Goal: Task Accomplishment & Management: Manage account settings

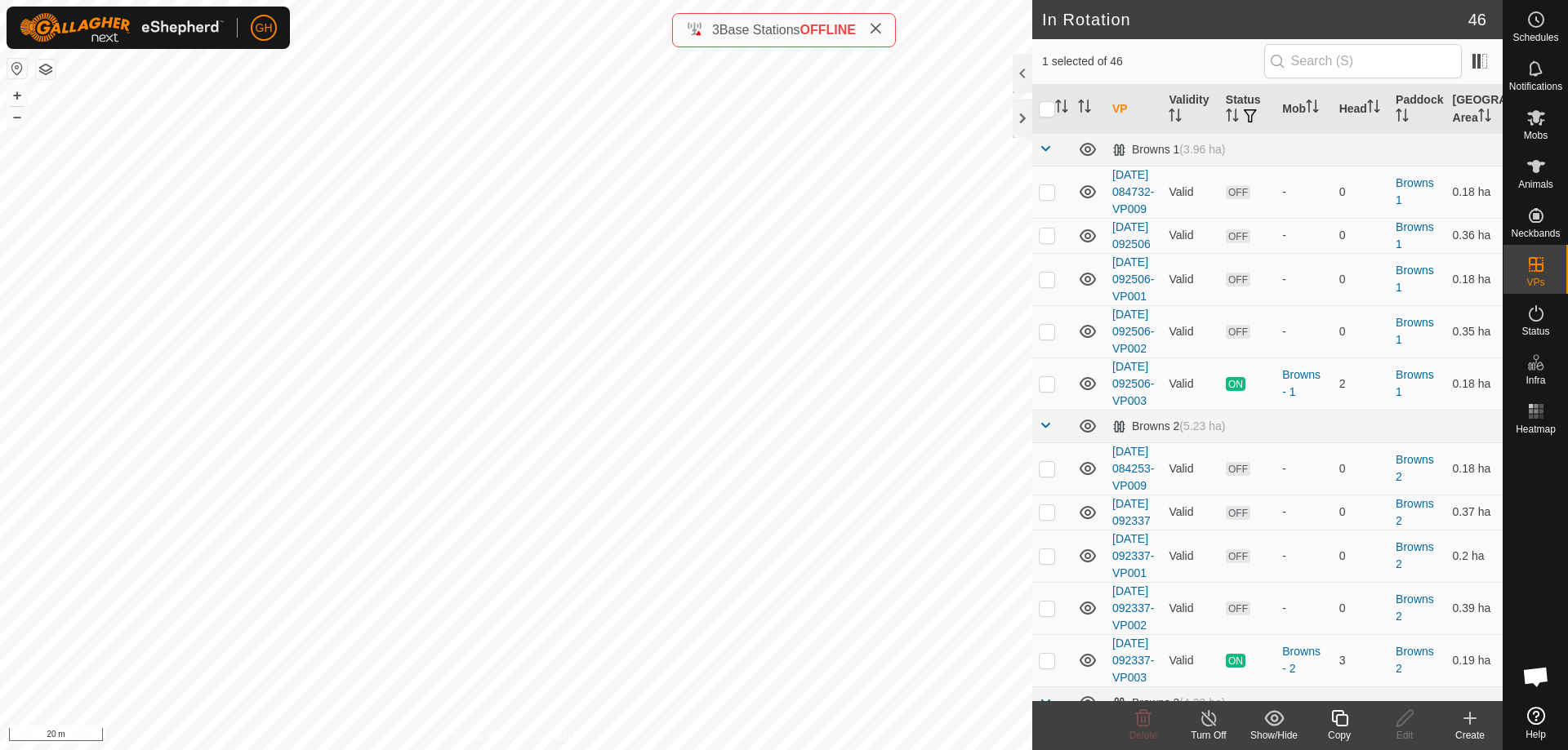
scroll to position [3503, 0]
click at [1467, 724] on icon at bounding box center [1470, 718] width 20 height 20
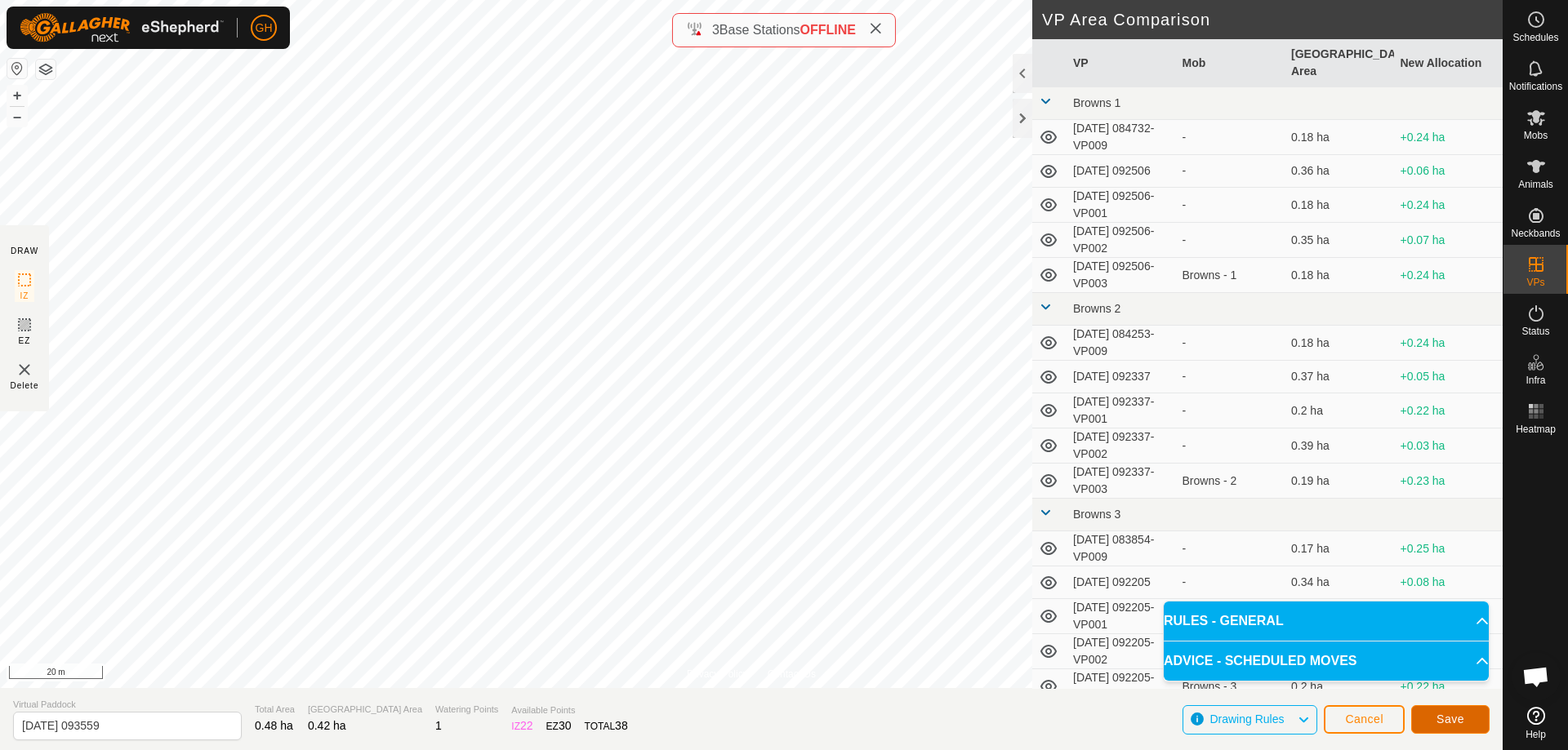
click at [1443, 717] on span "Save" at bounding box center [1450, 719] width 28 height 13
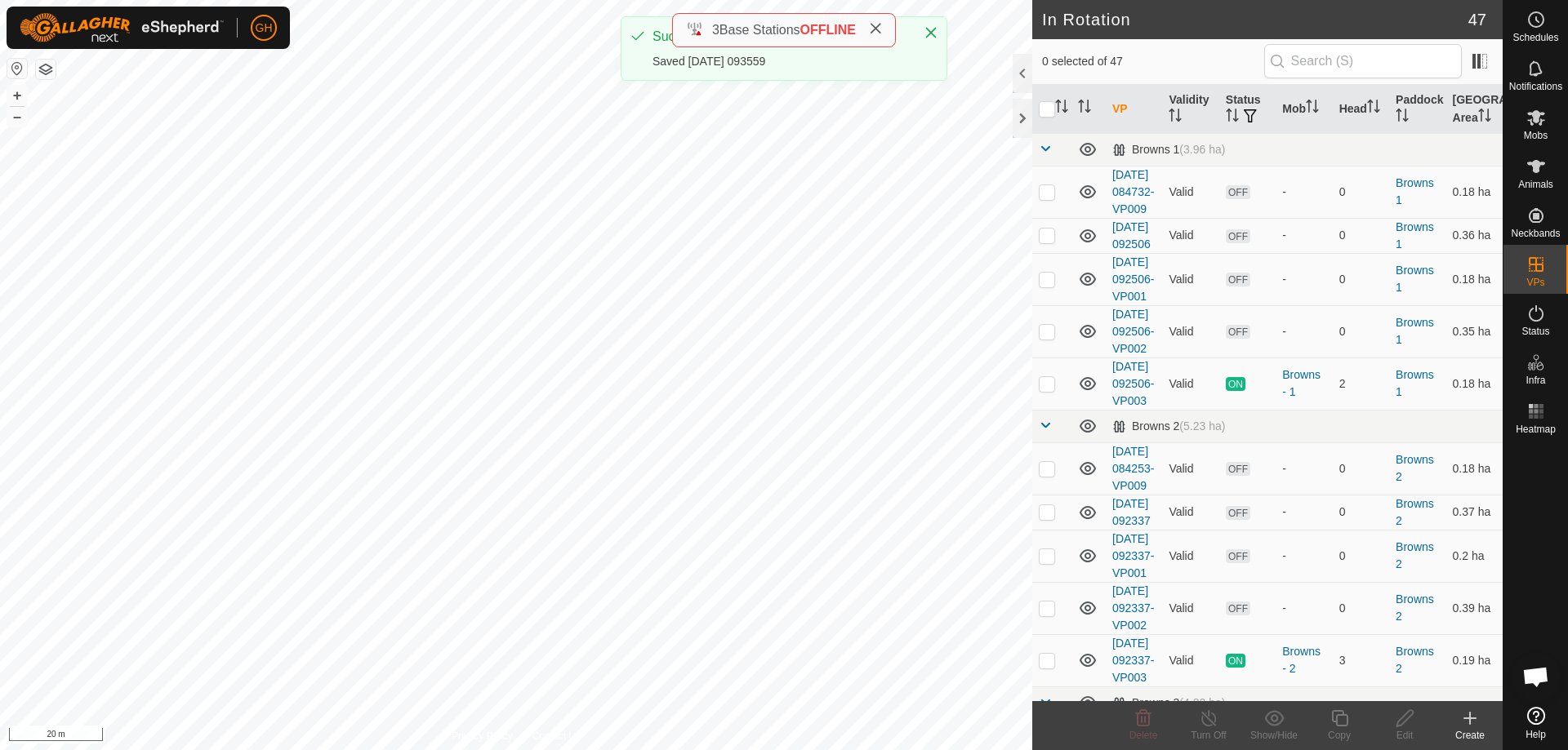
checkbox input "true"
click at [1337, 716] on icon at bounding box center [1339, 718] width 16 height 16
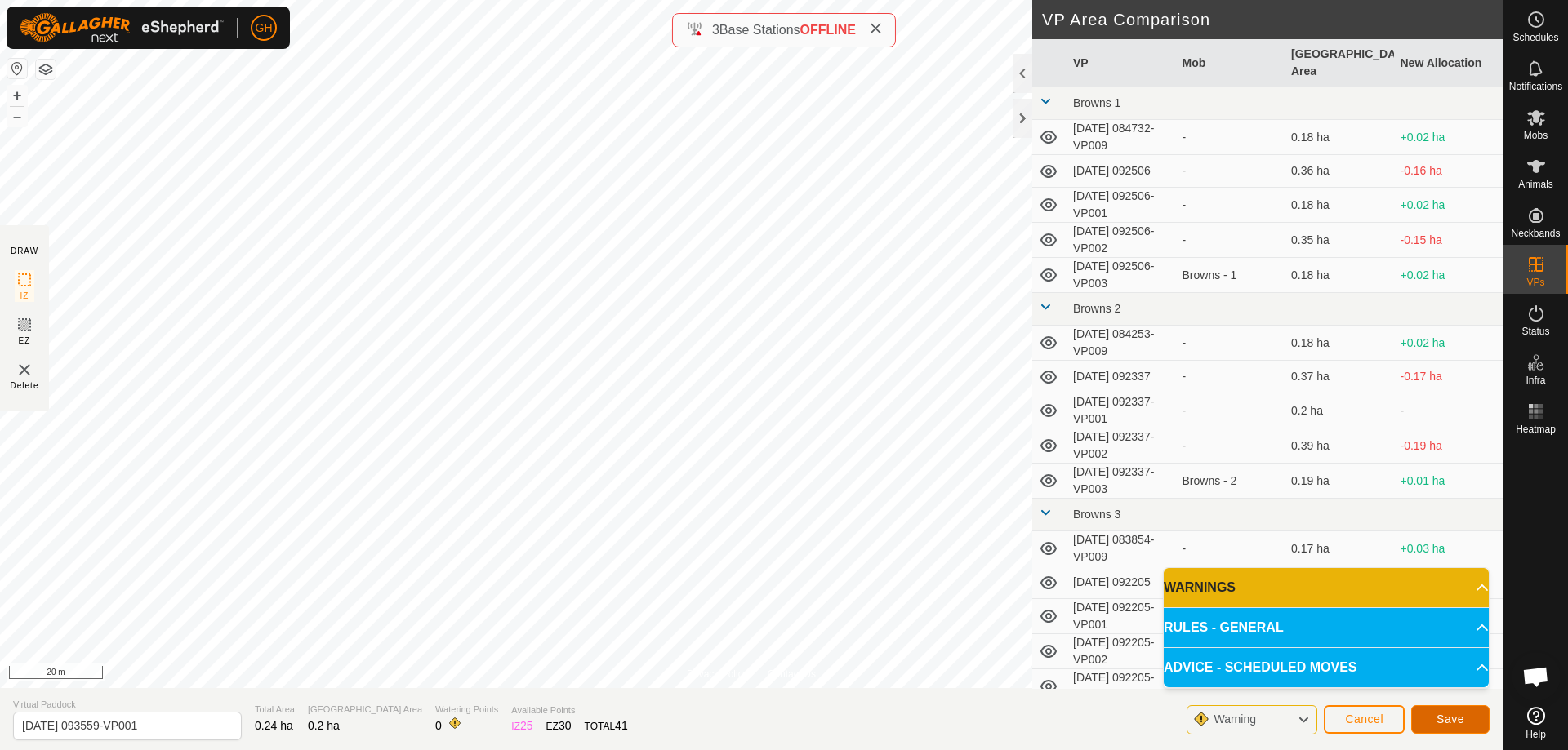
click at [1457, 719] on span "Save" at bounding box center [1450, 719] width 28 height 13
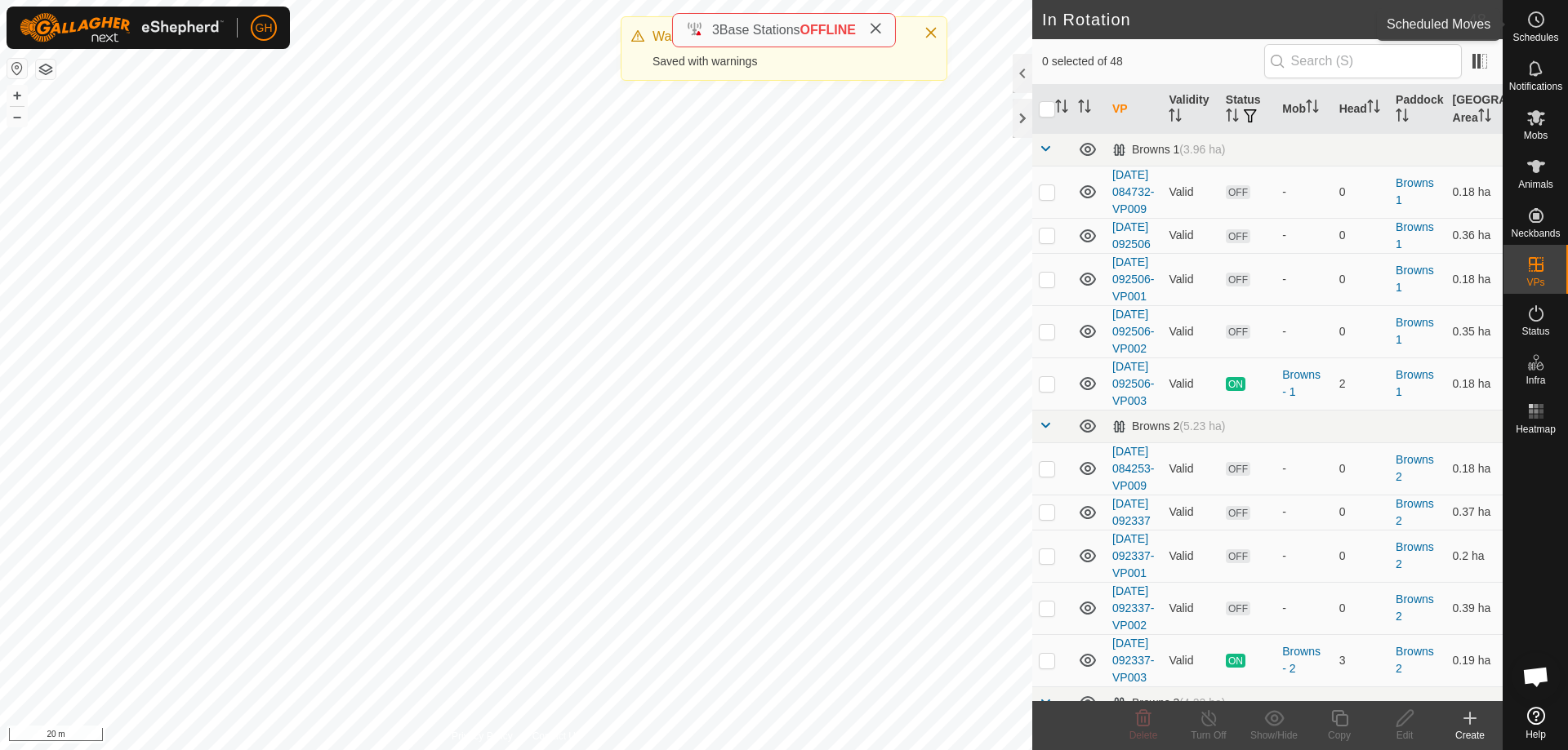
click at [1553, 13] on div "Schedules" at bounding box center [1535, 24] width 64 height 49
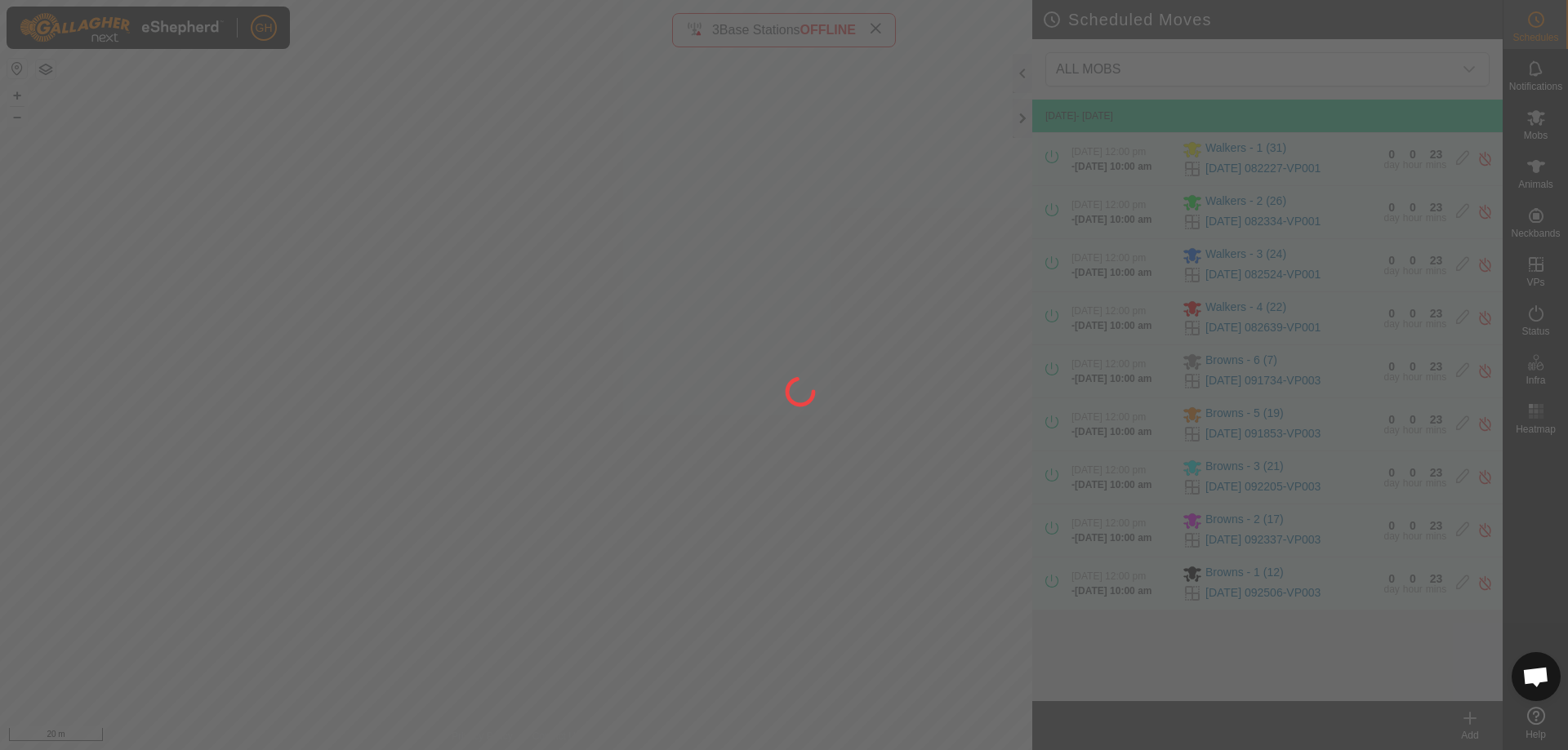
click at [1468, 726] on div at bounding box center [784, 375] width 1568 height 750
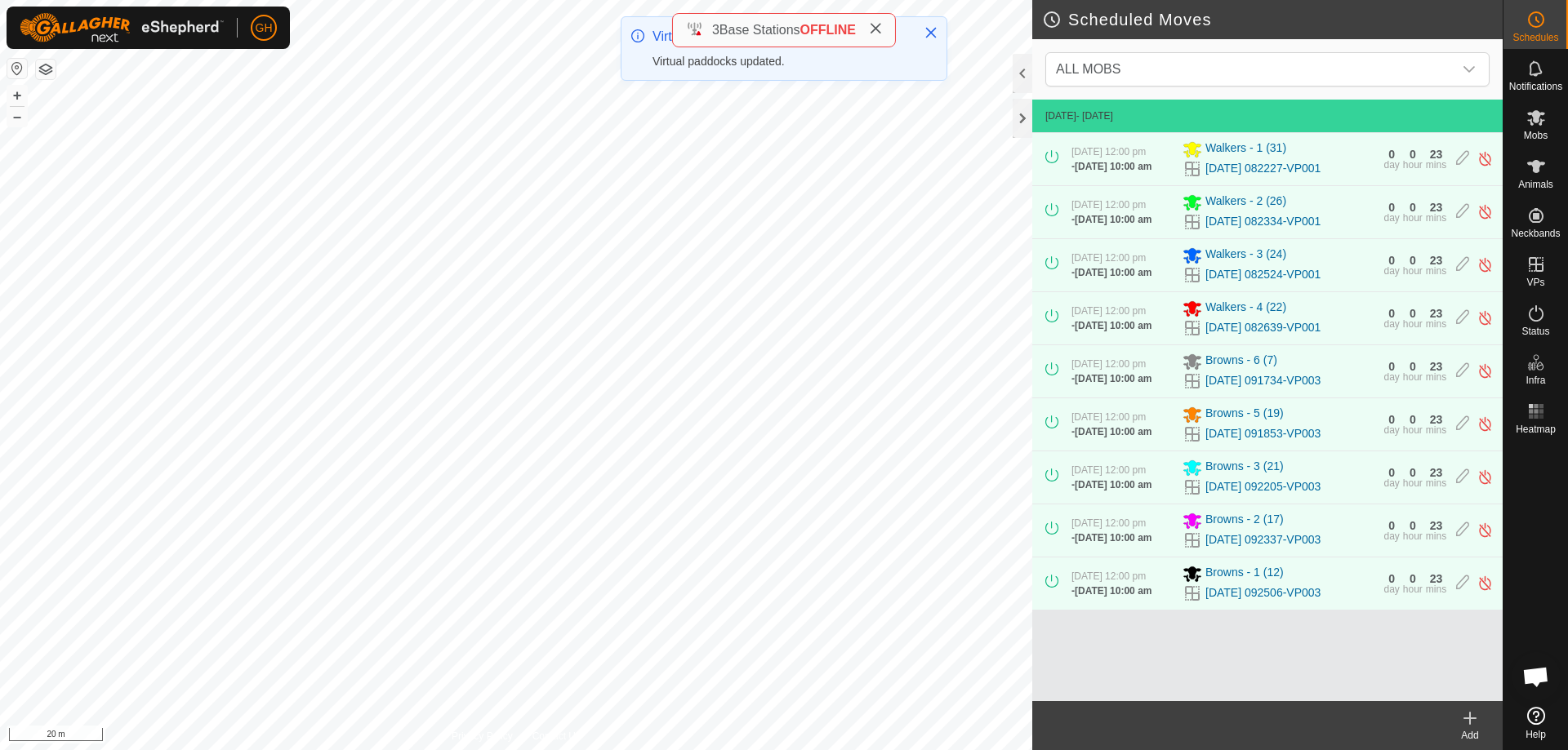
click at [1480, 722] on create-svg-icon at bounding box center [1470, 718] width 65 height 20
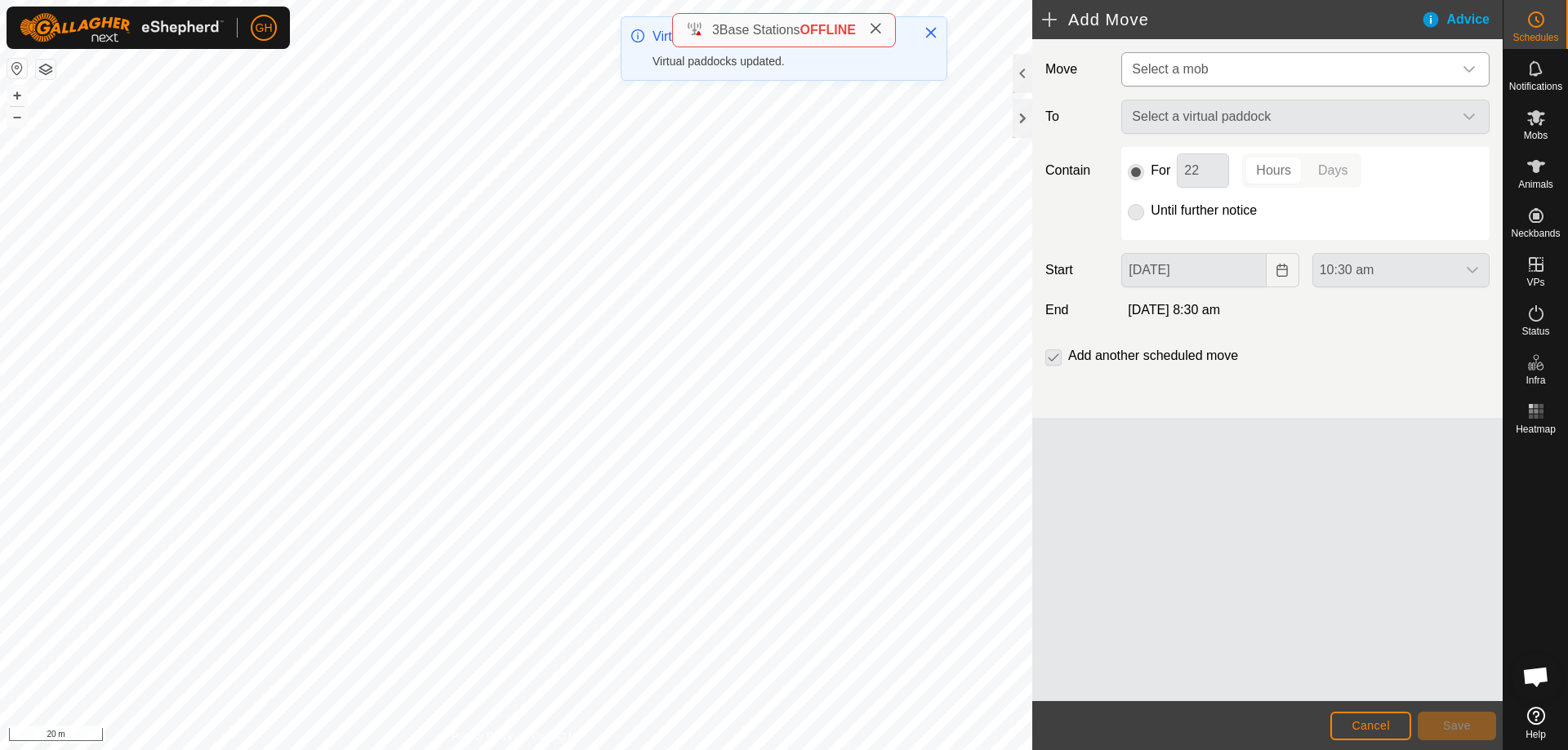
click at [1248, 70] on span "Select a mob" at bounding box center [1289, 70] width 328 height 33
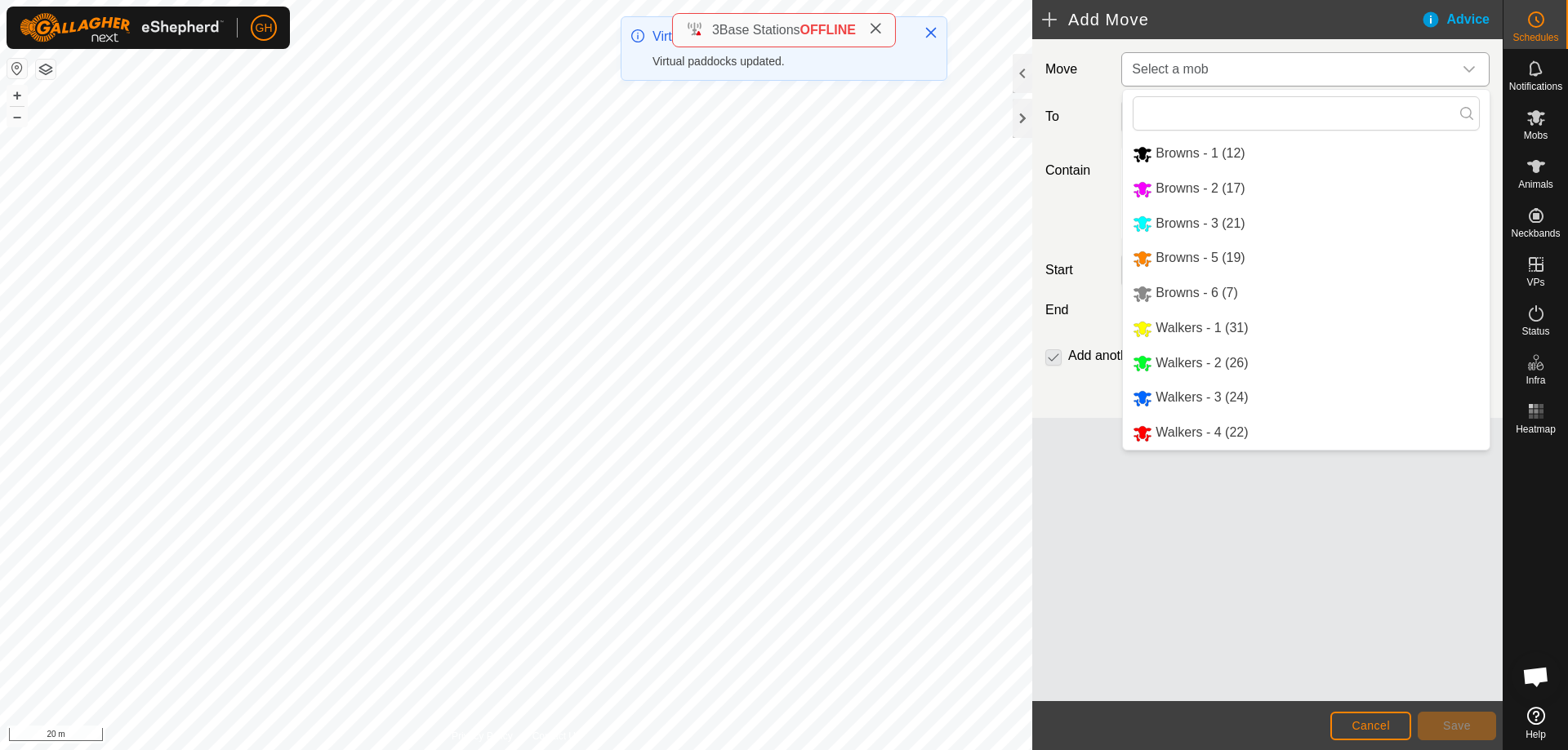
click at [1218, 326] on li "Walkers - 1 (31)" at bounding box center [1307, 328] width 367 height 34
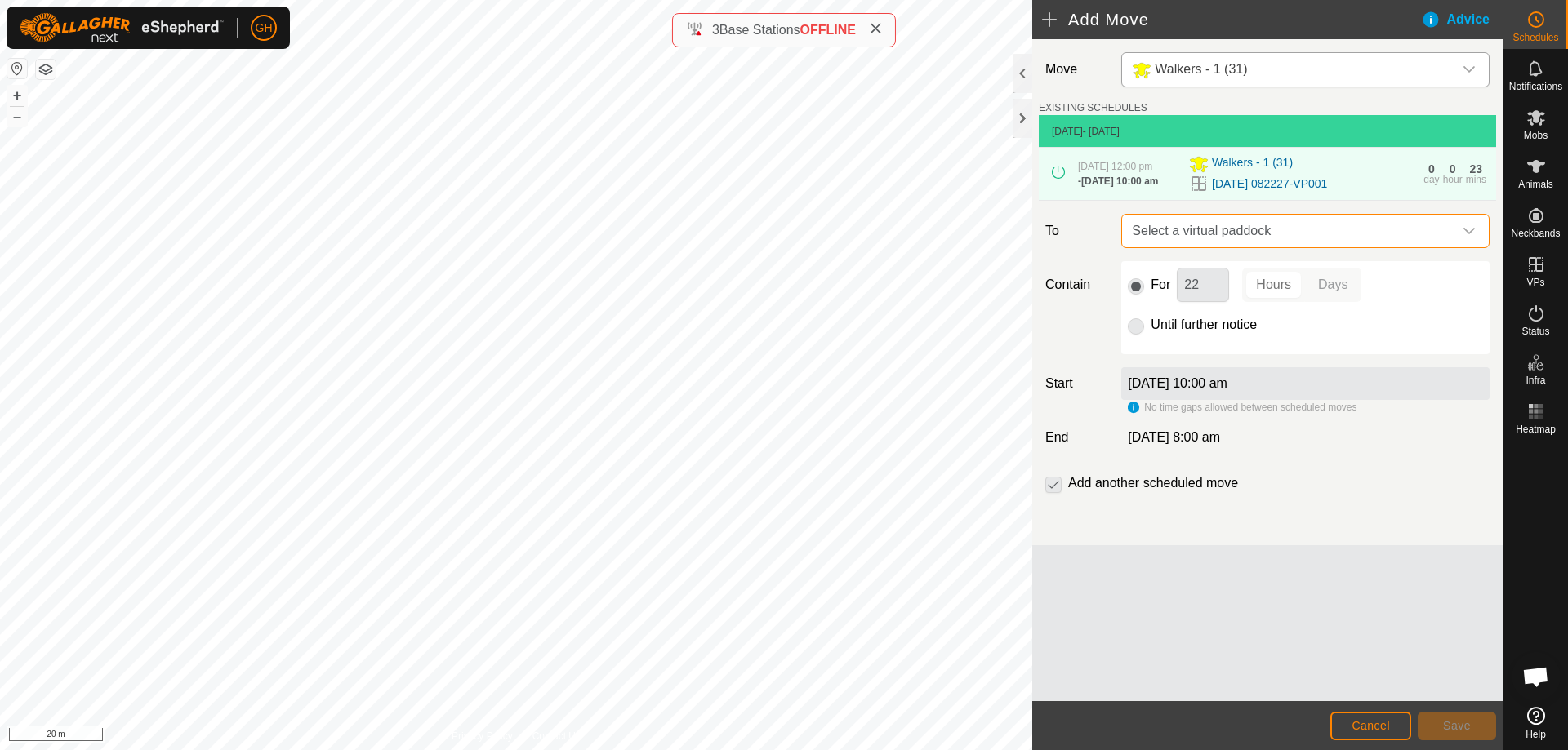
click at [1299, 248] on span "Select a virtual paddock" at bounding box center [1289, 231] width 328 height 33
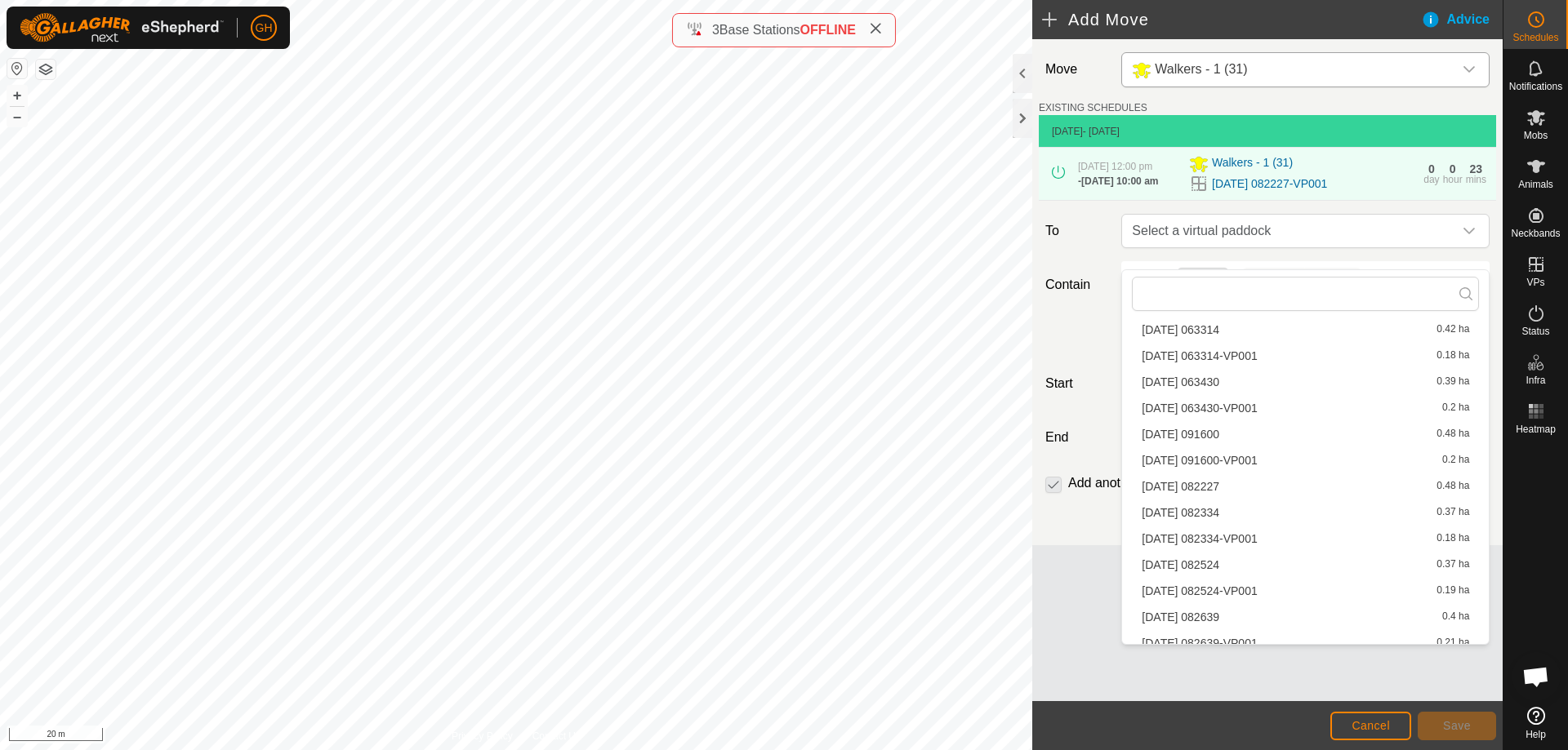
scroll to position [1125, 0]
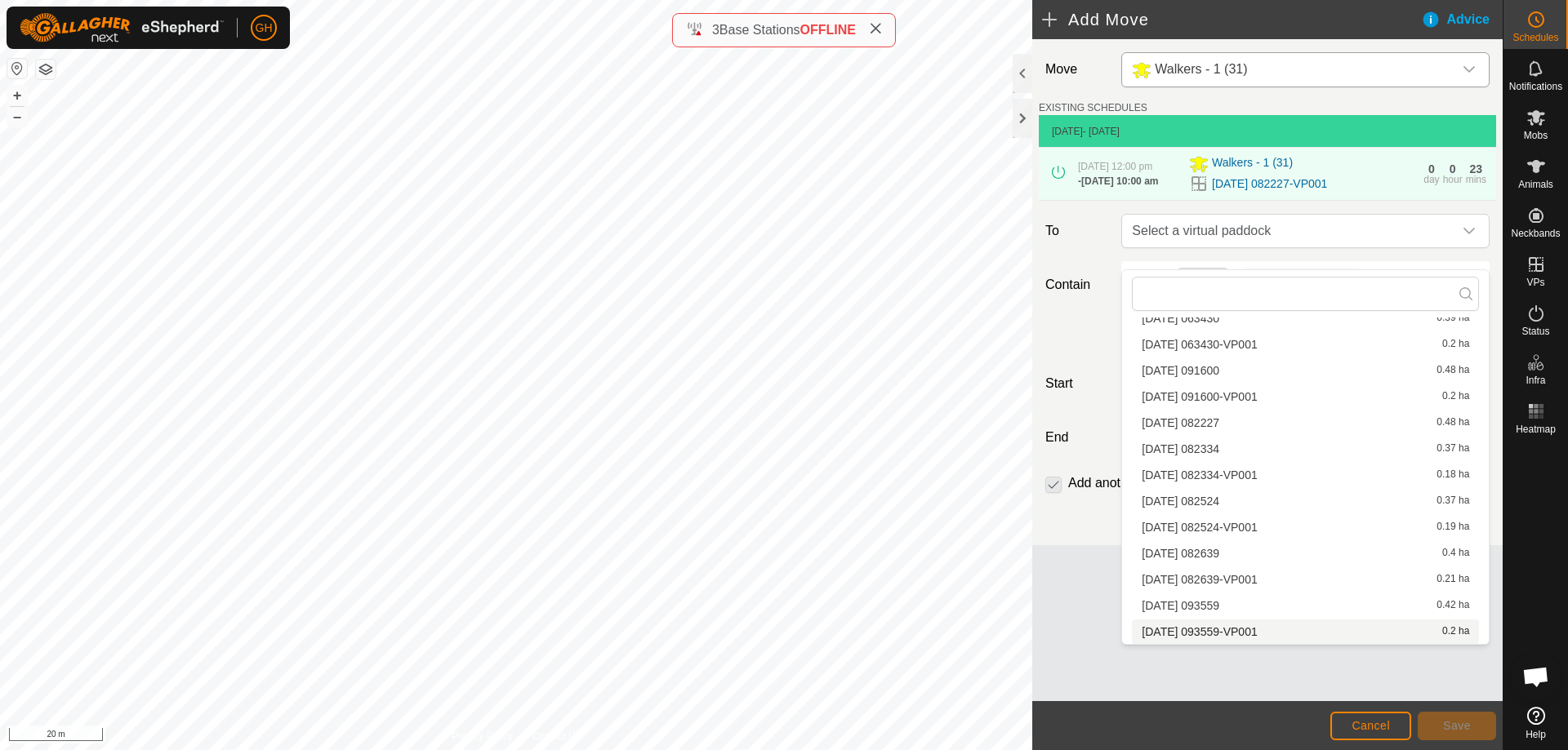
click at [1244, 638] on li "[DATE] 093559-VP001 0.2 ha" at bounding box center [1306, 631] width 348 height 24
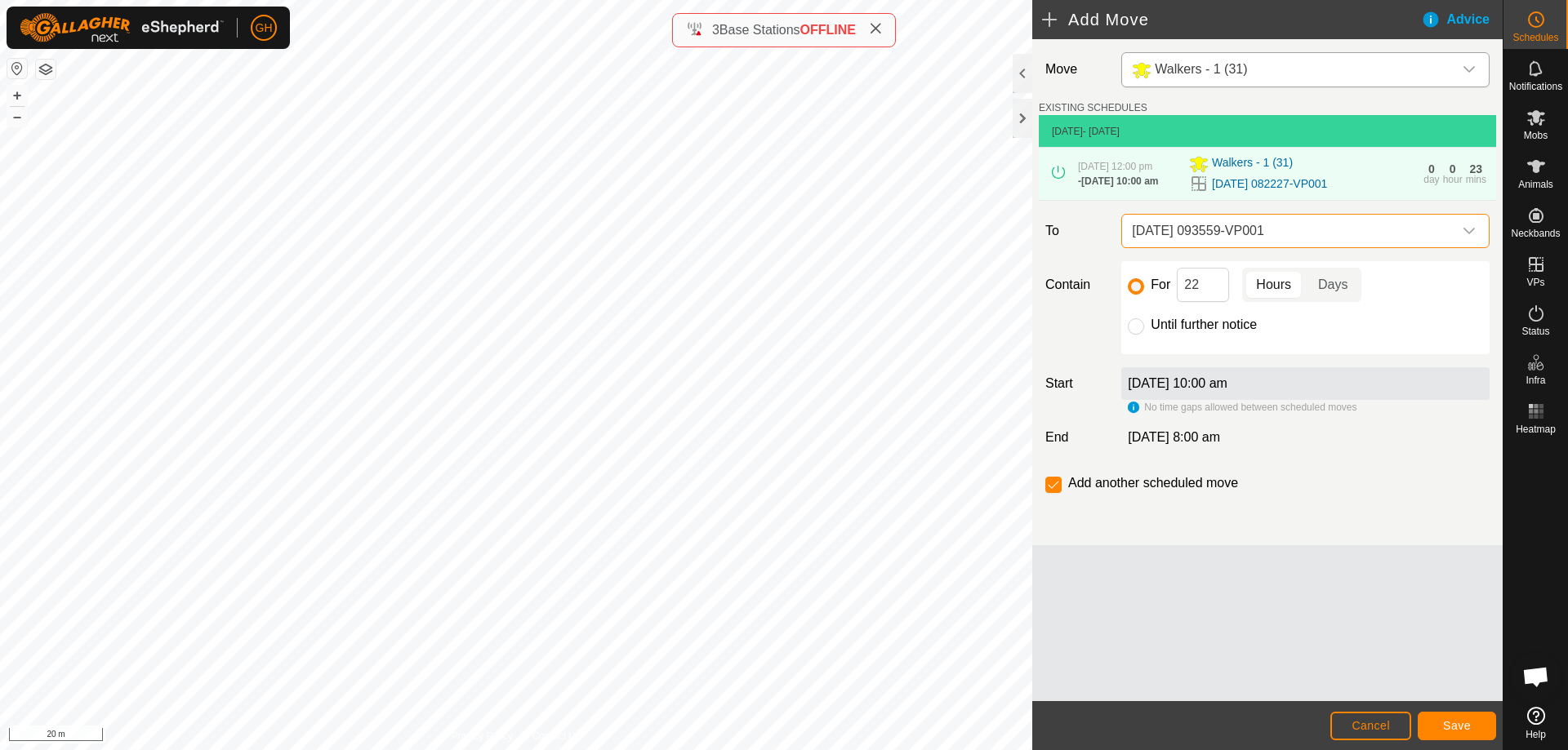
click at [1257, 248] on span "[DATE] 093559-VP001" at bounding box center [1289, 231] width 328 height 33
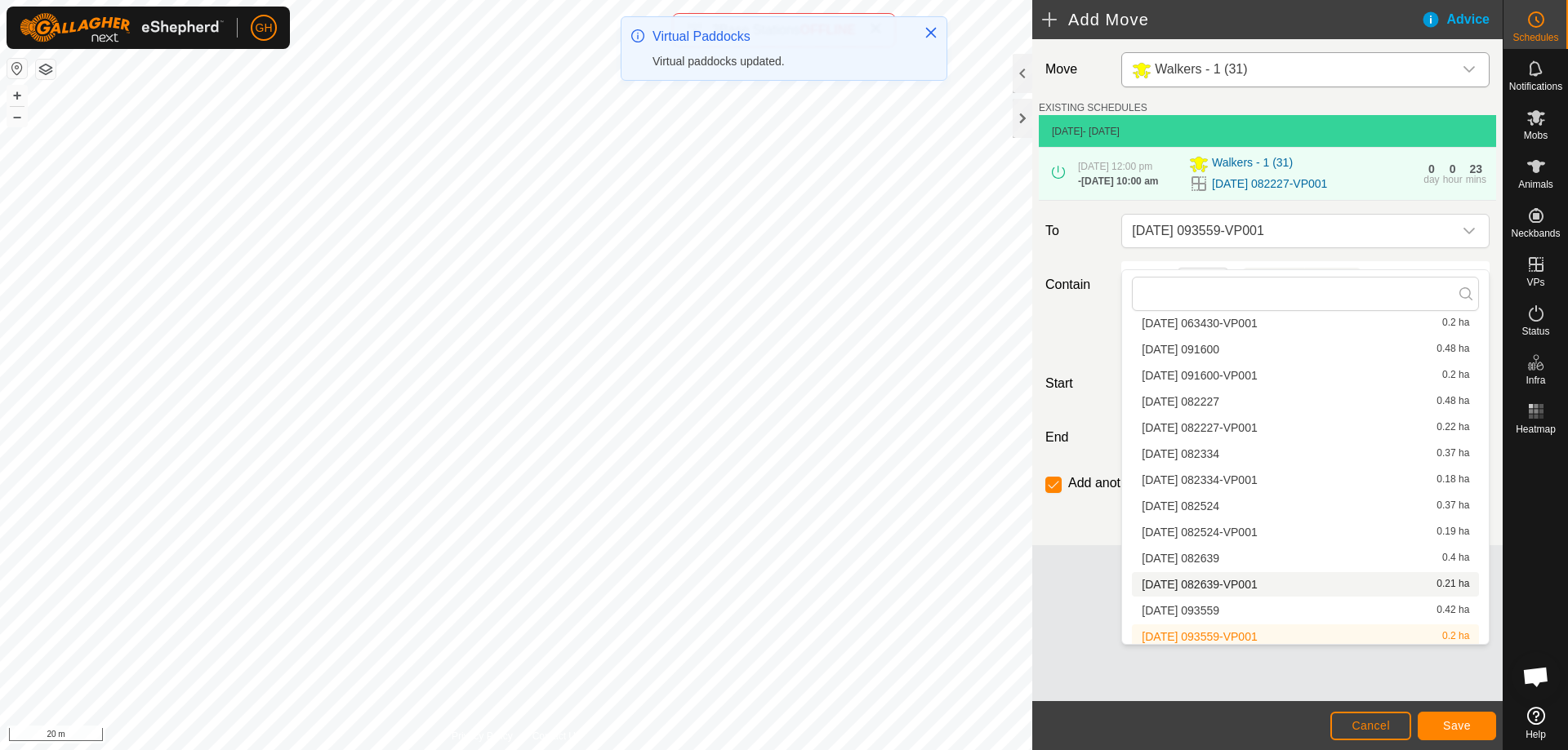
scroll to position [1151, 0]
click at [1239, 604] on li "[DATE] 093559 0.42 ha" at bounding box center [1306, 605] width 348 height 24
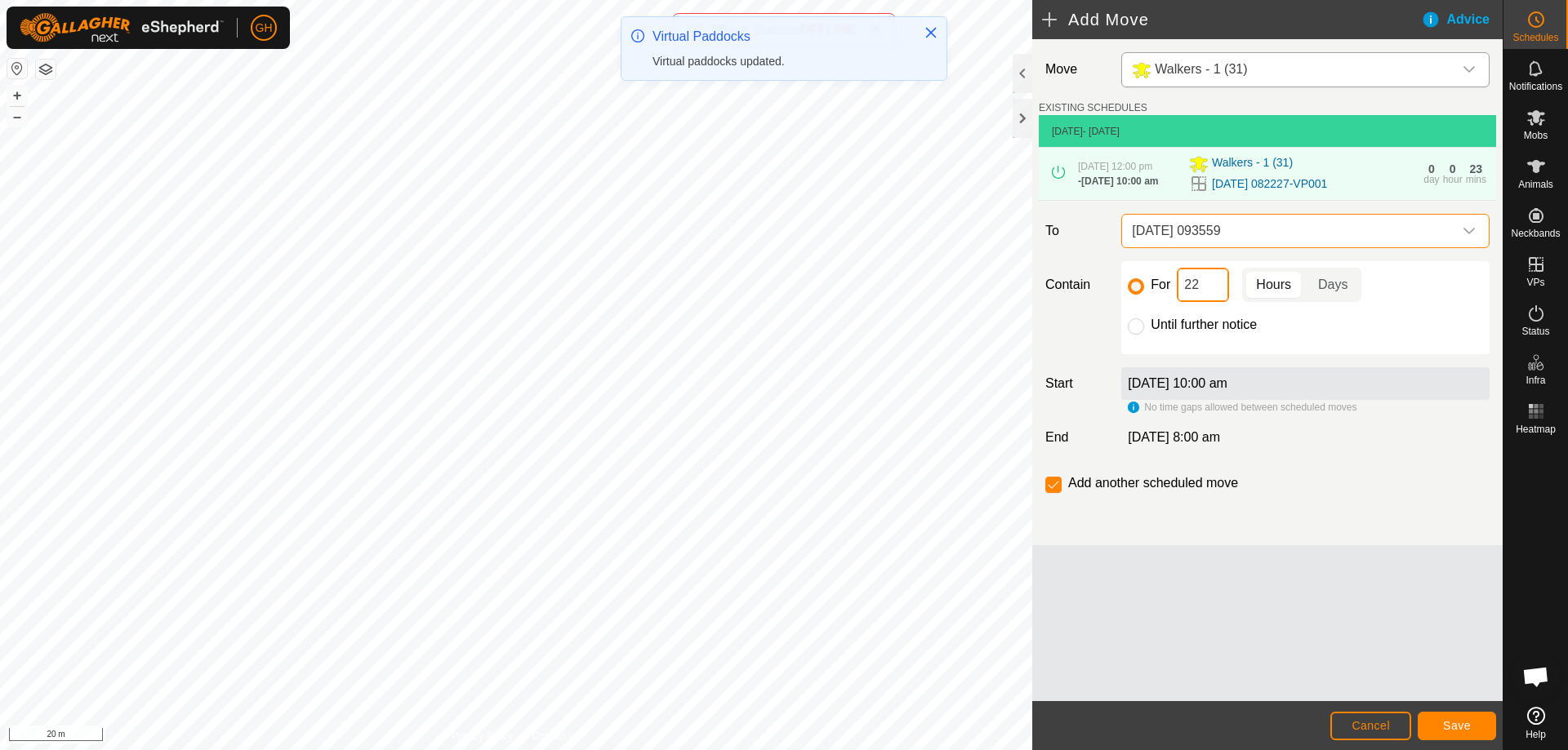
click at [1222, 302] on input "22" at bounding box center [1203, 285] width 53 height 34
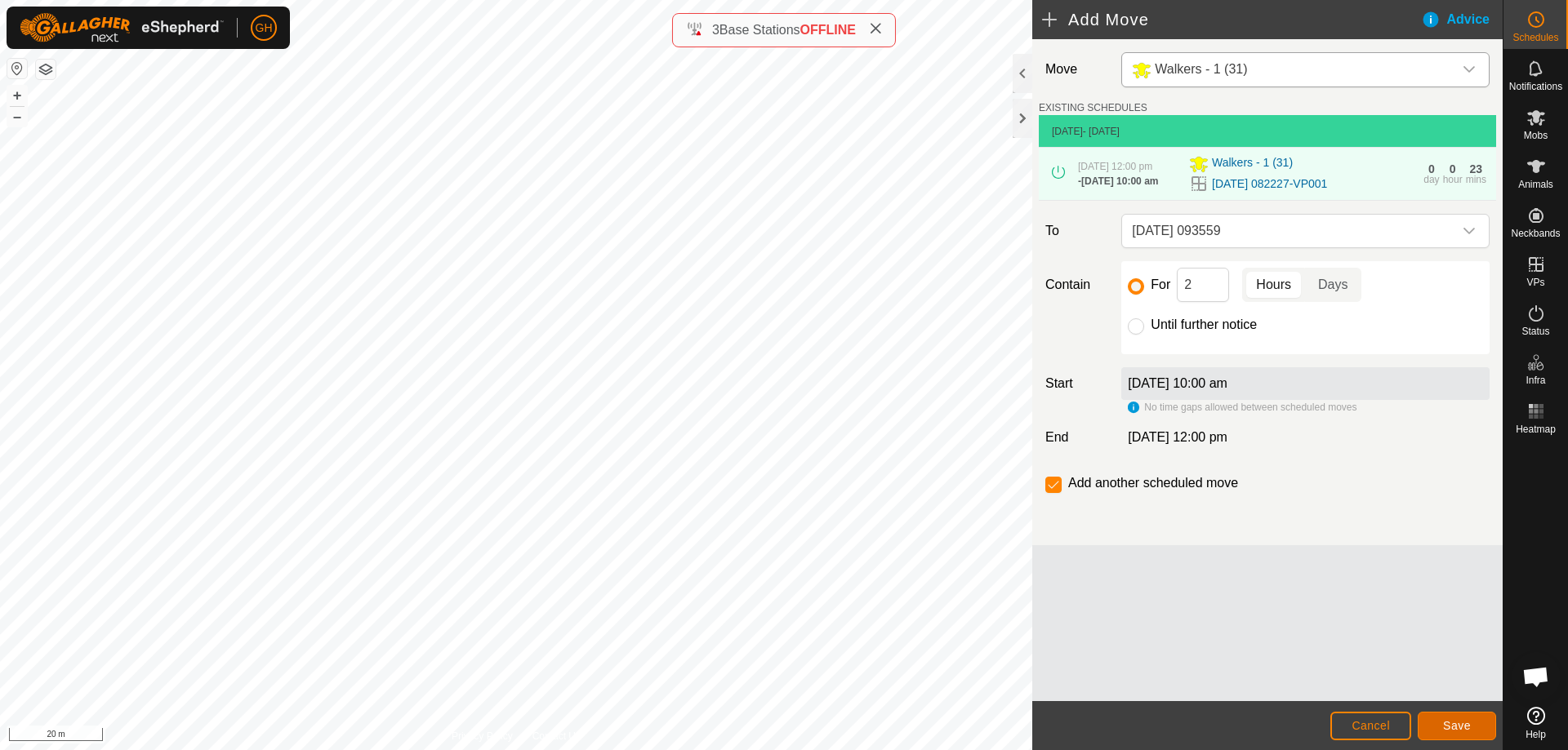
click at [1459, 727] on span "Save" at bounding box center [1456, 726] width 28 height 13
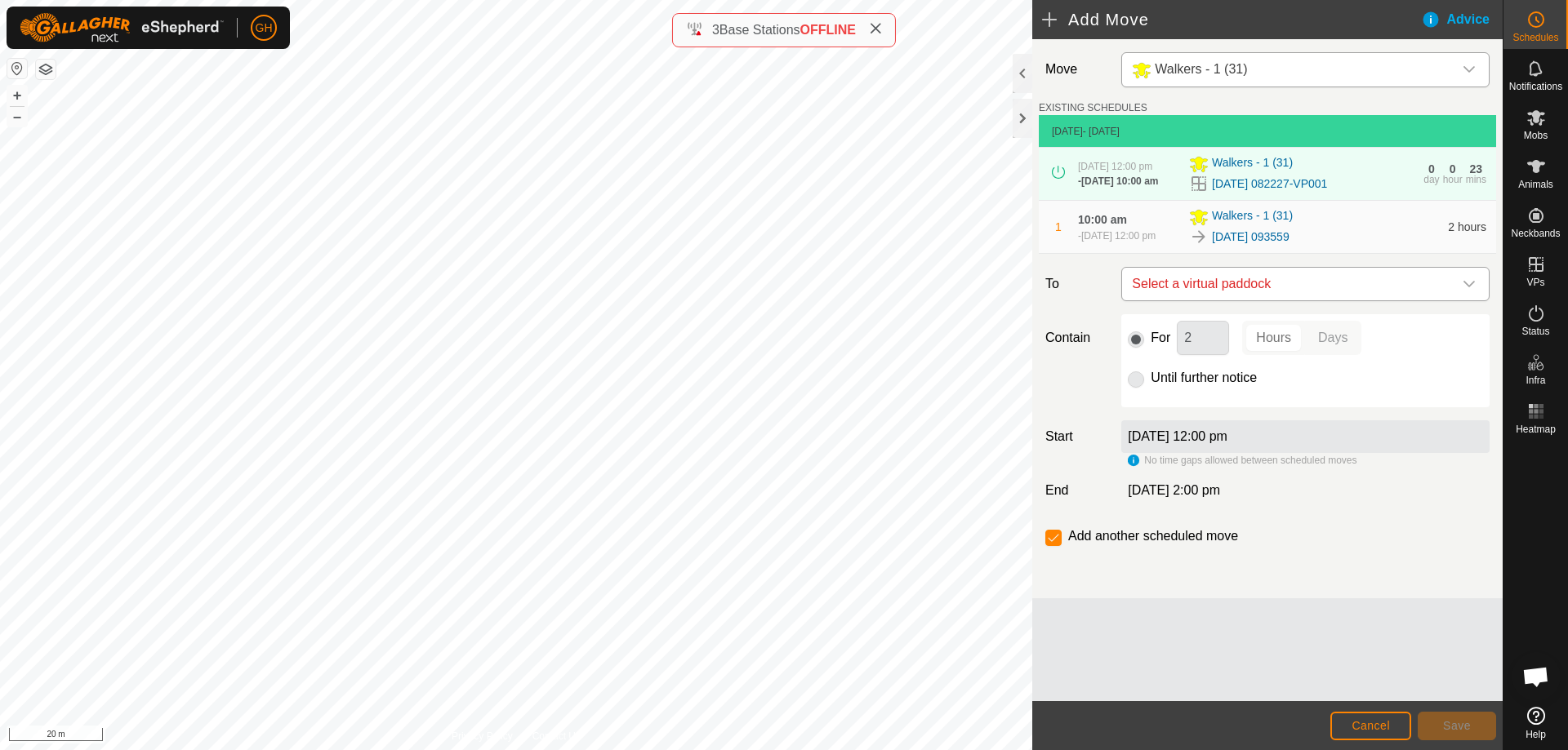
click at [1301, 300] on span "Select a virtual paddock" at bounding box center [1289, 284] width 328 height 33
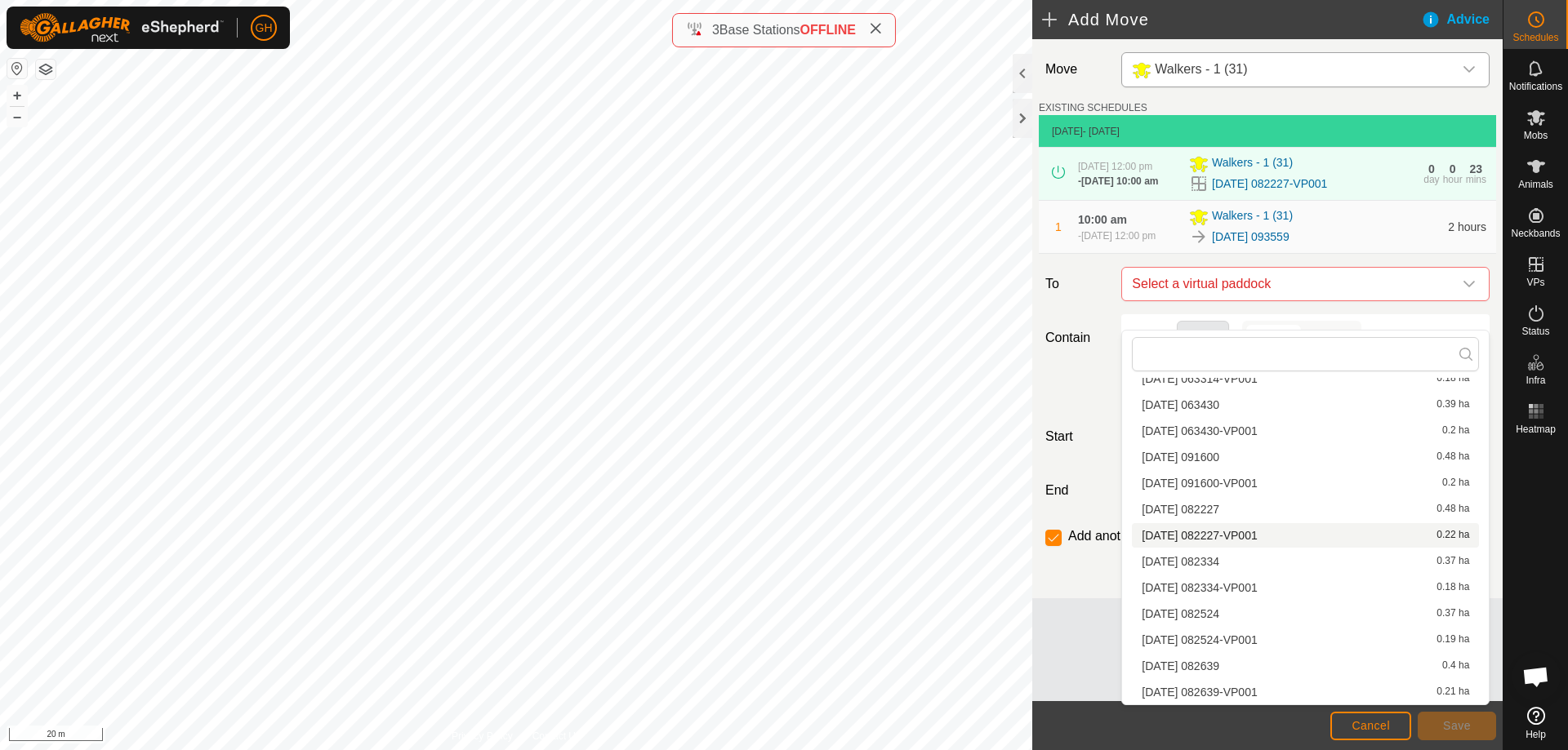
scroll to position [1125, 0]
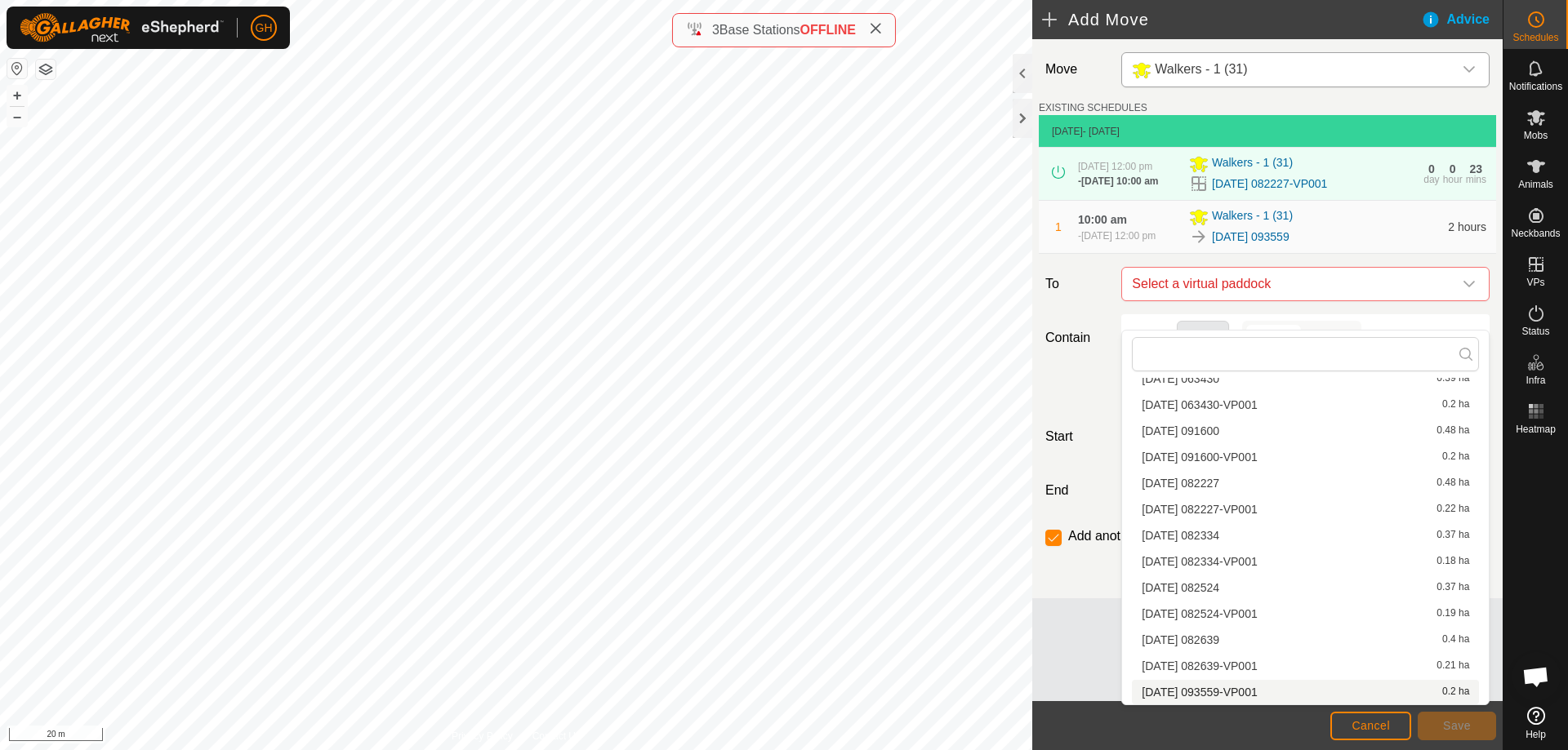
click at [1276, 691] on li "[DATE] 093559-VP001 0.2 ha" at bounding box center [1306, 692] width 348 height 24
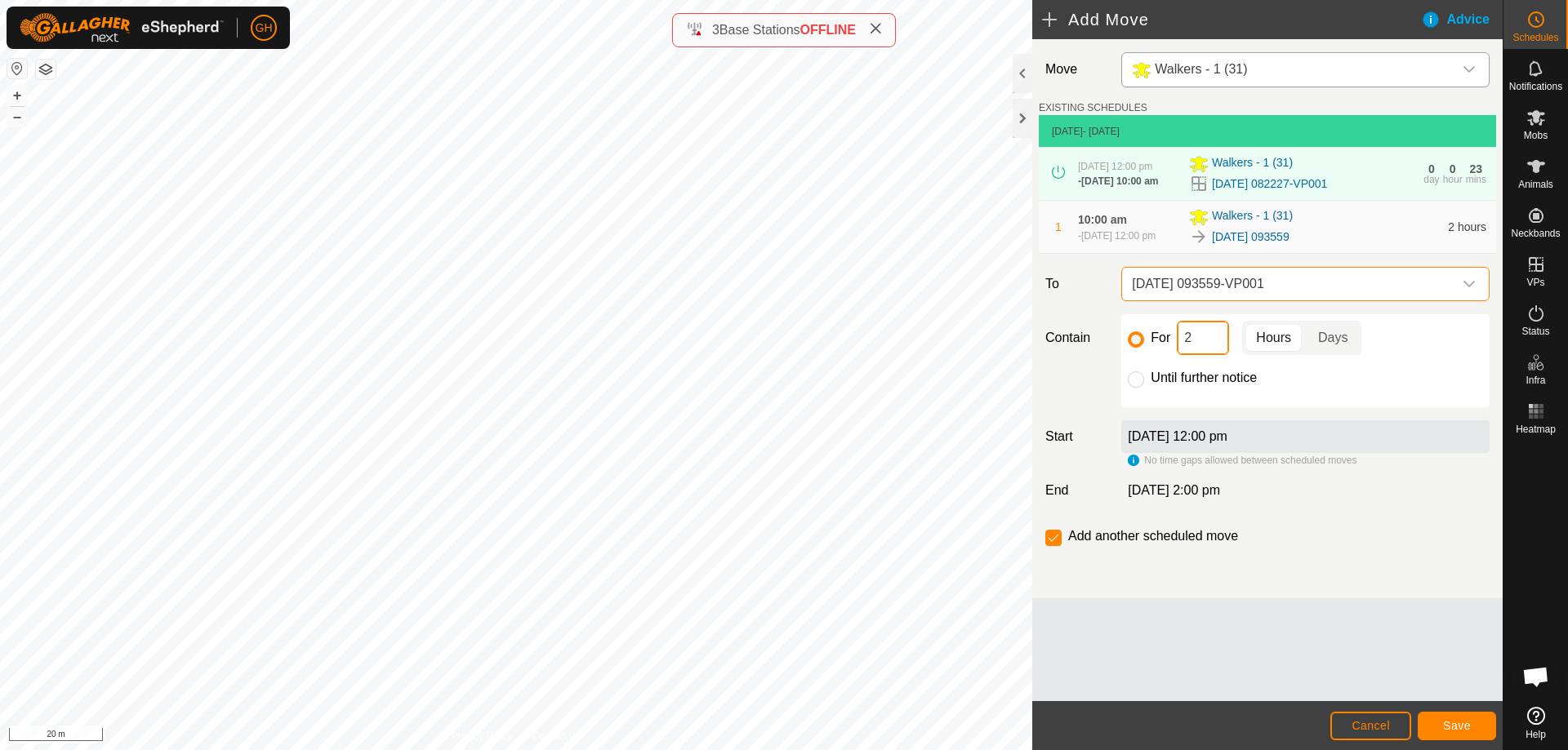
click at [1206, 356] on input "2" at bounding box center [1203, 338] width 53 height 34
type input "22"
click at [1475, 734] on button "Save" at bounding box center [1457, 726] width 78 height 29
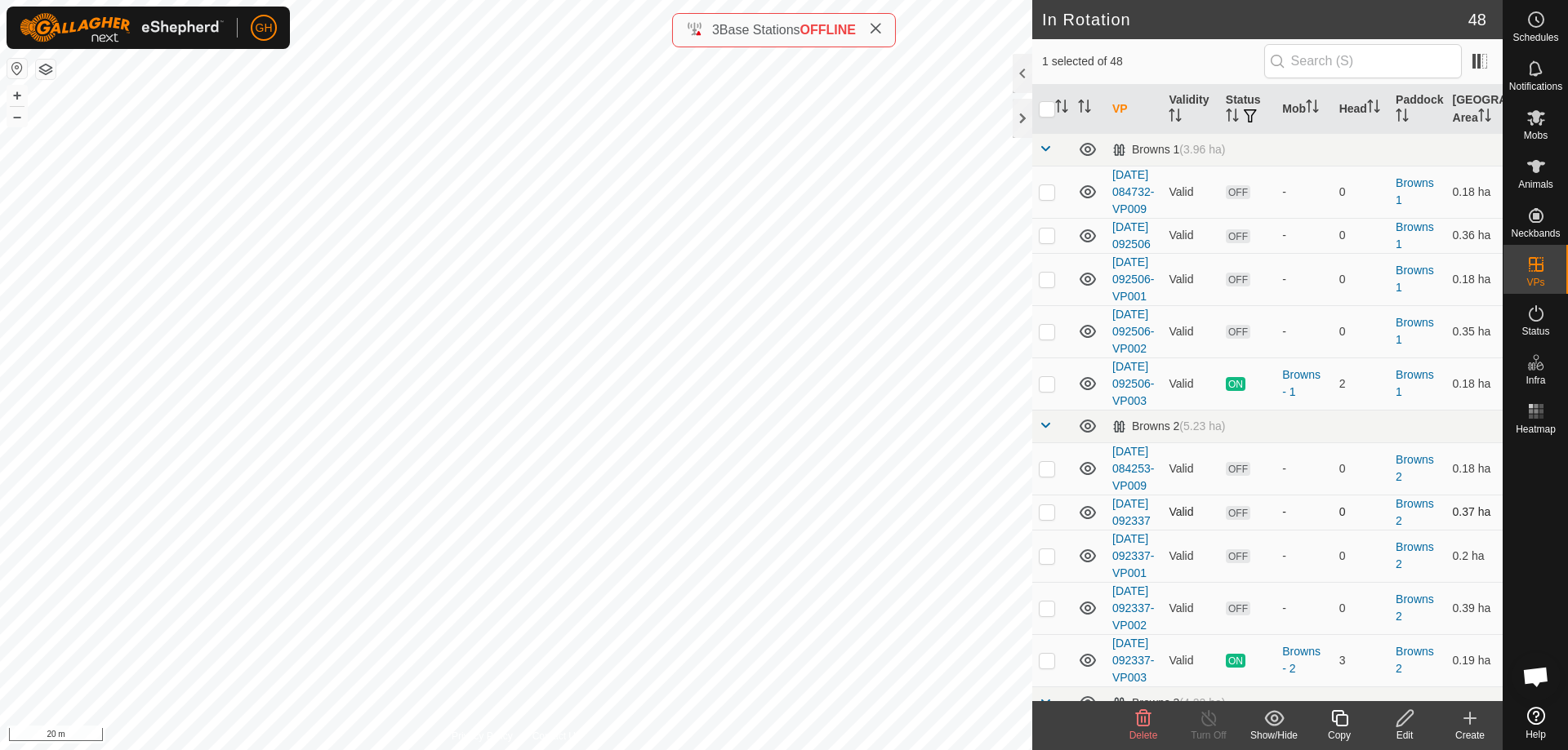
checkbox input "false"
checkbox input "true"
click at [1470, 723] on icon at bounding box center [1470, 718] width 0 height 12
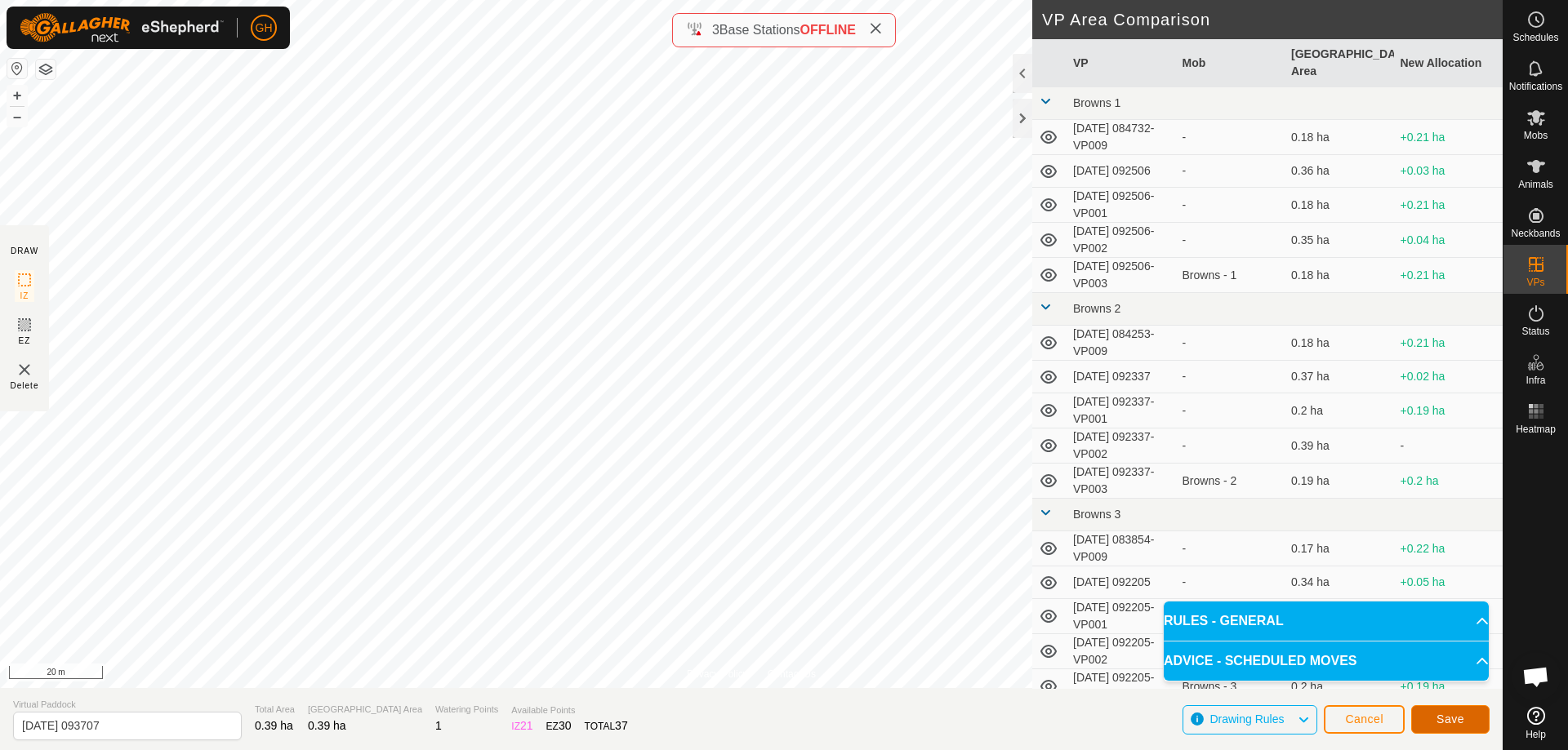
click at [1429, 716] on button "Save" at bounding box center [1450, 720] width 78 height 29
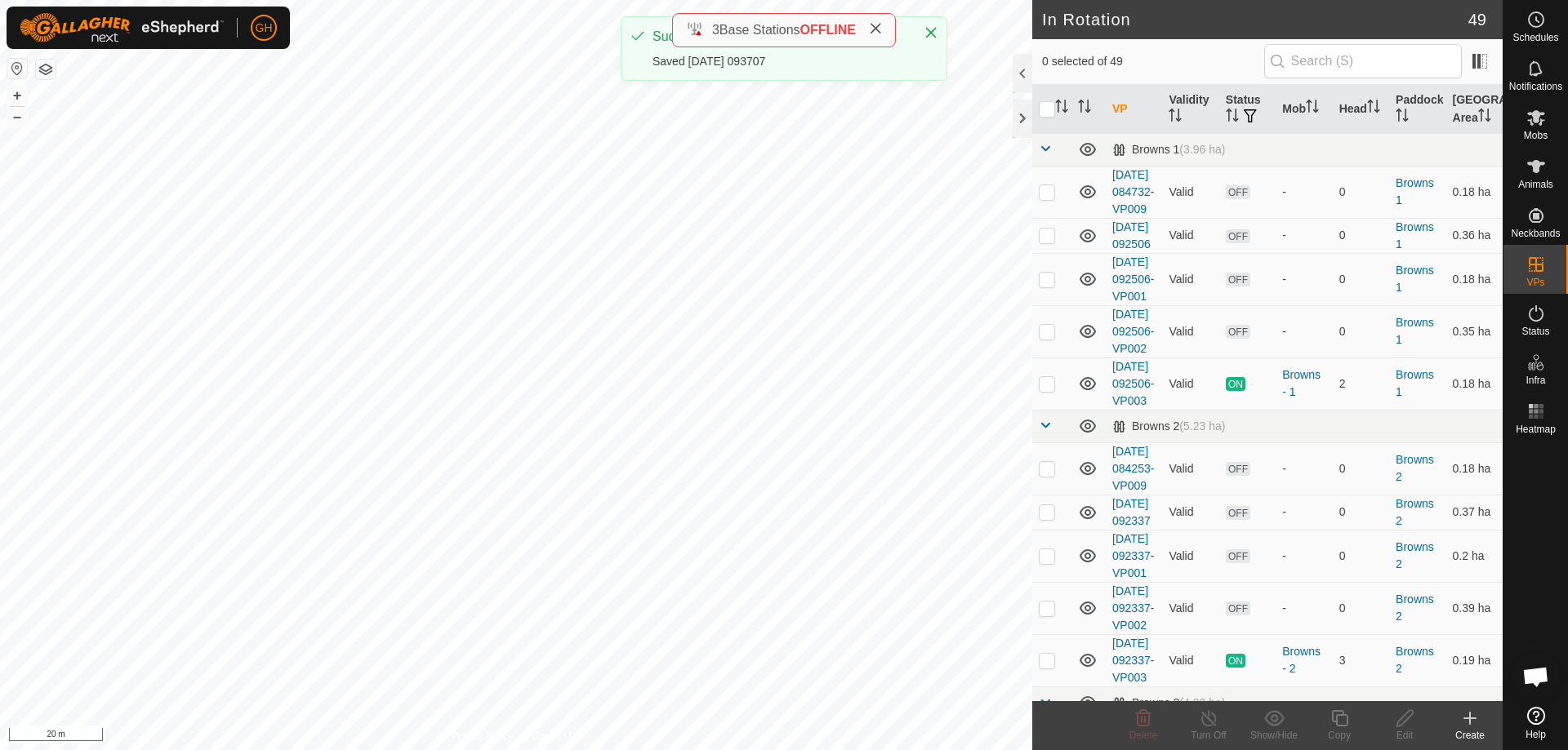
checkbox input "true"
click at [1345, 720] on icon at bounding box center [1339, 718] width 21 height 20
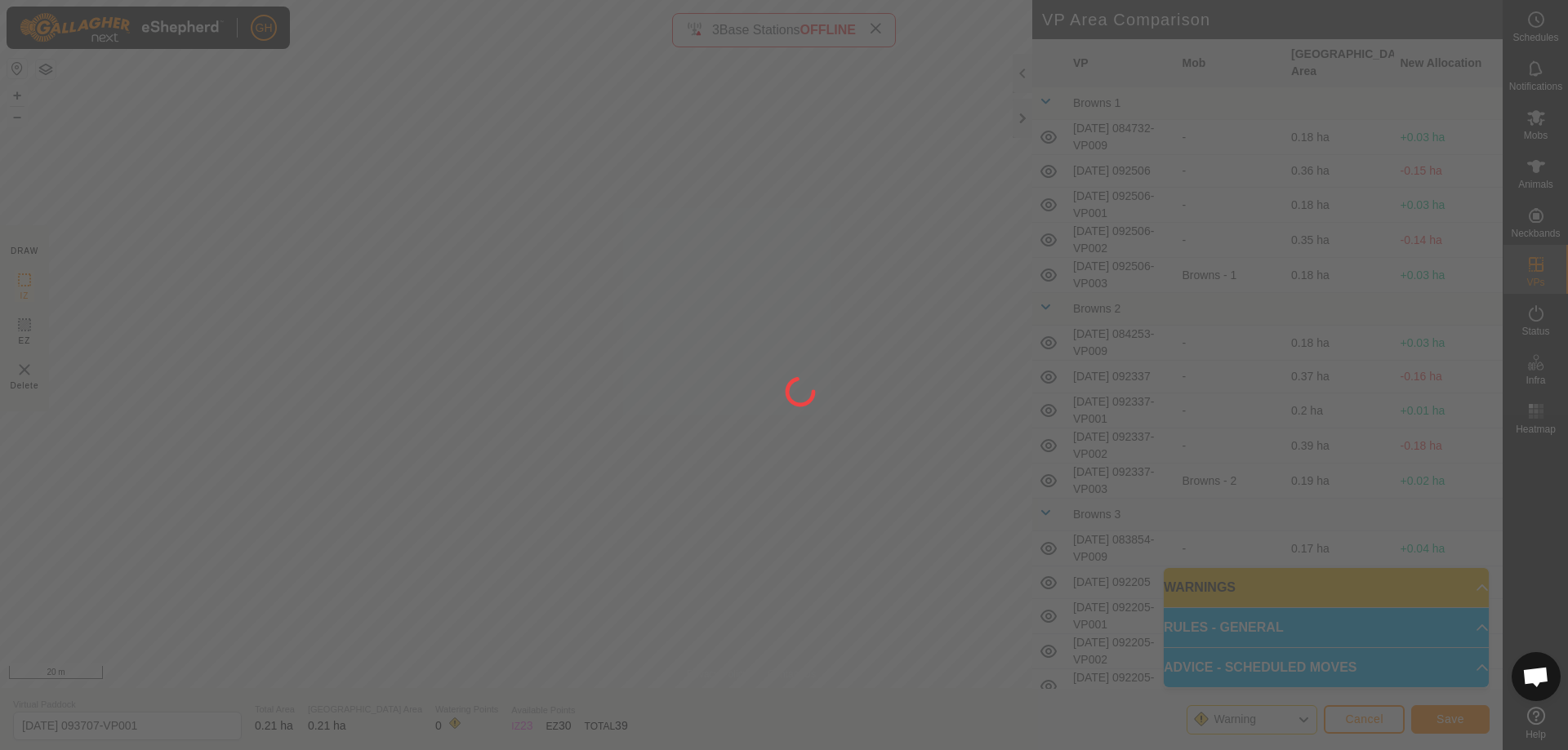
click at [1461, 724] on div at bounding box center [784, 375] width 1568 height 750
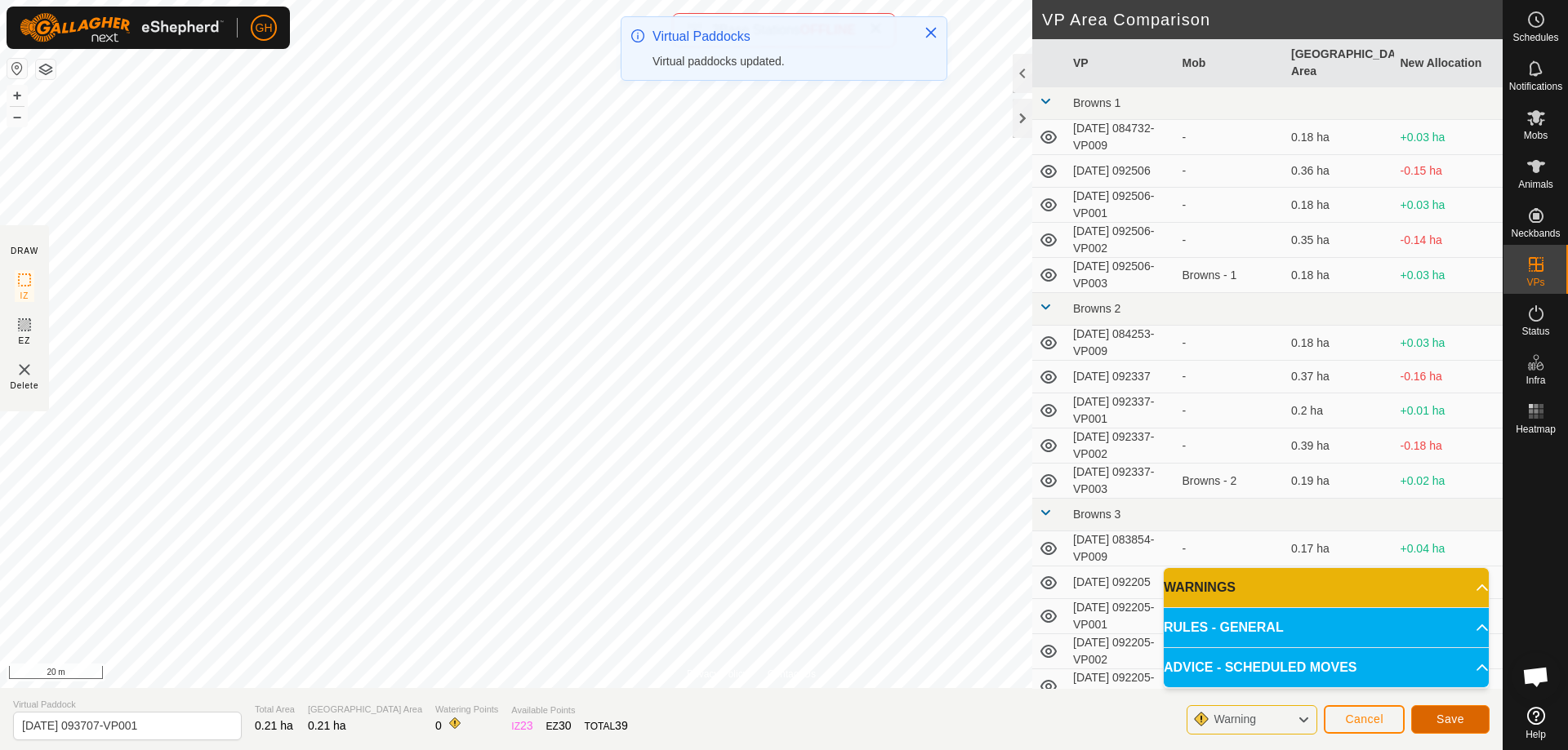
click at [1446, 720] on span "Save" at bounding box center [1450, 719] width 28 height 13
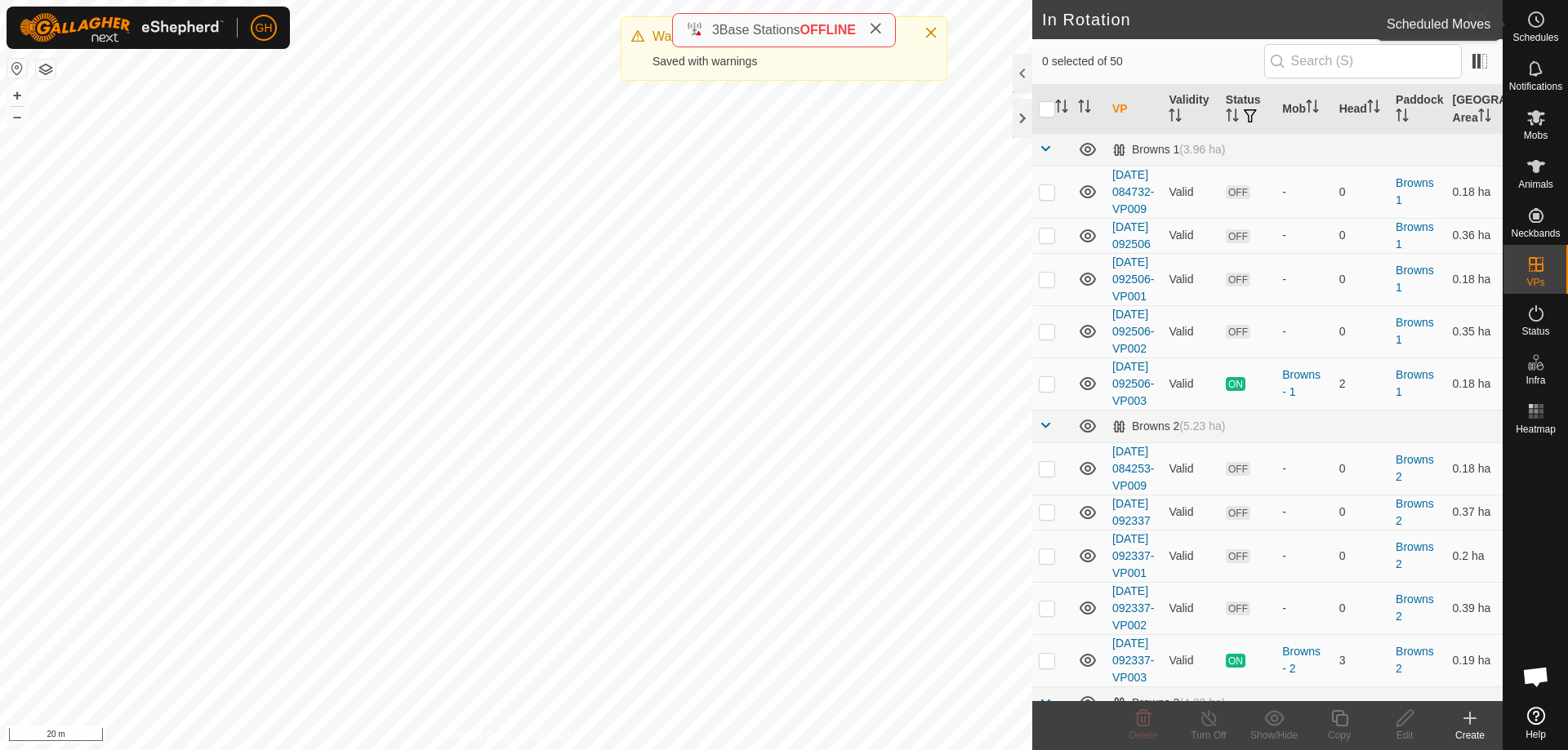
click at [1540, 23] on icon at bounding box center [1536, 20] width 20 height 20
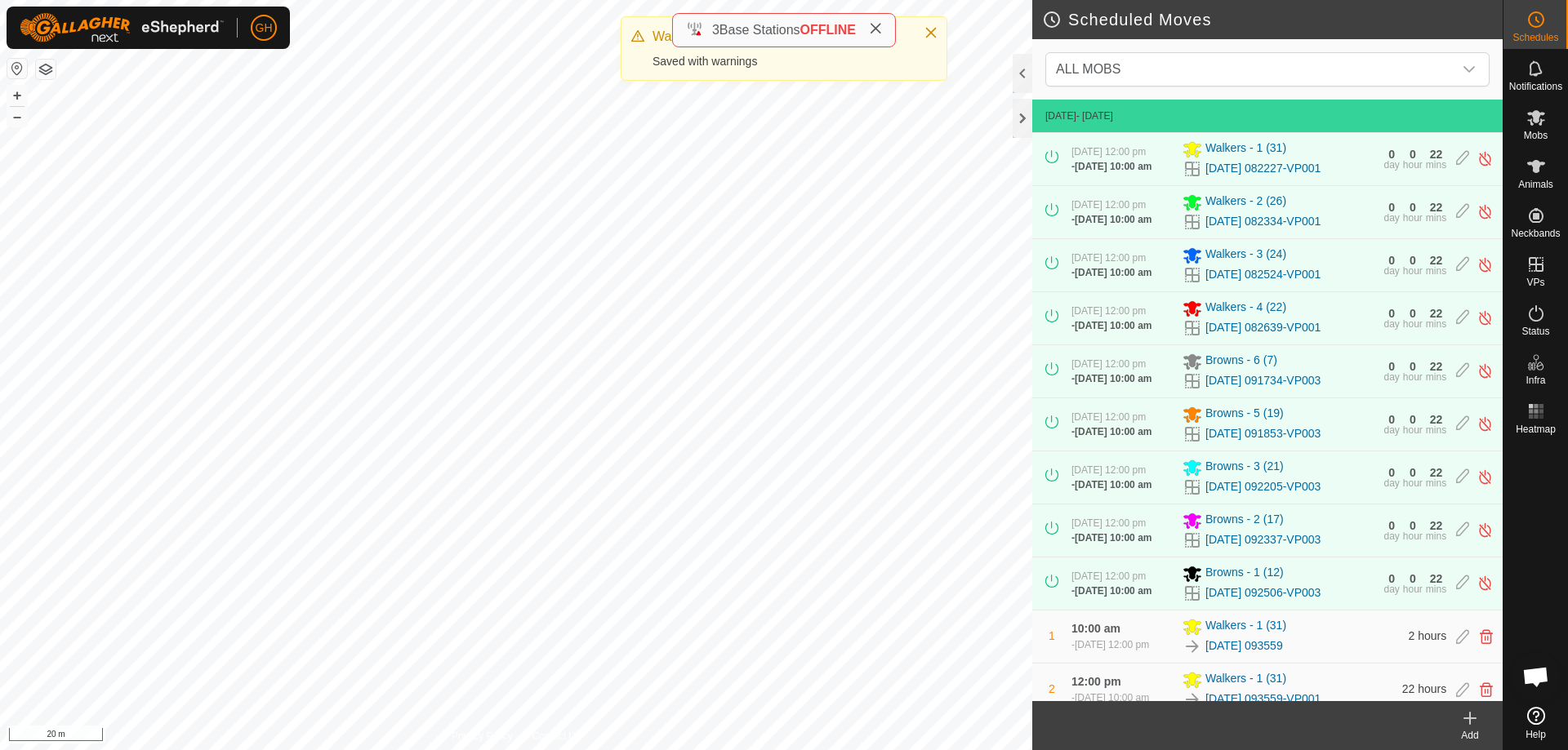
click at [1470, 716] on icon at bounding box center [1470, 718] width 0 height 12
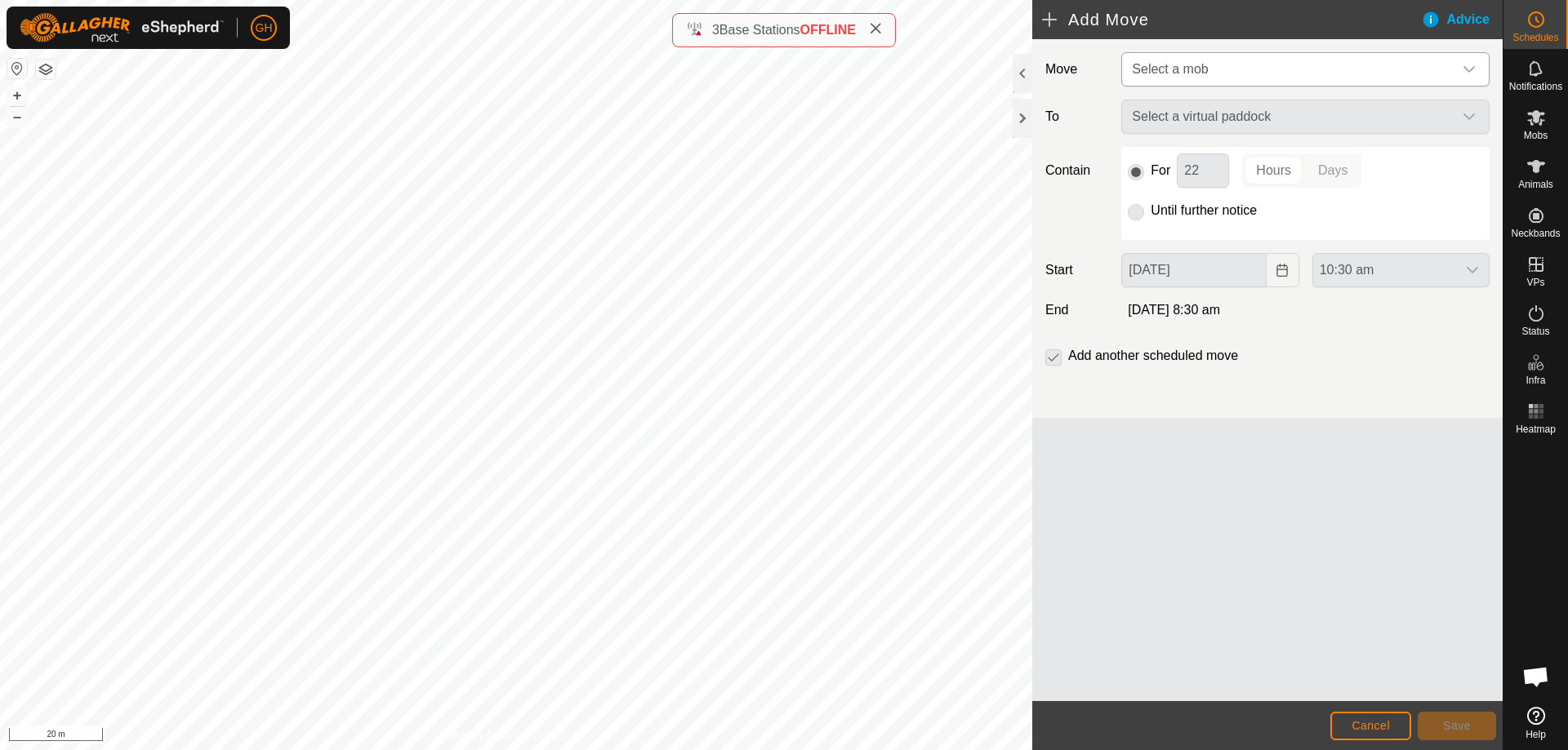
click at [1328, 60] on span "Select a mob" at bounding box center [1289, 70] width 328 height 33
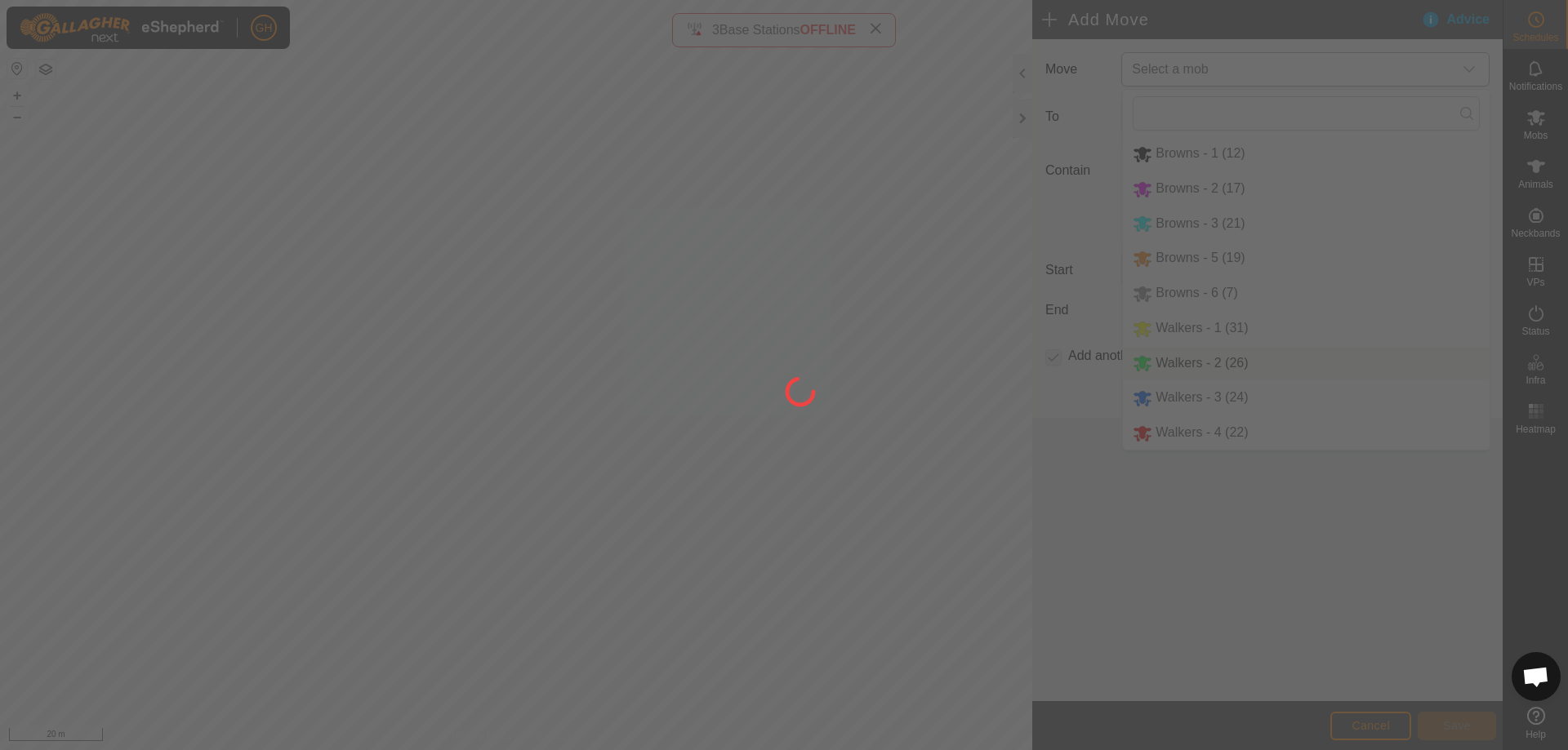
click at [1204, 348] on div at bounding box center [784, 375] width 1568 height 750
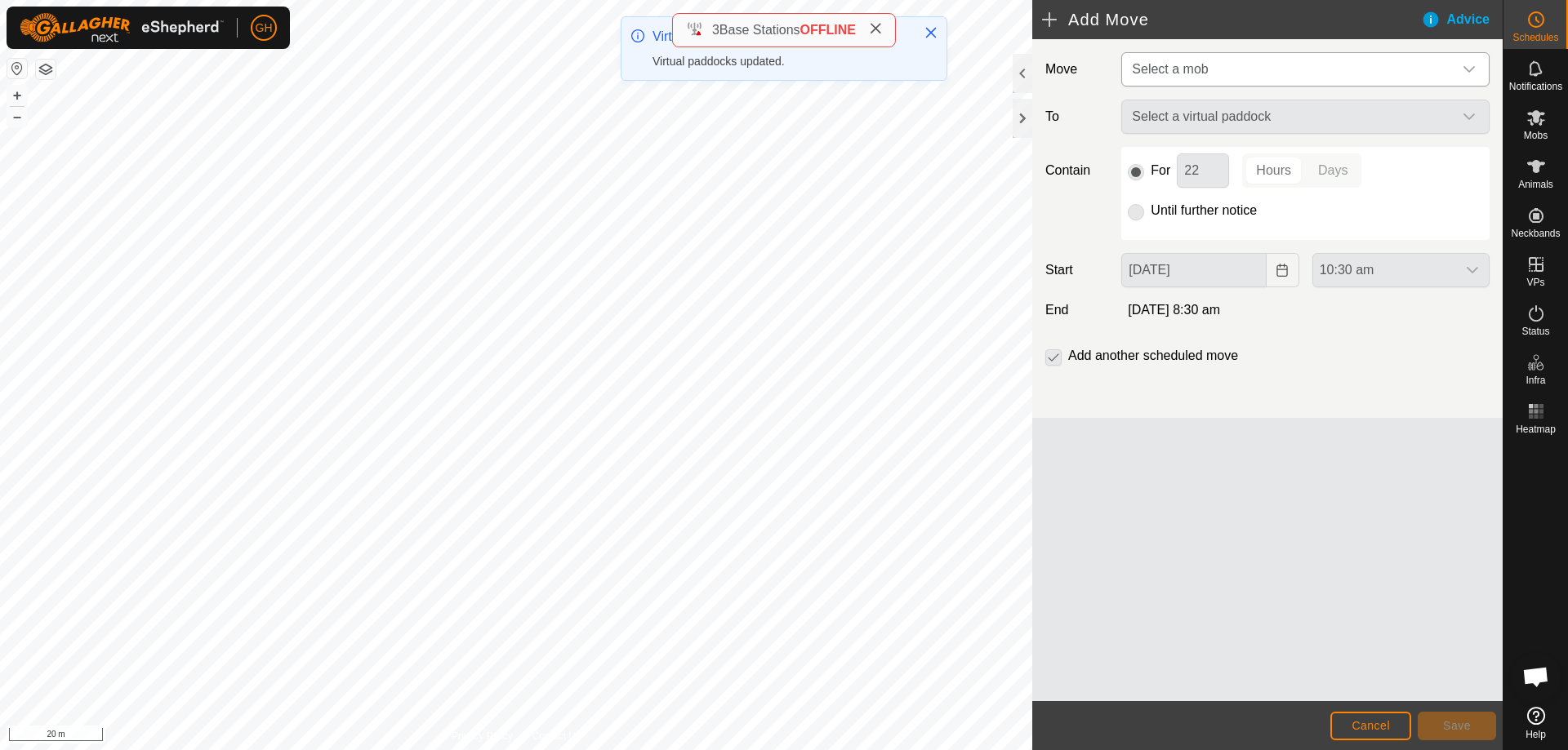
click at [1230, 70] on span "Select a mob" at bounding box center [1289, 70] width 328 height 33
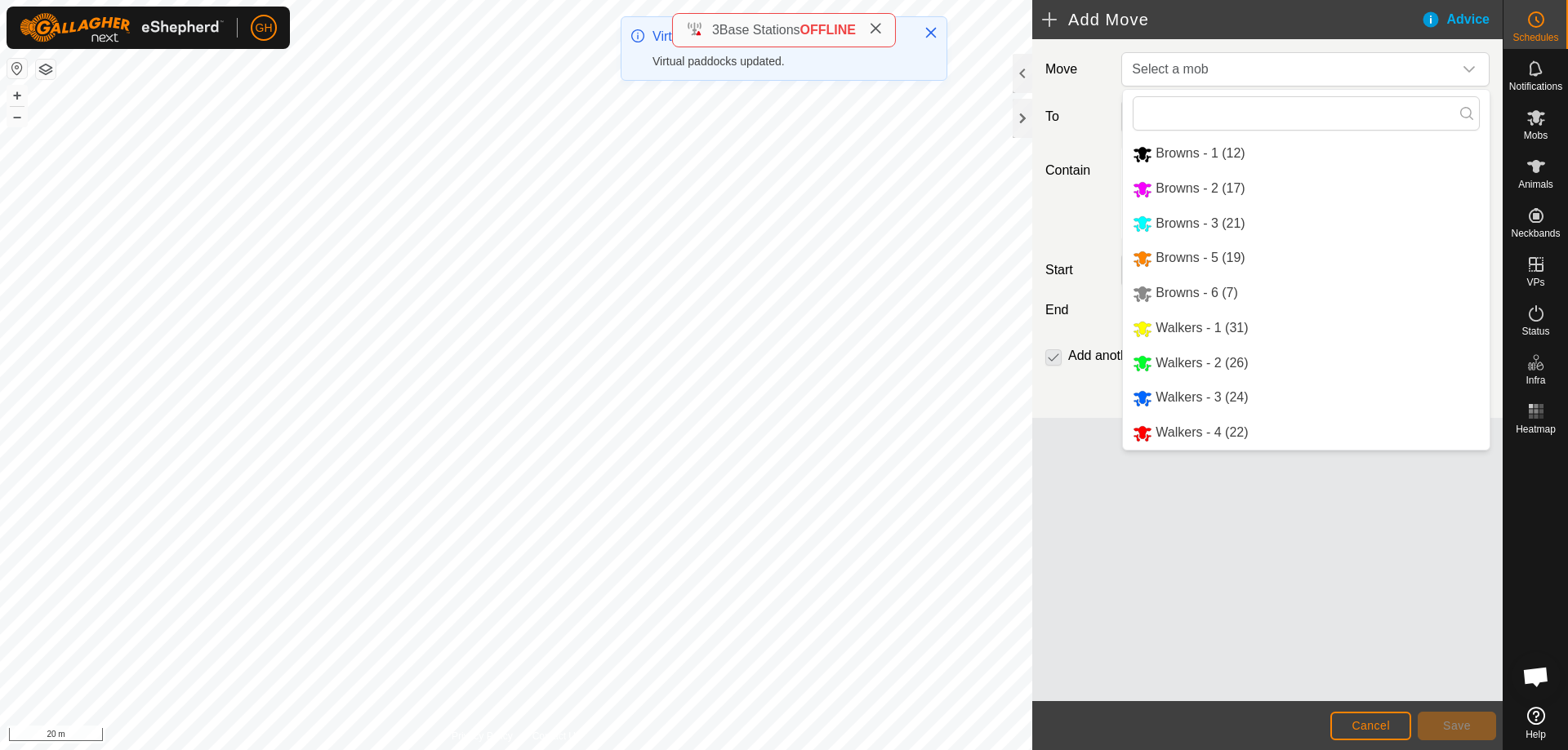
click at [1236, 356] on li "Walkers - 2 (26)" at bounding box center [1307, 364] width 367 height 34
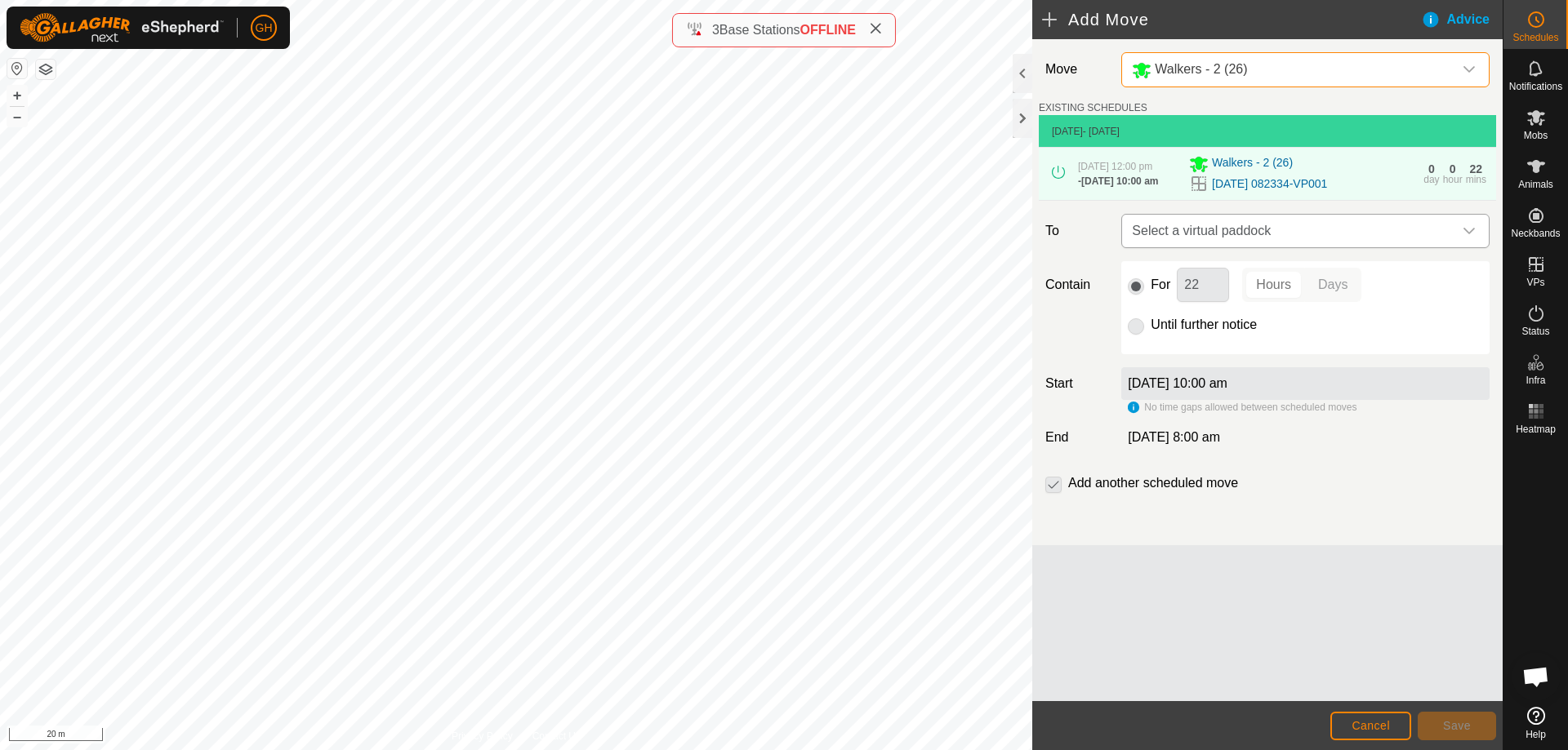
click at [1336, 248] on span "Select a virtual paddock" at bounding box center [1289, 231] width 328 height 33
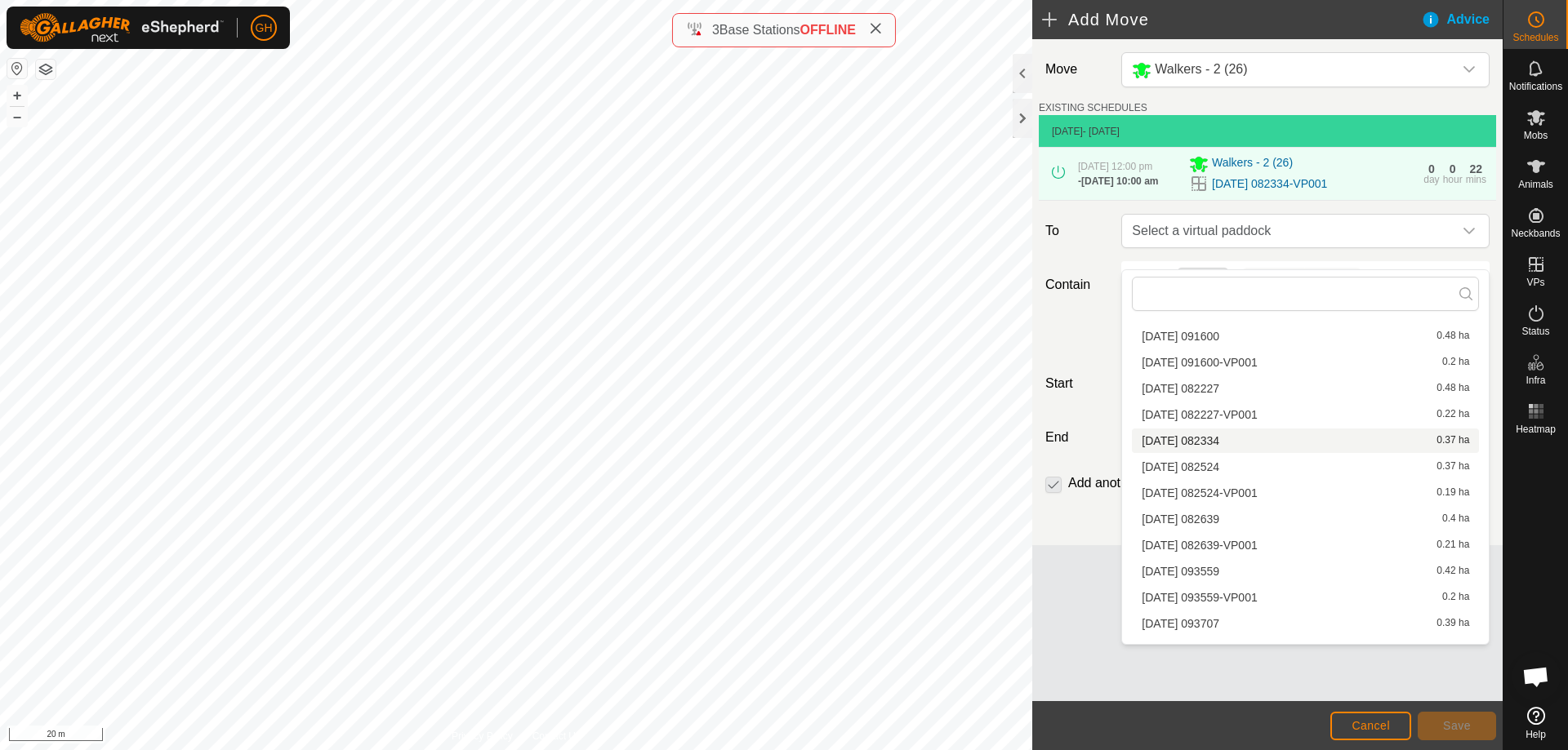
scroll to position [1177, 0]
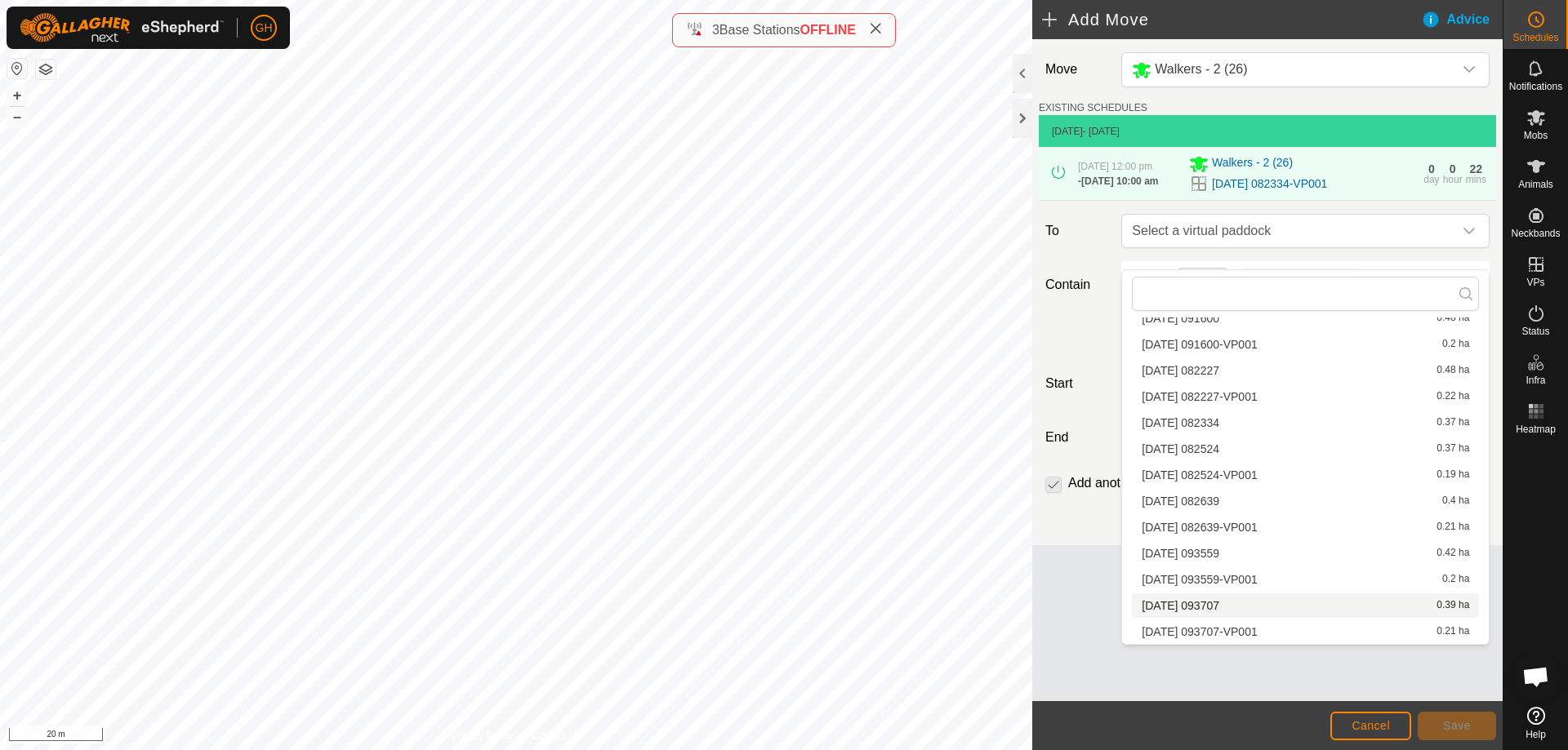
click at [1208, 602] on li "[DATE] 093707 0.39 ha" at bounding box center [1306, 605] width 348 height 24
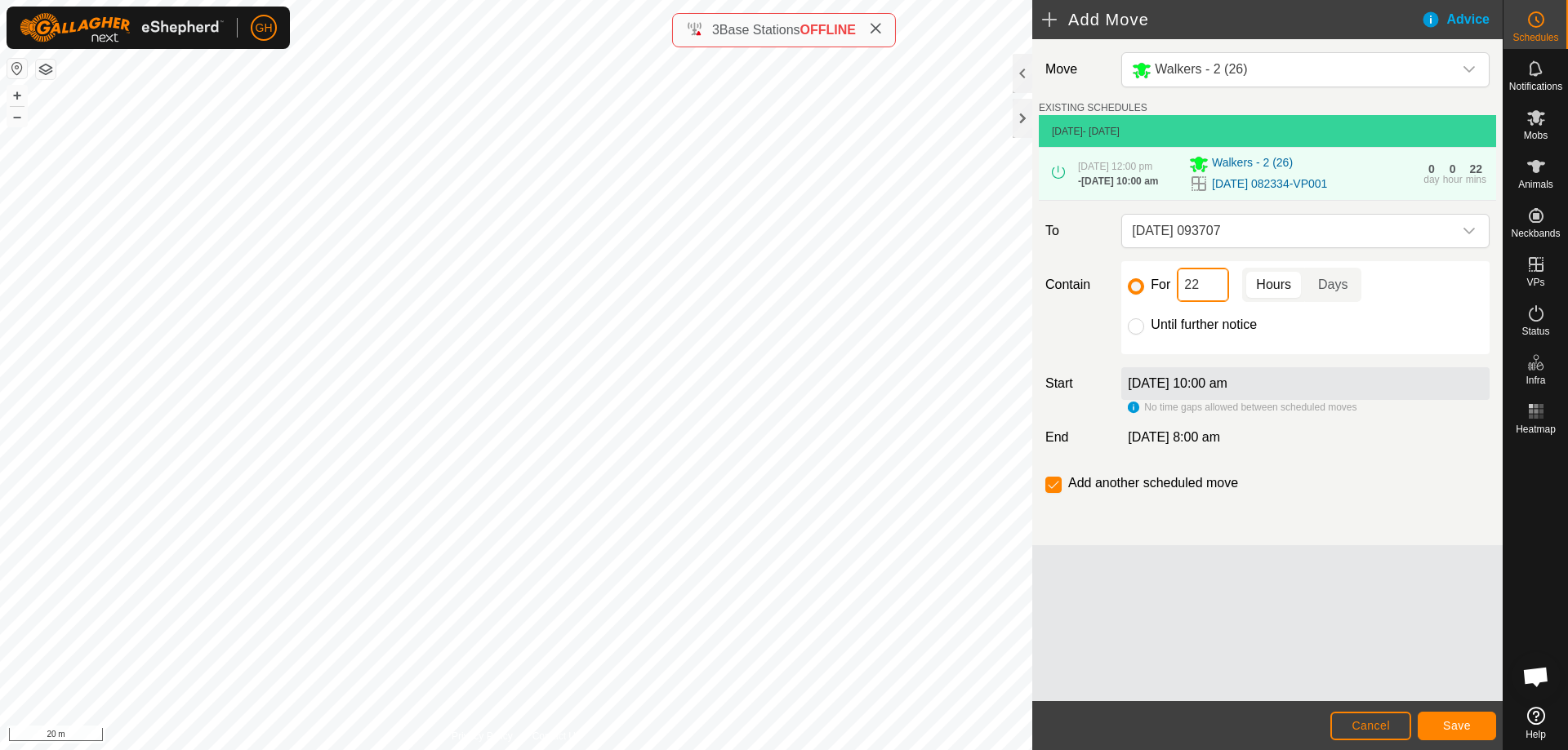
click at [1214, 291] on input "22" at bounding box center [1203, 285] width 53 height 34
click at [1446, 720] on span "Save" at bounding box center [1456, 726] width 28 height 13
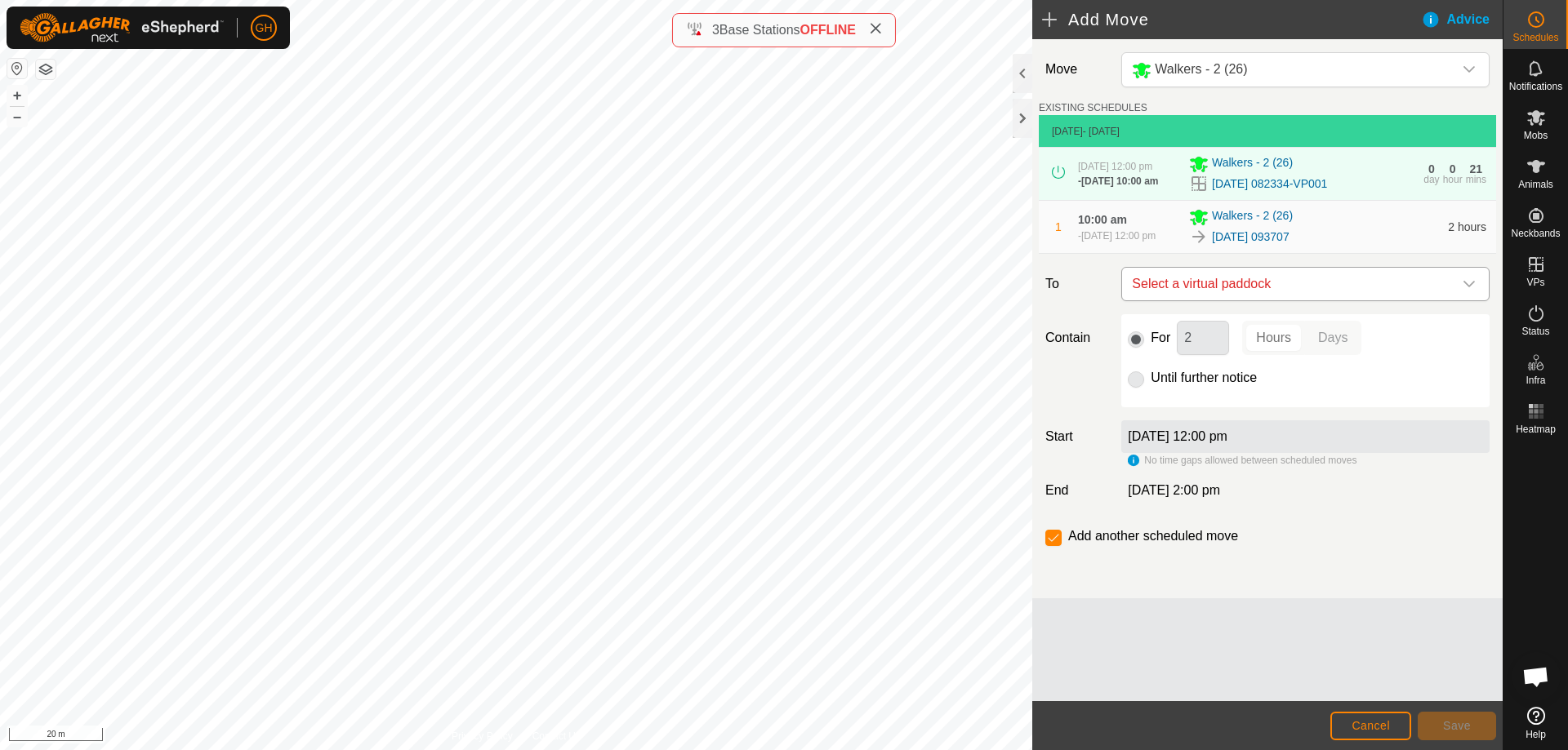
click at [1275, 300] on span "Select a virtual paddock" at bounding box center [1289, 284] width 328 height 33
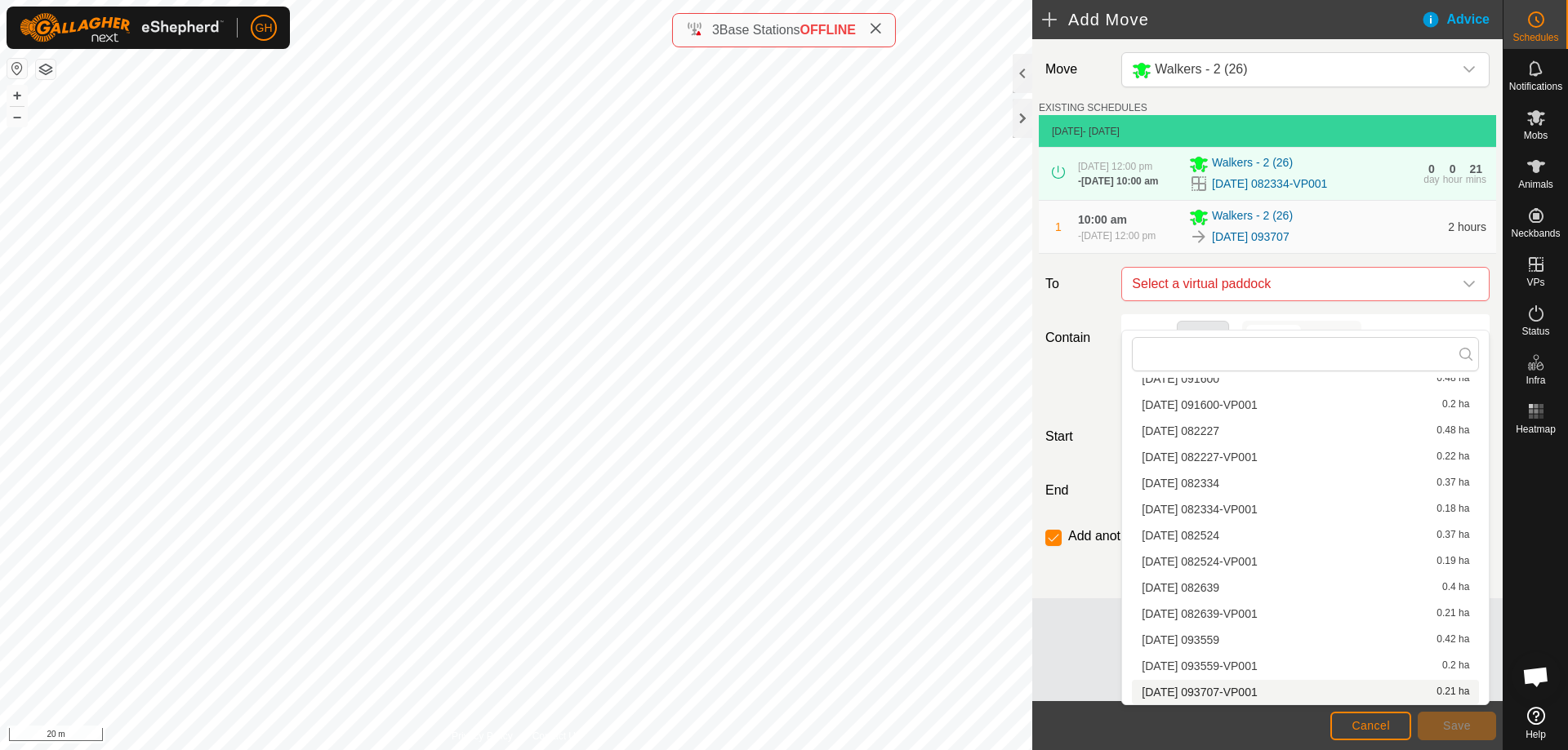
click at [1219, 690] on li "[DATE] 093707-VP001 0.21 ha" at bounding box center [1306, 692] width 348 height 24
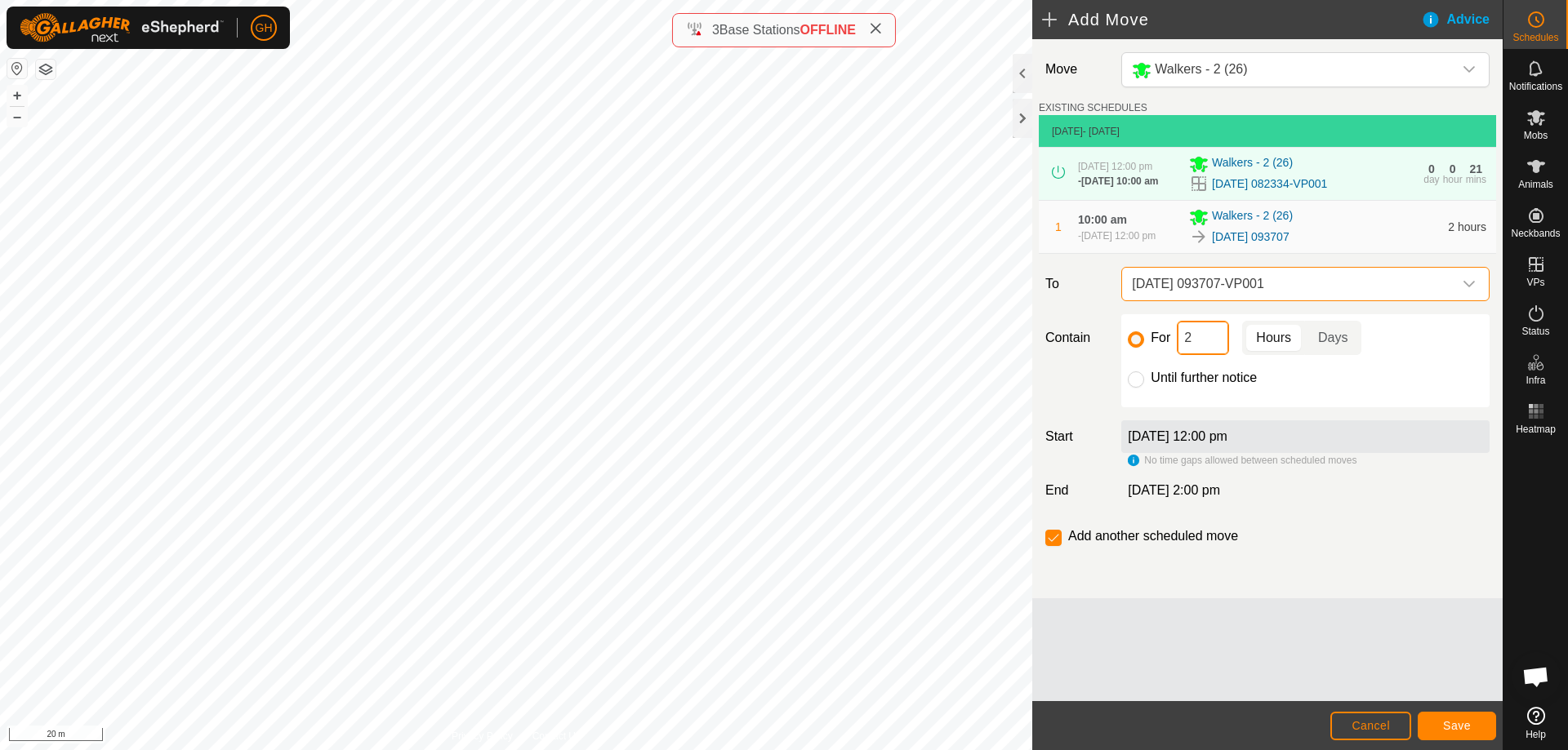
click at [1210, 356] on input "2" at bounding box center [1203, 338] width 53 height 34
type input "22"
click at [1072, 543] on label "Add another scheduled move" at bounding box center [1152, 536] width 170 height 13
click at [1052, 546] on input "checkbox" at bounding box center [1054, 538] width 16 height 16
checkbox input "false"
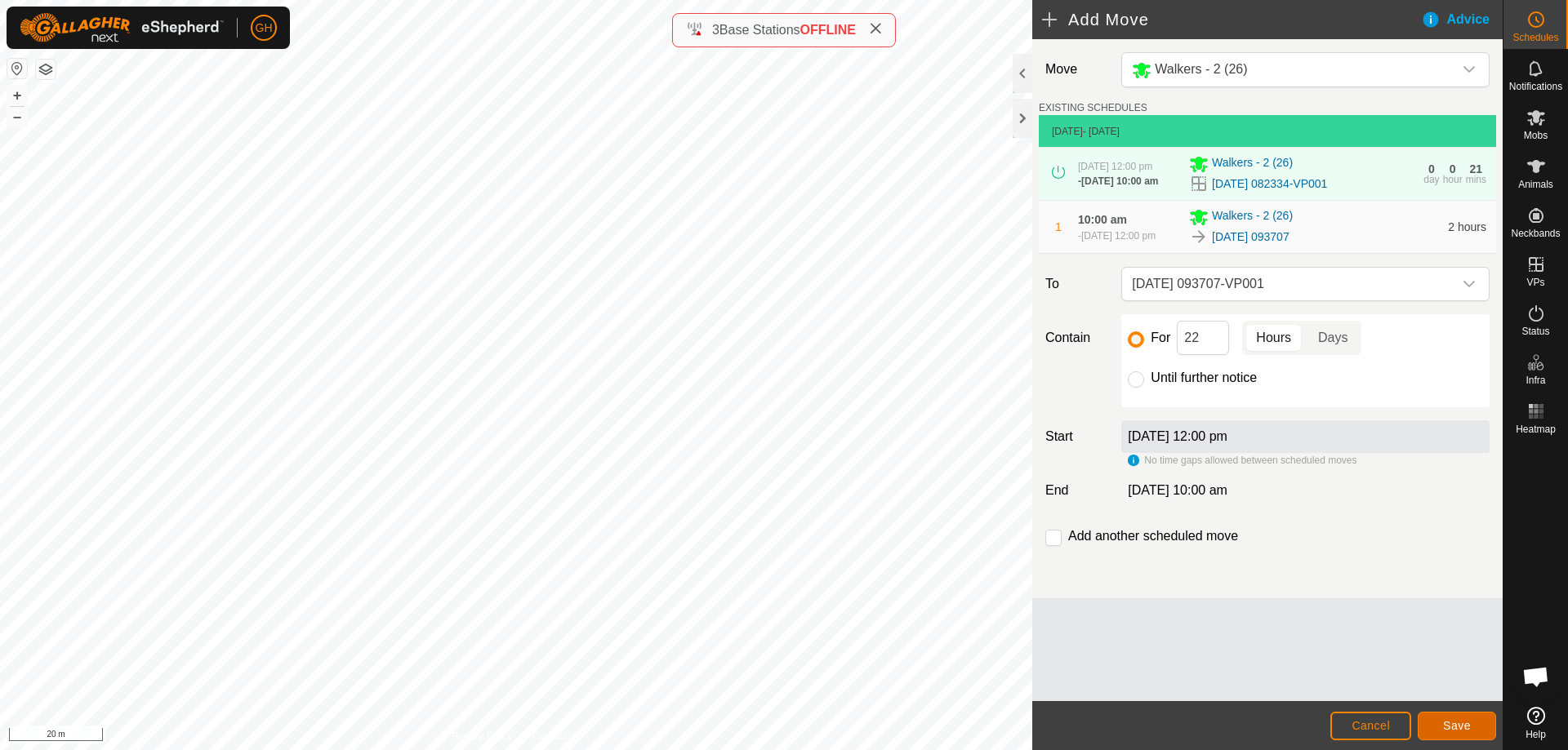
click at [1448, 727] on span "Save" at bounding box center [1456, 726] width 28 height 13
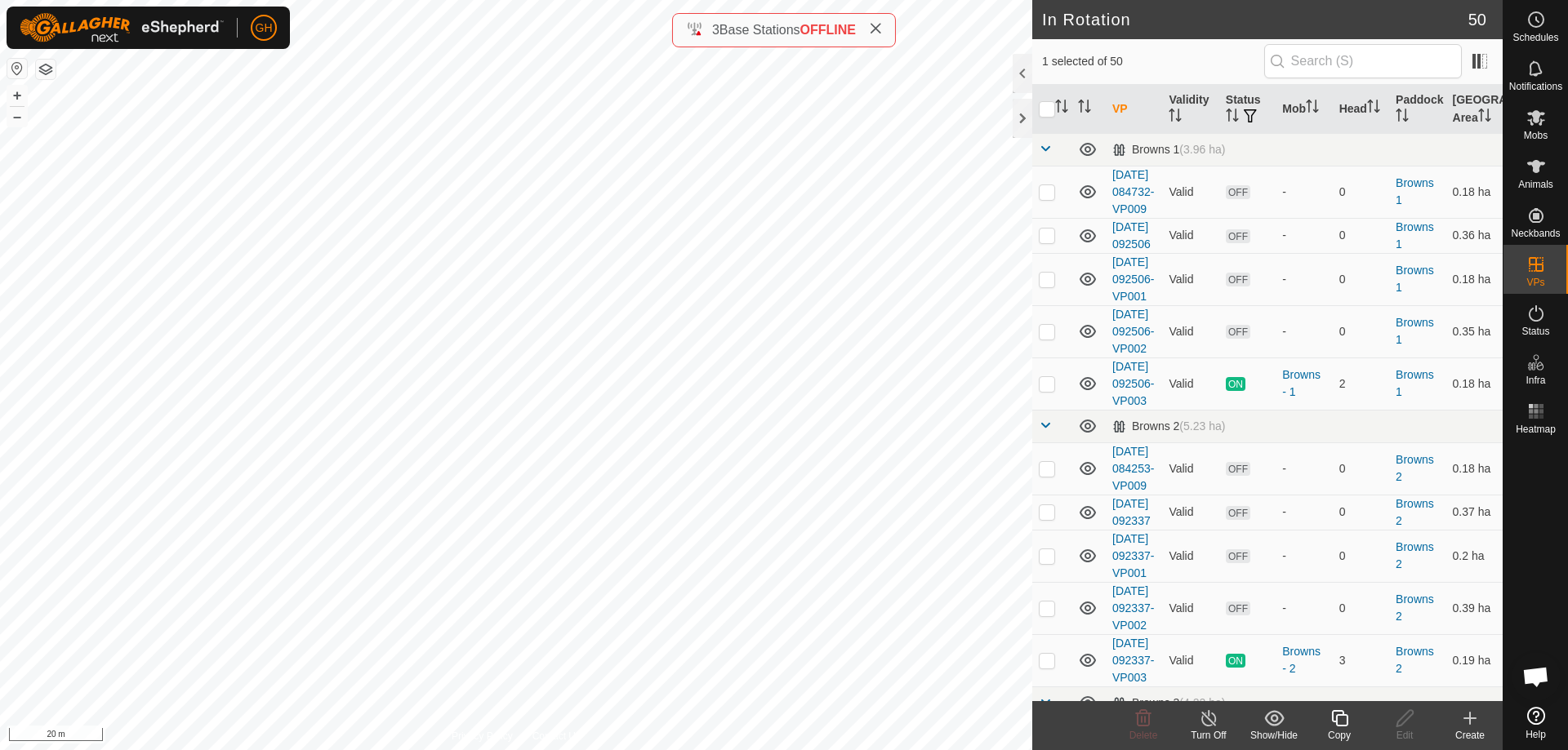
click at [1465, 716] on icon at bounding box center [1470, 718] width 20 height 20
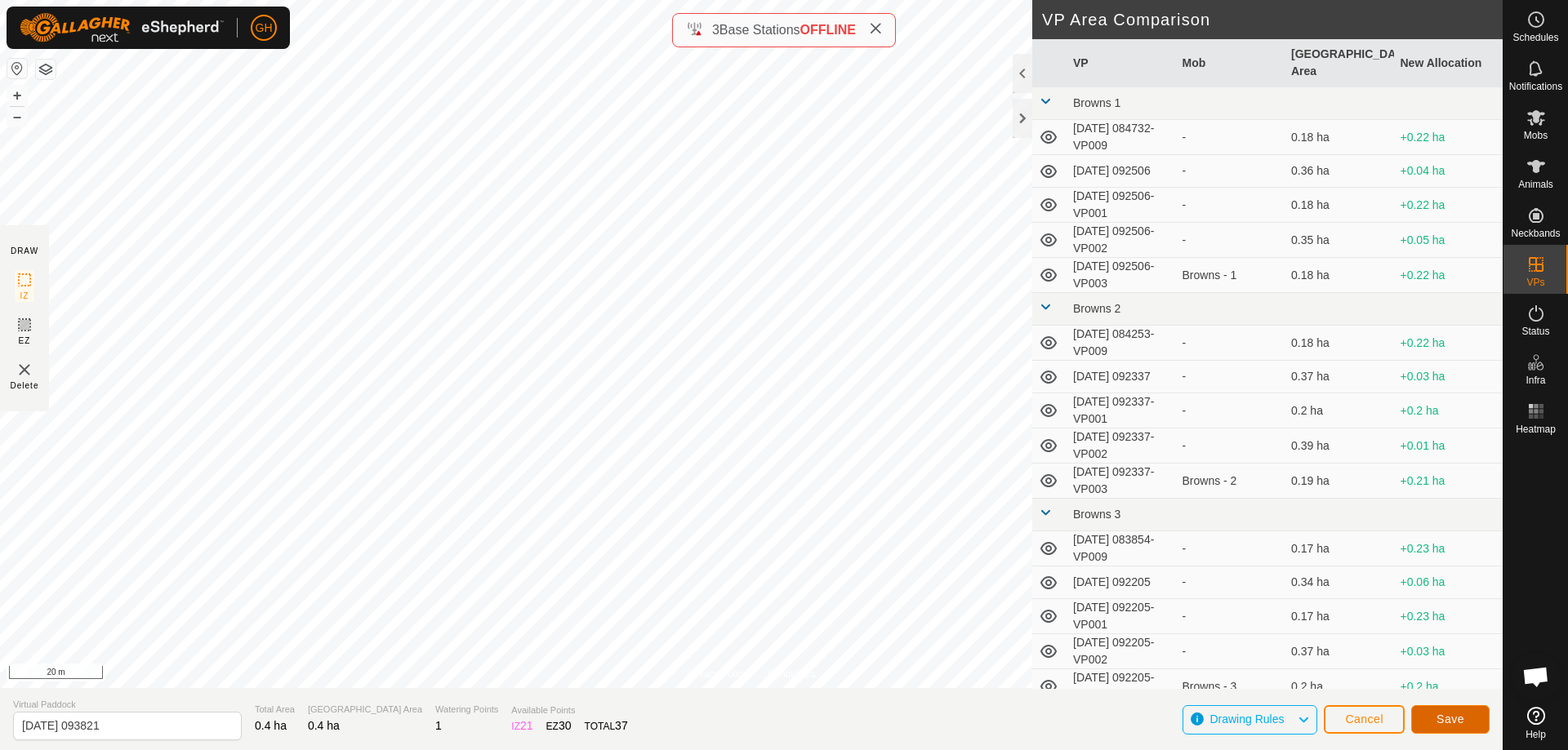
click at [1456, 715] on span "Save" at bounding box center [1450, 719] width 28 height 13
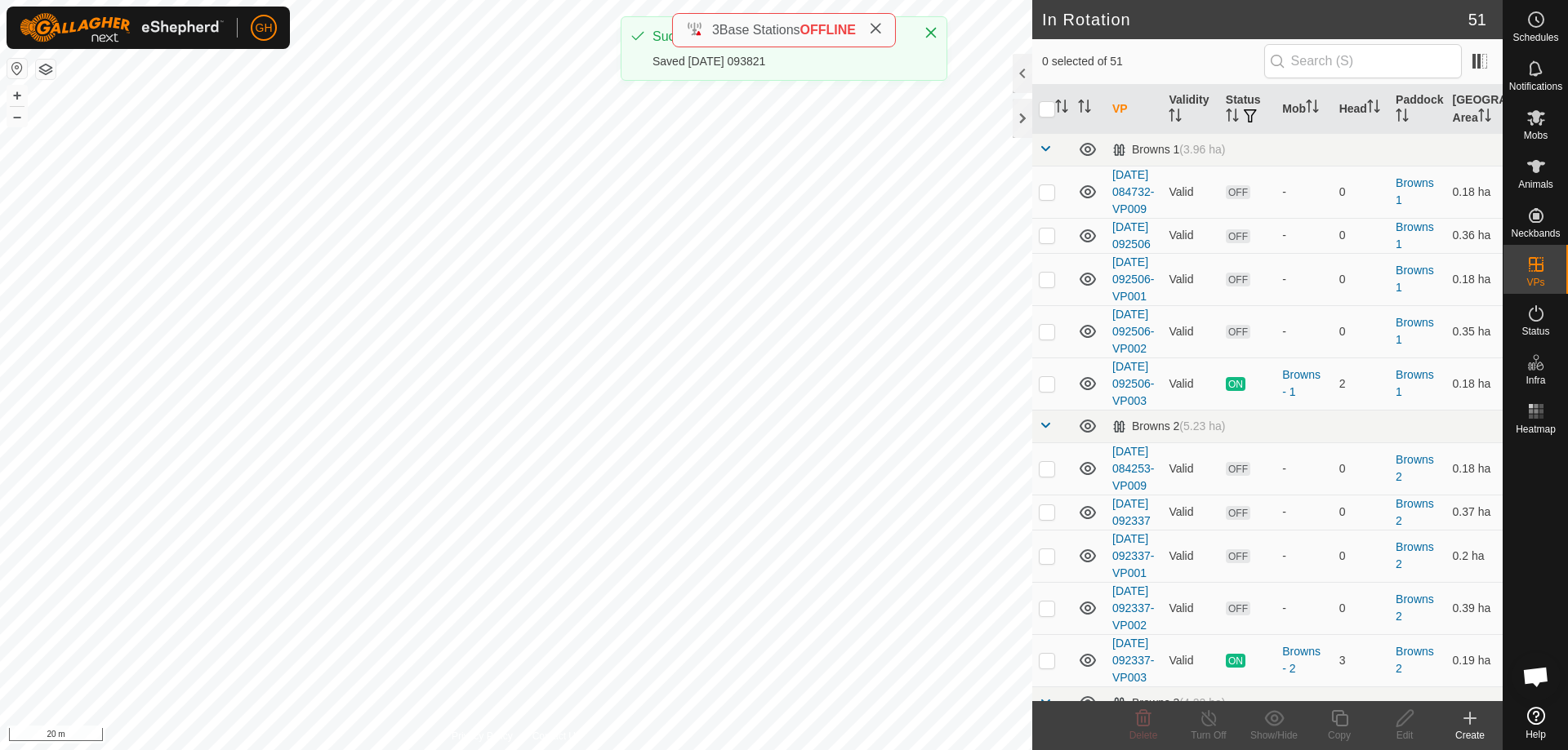
checkbox input "true"
click at [1338, 723] on icon at bounding box center [1339, 718] width 21 height 20
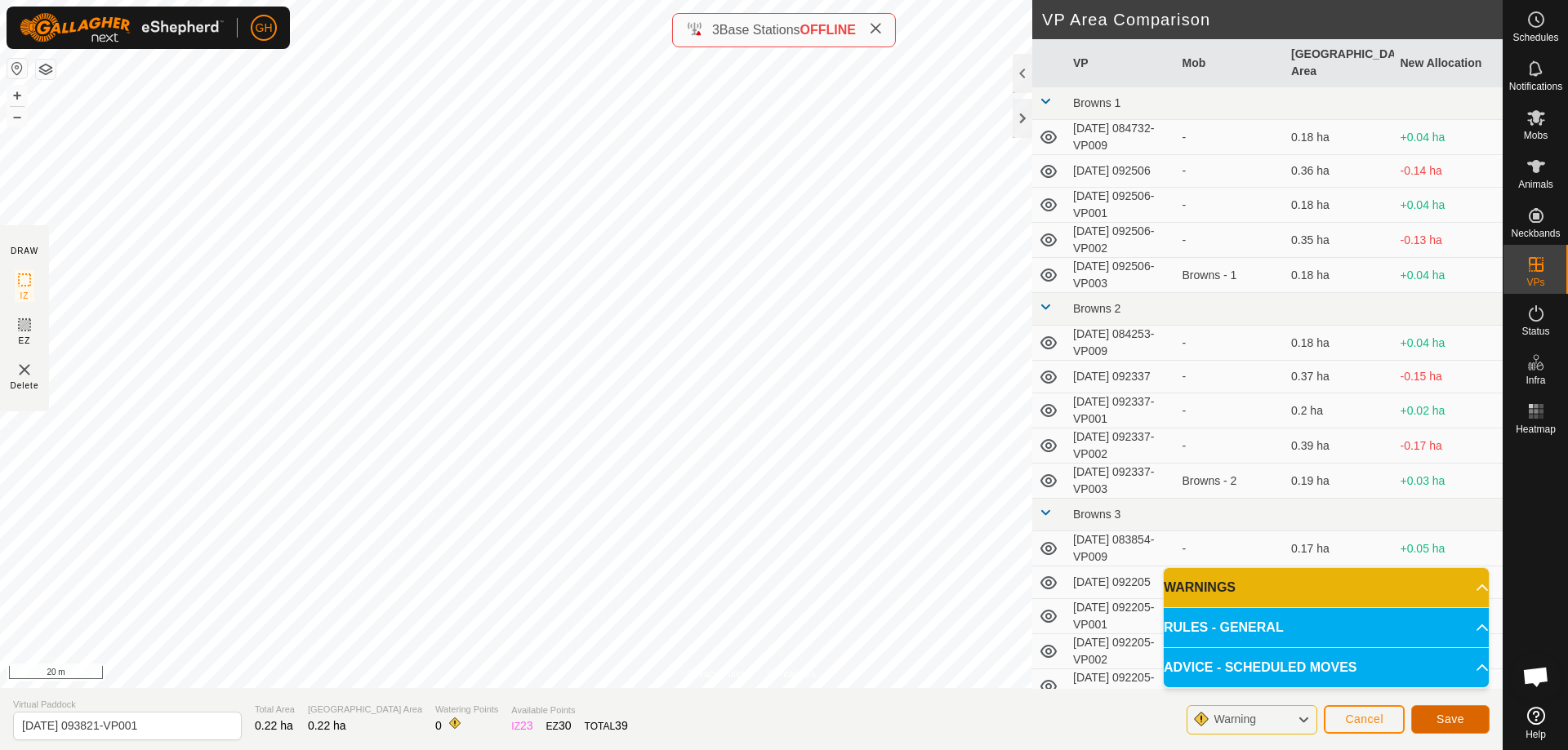
click at [1446, 714] on span "Save" at bounding box center [1450, 719] width 28 height 13
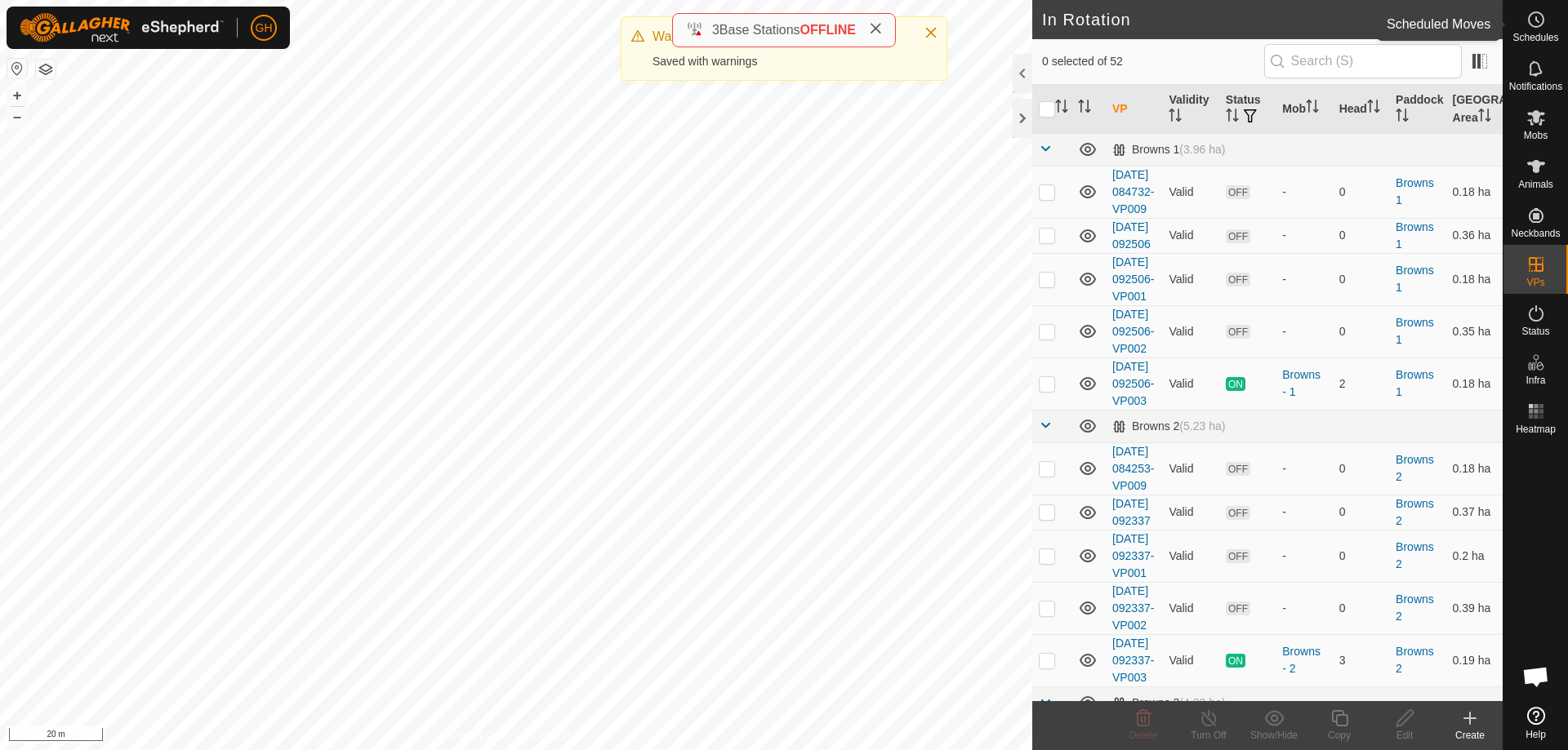
click at [1533, 24] on icon at bounding box center [1536, 20] width 20 height 20
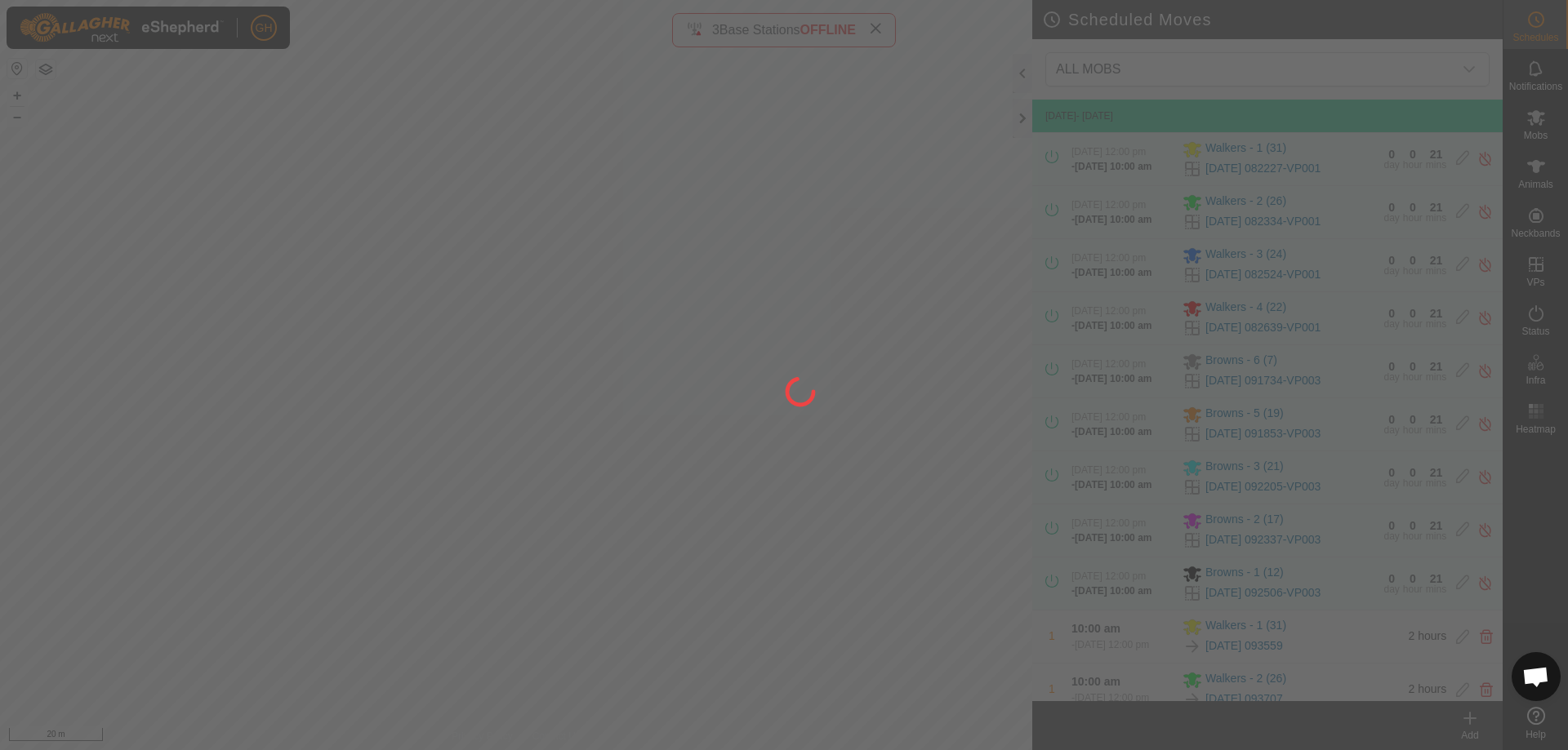
click at [1474, 731] on div at bounding box center [784, 375] width 1568 height 750
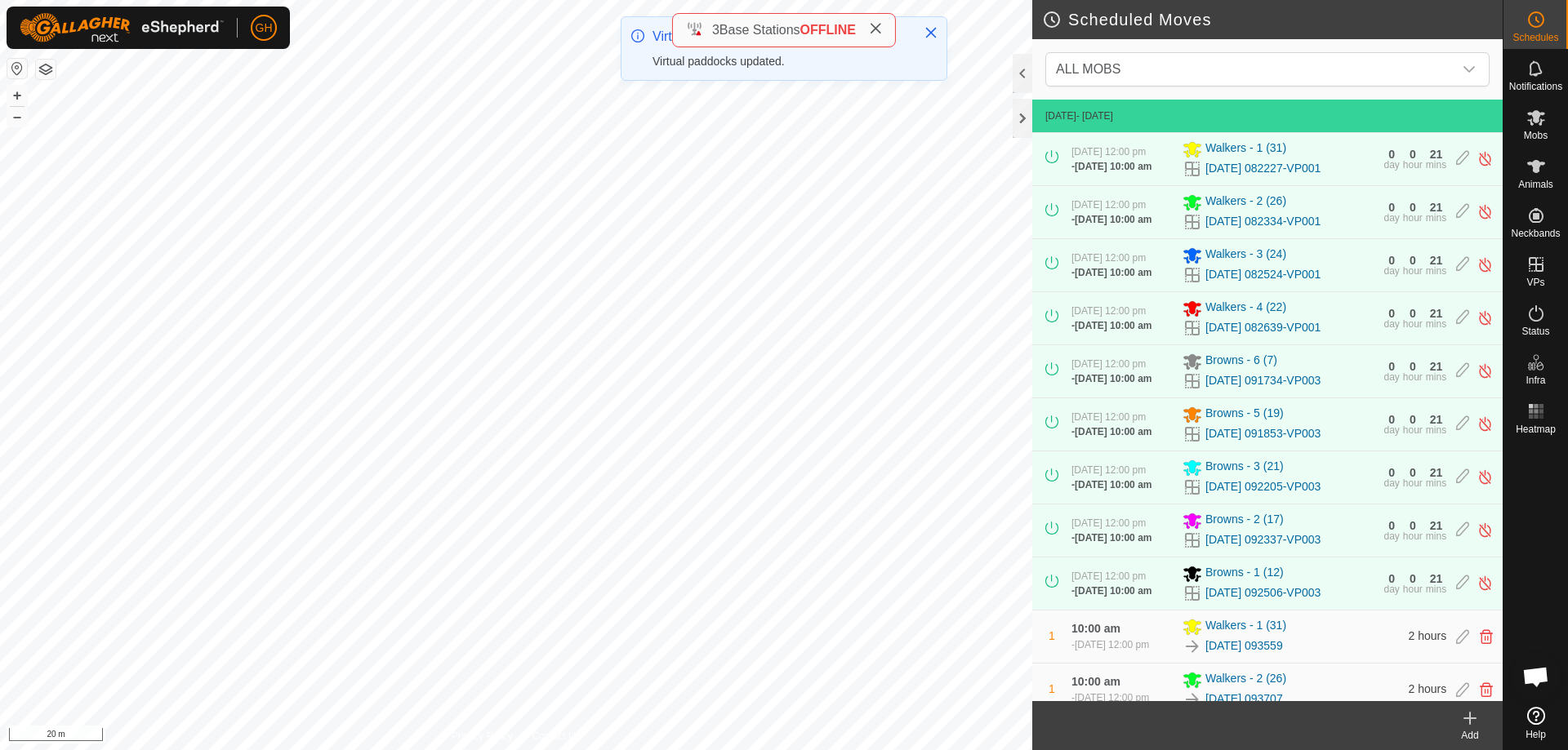
click at [1468, 721] on icon at bounding box center [1470, 718] width 20 height 20
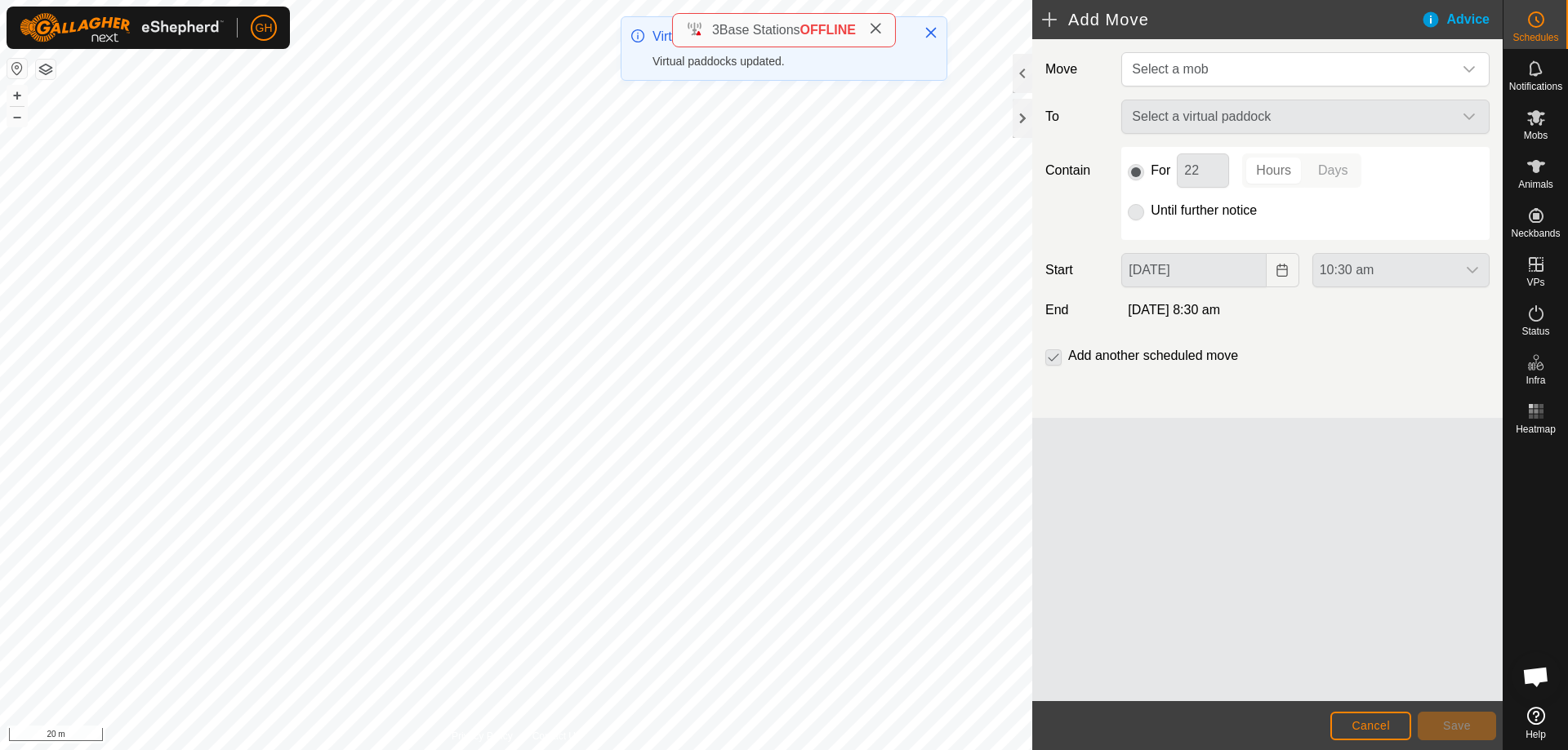
click at [1288, 87] on div "Move Select a mob To Select a virtual paddock Contain For 22 Hours Days Until f…" at bounding box center [1268, 229] width 470 height 379
click at [1279, 73] on span "Select a mob" at bounding box center [1289, 70] width 328 height 33
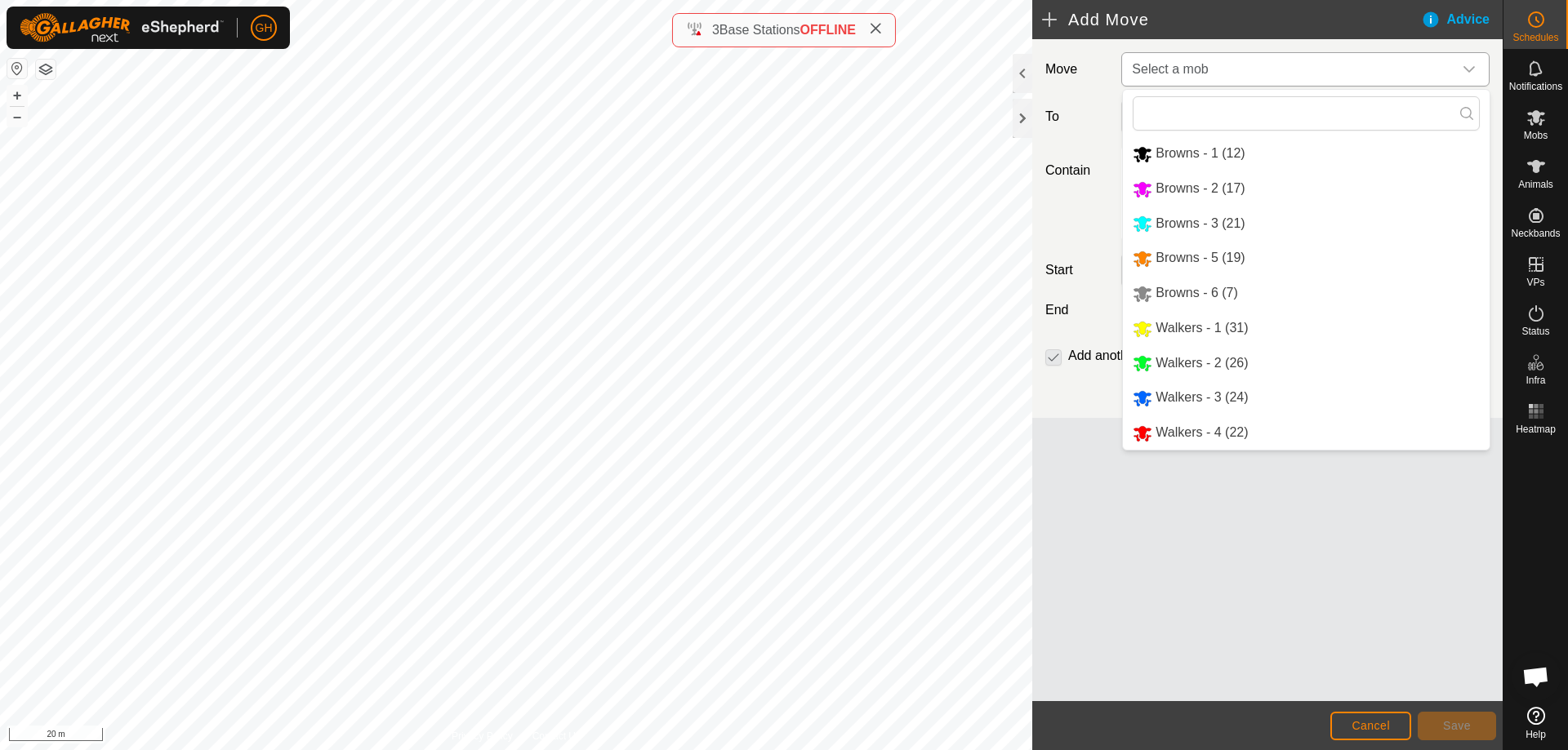
click at [1230, 404] on li "Walkers - 3 (24)" at bounding box center [1307, 397] width 367 height 34
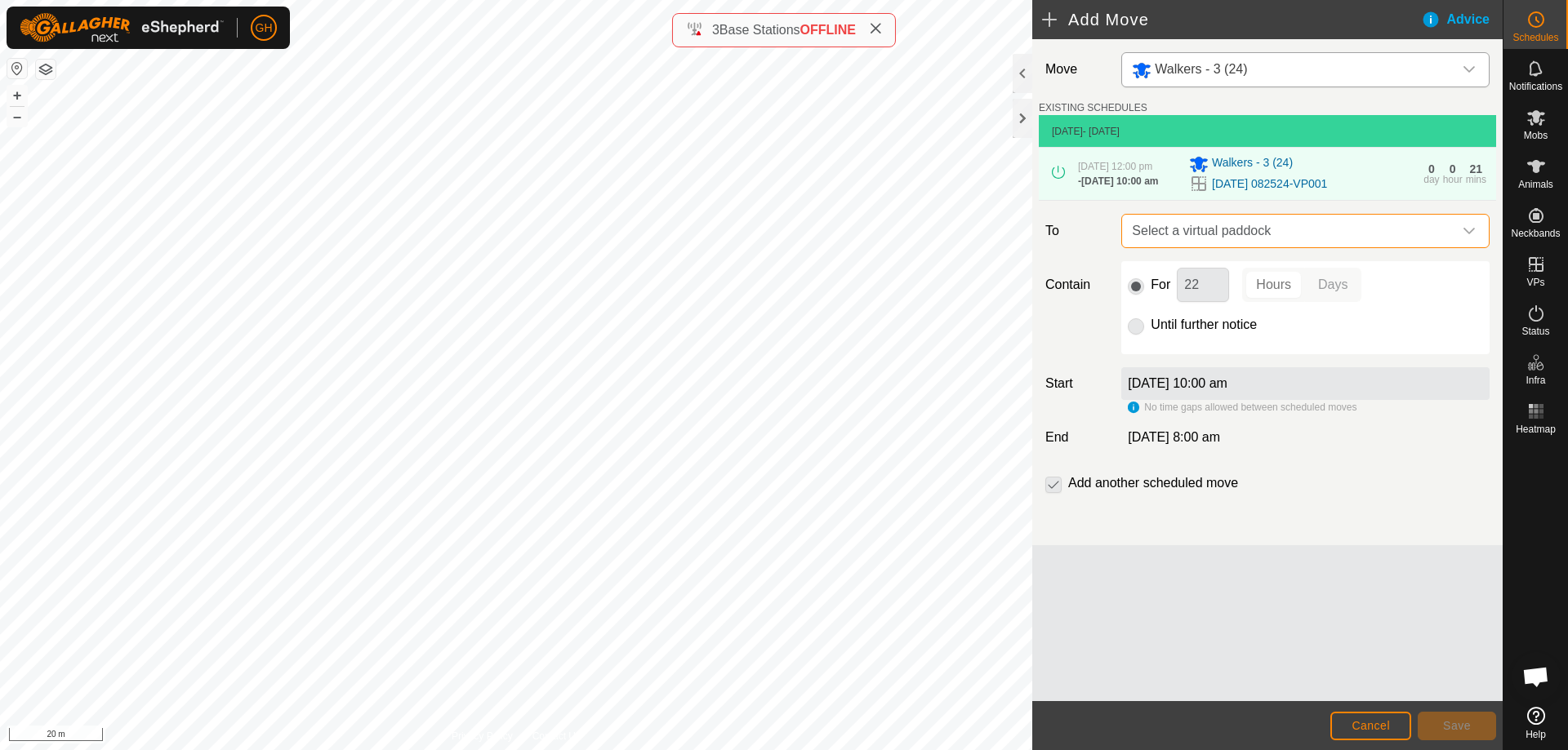
click at [1268, 242] on span "Select a virtual paddock" at bounding box center [1289, 231] width 328 height 33
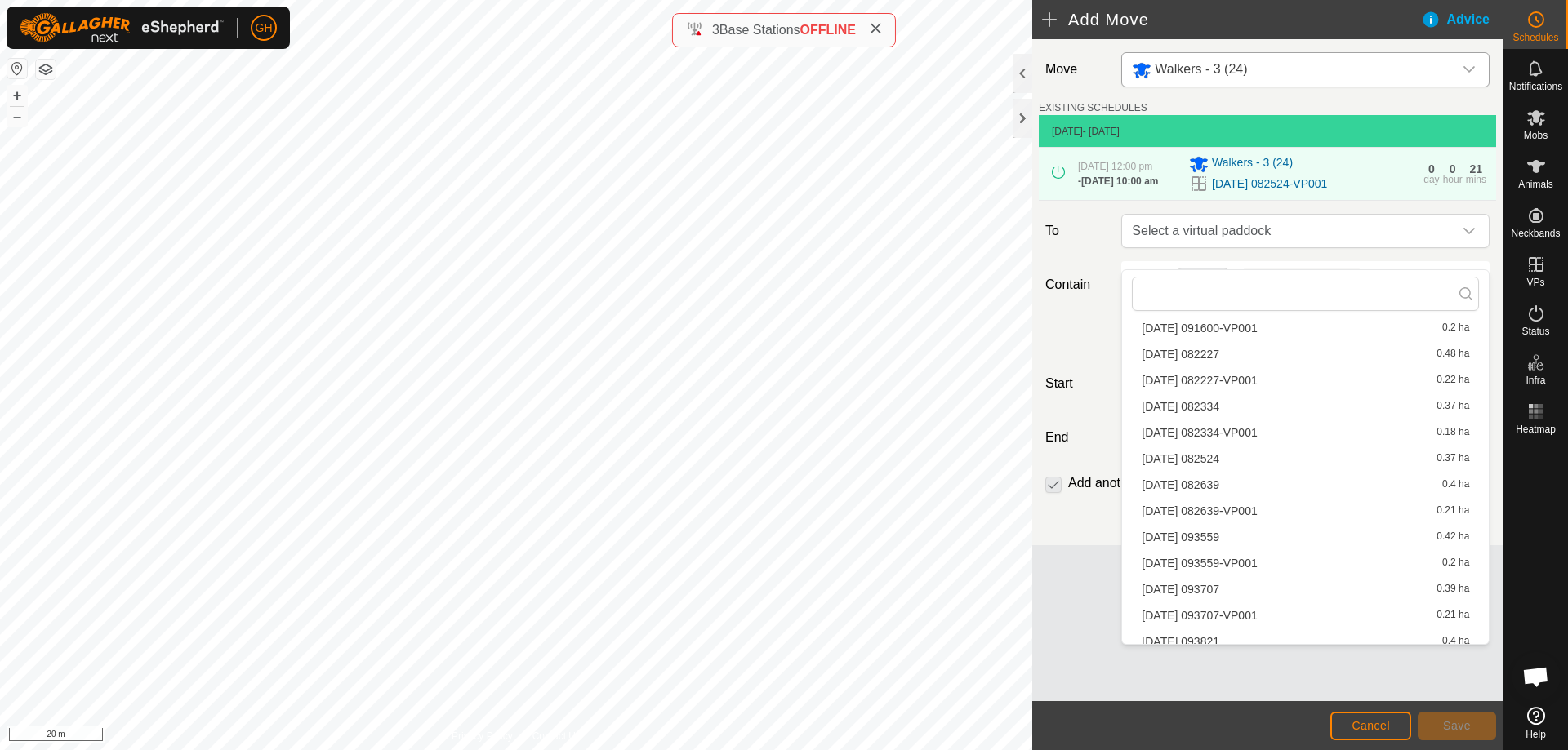
scroll to position [1230, 0]
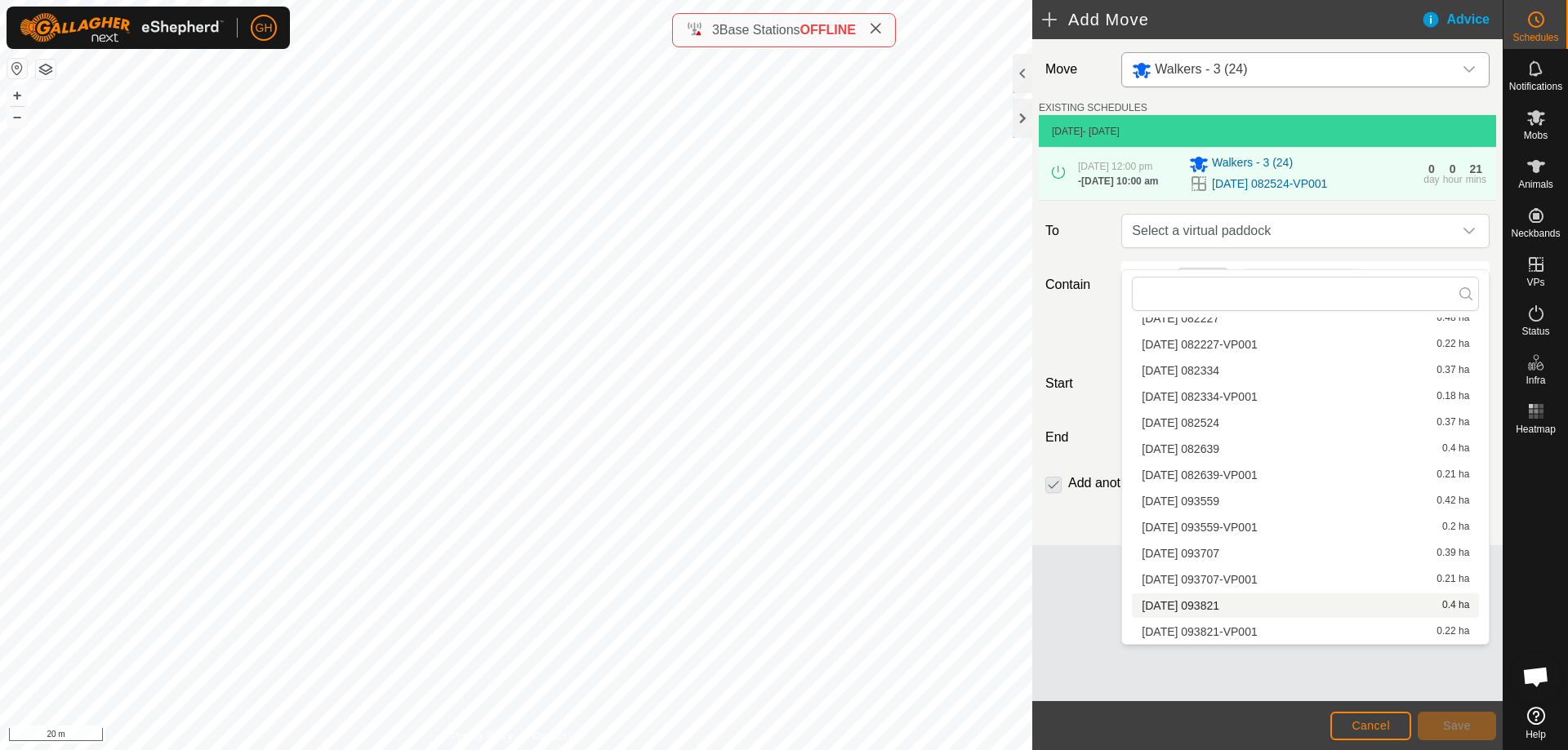
click at [1249, 607] on li "[DATE] 093821 0.4 ha" at bounding box center [1306, 605] width 348 height 24
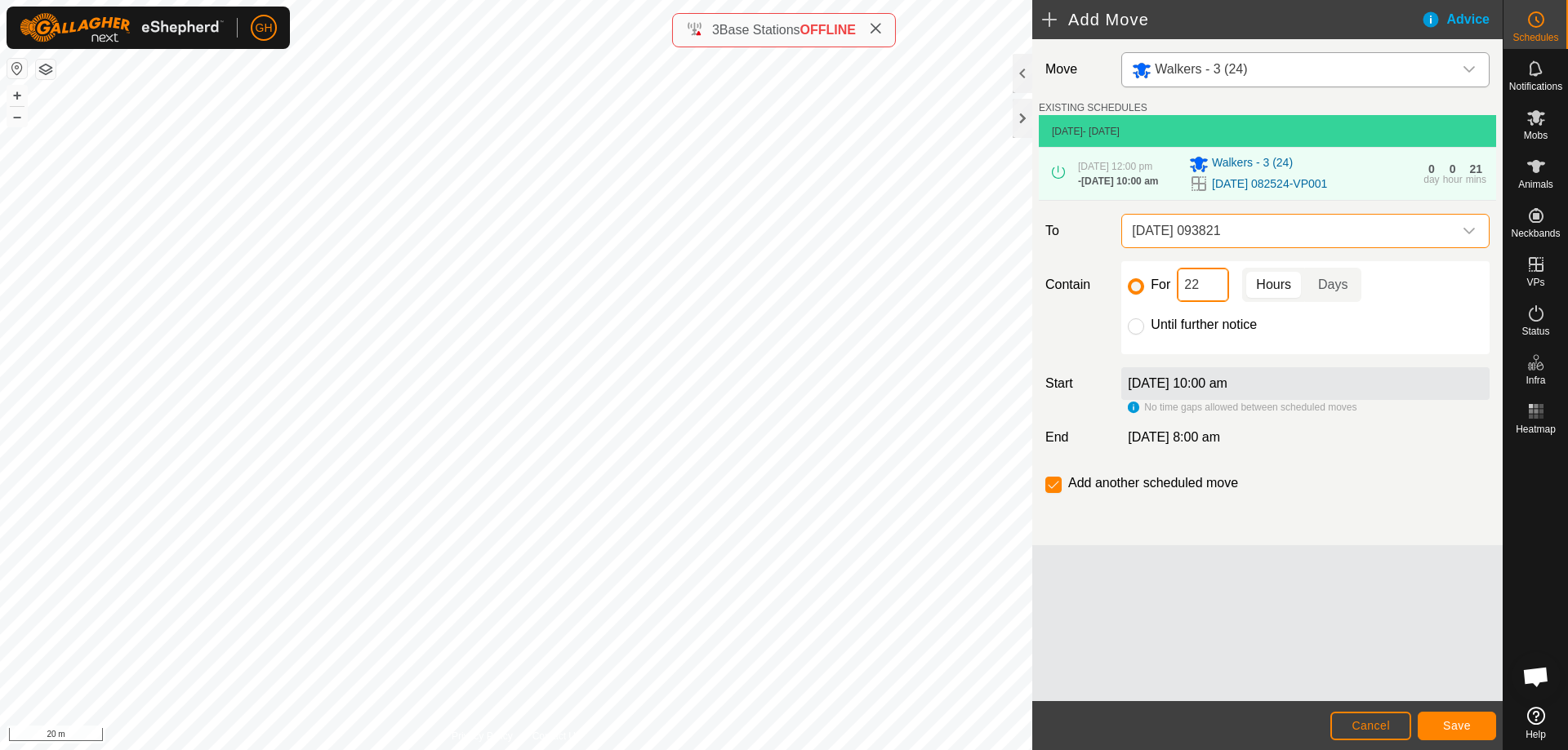
click at [1207, 302] on input "22" at bounding box center [1203, 285] width 53 height 34
click at [1449, 734] on button "Save" at bounding box center [1457, 726] width 78 height 29
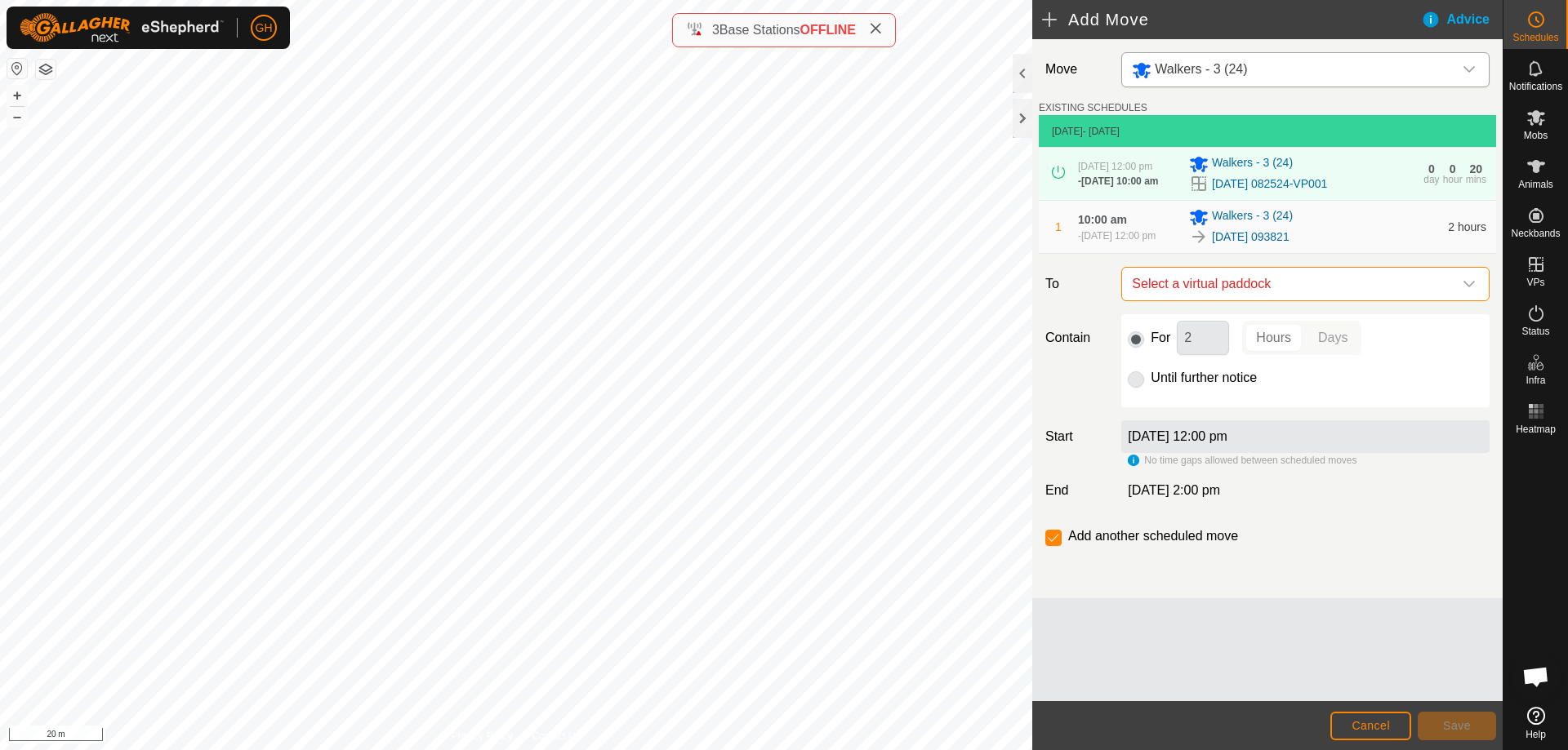
click at [1289, 300] on span "Select a virtual paddock" at bounding box center [1289, 284] width 328 height 33
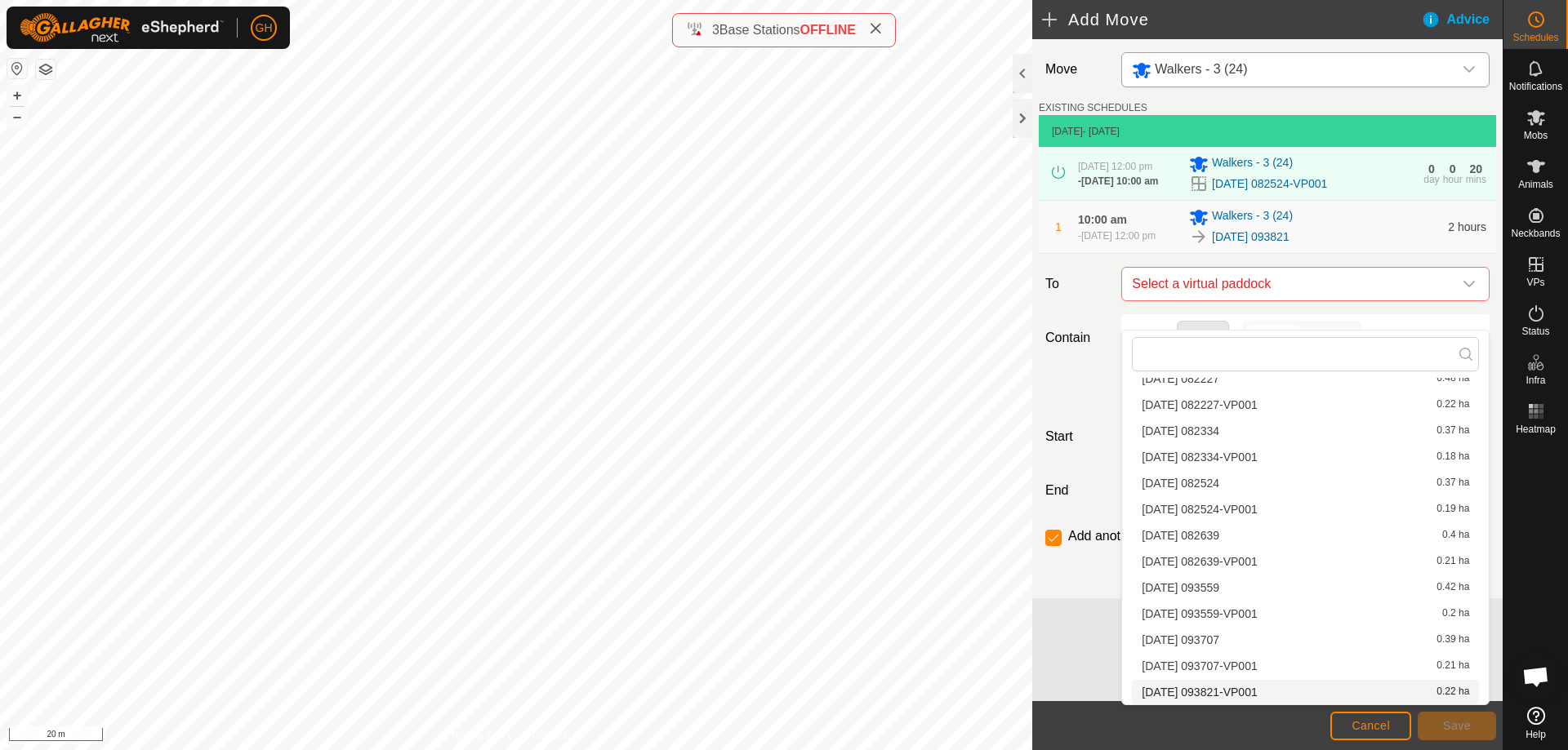
click at [1218, 692] on li "[DATE] 093821-VP001 0.22 ha" at bounding box center [1306, 692] width 348 height 24
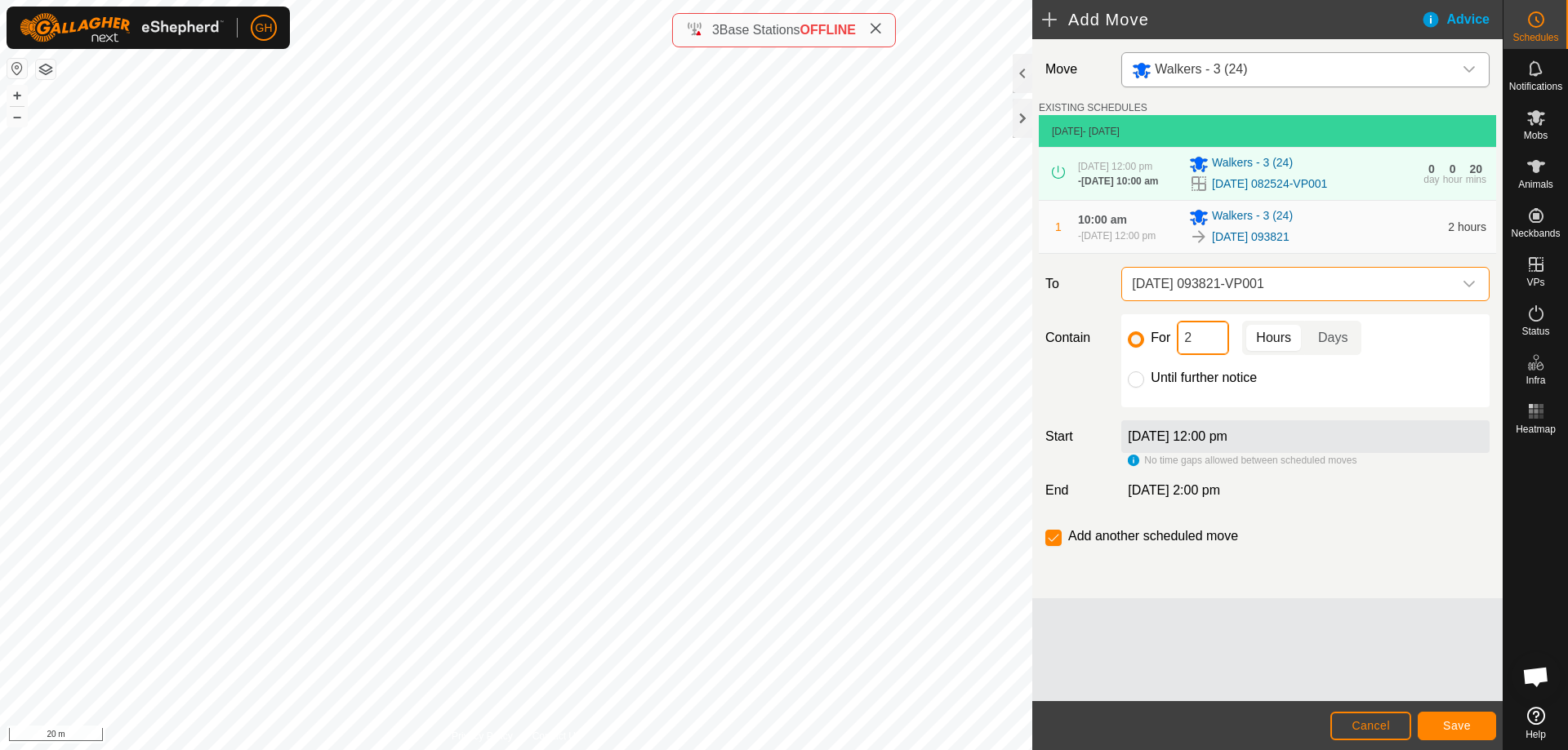
click at [1210, 356] on input "2" at bounding box center [1203, 338] width 53 height 34
type input "22"
click at [1056, 546] on input "checkbox" at bounding box center [1054, 538] width 16 height 16
checkbox input "false"
click at [1460, 721] on span "Save" at bounding box center [1456, 726] width 28 height 13
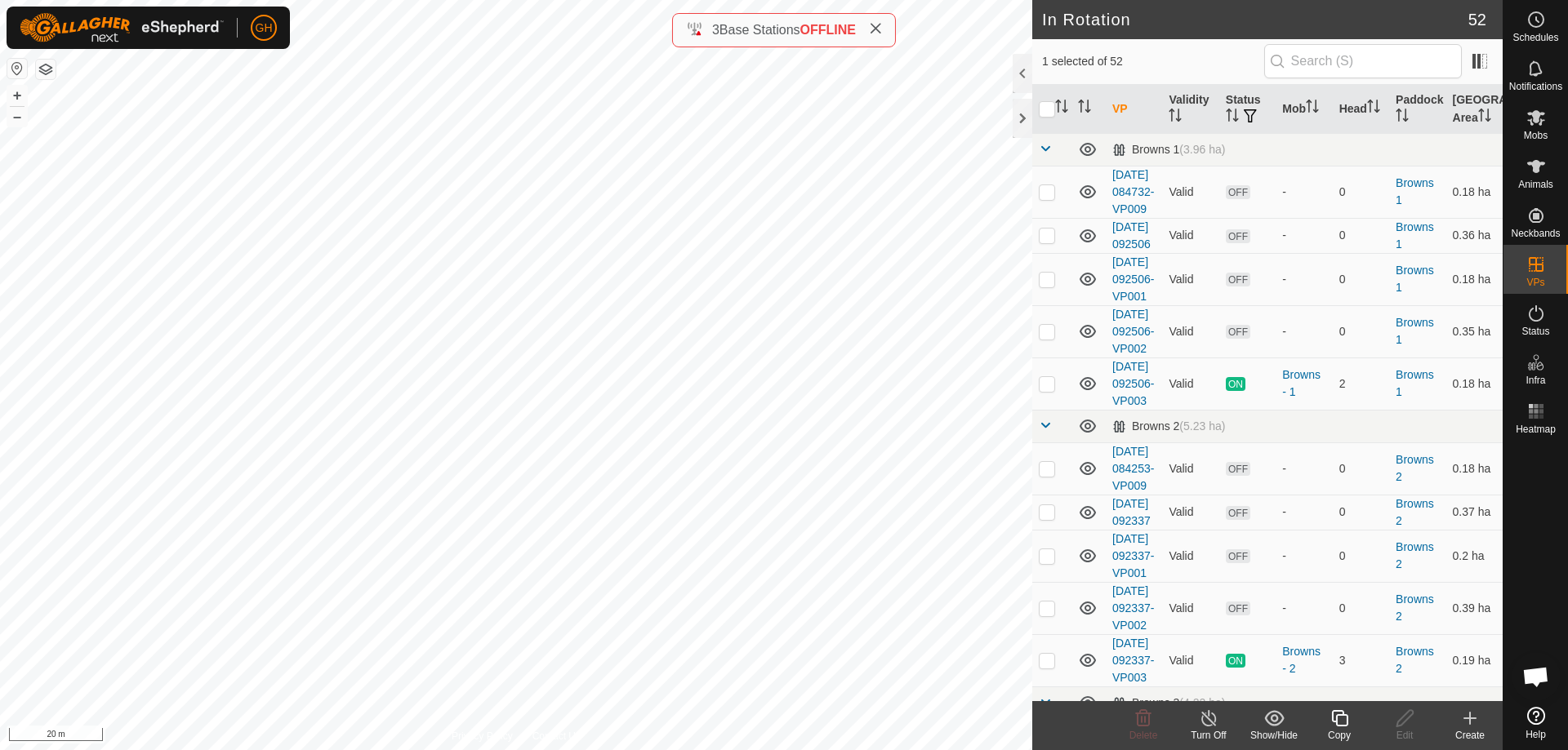
click at [1467, 716] on icon at bounding box center [1470, 718] width 20 height 20
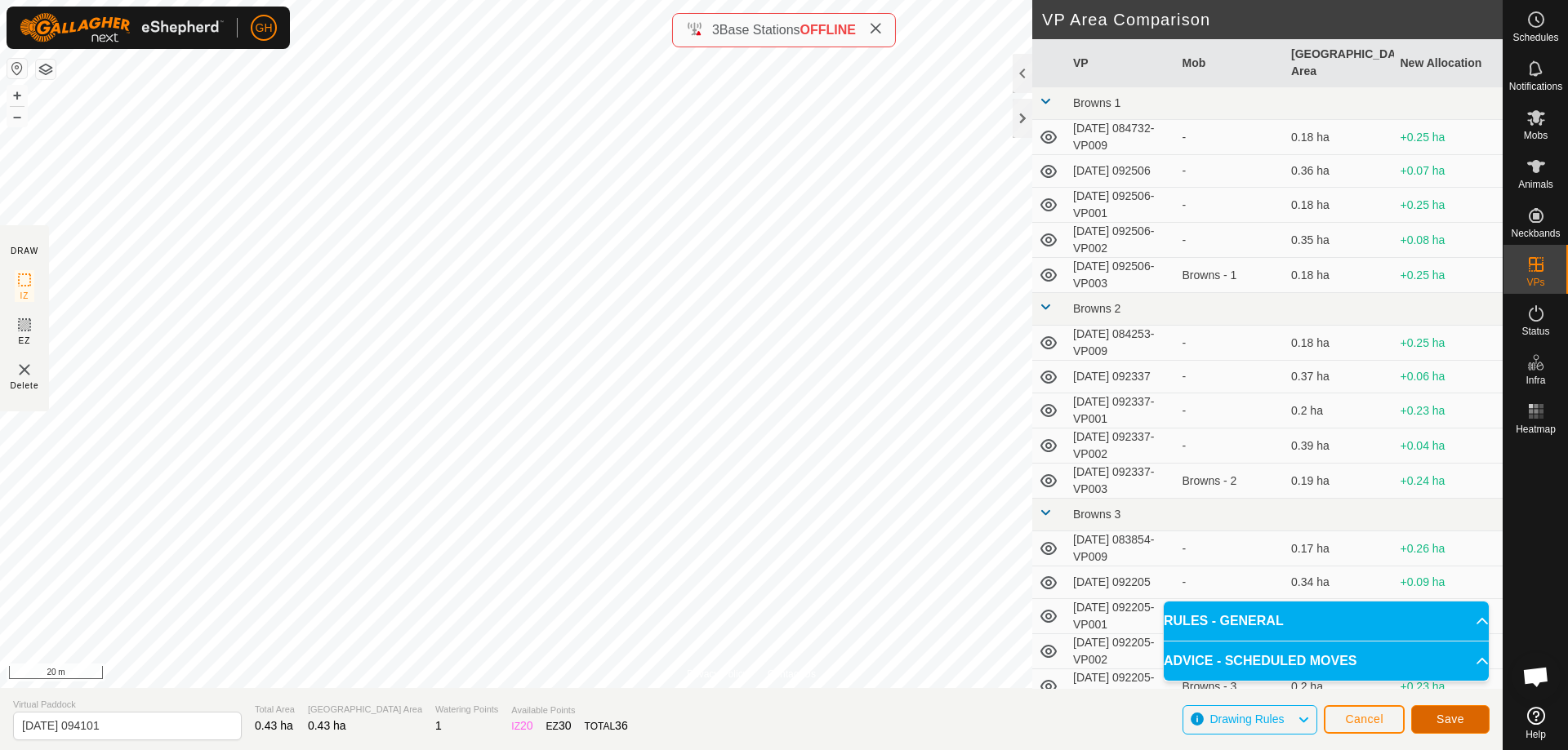
click at [1449, 716] on span "Save" at bounding box center [1450, 719] width 28 height 13
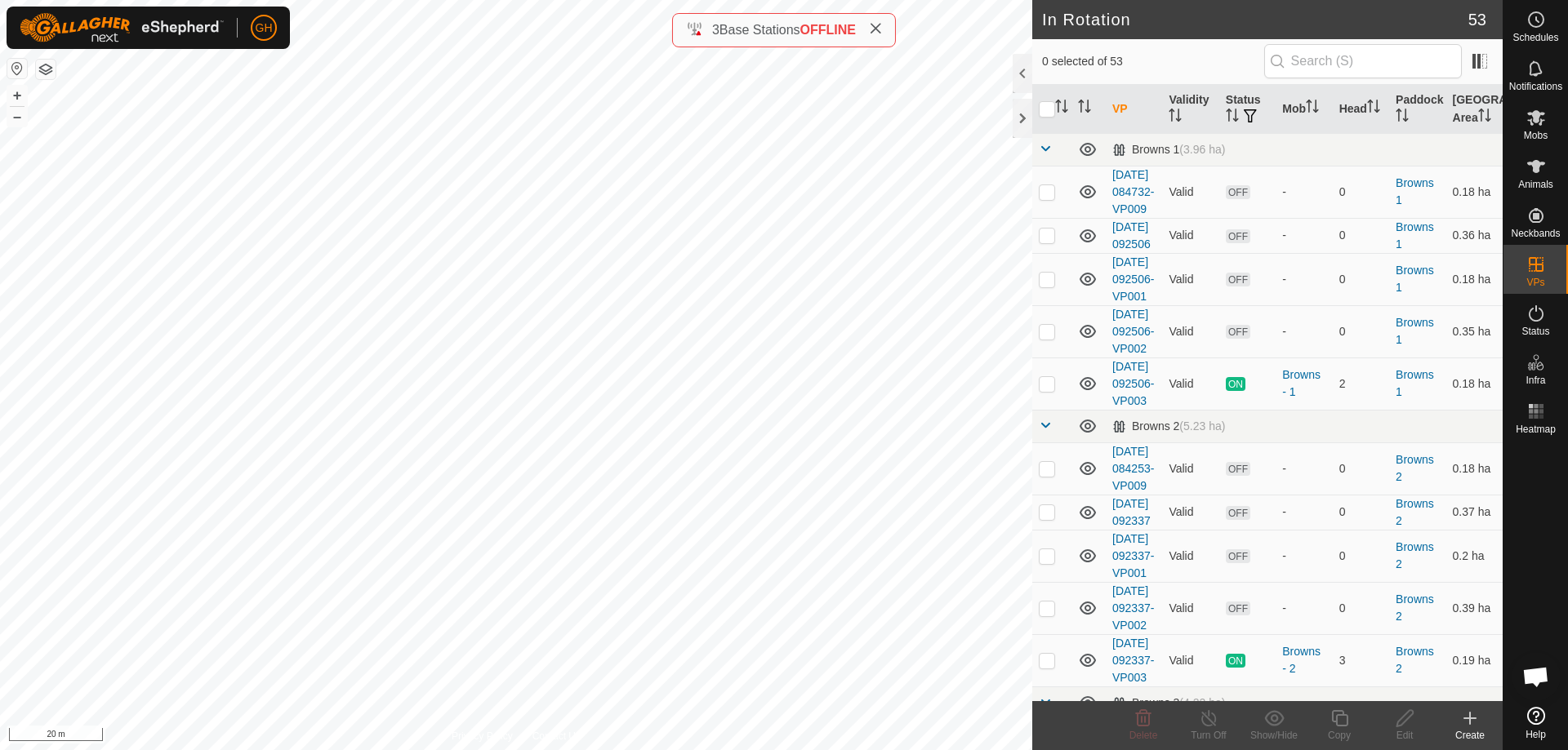
checkbox input "true"
click at [1350, 718] on copy-svg-icon at bounding box center [1339, 718] width 65 height 20
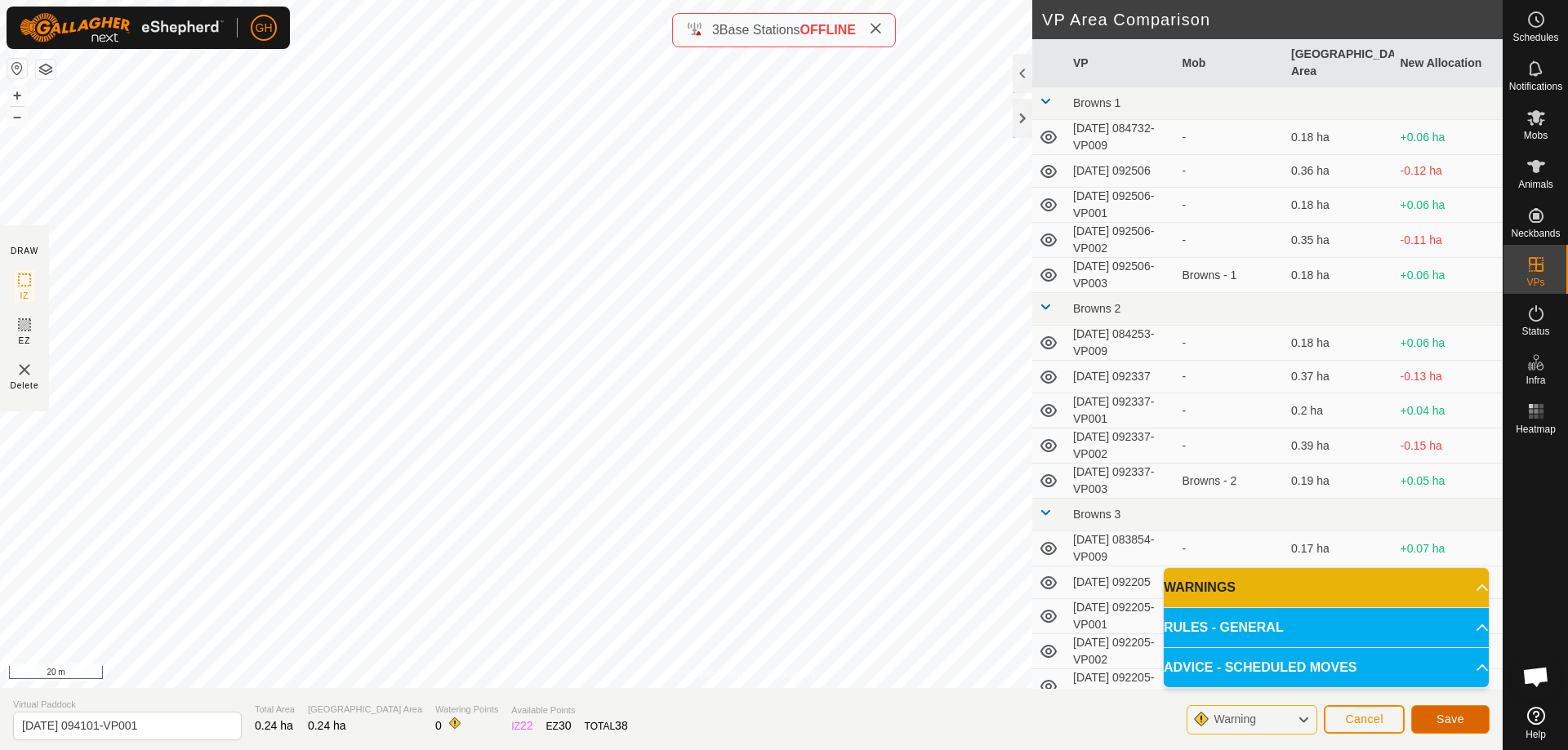
click at [1444, 722] on span "Save" at bounding box center [1450, 719] width 28 height 13
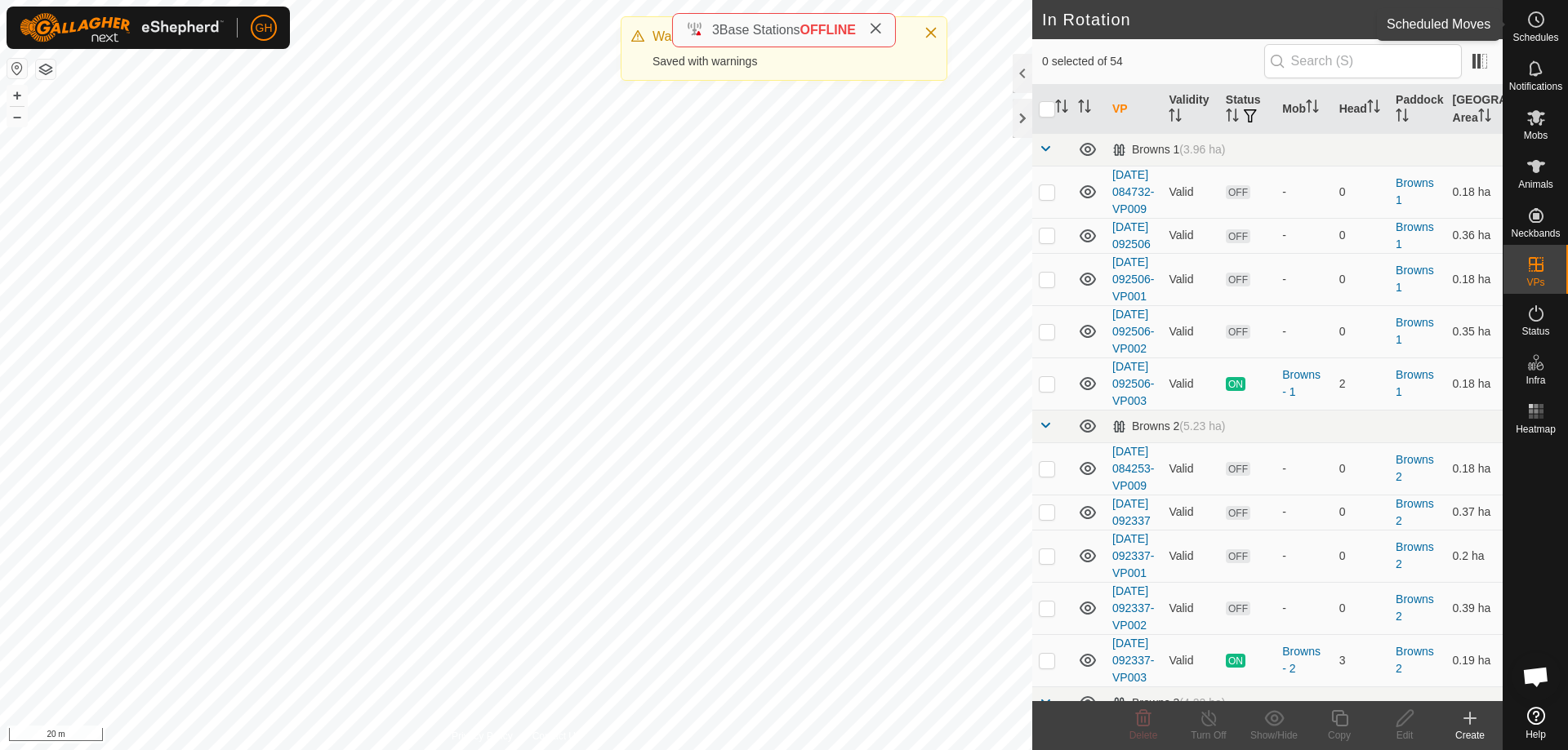
click at [1534, 24] on icon at bounding box center [1536, 20] width 20 height 20
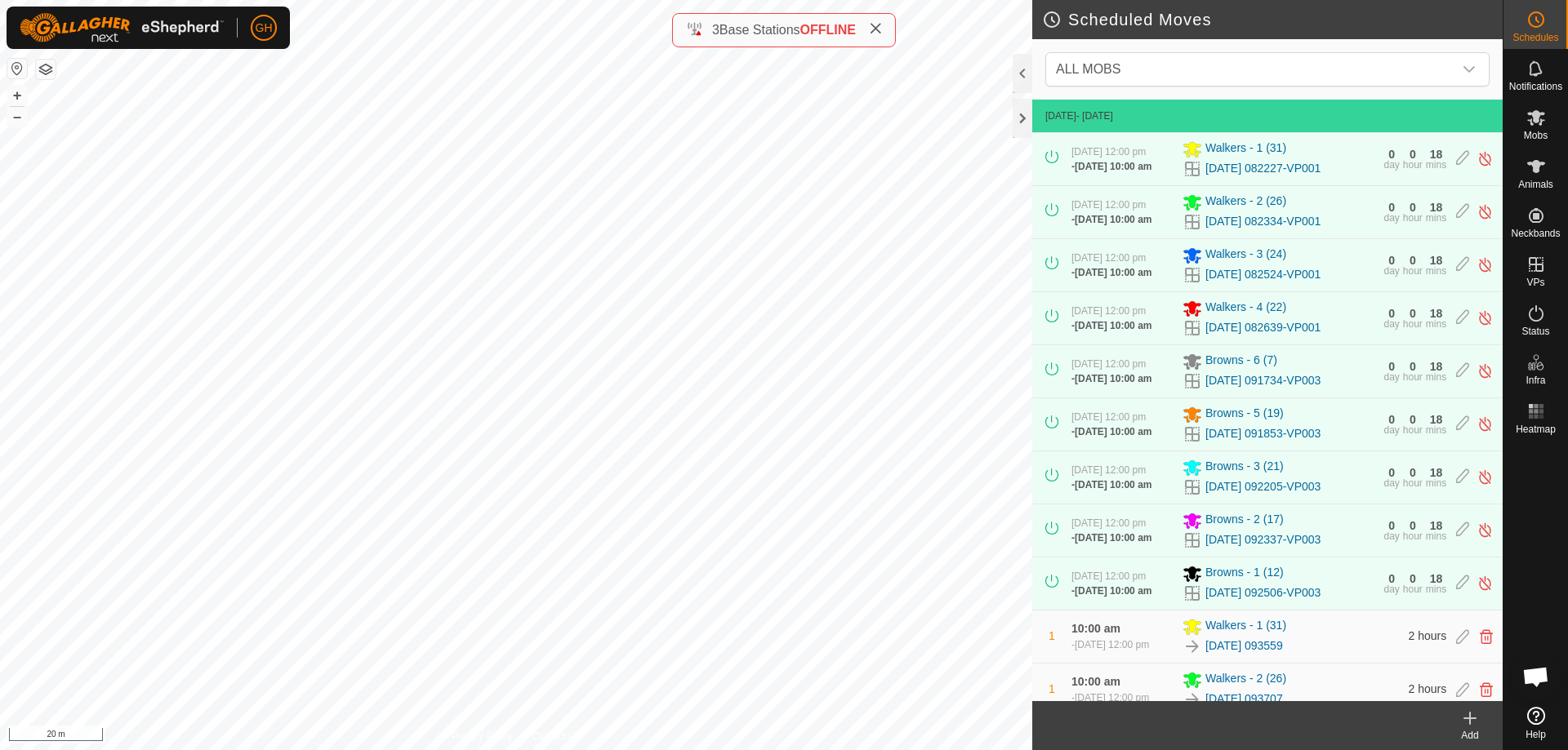
click at [1472, 723] on icon at bounding box center [1470, 718] width 20 height 20
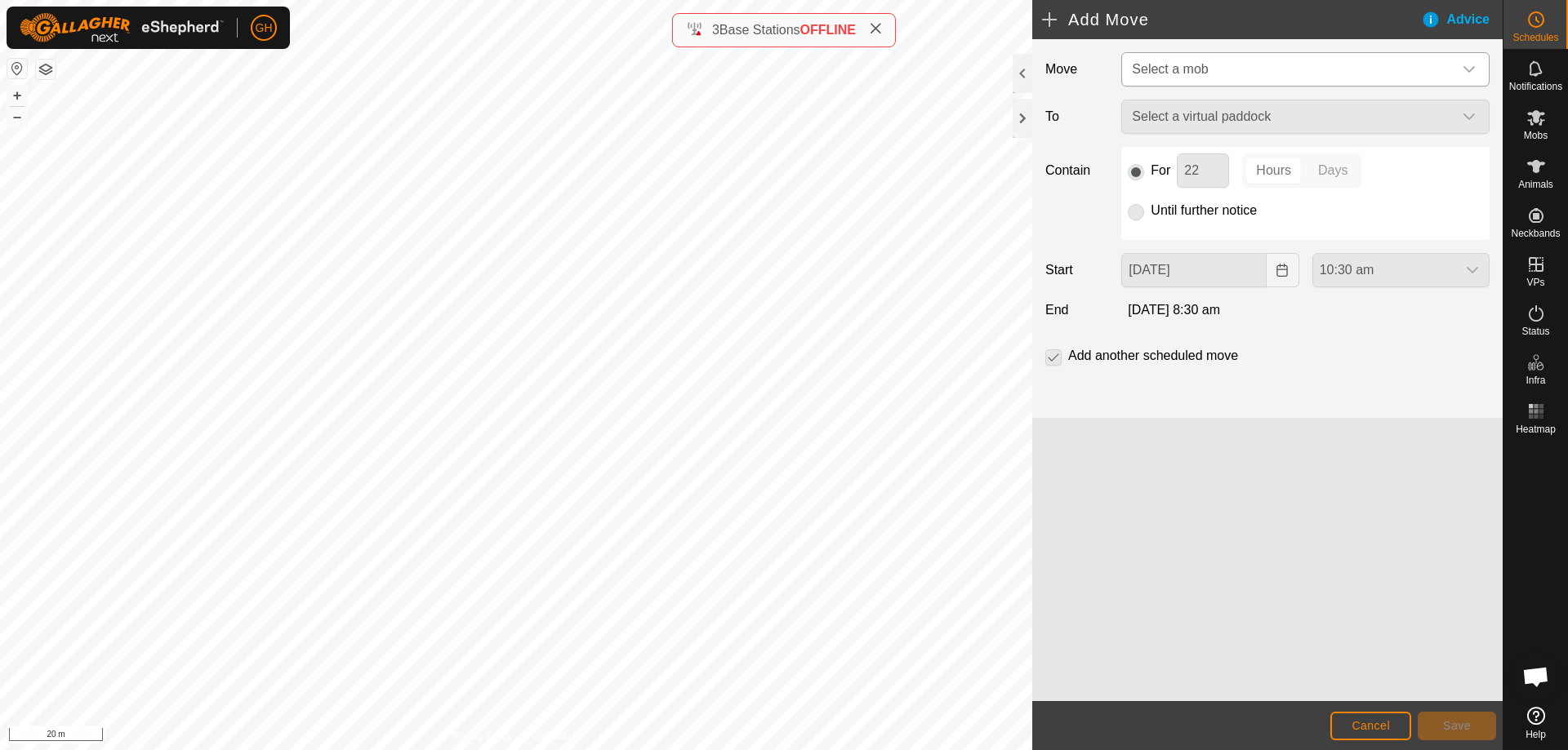
click at [1255, 78] on span "Select a mob" at bounding box center [1289, 70] width 328 height 33
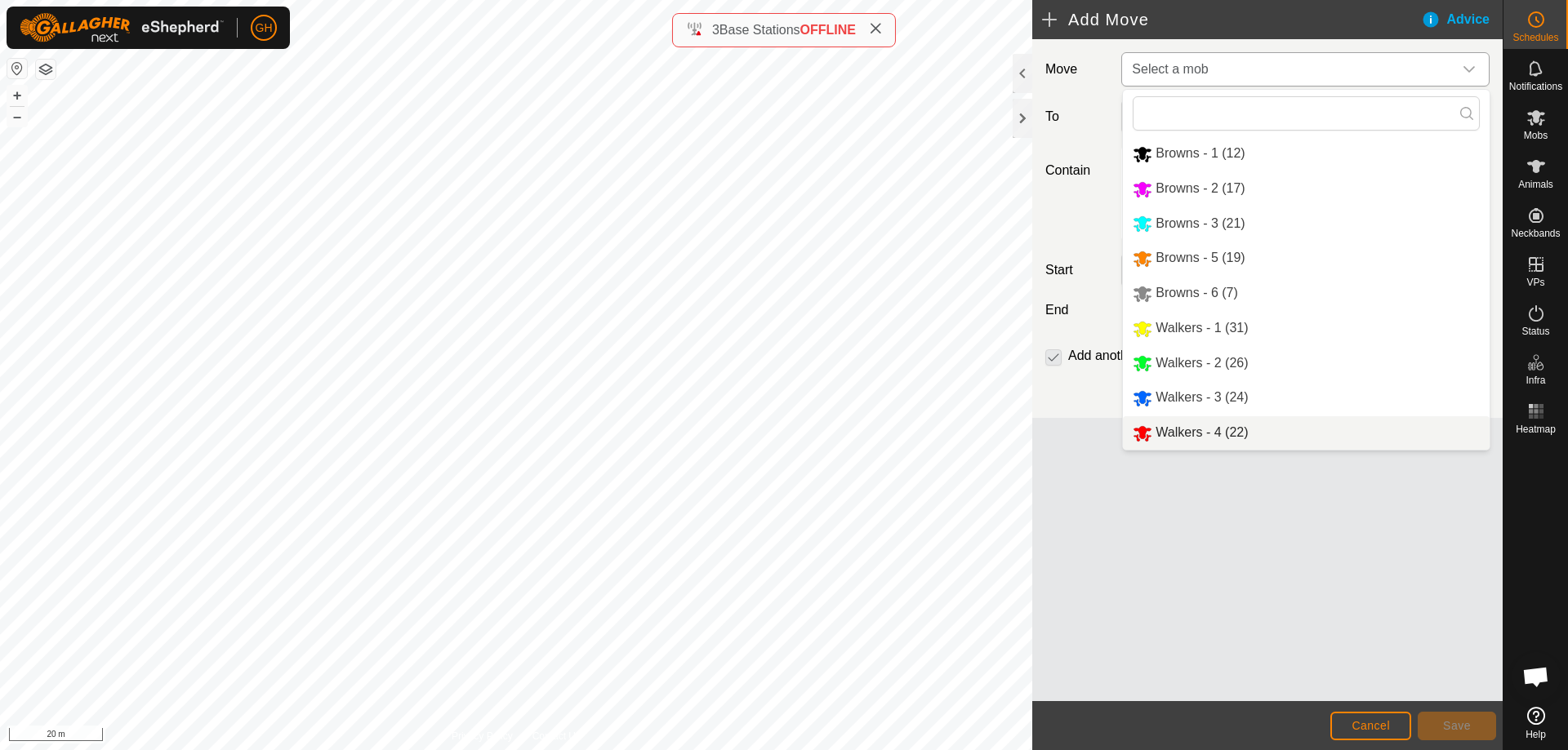
click at [1227, 430] on li "Walkers - 4 (22)" at bounding box center [1307, 433] width 367 height 34
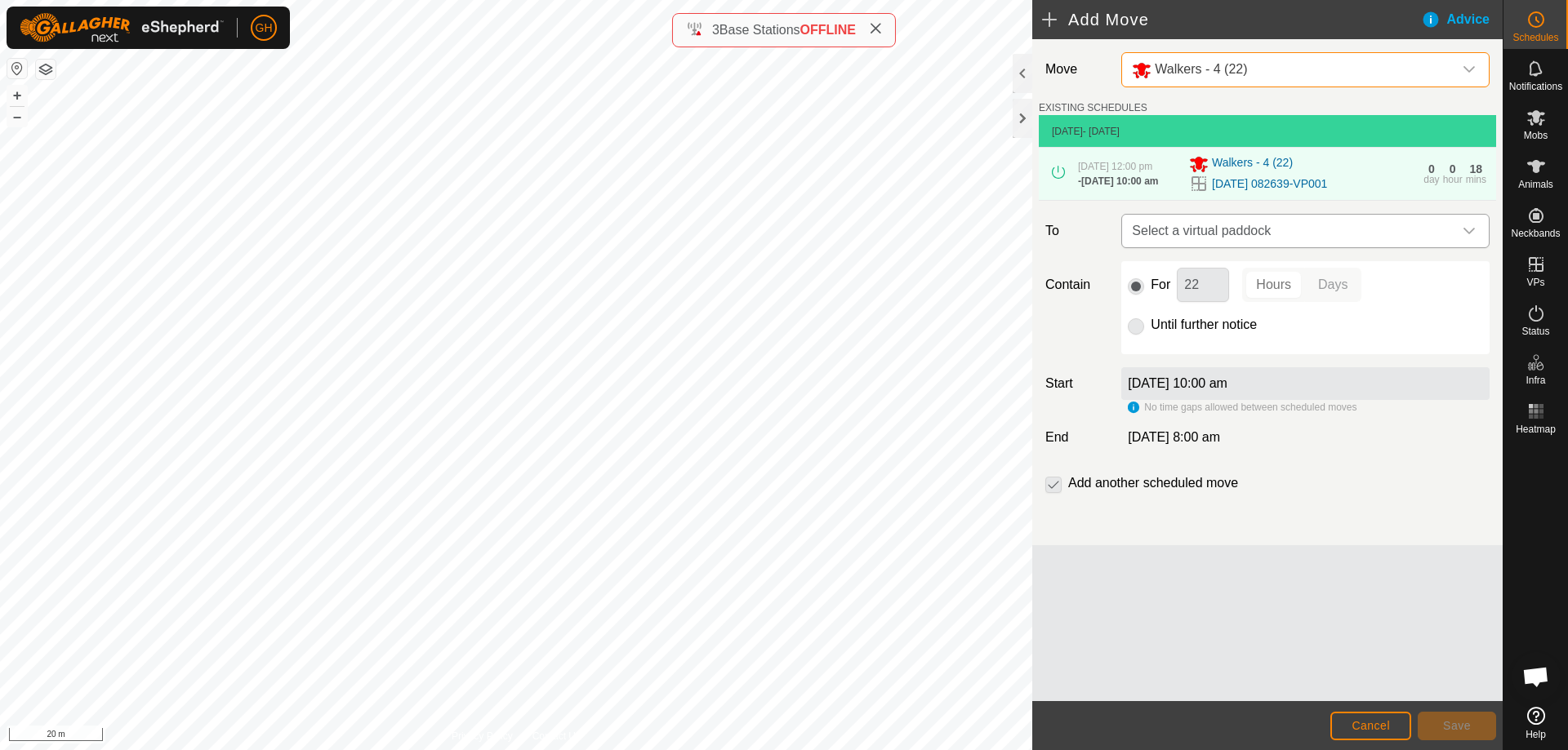
click at [1343, 248] on span "Select a virtual paddock" at bounding box center [1289, 231] width 328 height 33
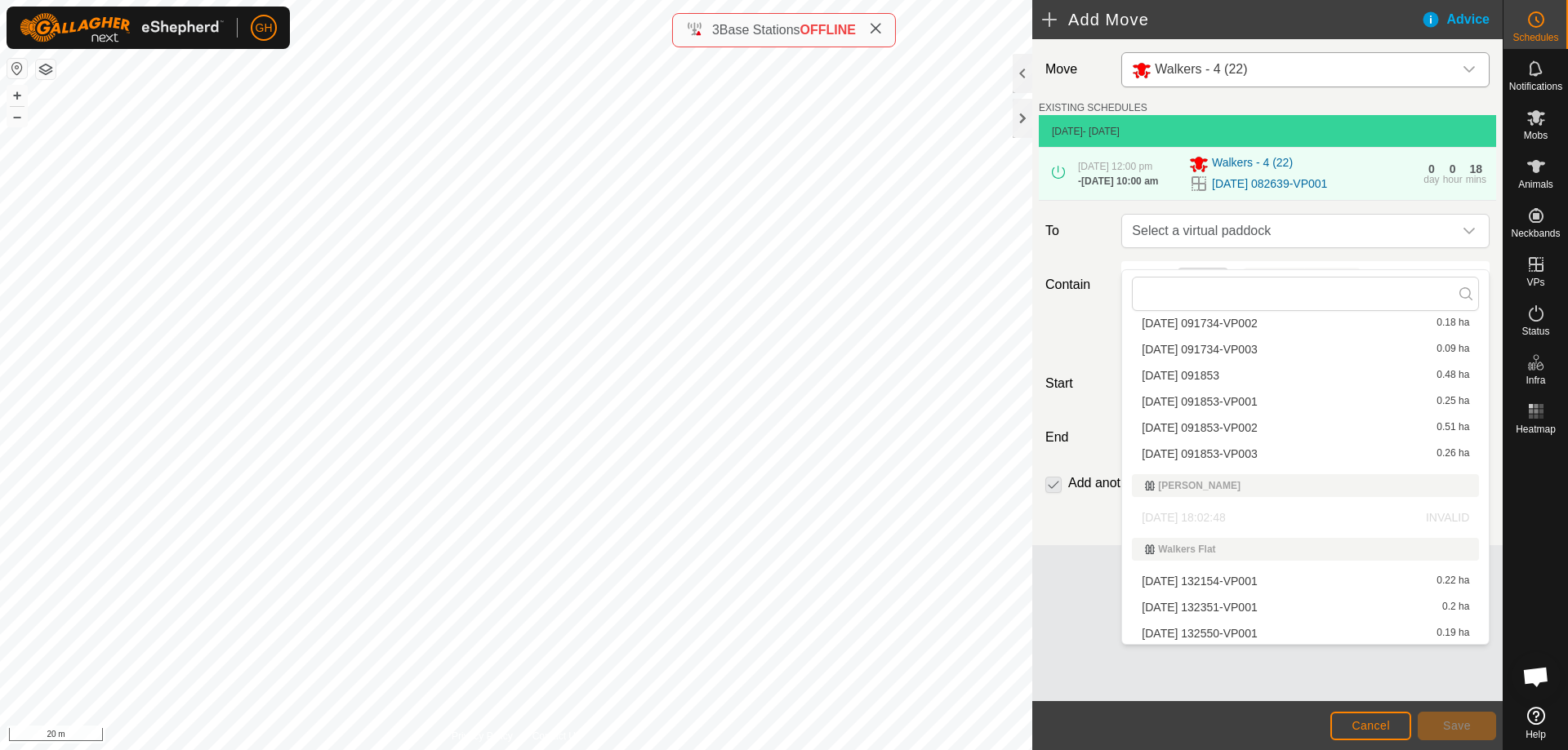
scroll to position [1281, 0]
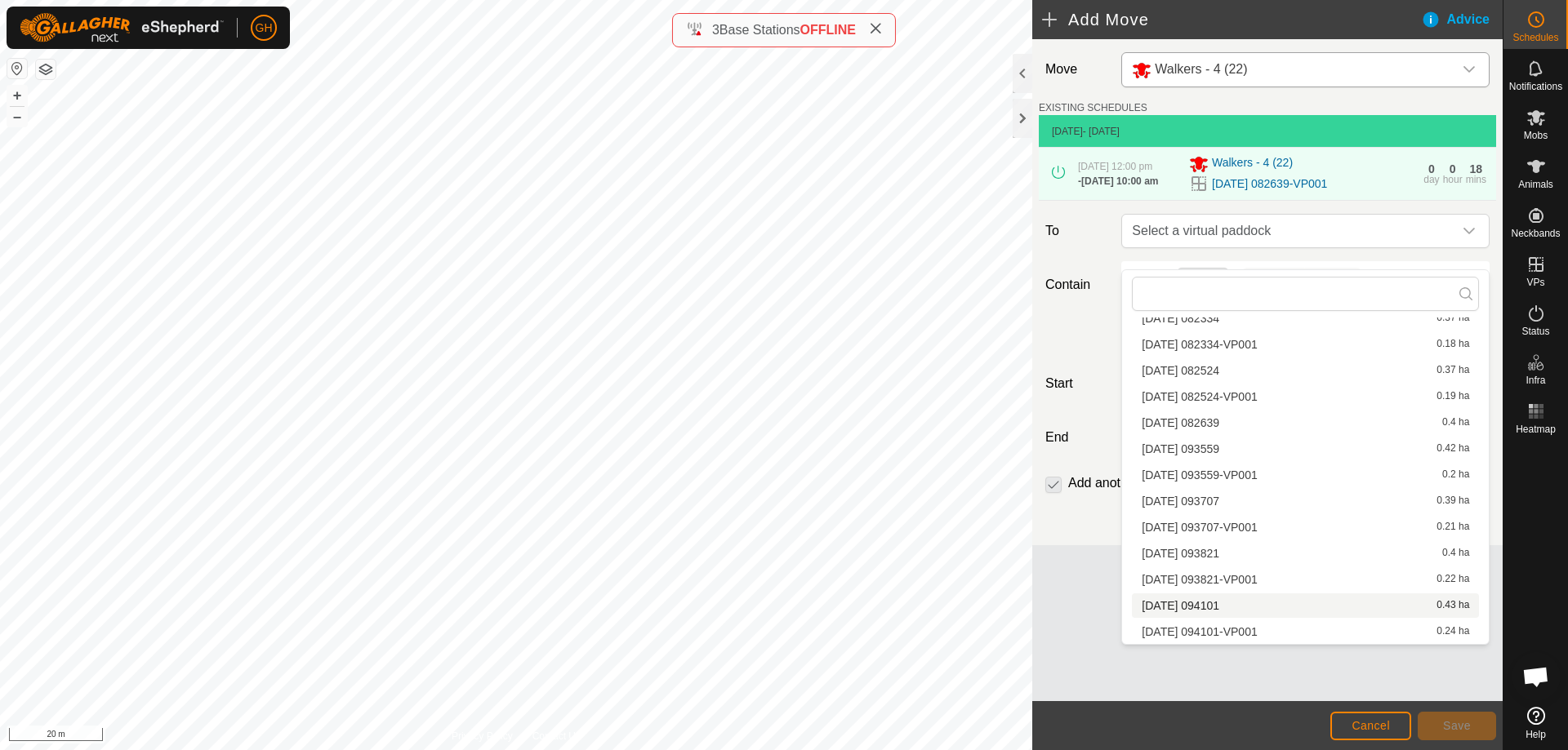
click at [1228, 603] on li "[DATE] 094101 0.43 ha" at bounding box center [1306, 605] width 348 height 24
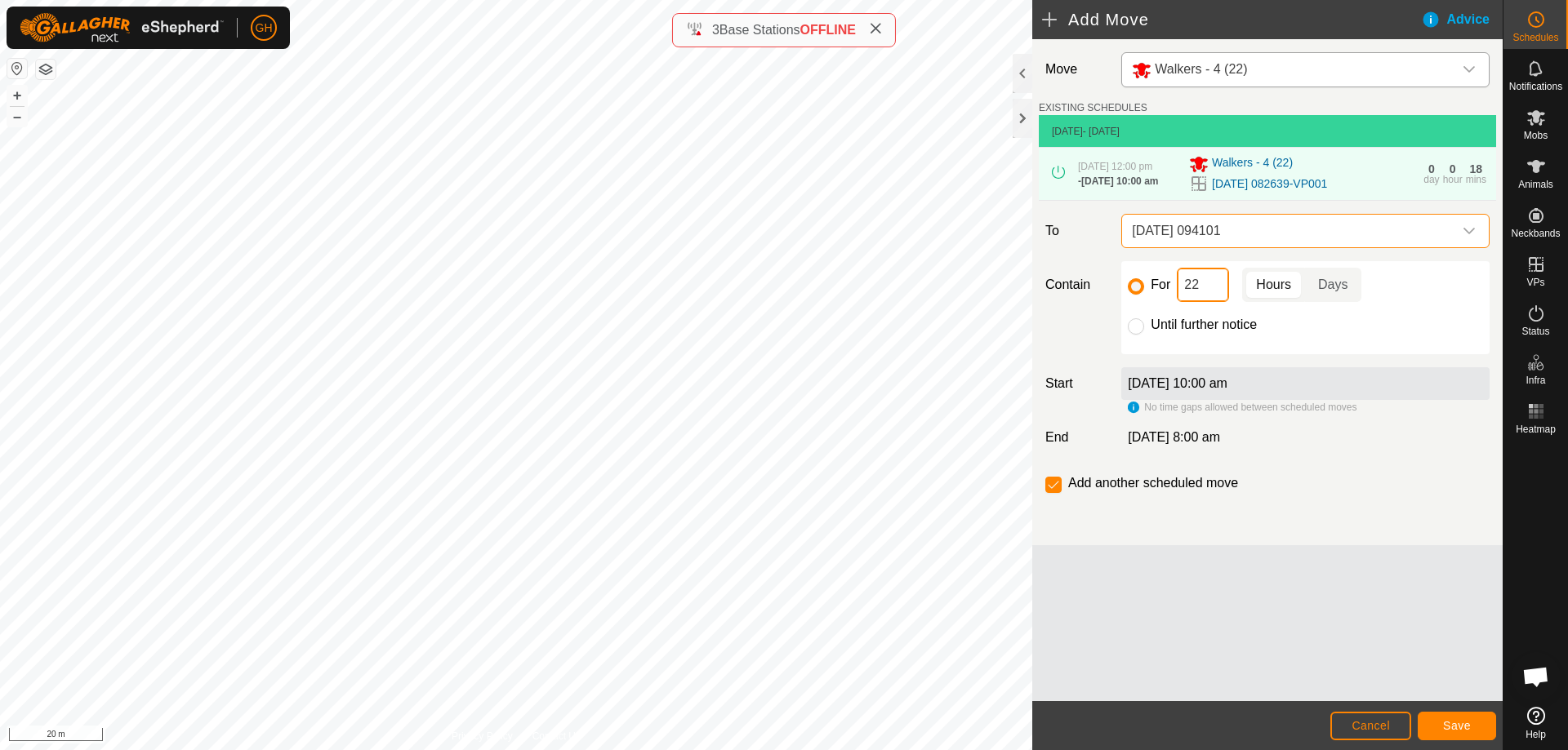
click at [1211, 302] on input "22" at bounding box center [1203, 285] width 53 height 34
type input "2"
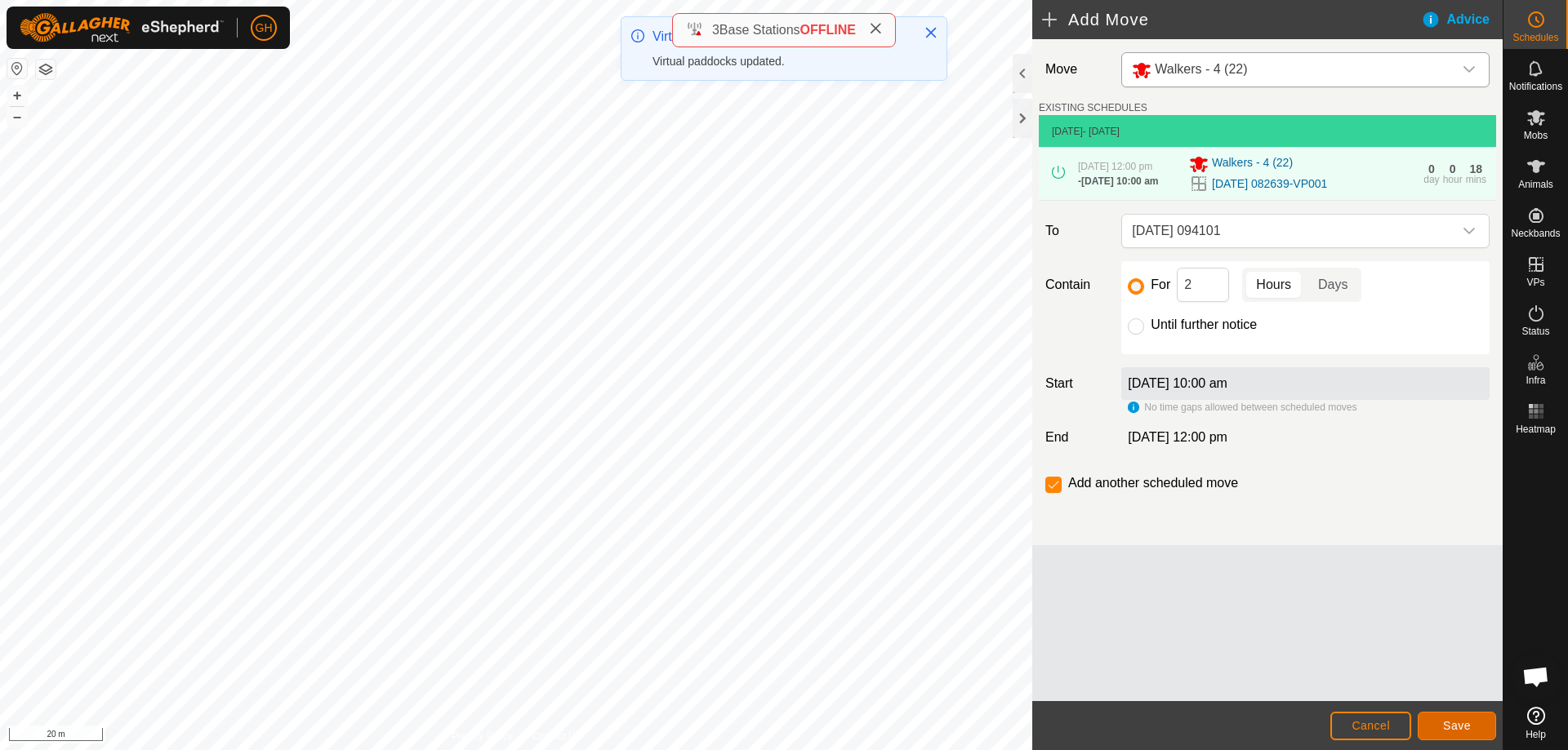
click at [1458, 730] on span "Save" at bounding box center [1456, 726] width 28 height 13
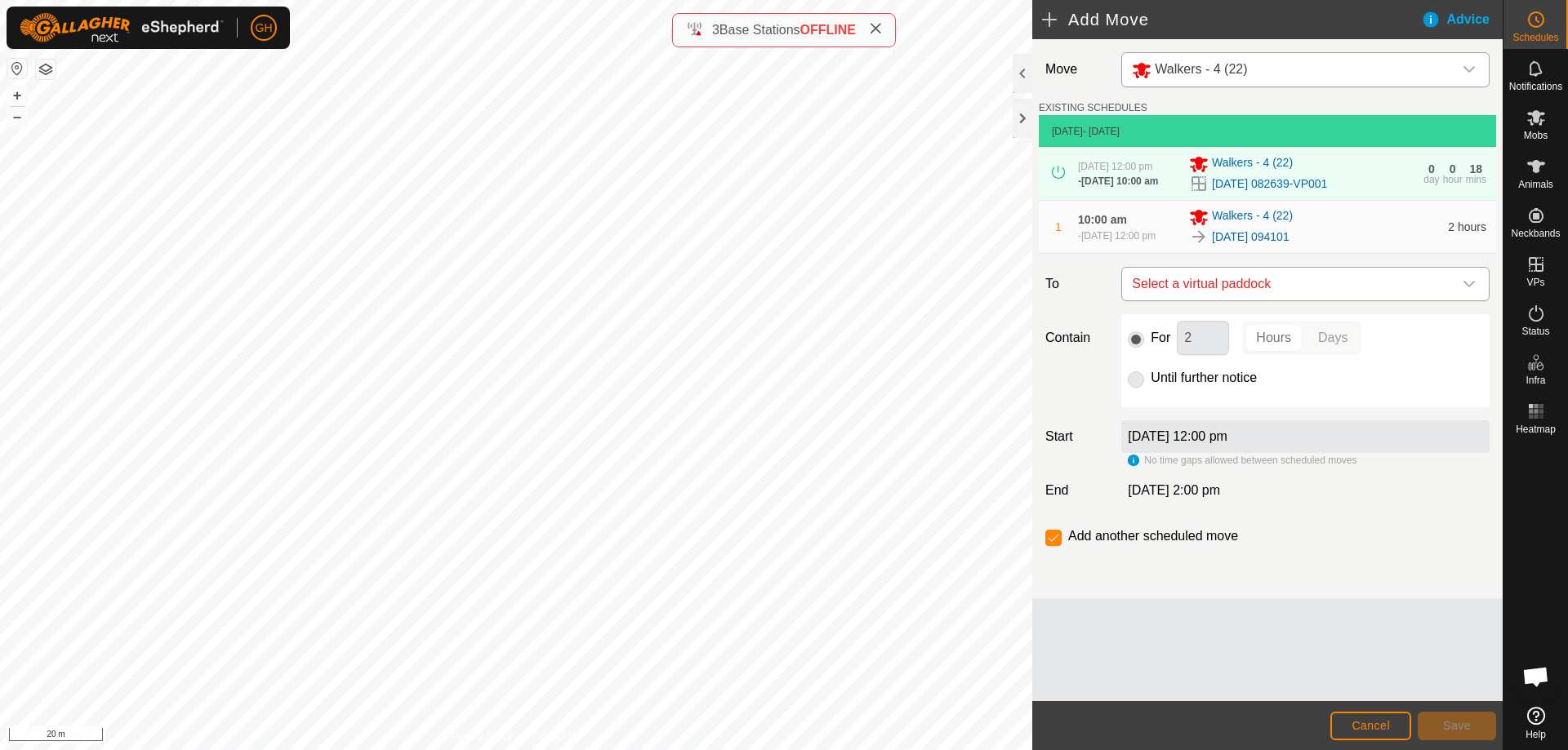
click at [1287, 298] on span "Select a virtual paddock" at bounding box center [1289, 284] width 328 height 33
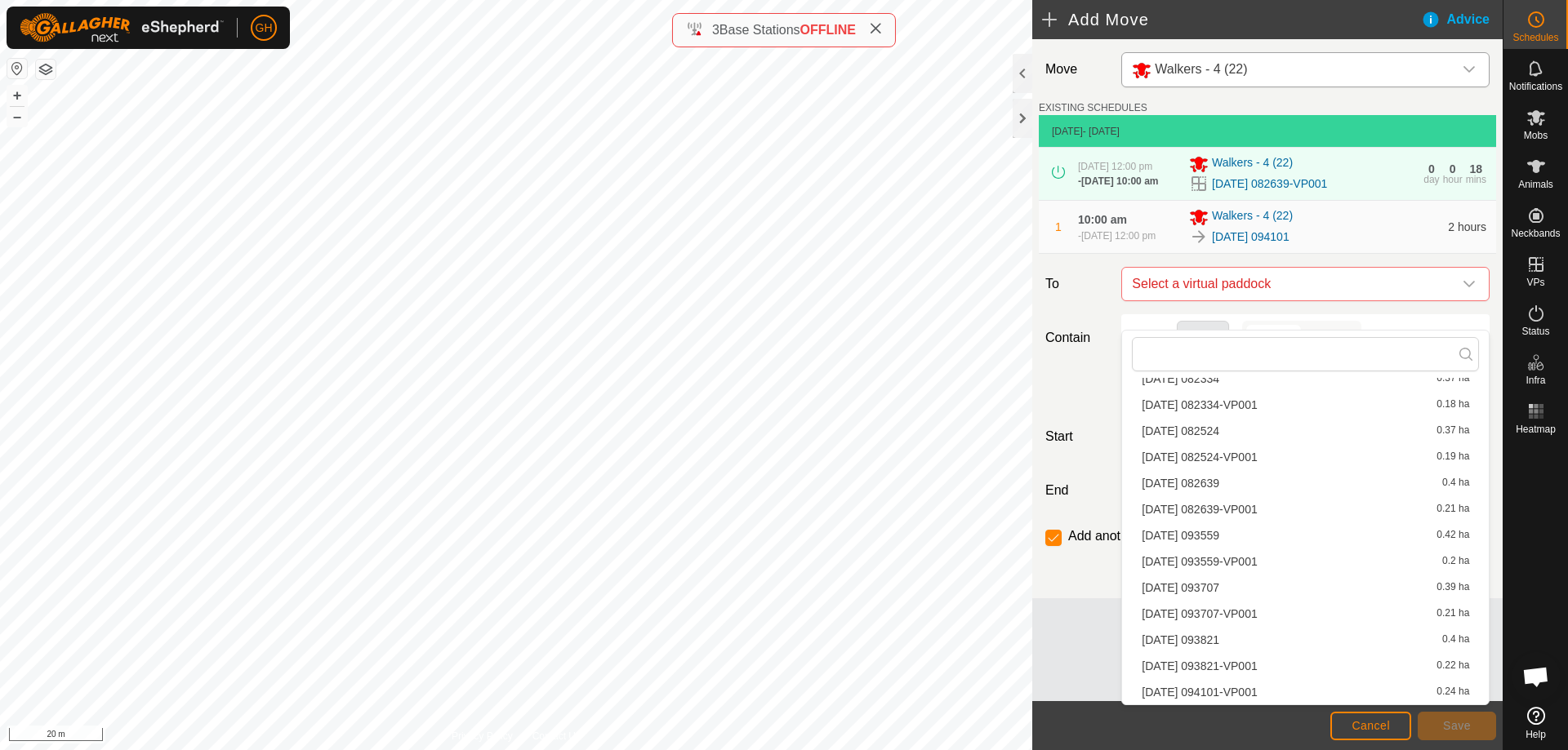
click at [1258, 689] on li "[DATE] 094101-VP001 0.24 ha" at bounding box center [1306, 692] width 348 height 24
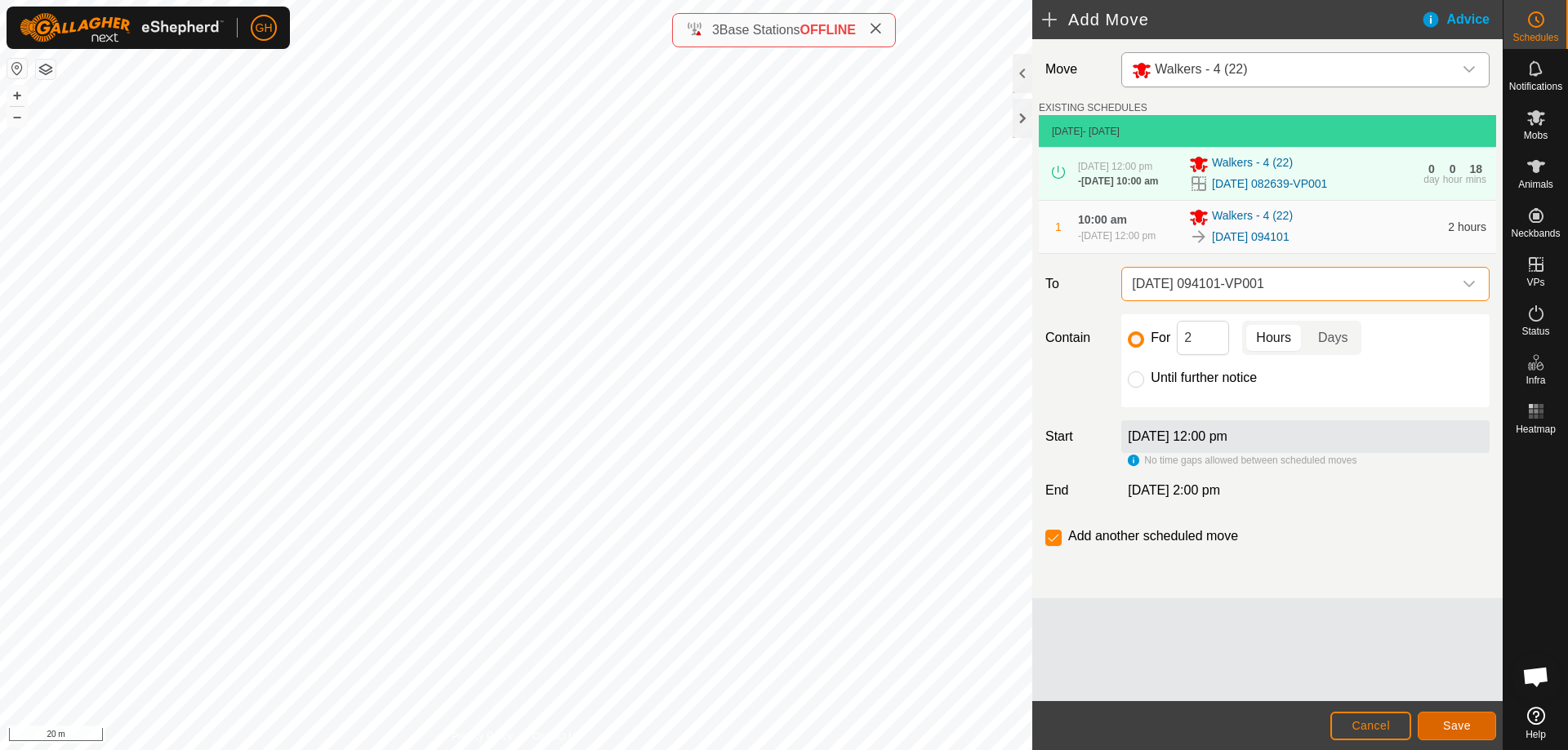
click at [1444, 715] on button "Save" at bounding box center [1457, 726] width 78 height 29
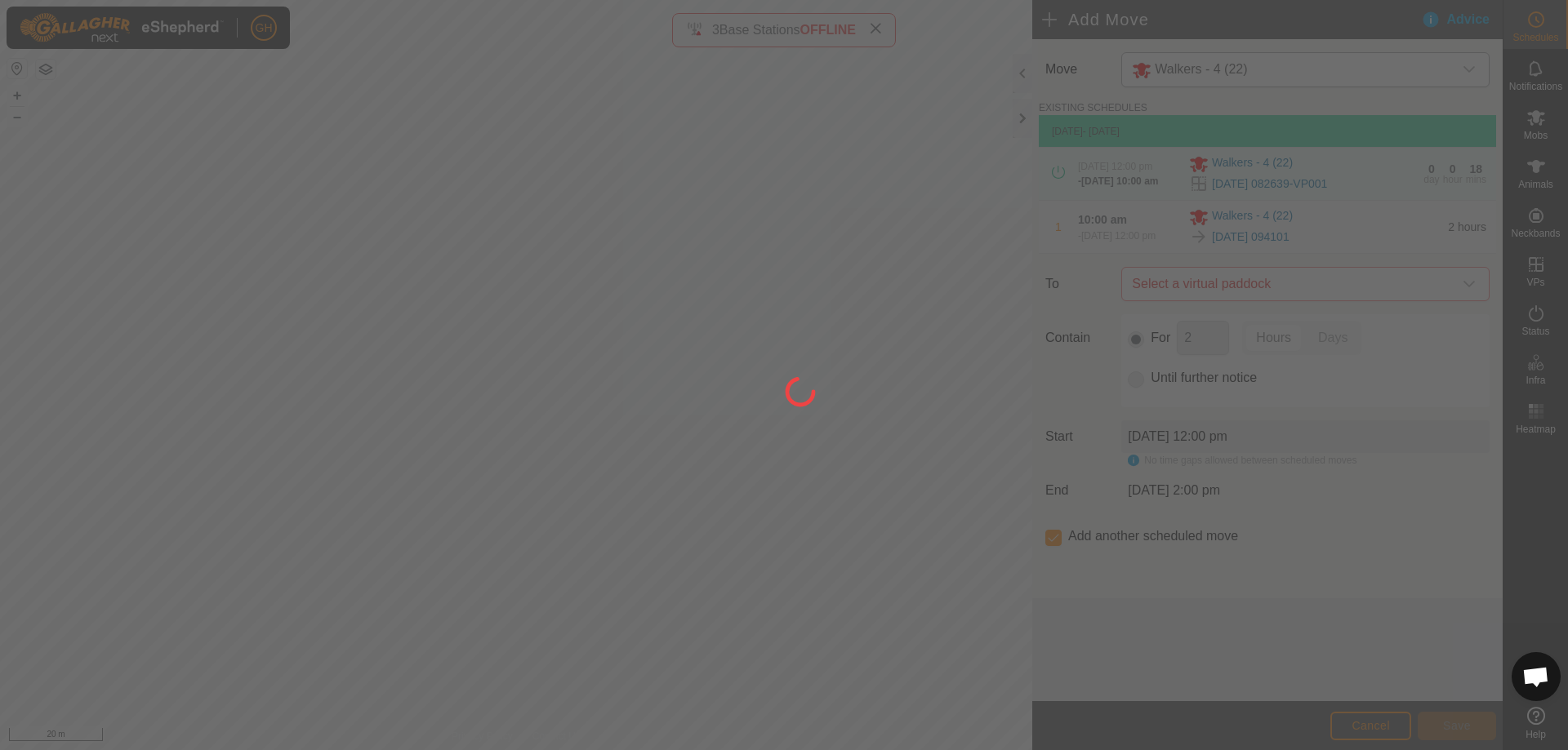
click at [1210, 635] on div at bounding box center [784, 375] width 1568 height 750
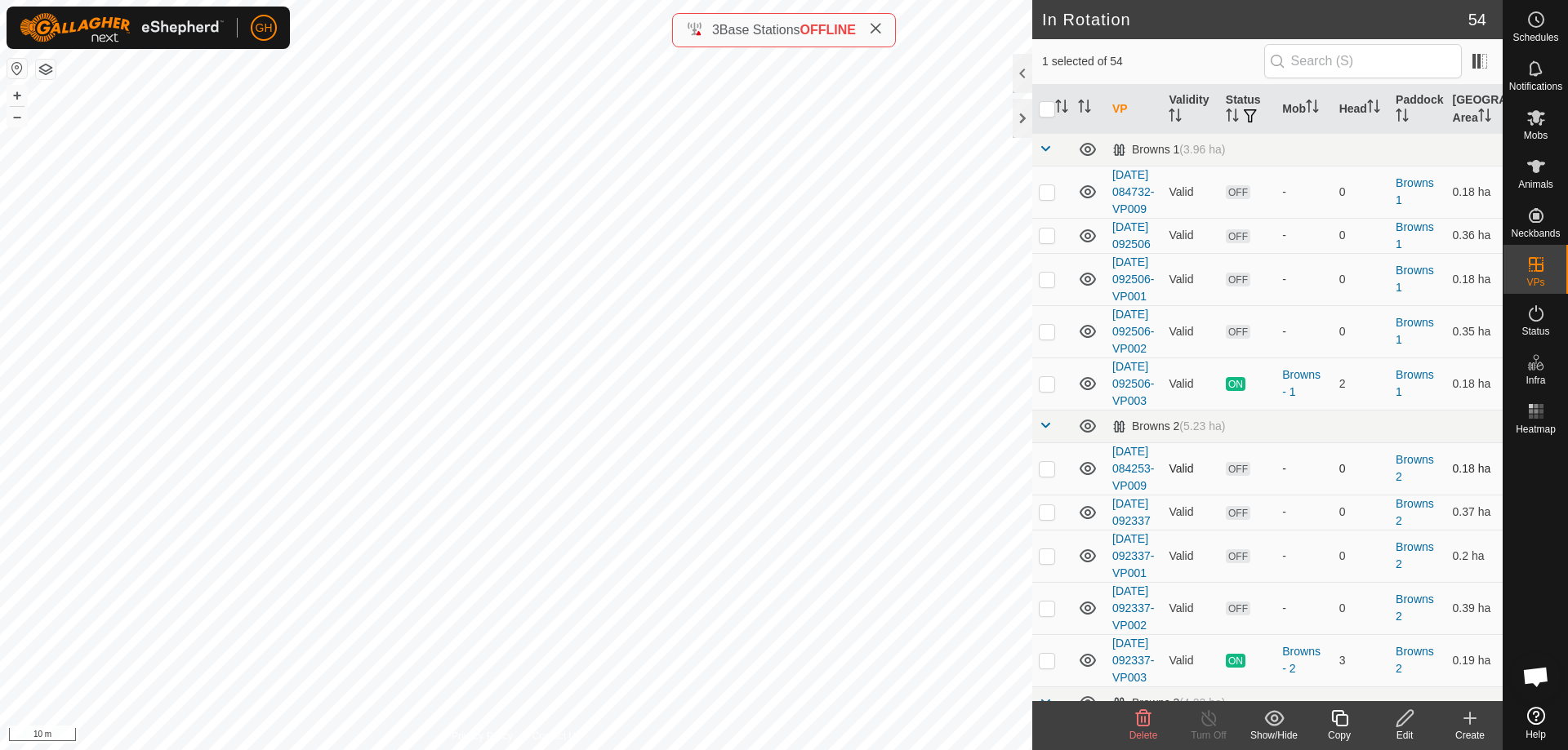
checkbox input "false"
checkbox input "true"
click at [1468, 725] on icon at bounding box center [1470, 718] width 20 height 20
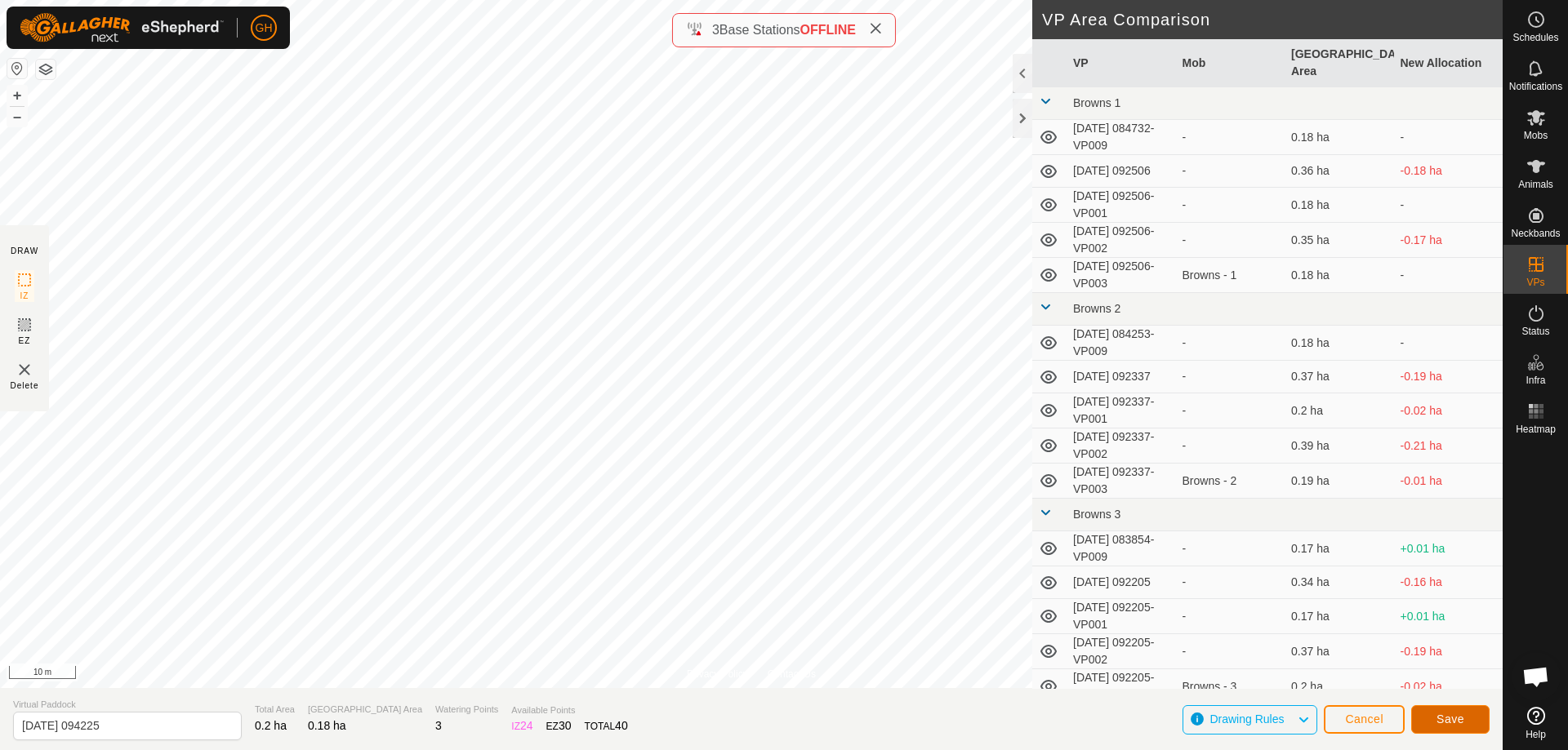
click at [1446, 716] on span "Save" at bounding box center [1450, 719] width 28 height 13
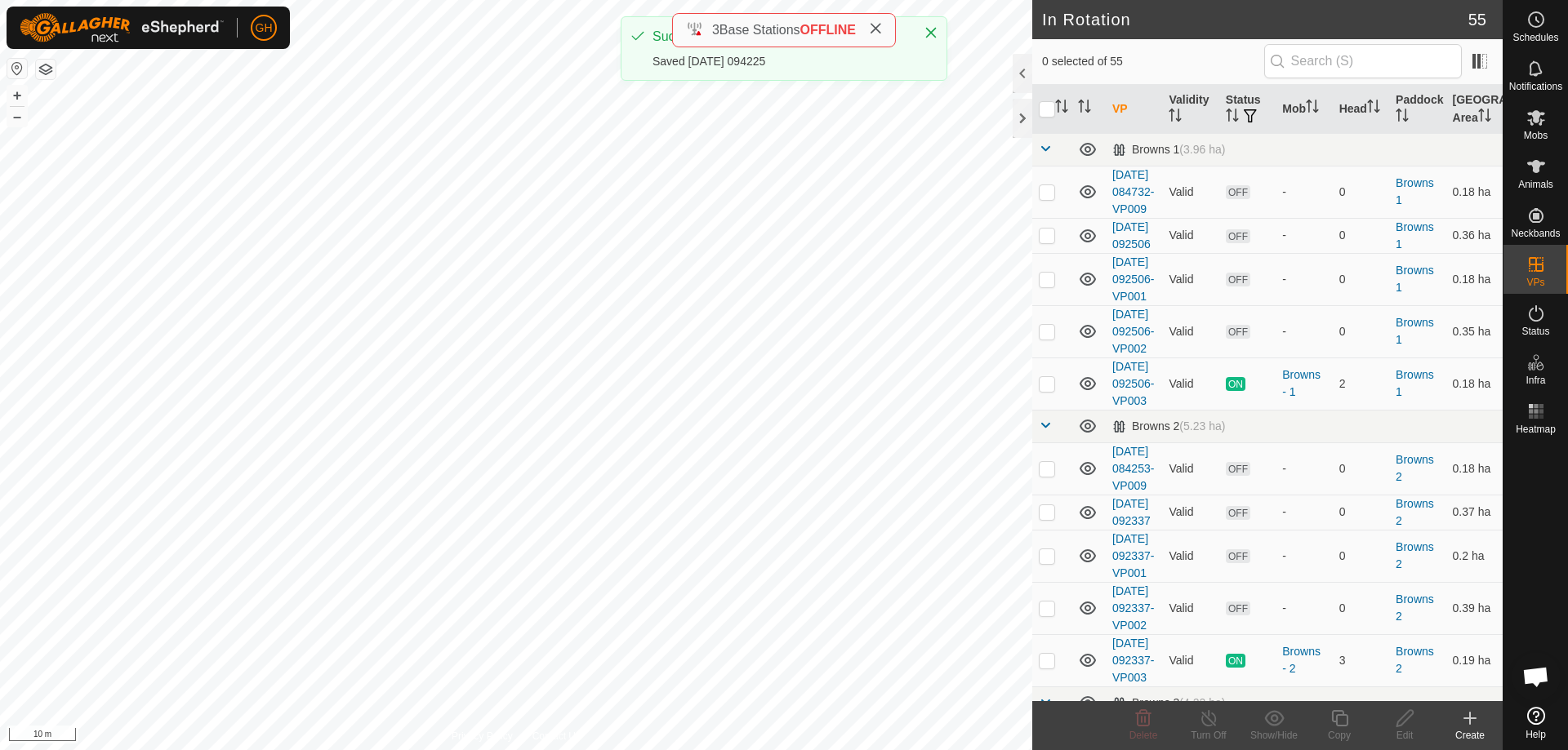
checkbox input "true"
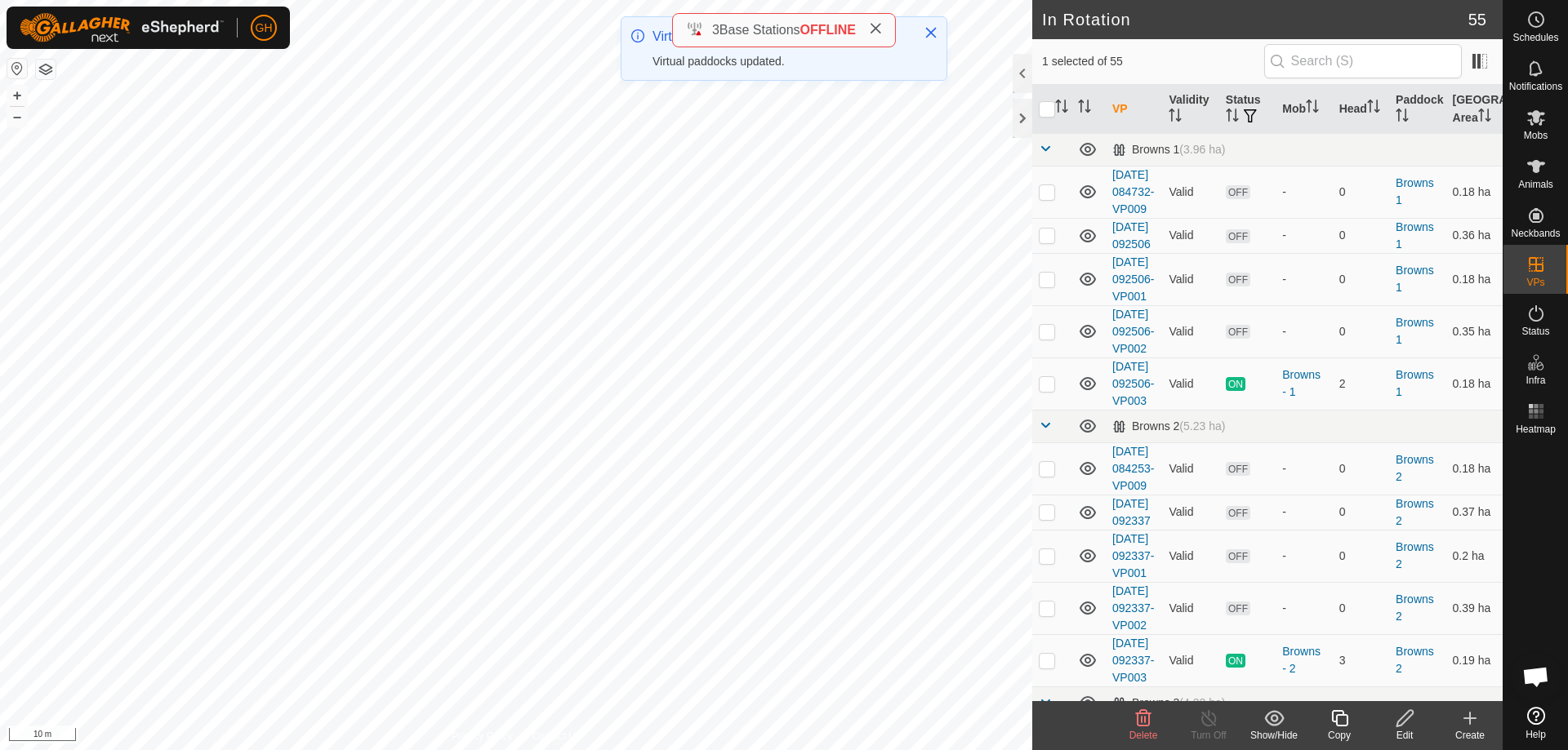
click at [1338, 720] on icon at bounding box center [1339, 718] width 21 height 20
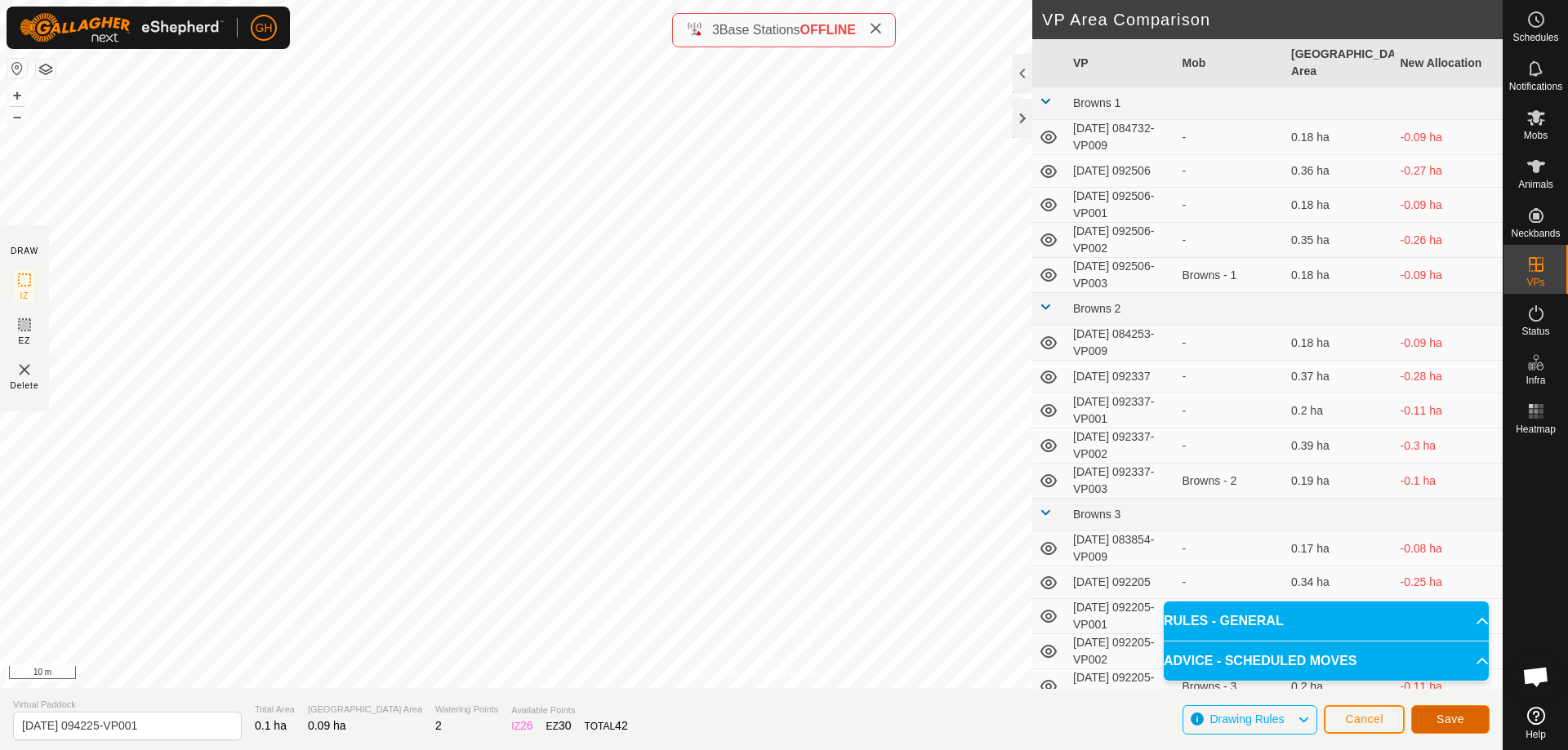
click at [1465, 717] on button "Save" at bounding box center [1450, 720] width 78 height 29
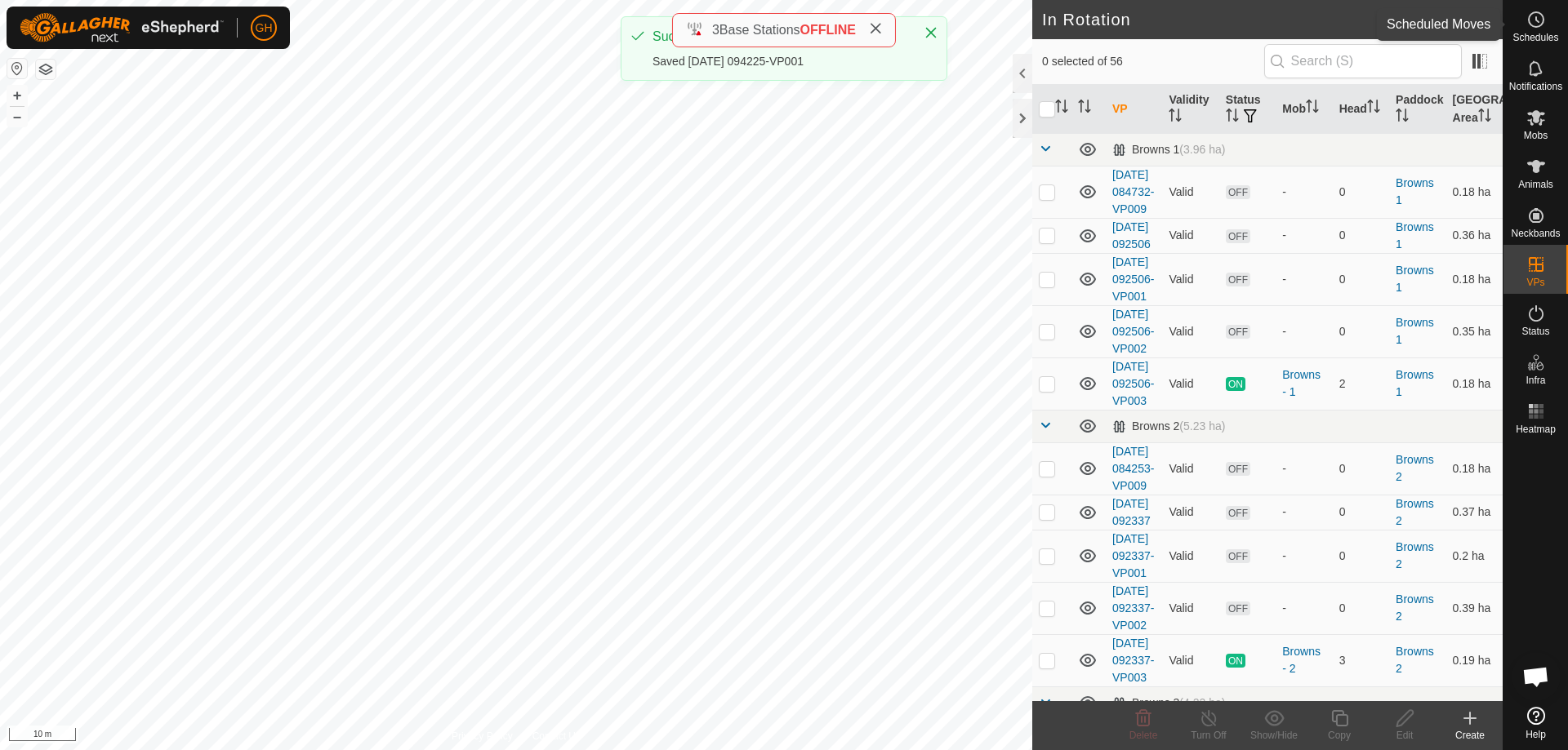
click at [1541, 21] on icon at bounding box center [1536, 20] width 20 height 20
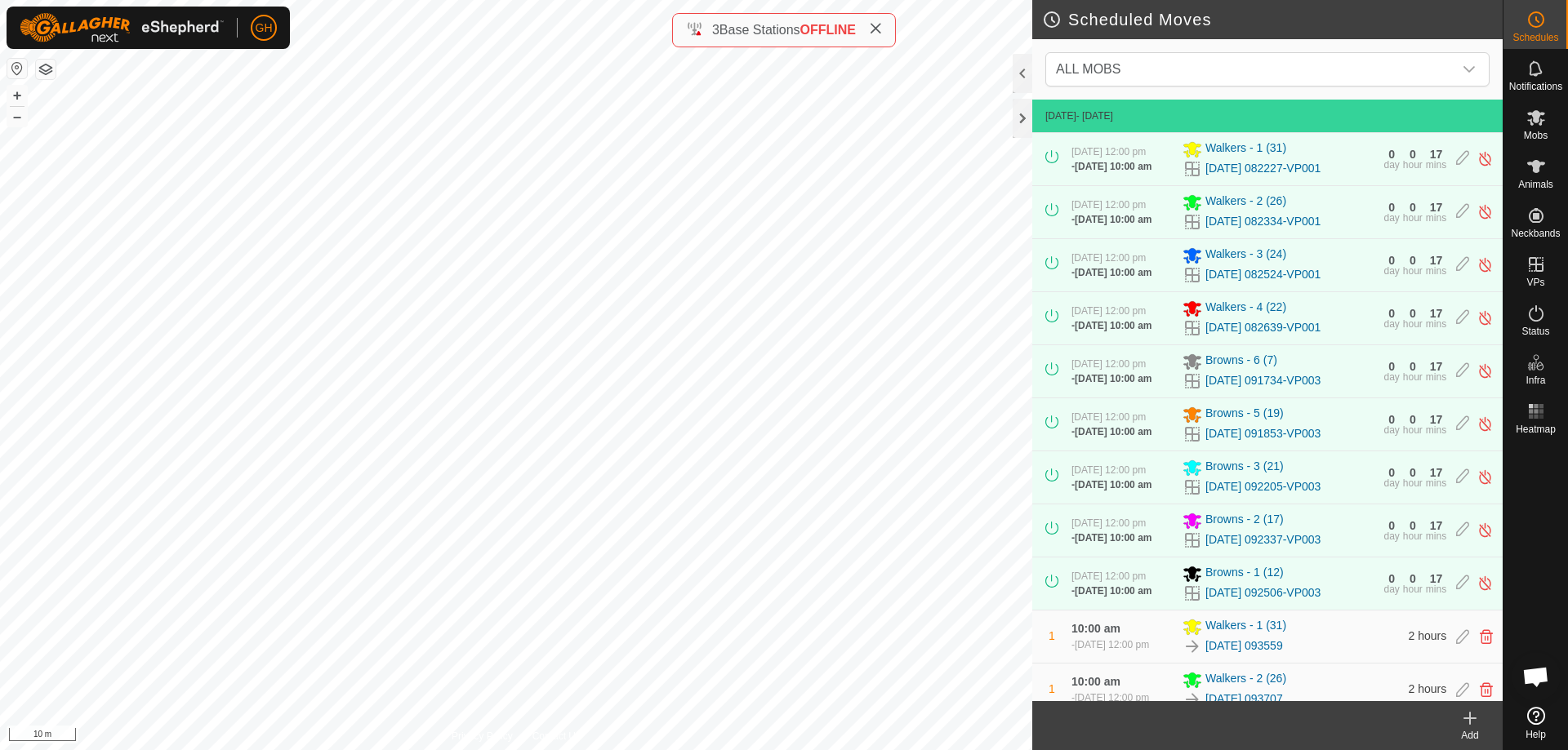
click at [1472, 723] on icon at bounding box center [1470, 718] width 20 height 20
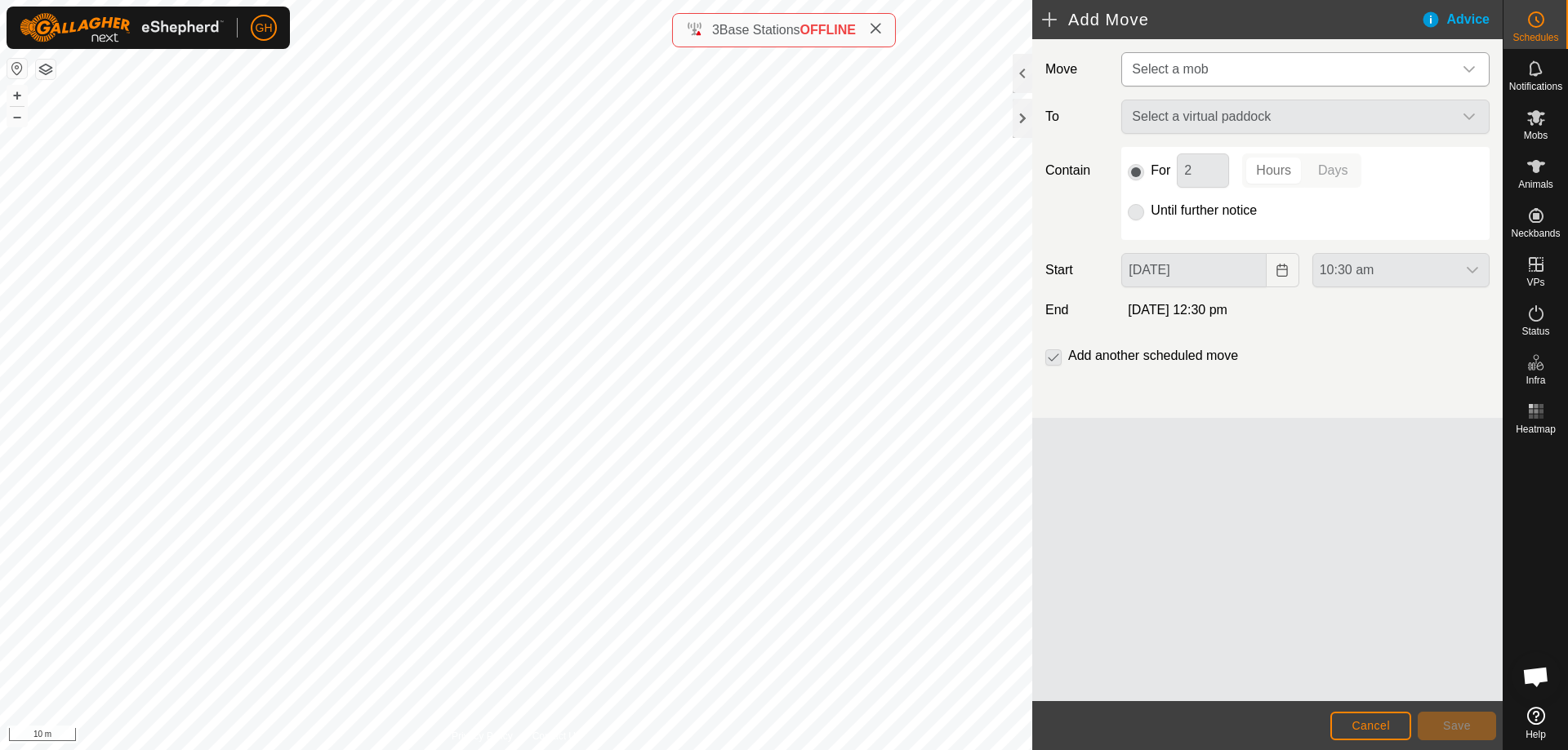
click at [1316, 67] on span "Select a mob" at bounding box center [1289, 70] width 328 height 33
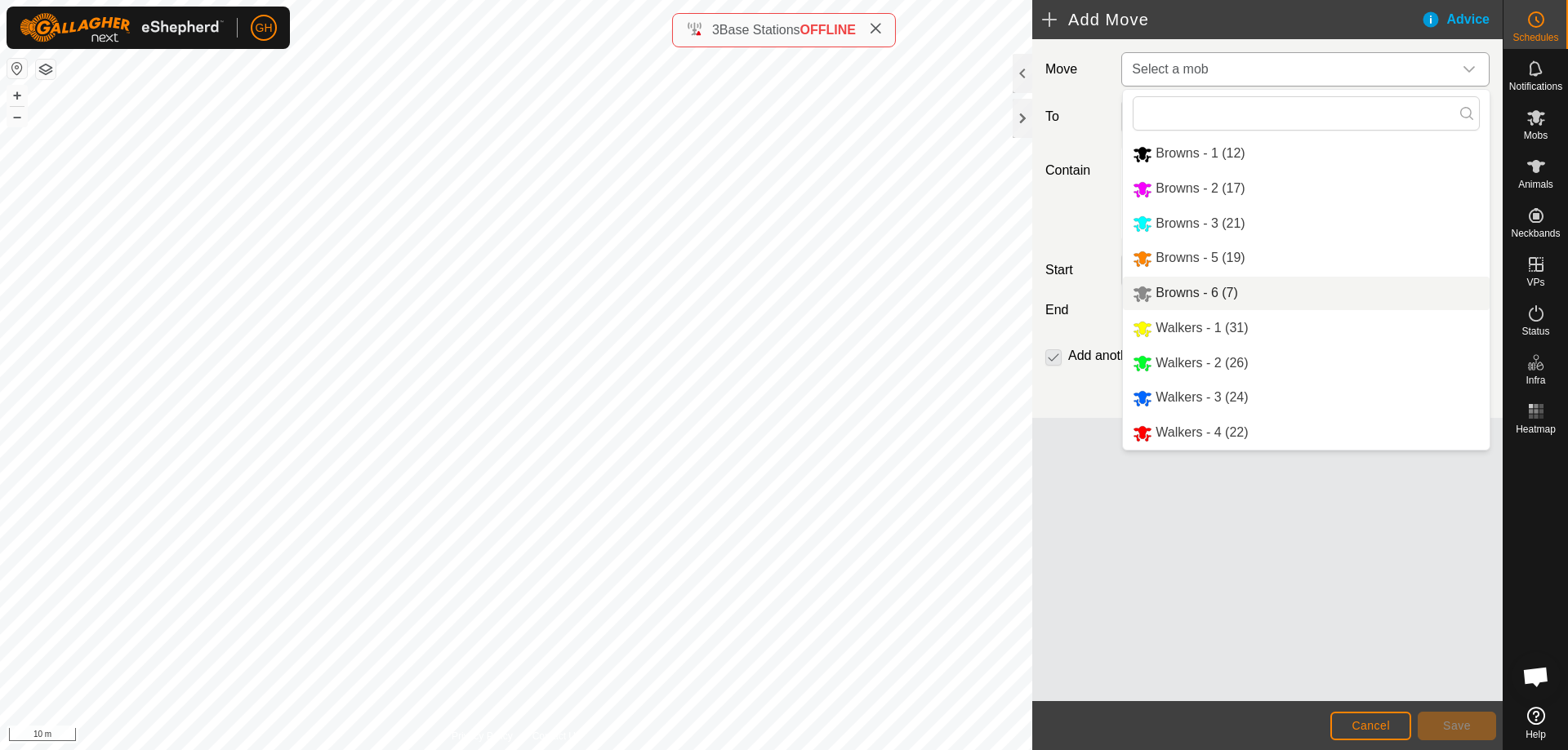
click at [1255, 297] on li "Browns - 6 (7)" at bounding box center [1307, 293] width 367 height 34
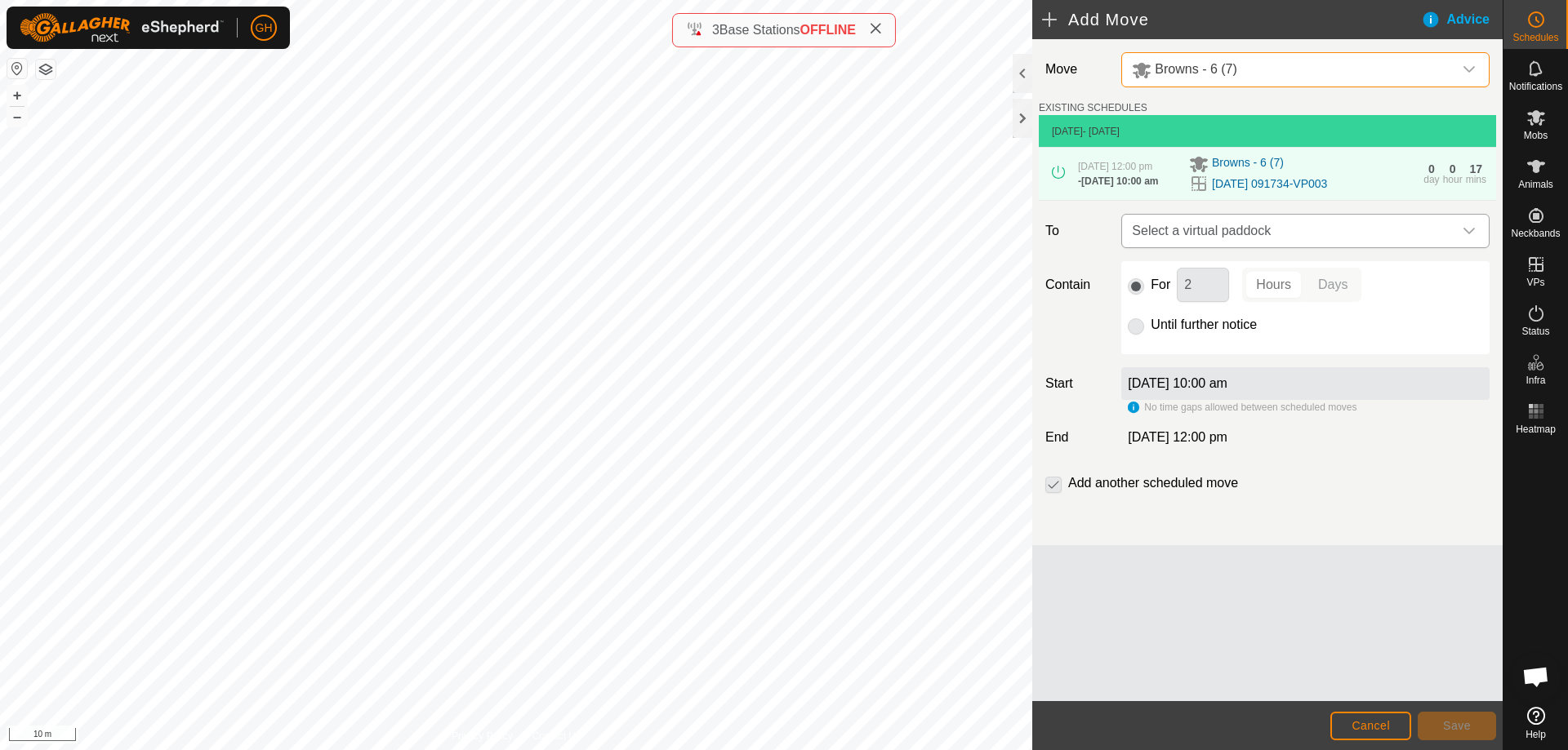
click at [1358, 248] on span "Select a virtual paddock" at bounding box center [1289, 231] width 328 height 33
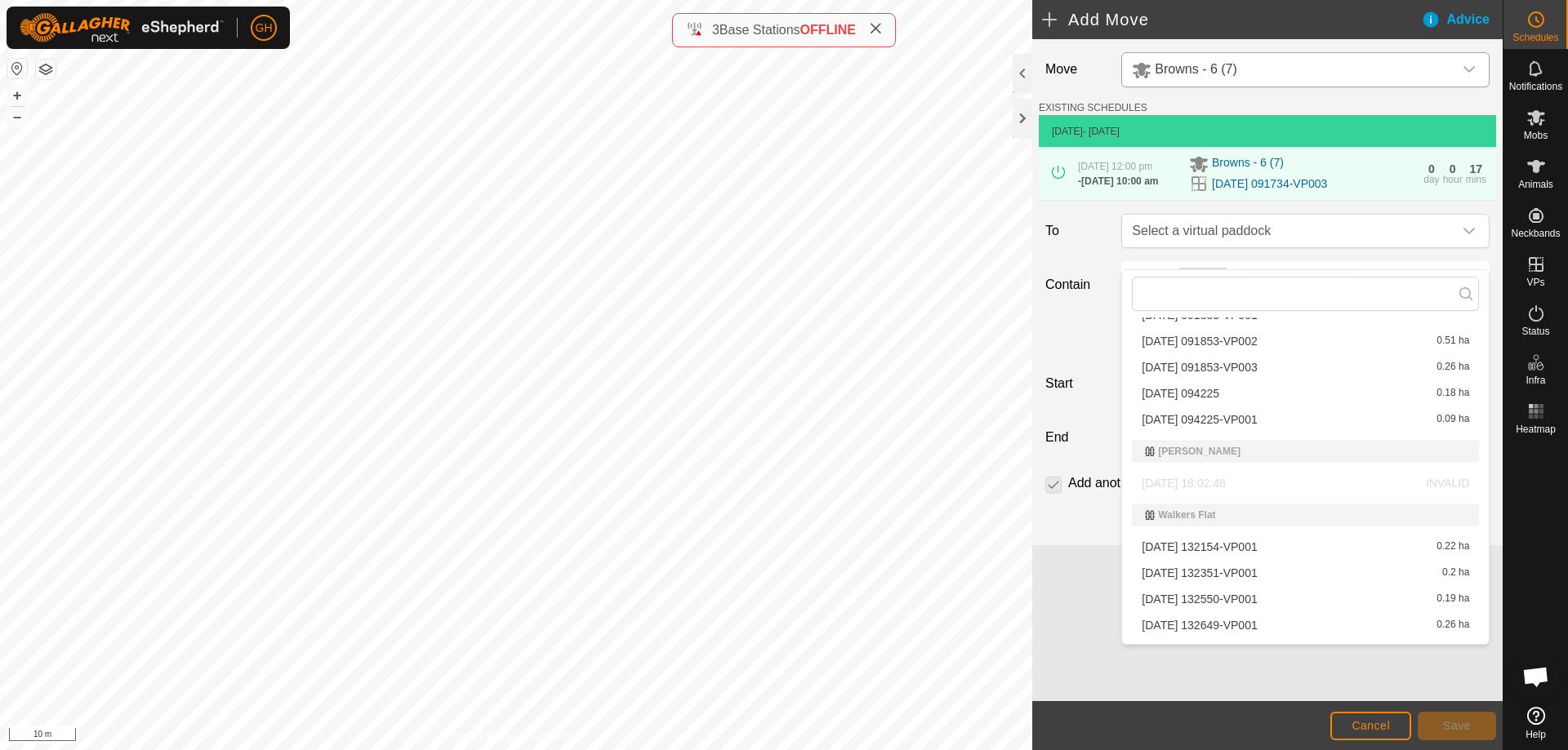
scroll to position [681, 0]
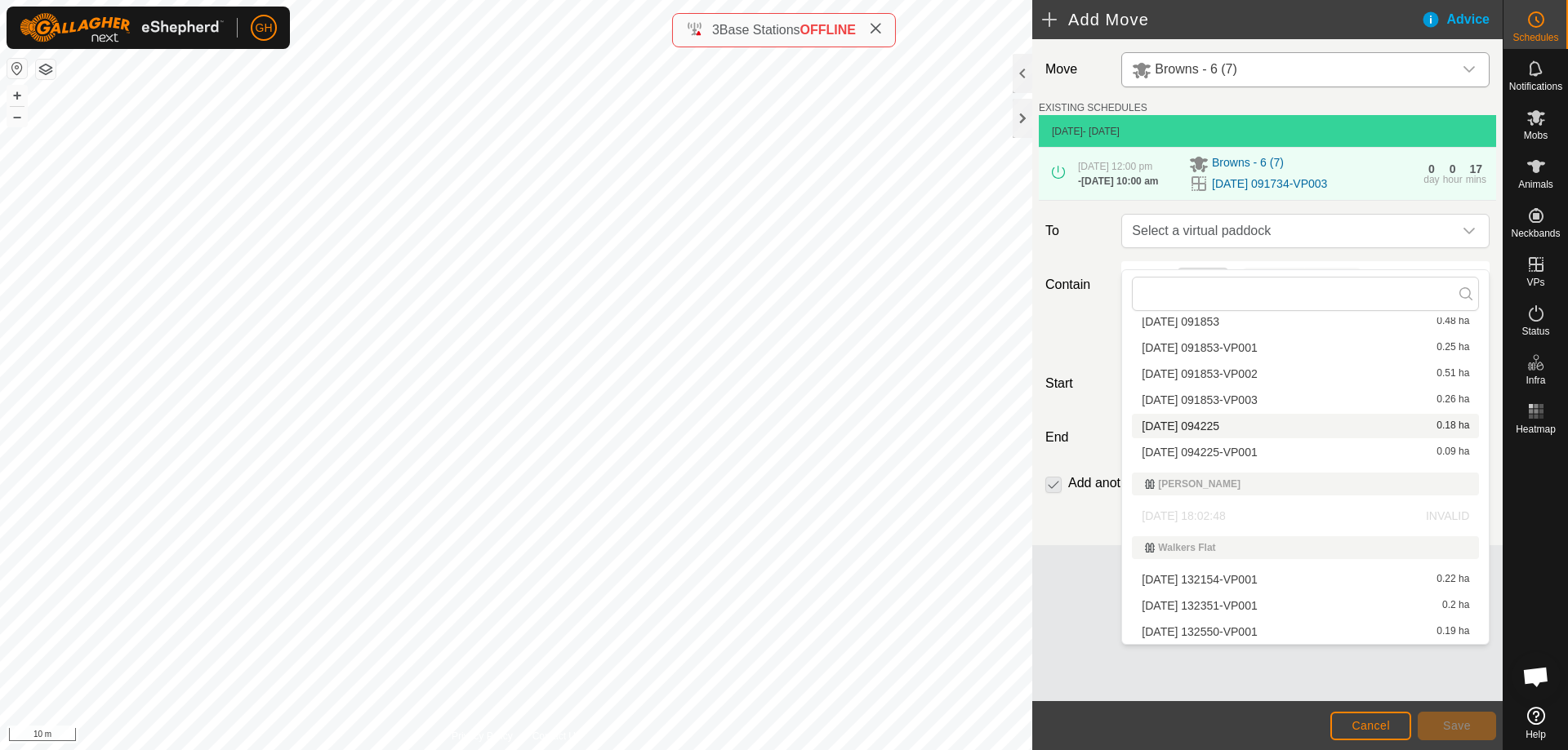
click at [1231, 431] on li "[DATE] 094225 0.18 ha" at bounding box center [1306, 425] width 348 height 24
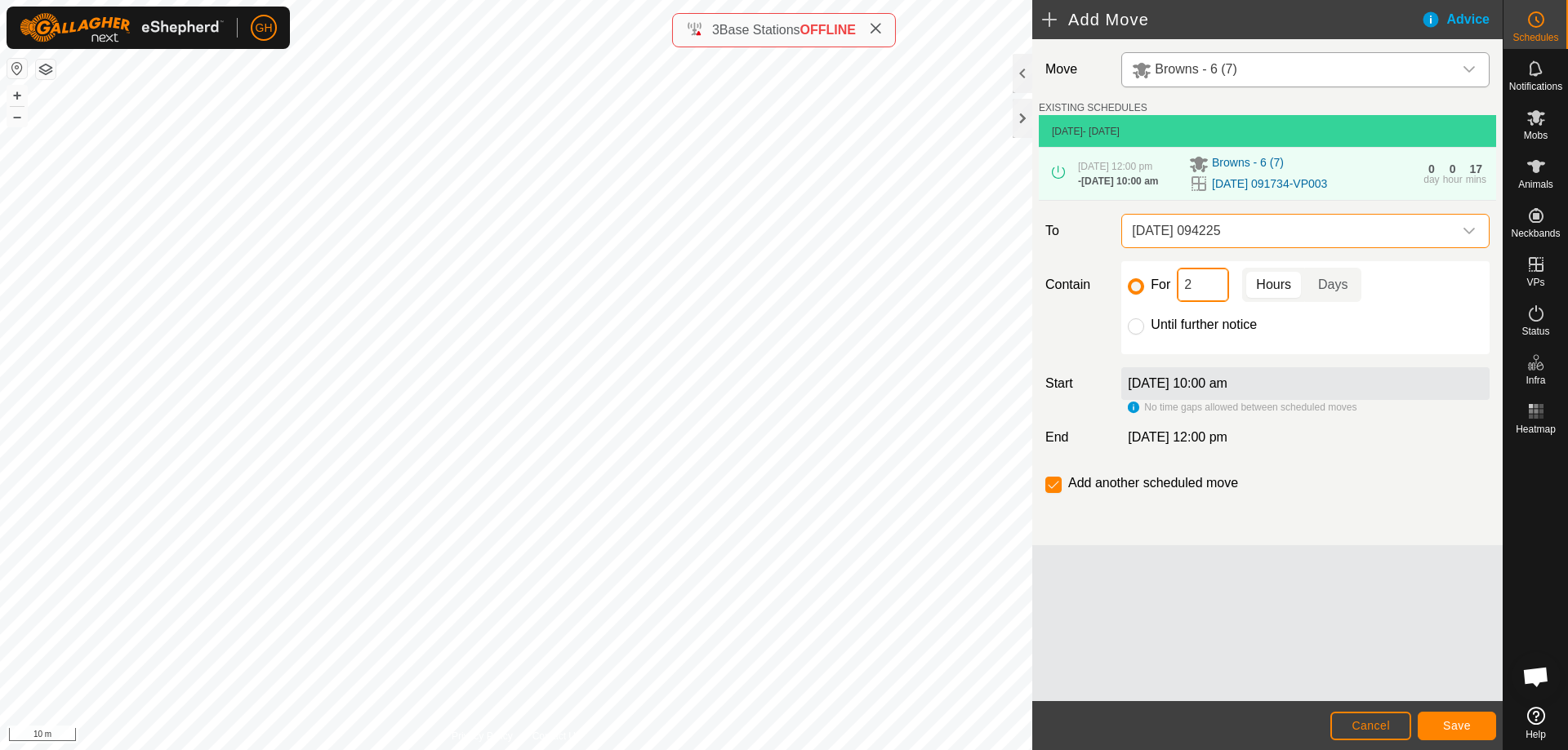
click at [1214, 302] on input "2" at bounding box center [1203, 285] width 53 height 34
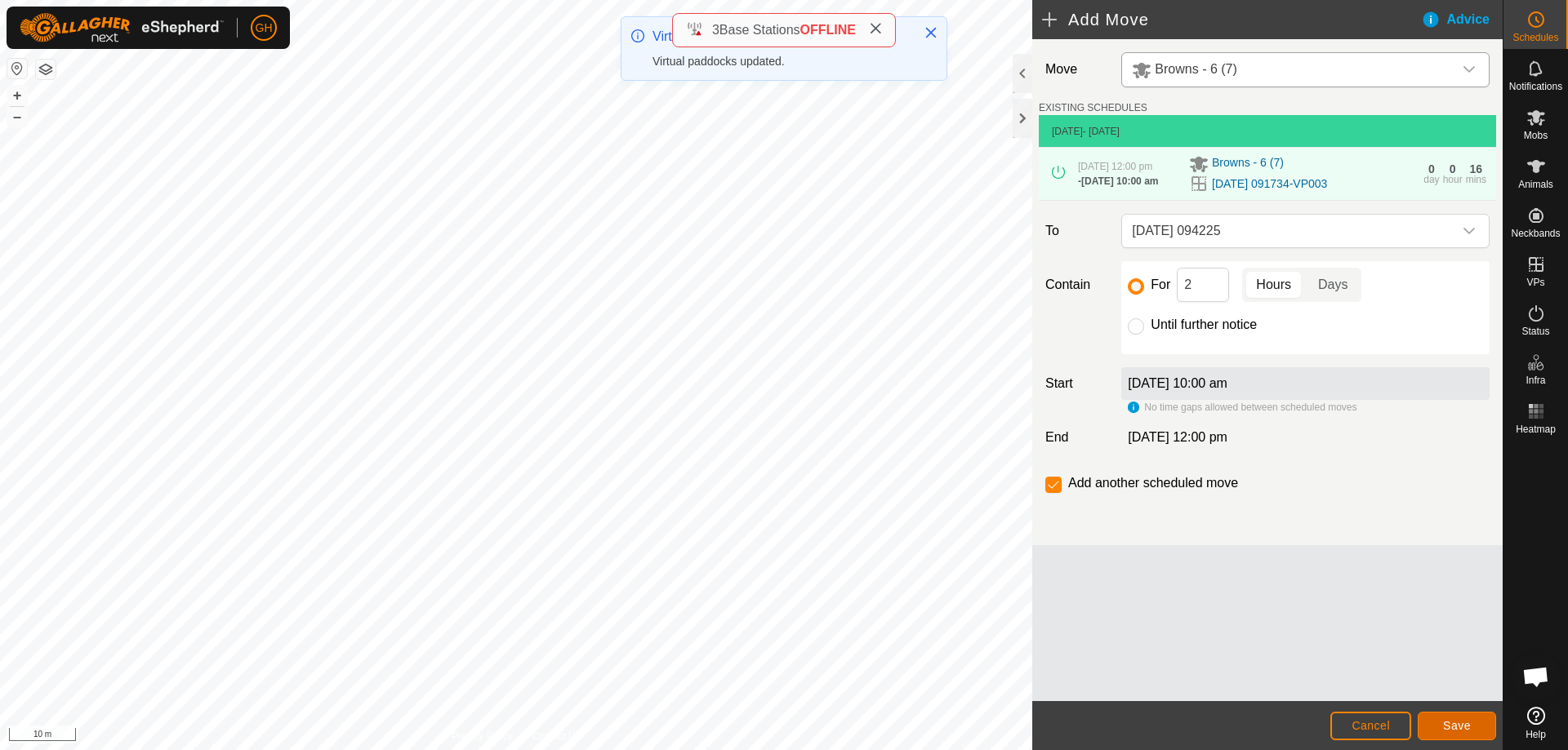
click at [1473, 713] on button "Save" at bounding box center [1457, 726] width 78 height 29
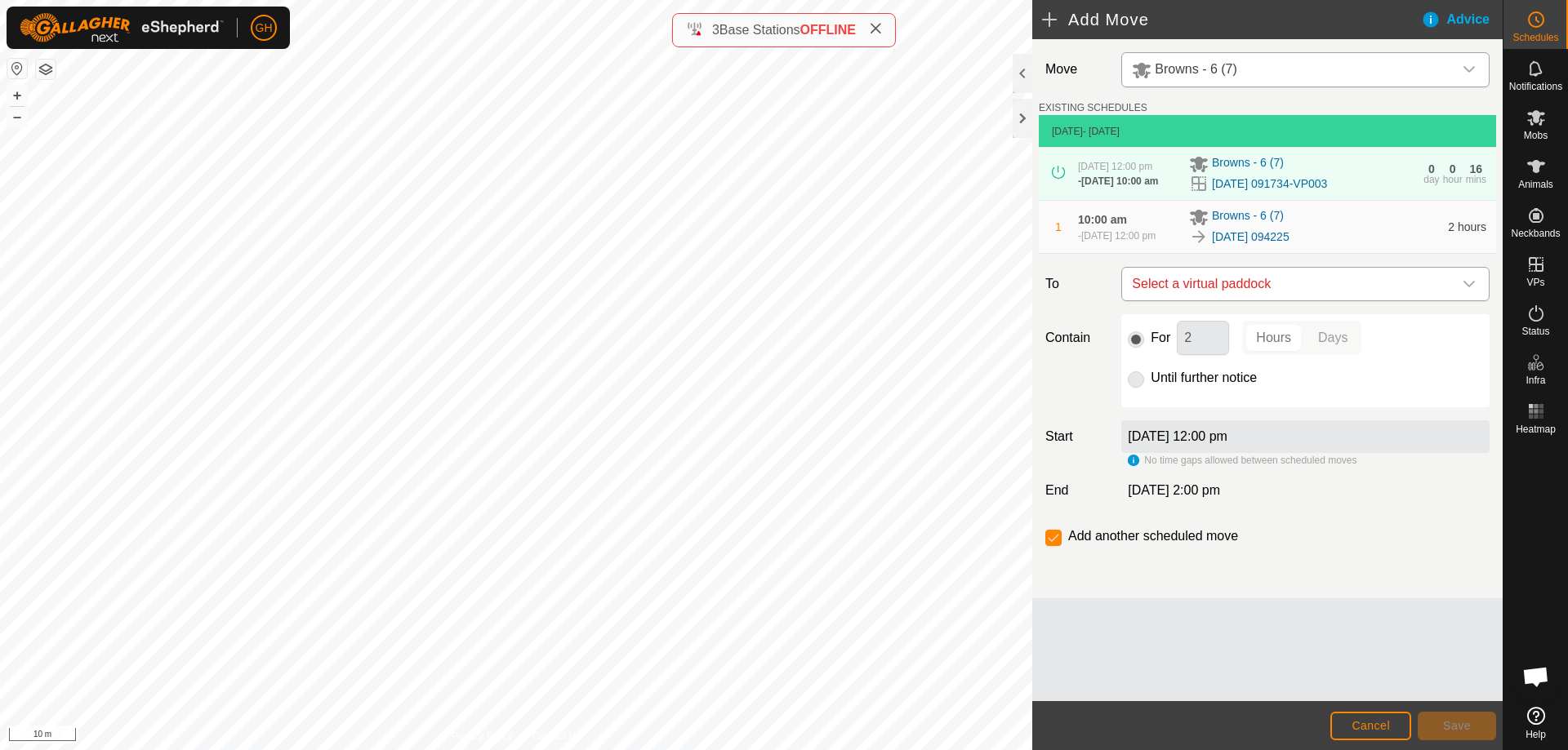
click at [1317, 300] on span "Select a virtual paddock" at bounding box center [1289, 284] width 328 height 33
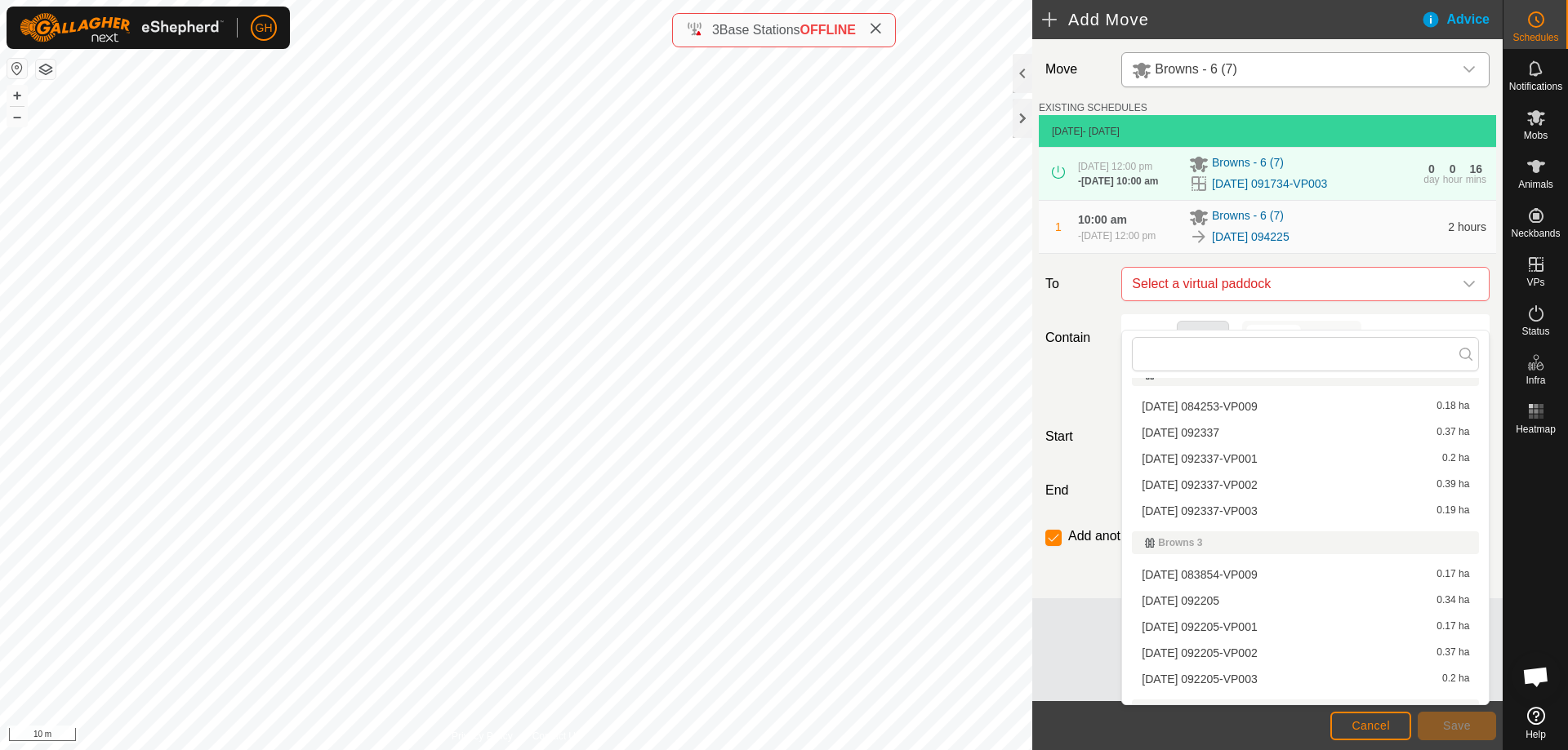
scroll to position [735, 0]
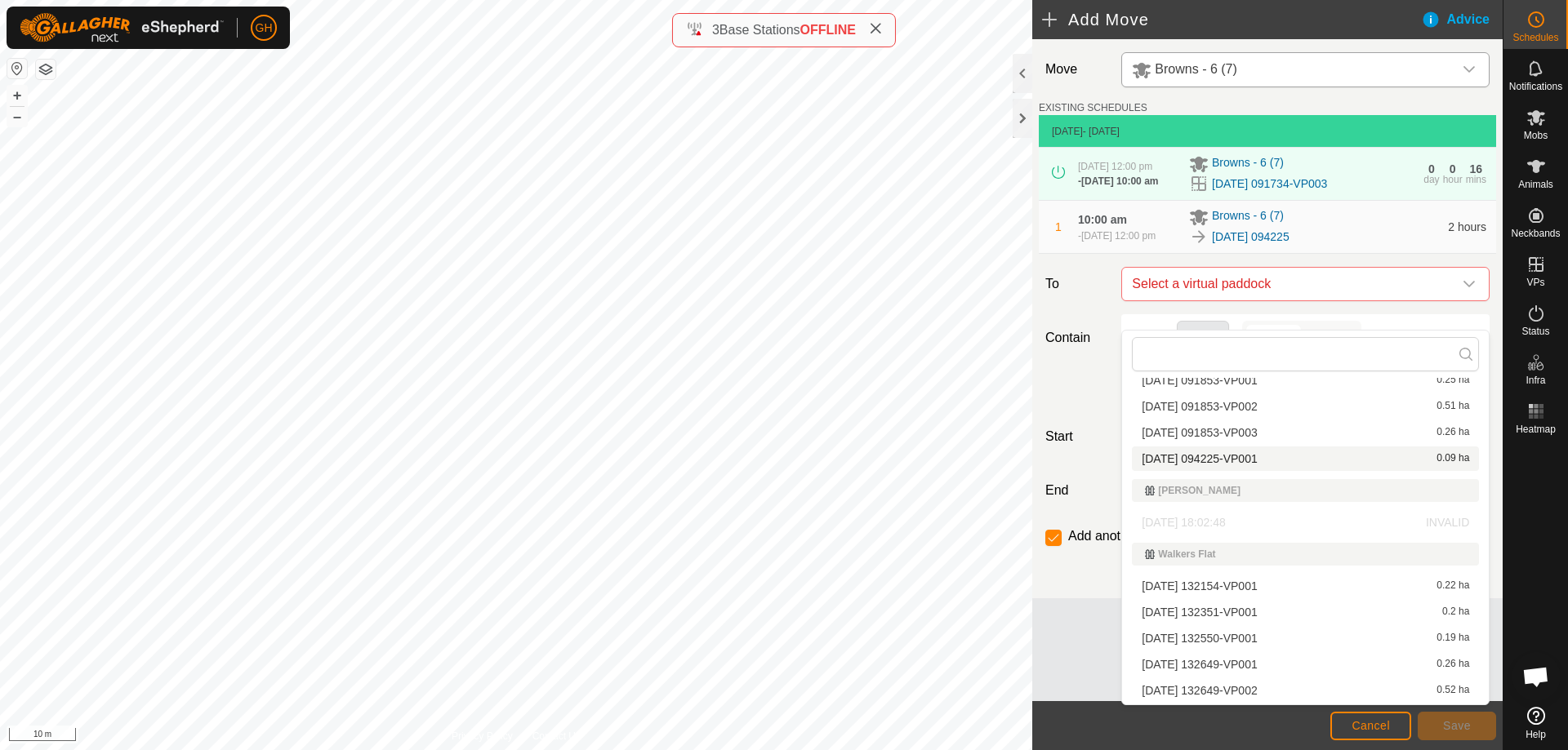
click at [1264, 453] on li "[DATE] 094225-VP001 0.09 ha" at bounding box center [1306, 458] width 348 height 24
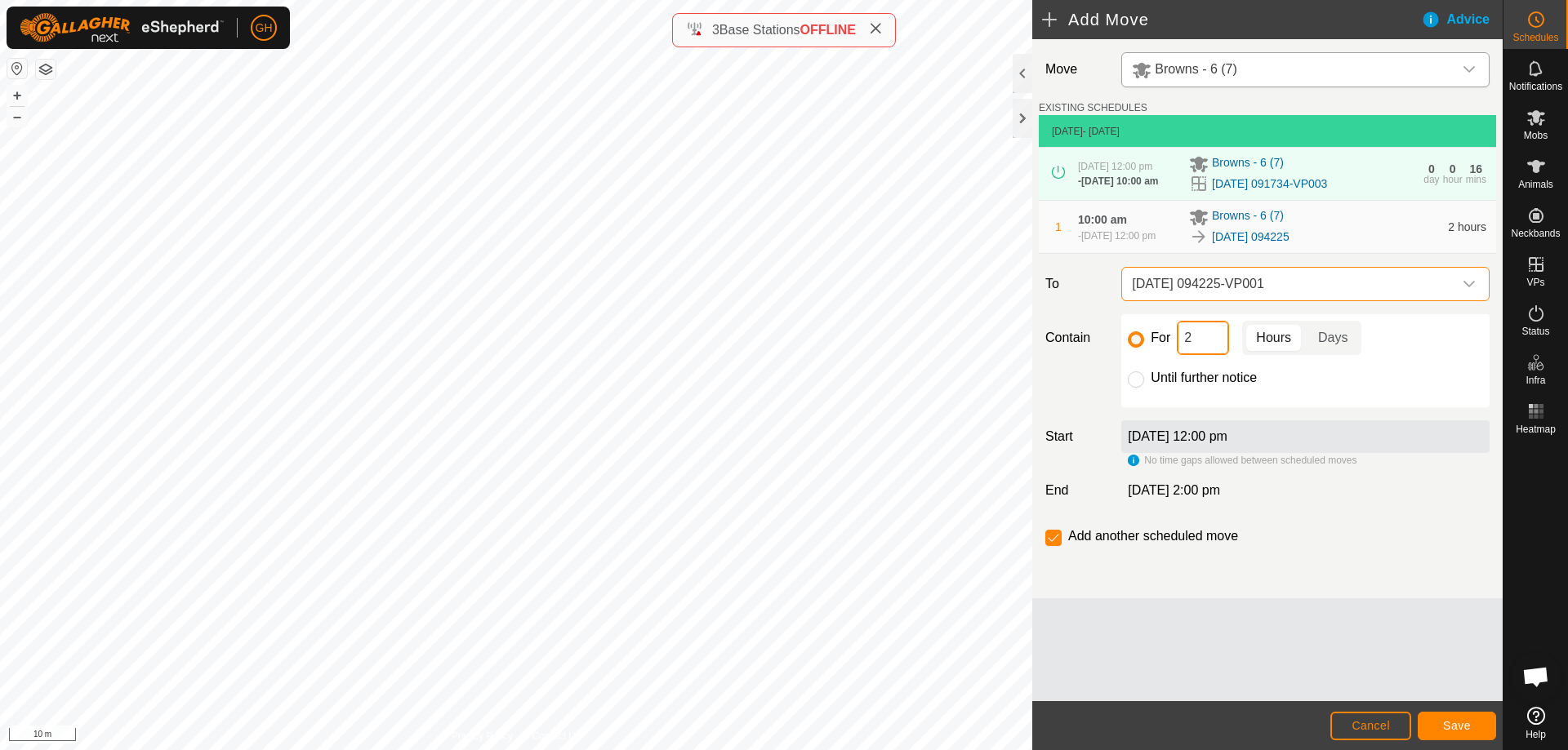
click at [1210, 356] on input "2" at bounding box center [1203, 338] width 53 height 34
type input "22"
click at [1041, 560] on div "Add another scheduled move" at bounding box center [1268, 543] width 457 height 33
click at [1048, 546] on input "checkbox" at bounding box center [1054, 538] width 16 height 16
checkbox input "false"
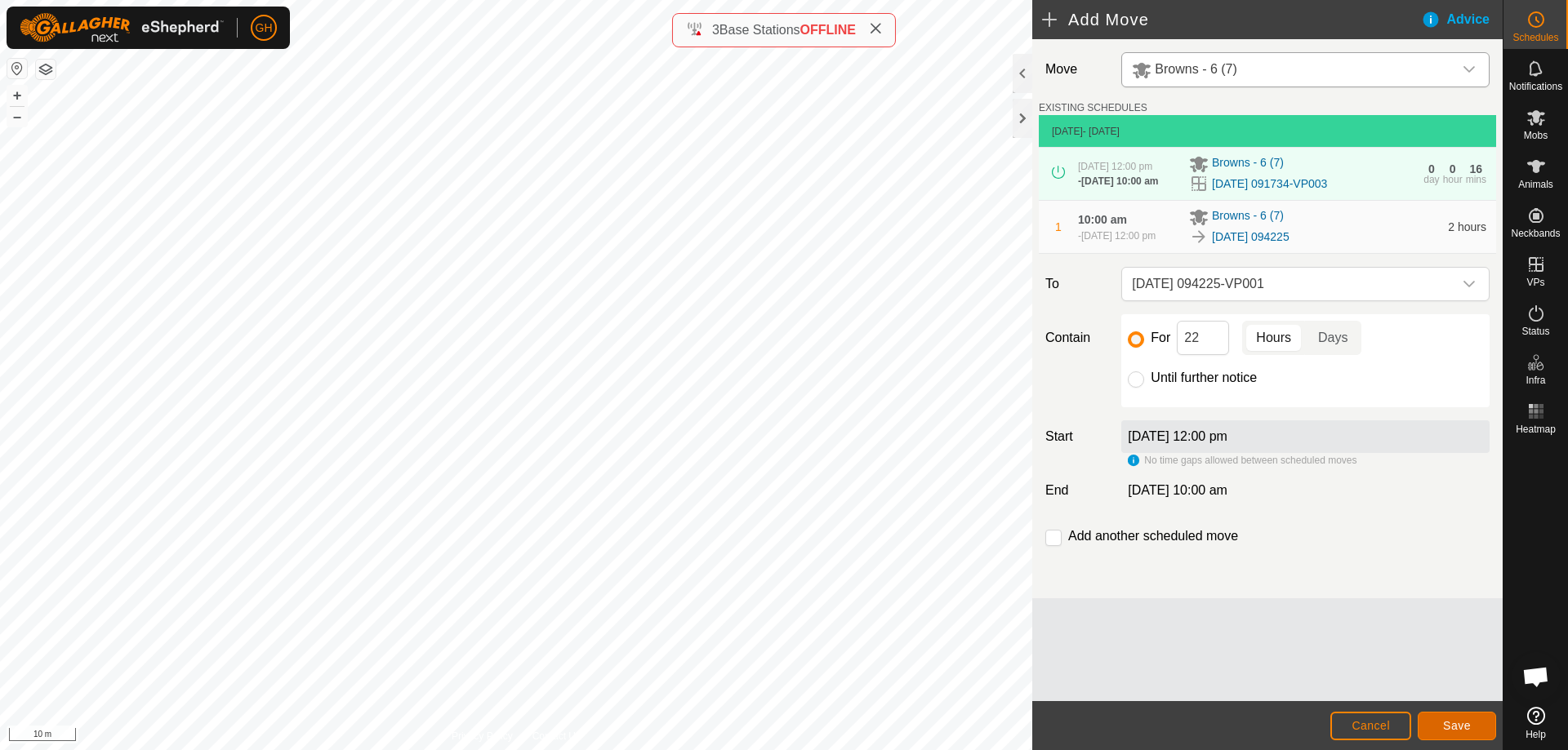
click at [1455, 727] on span "Save" at bounding box center [1456, 726] width 28 height 13
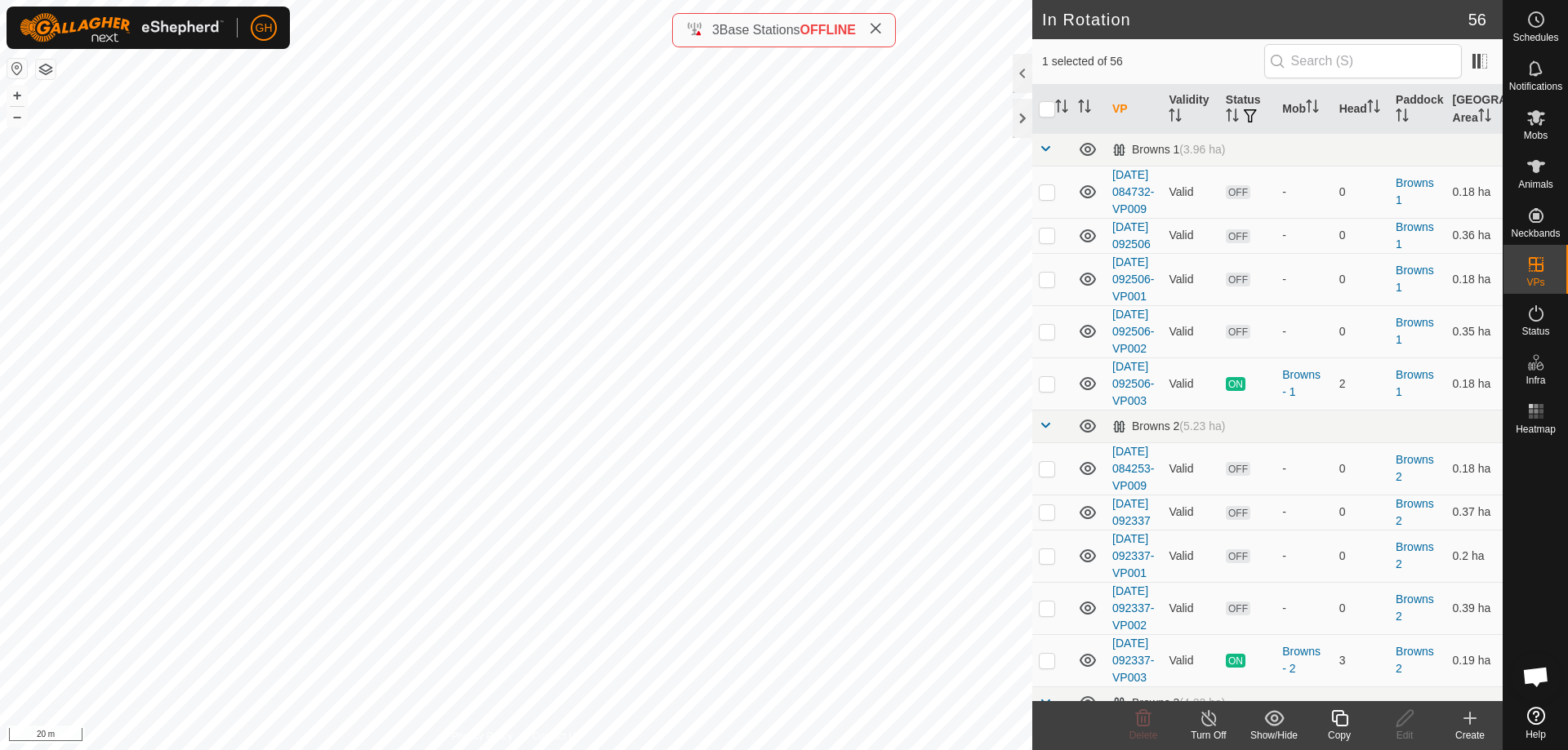
click at [1472, 721] on icon at bounding box center [1470, 718] width 20 height 20
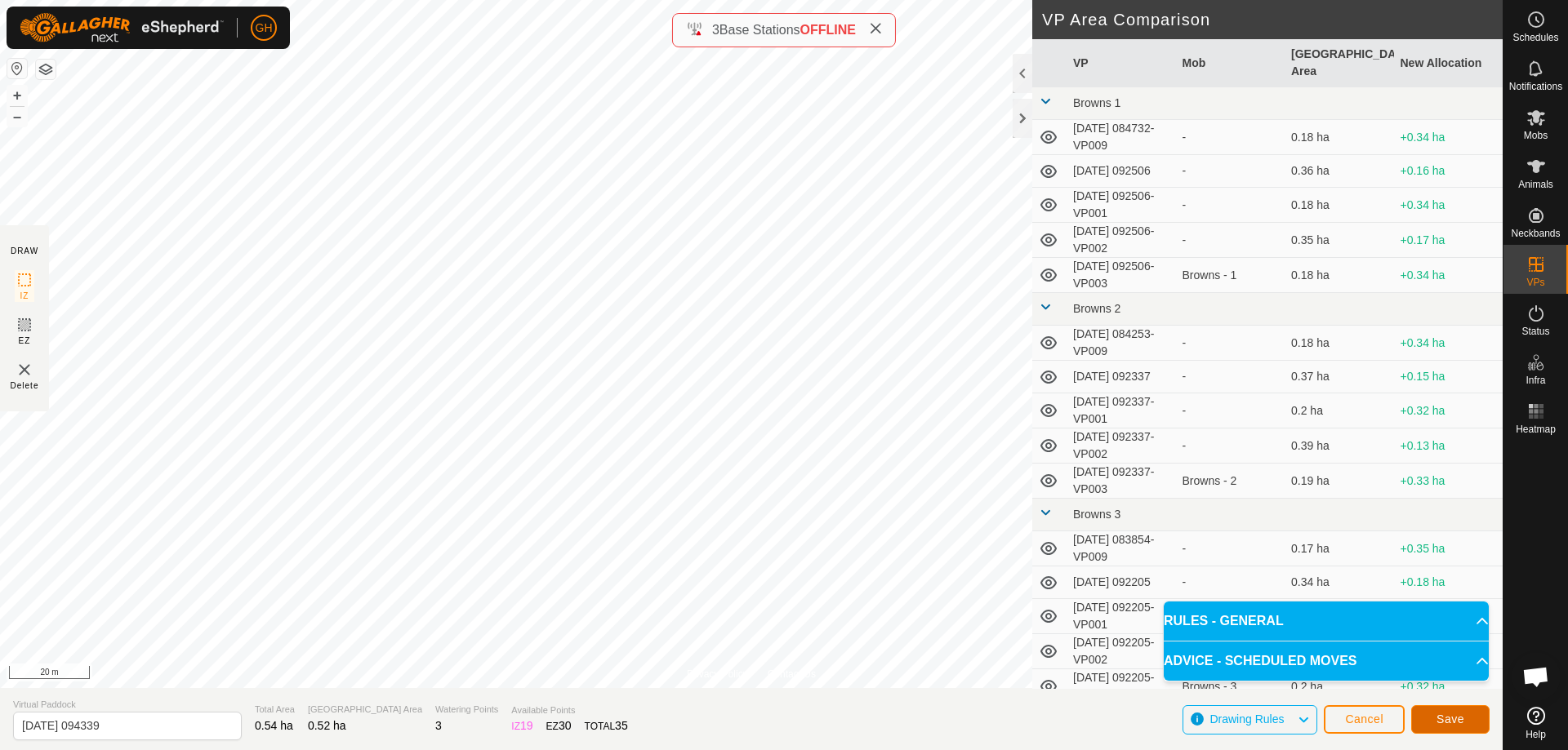
click at [1445, 723] on span "Save" at bounding box center [1450, 719] width 28 height 13
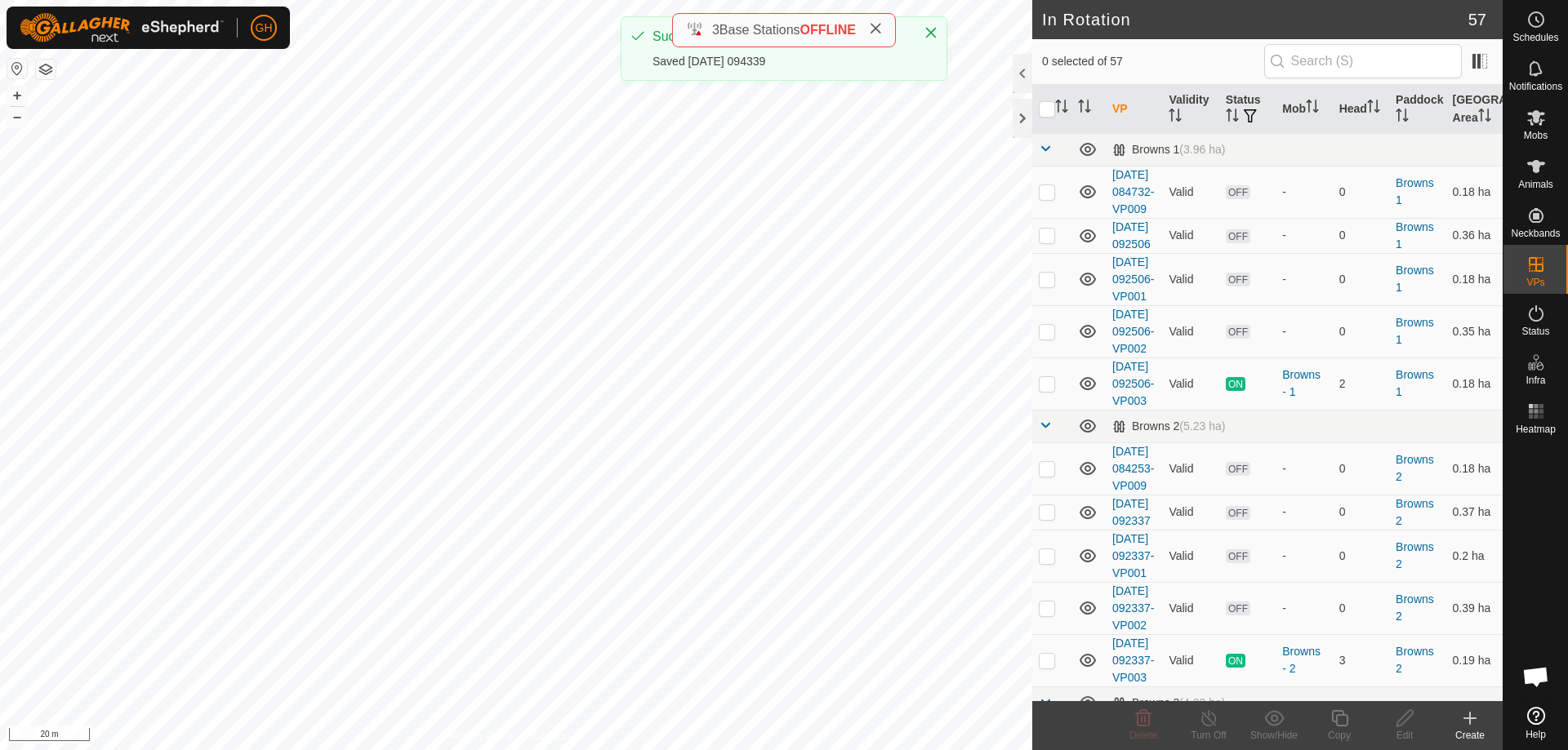
checkbox input "true"
click at [1335, 715] on icon at bounding box center [1339, 718] width 21 height 20
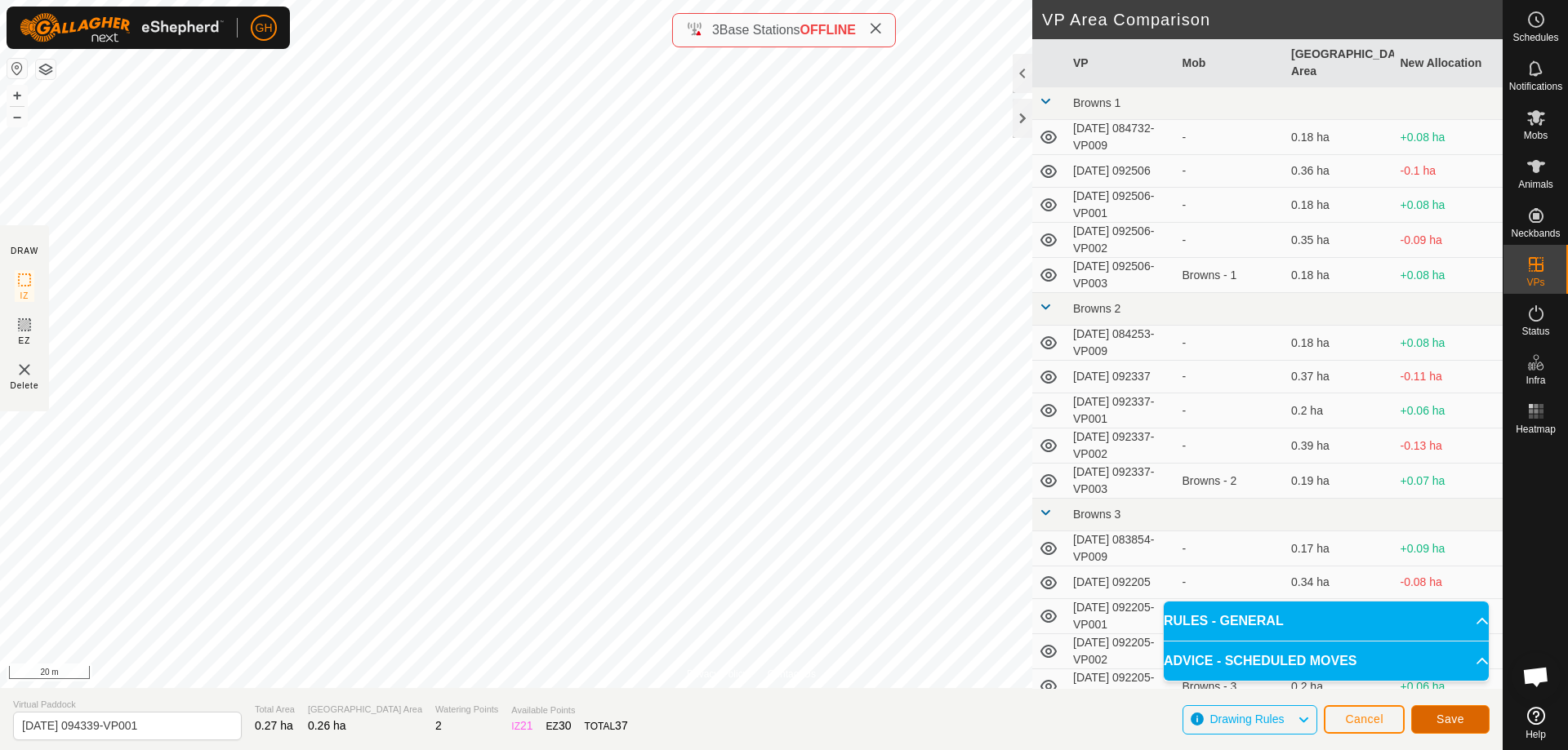
click at [1438, 716] on span "Save" at bounding box center [1450, 719] width 28 height 13
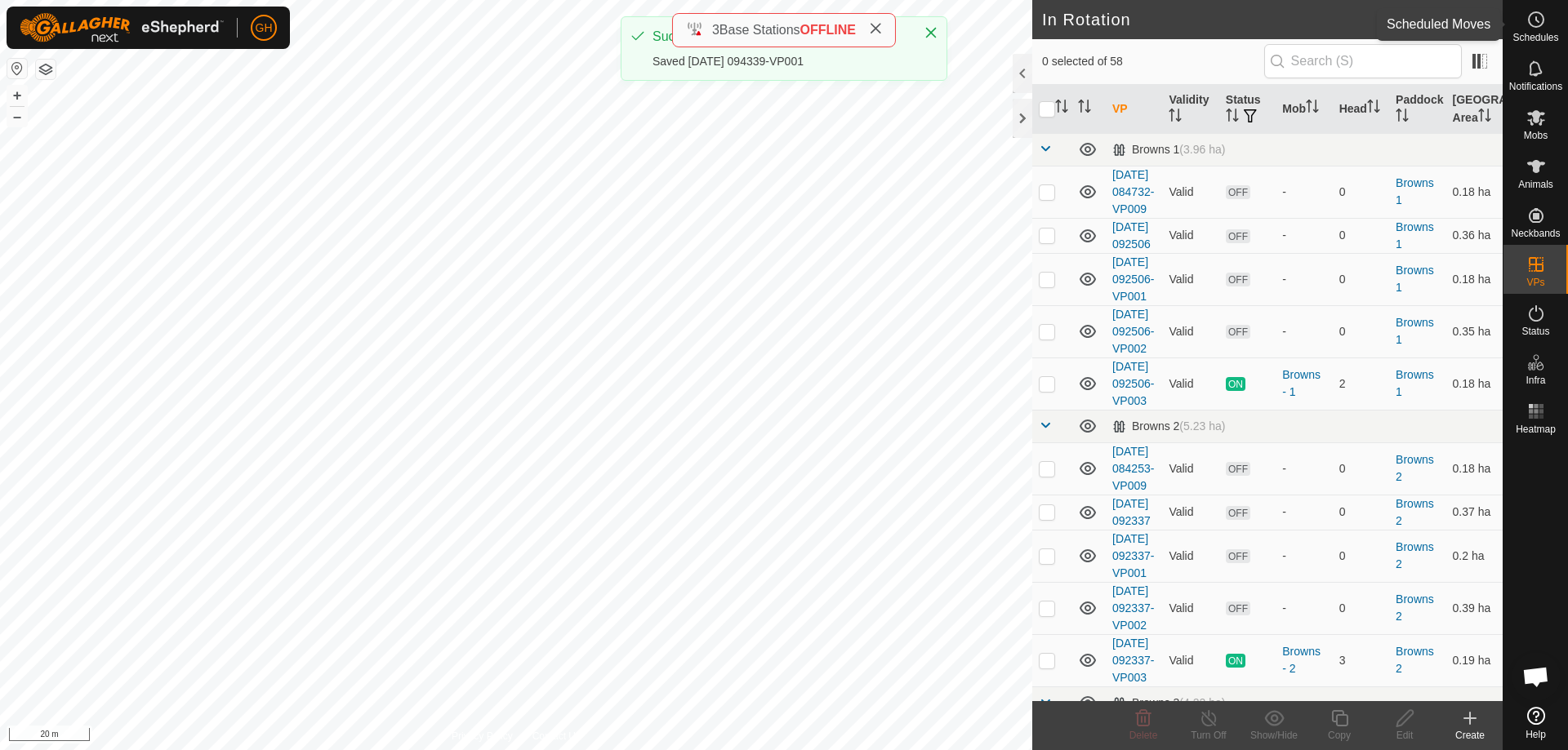
click at [1535, 27] on circle at bounding box center [1536, 20] width 15 height 15
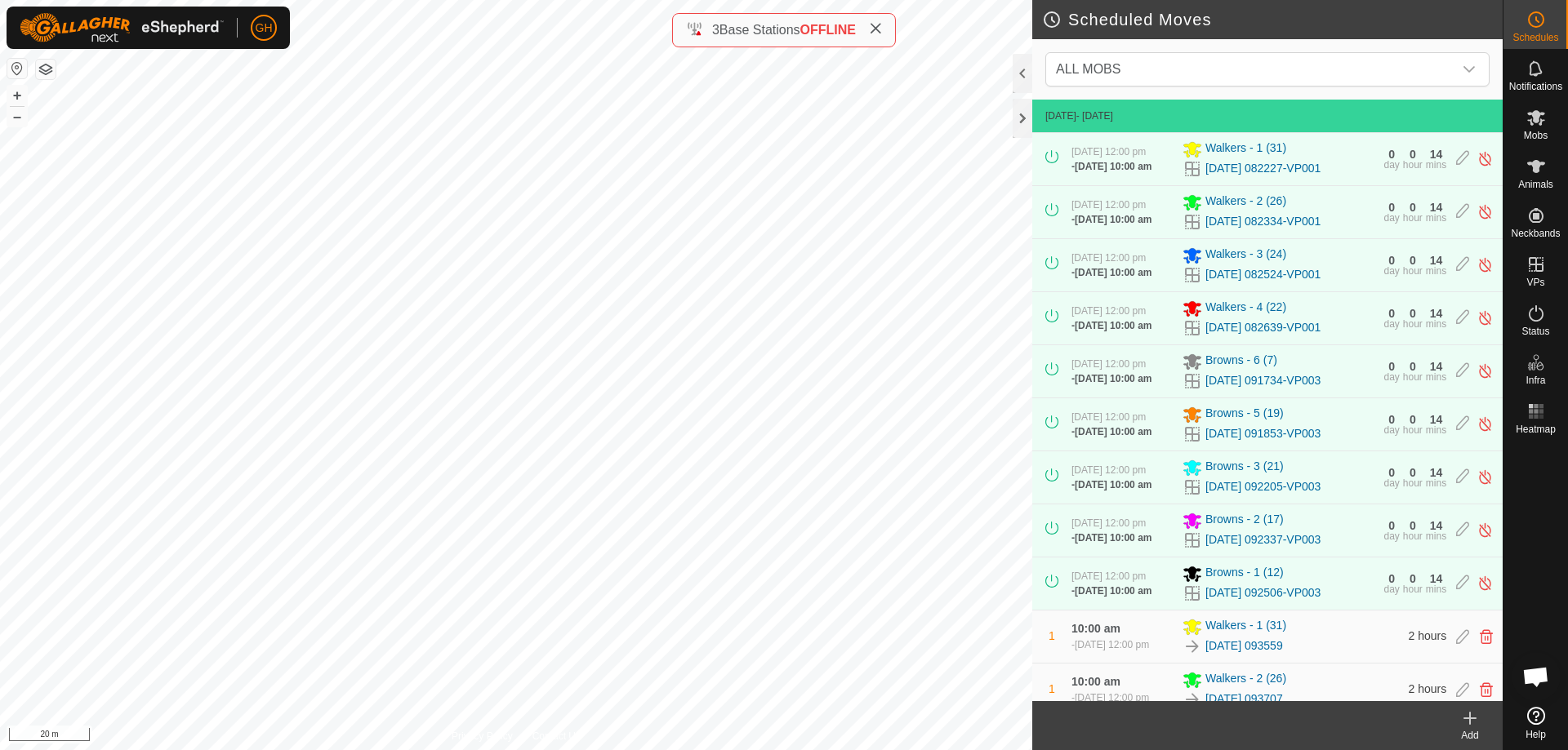
click at [1477, 729] on div "Add" at bounding box center [1470, 735] width 65 height 15
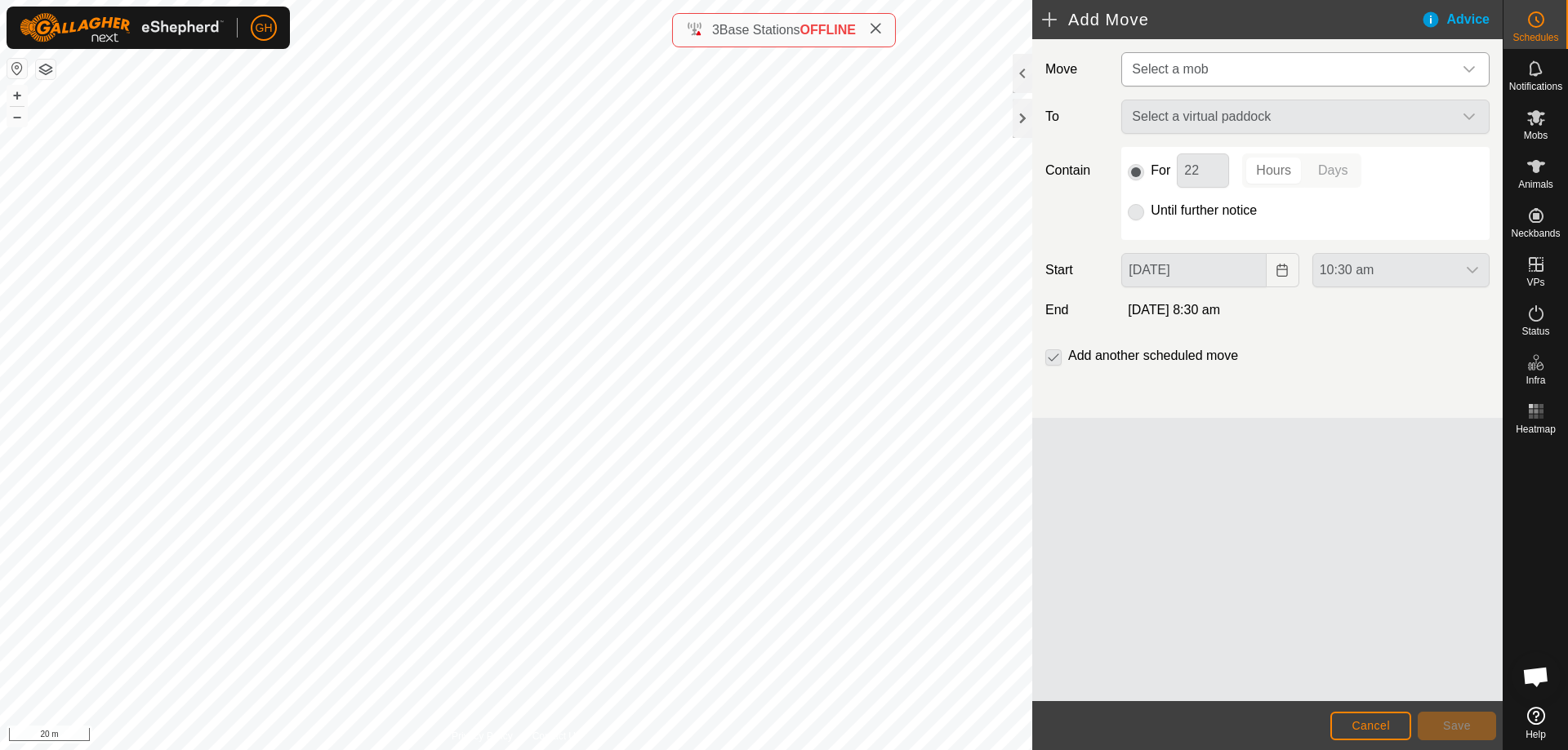
click at [1246, 75] on span "Select a mob" at bounding box center [1289, 70] width 328 height 33
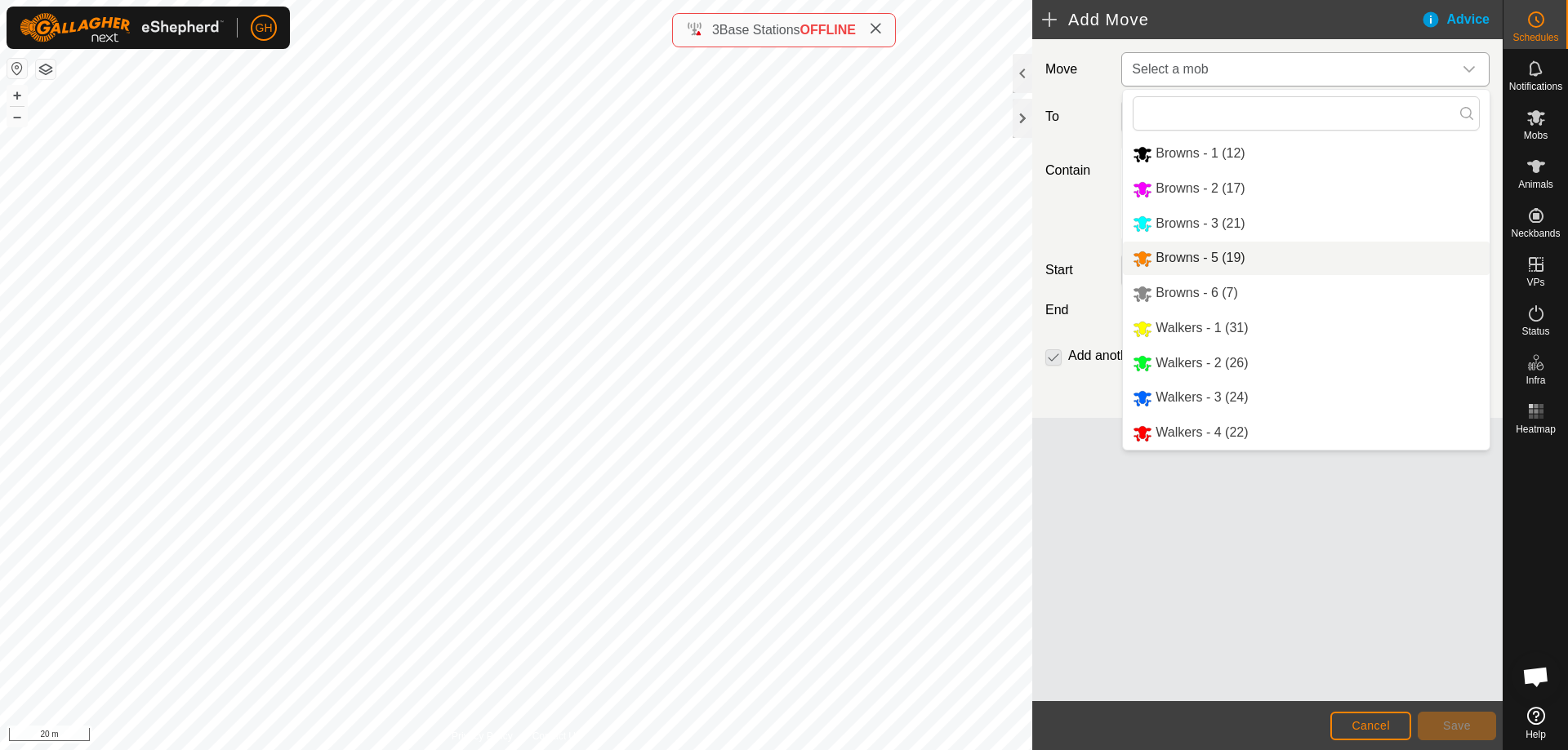
click at [1208, 263] on li "Browns - 5 (19)" at bounding box center [1307, 258] width 367 height 34
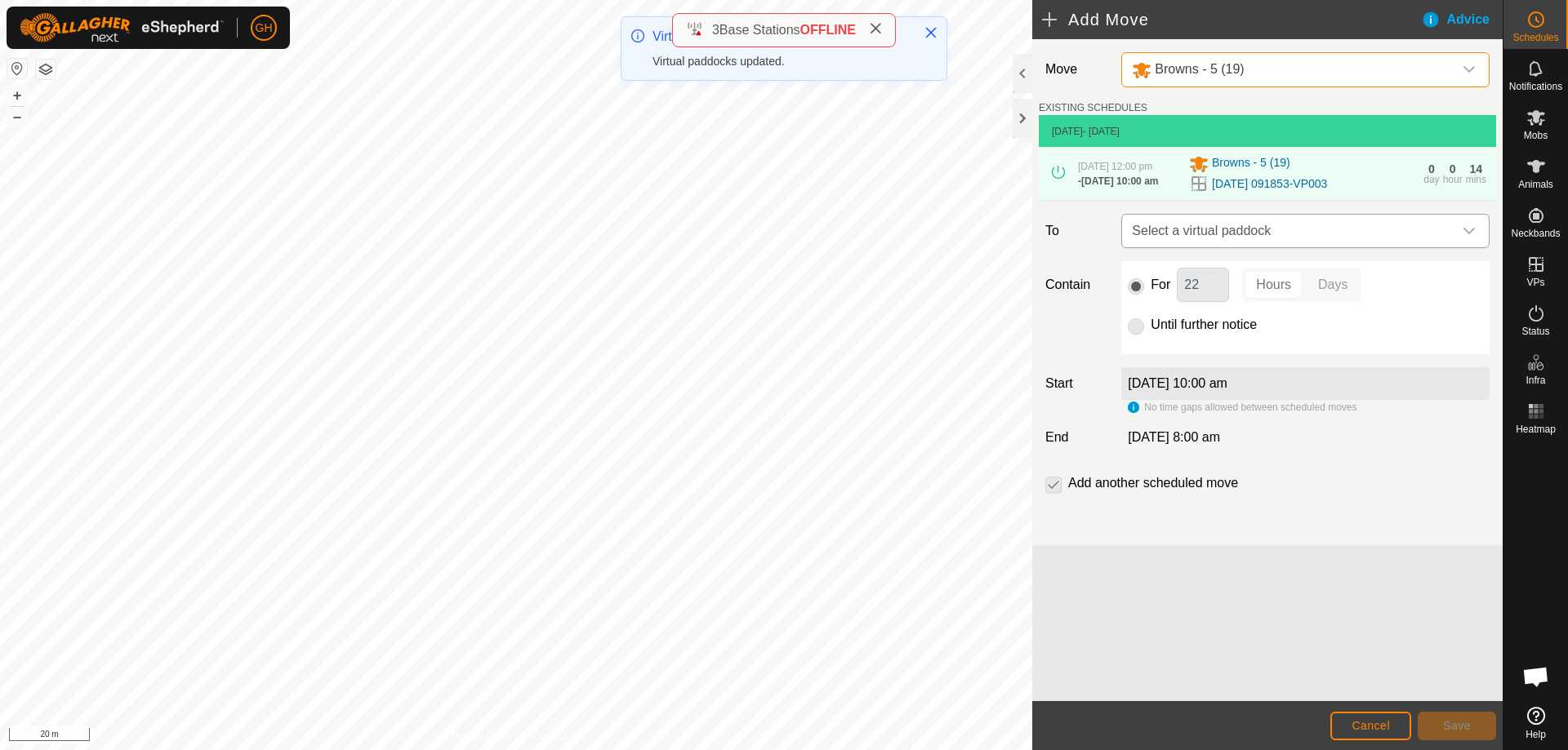
click at [1279, 247] on span "Select a virtual paddock" at bounding box center [1289, 231] width 328 height 33
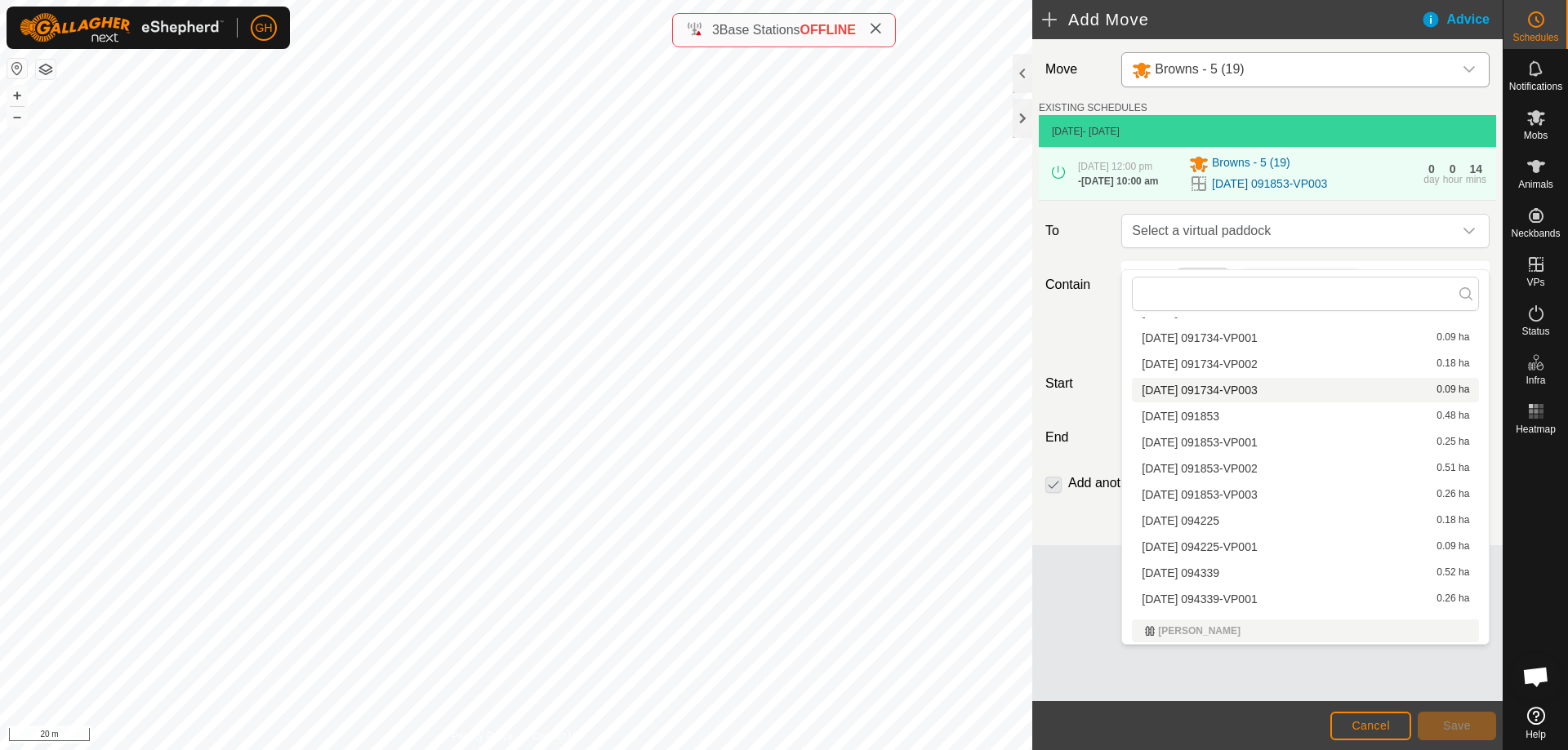
scroll to position [677, 0]
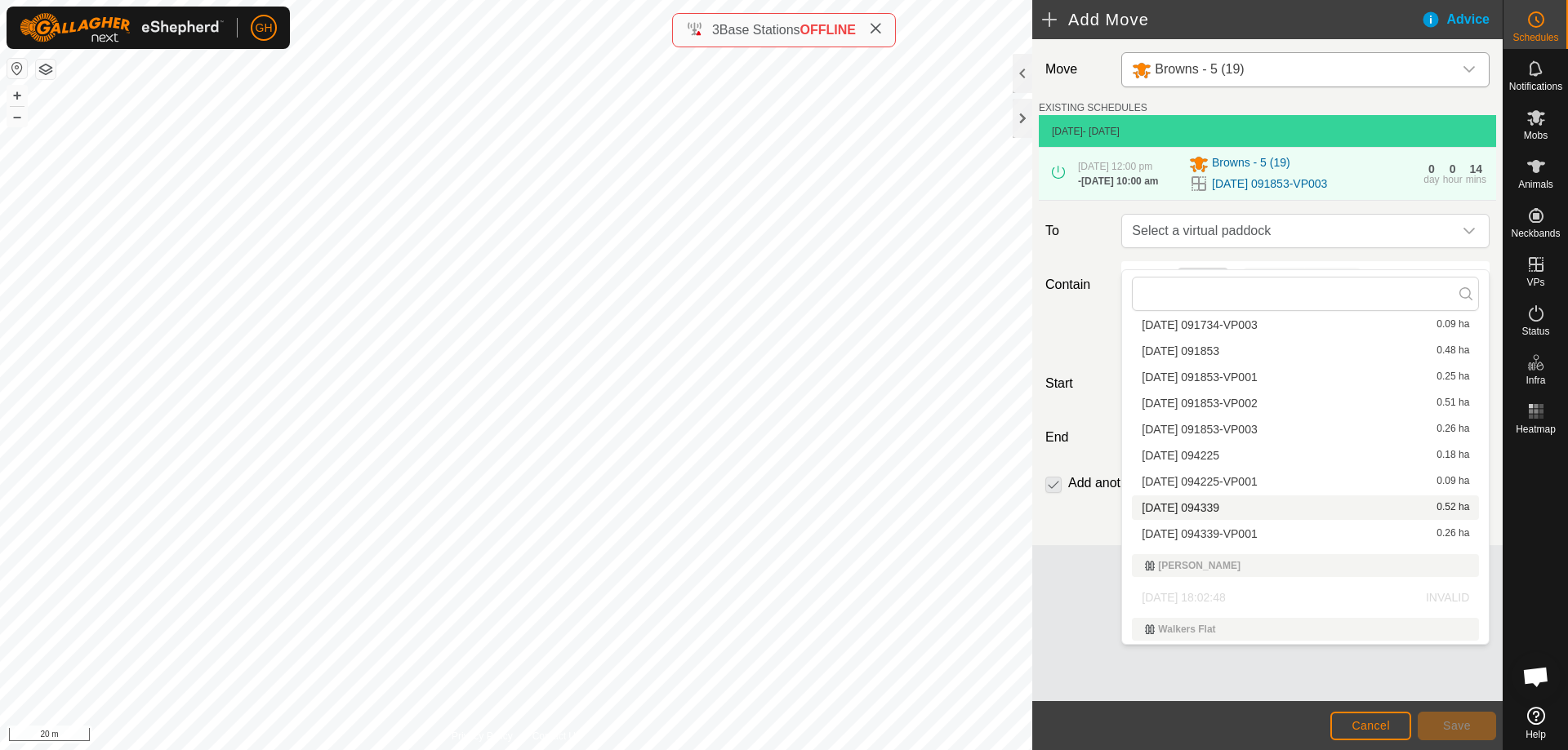
click at [1249, 505] on li "[DATE] 094339 0.52 ha" at bounding box center [1306, 507] width 348 height 24
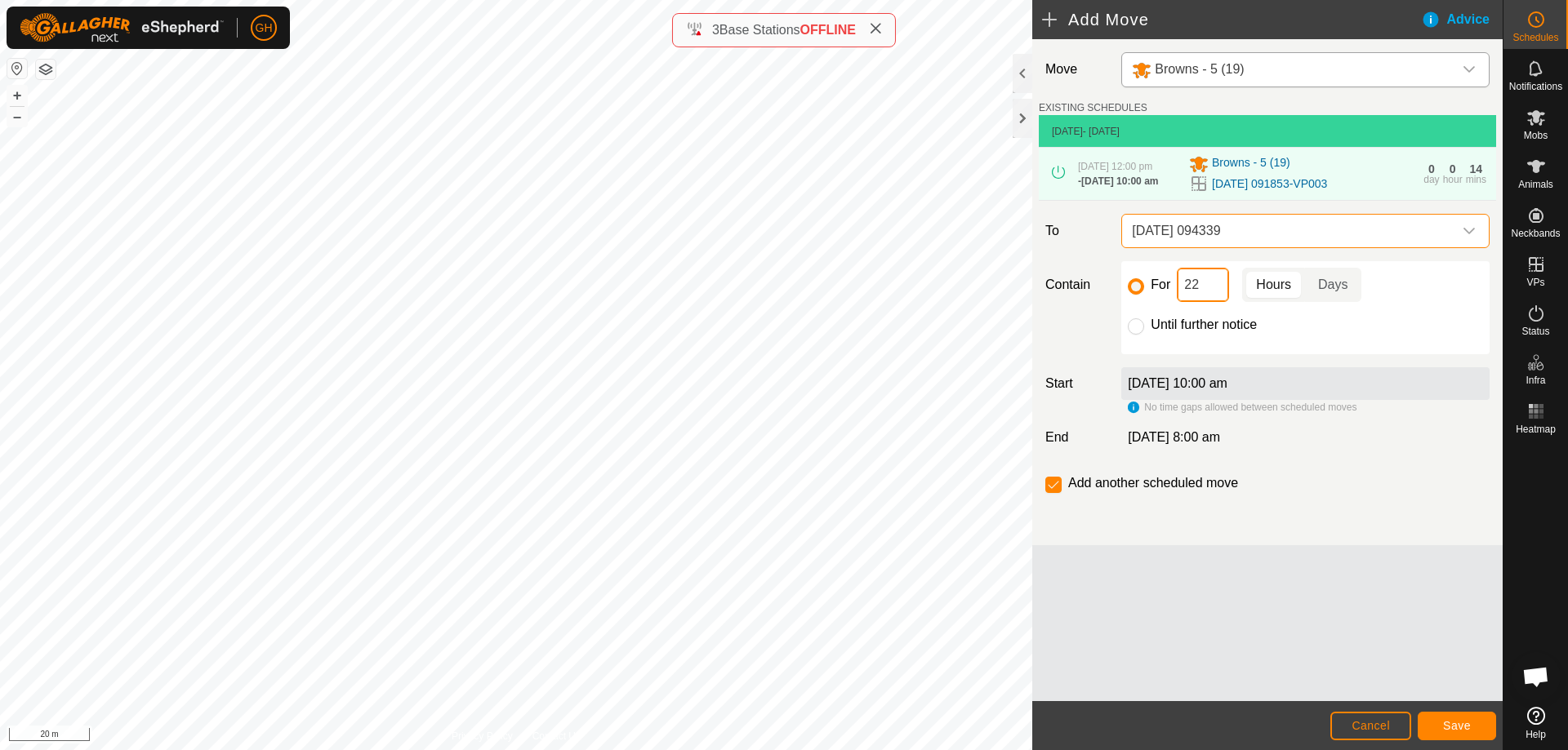
click at [1202, 302] on input "22" at bounding box center [1203, 285] width 53 height 34
click at [1474, 731] on button "Save" at bounding box center [1457, 726] width 78 height 29
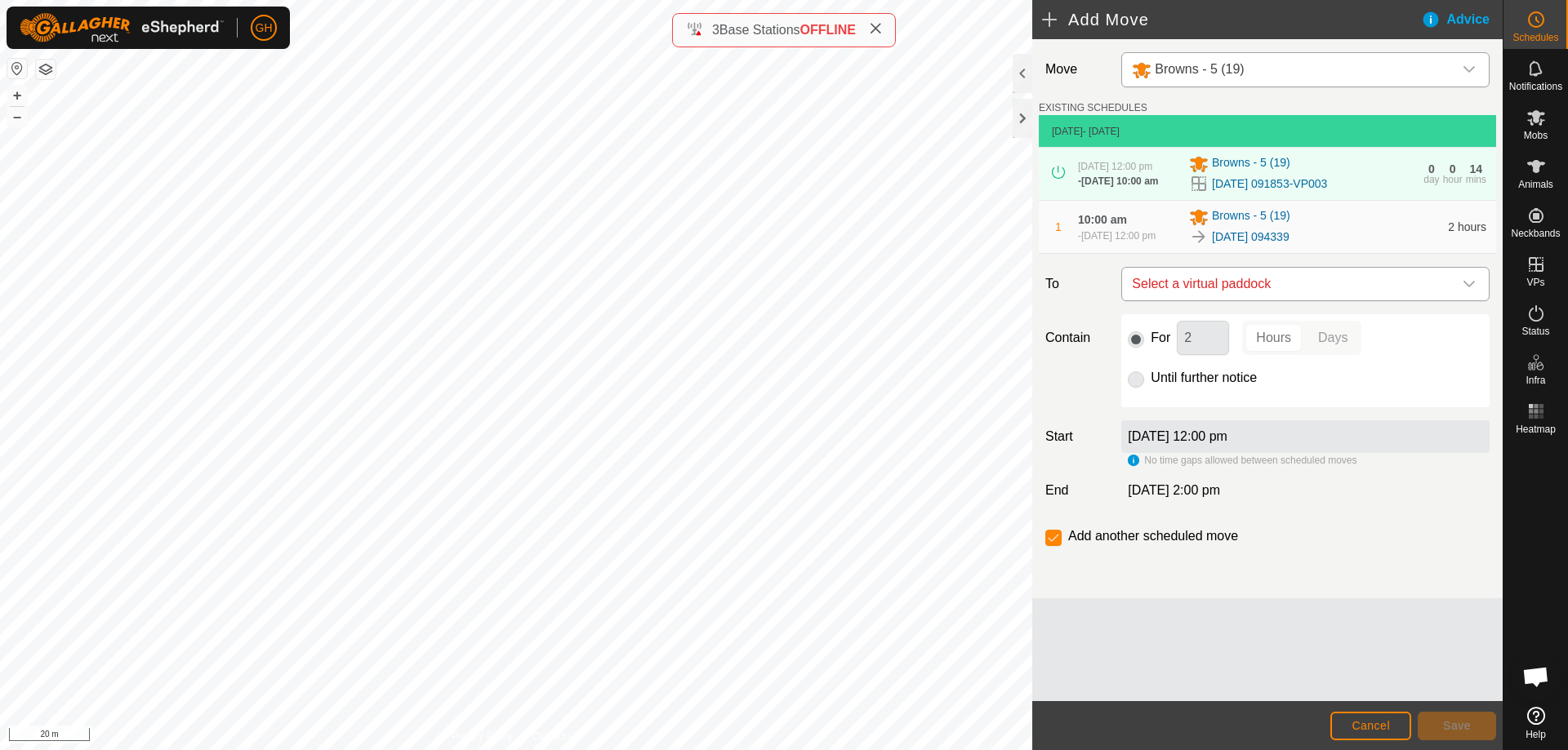
click at [1250, 300] on span "Select a virtual paddock" at bounding box center [1289, 284] width 328 height 33
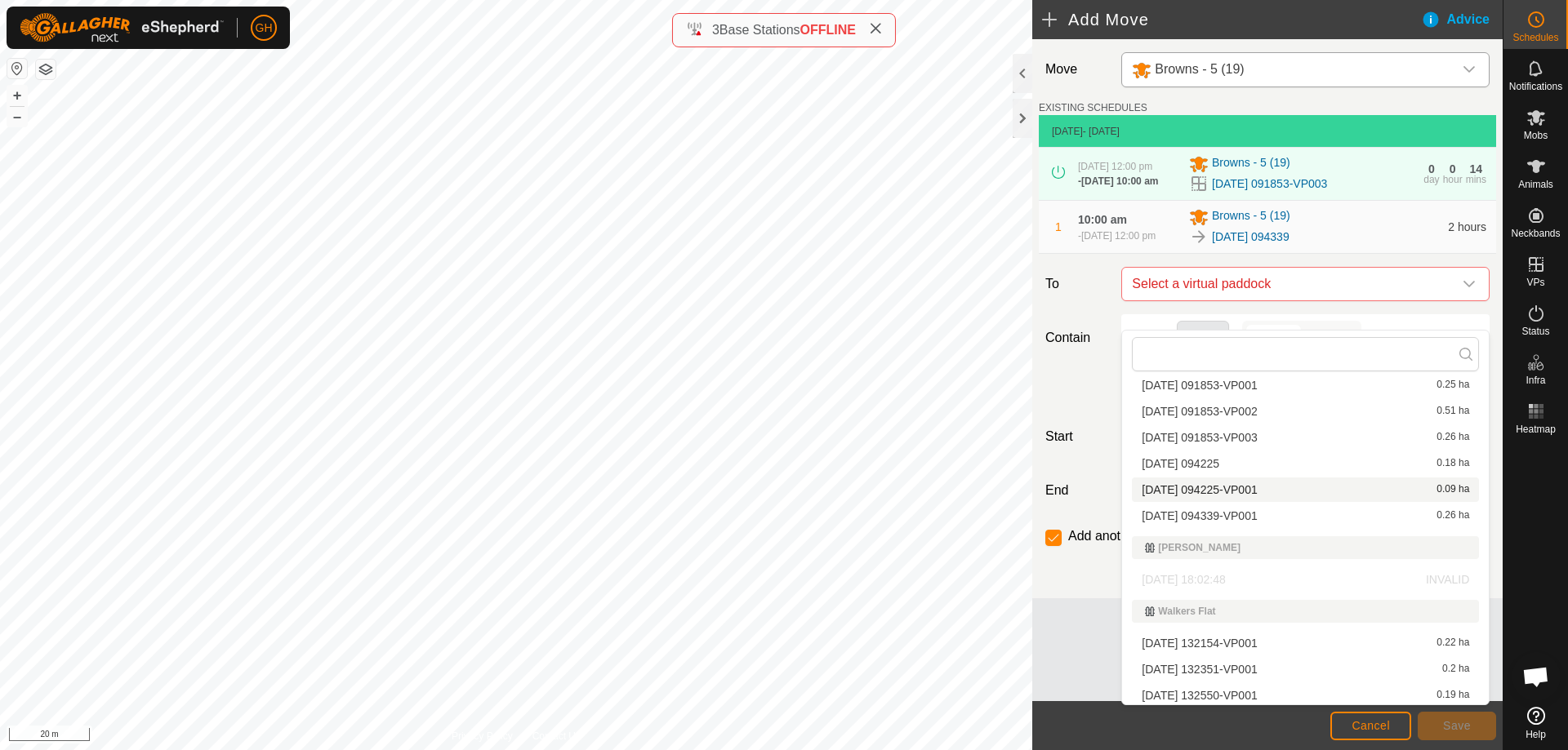
scroll to position [735, 0]
click at [1221, 509] on li "[DATE] 094339-VP001 0.26 ha" at bounding box center [1306, 511] width 348 height 24
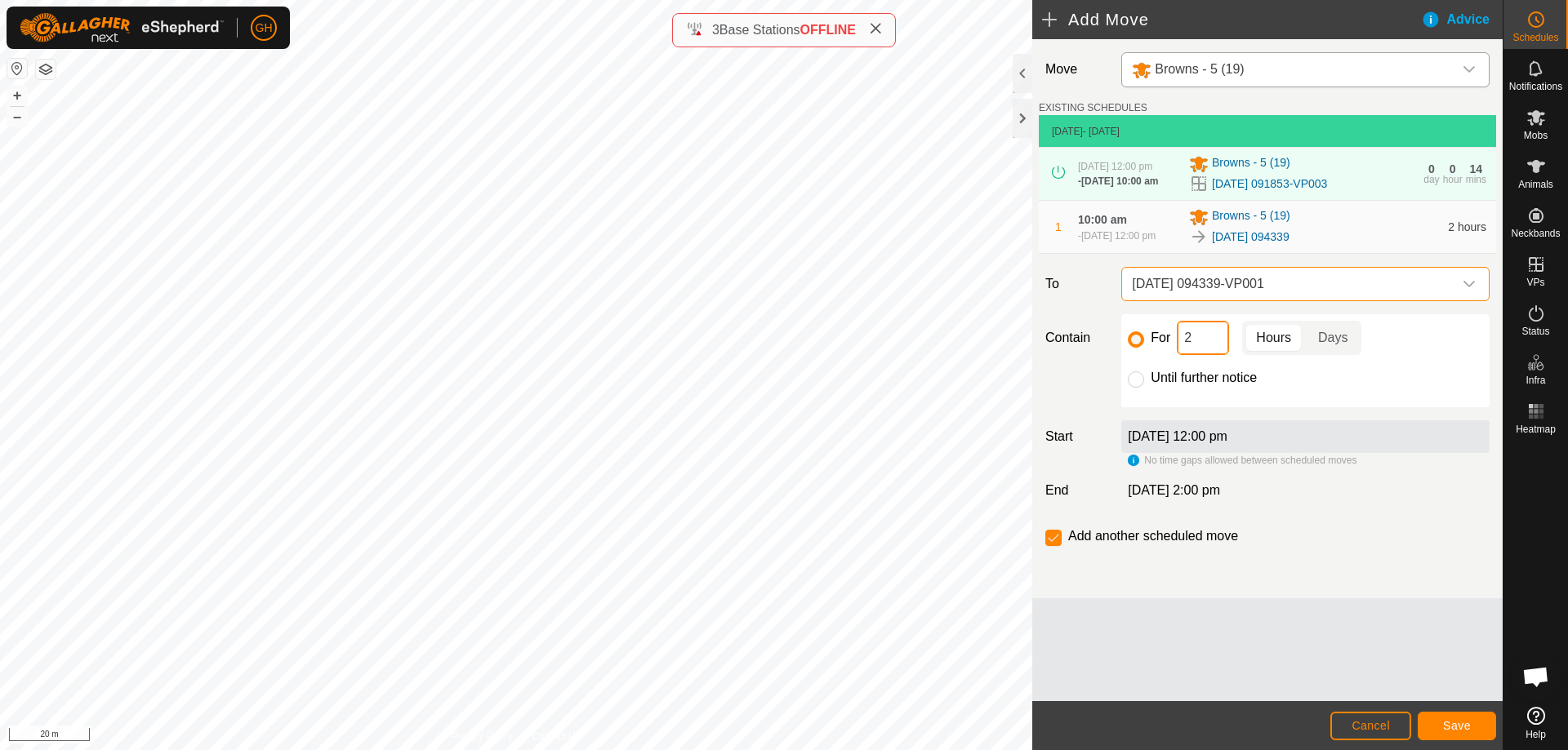
click at [1199, 356] on input "2" at bounding box center [1203, 338] width 53 height 34
type input "22"
click at [1055, 546] on input "checkbox" at bounding box center [1054, 538] width 16 height 16
checkbox input "false"
click at [1474, 726] on button "Save" at bounding box center [1457, 726] width 78 height 29
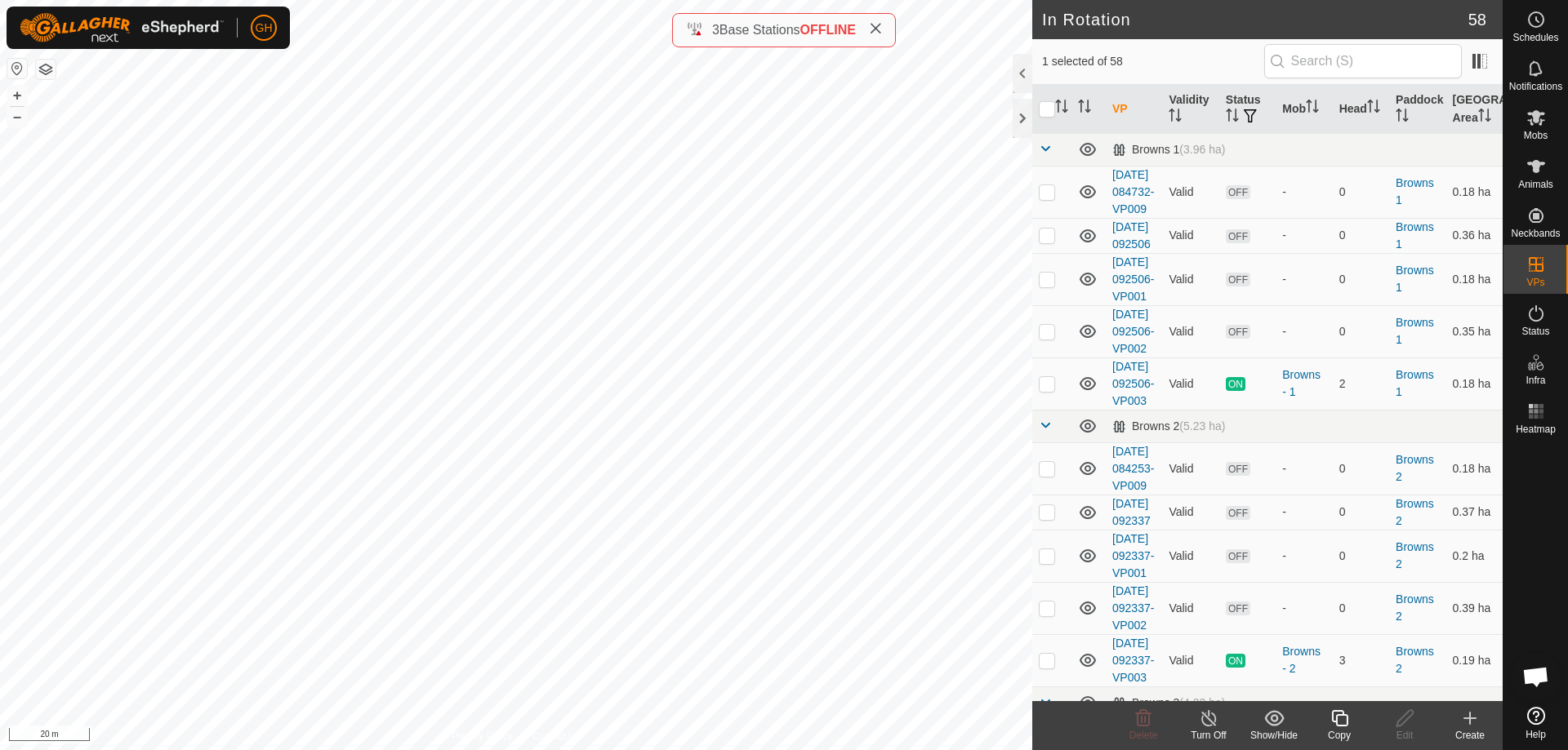
click at [1469, 726] on icon at bounding box center [1470, 718] width 20 height 20
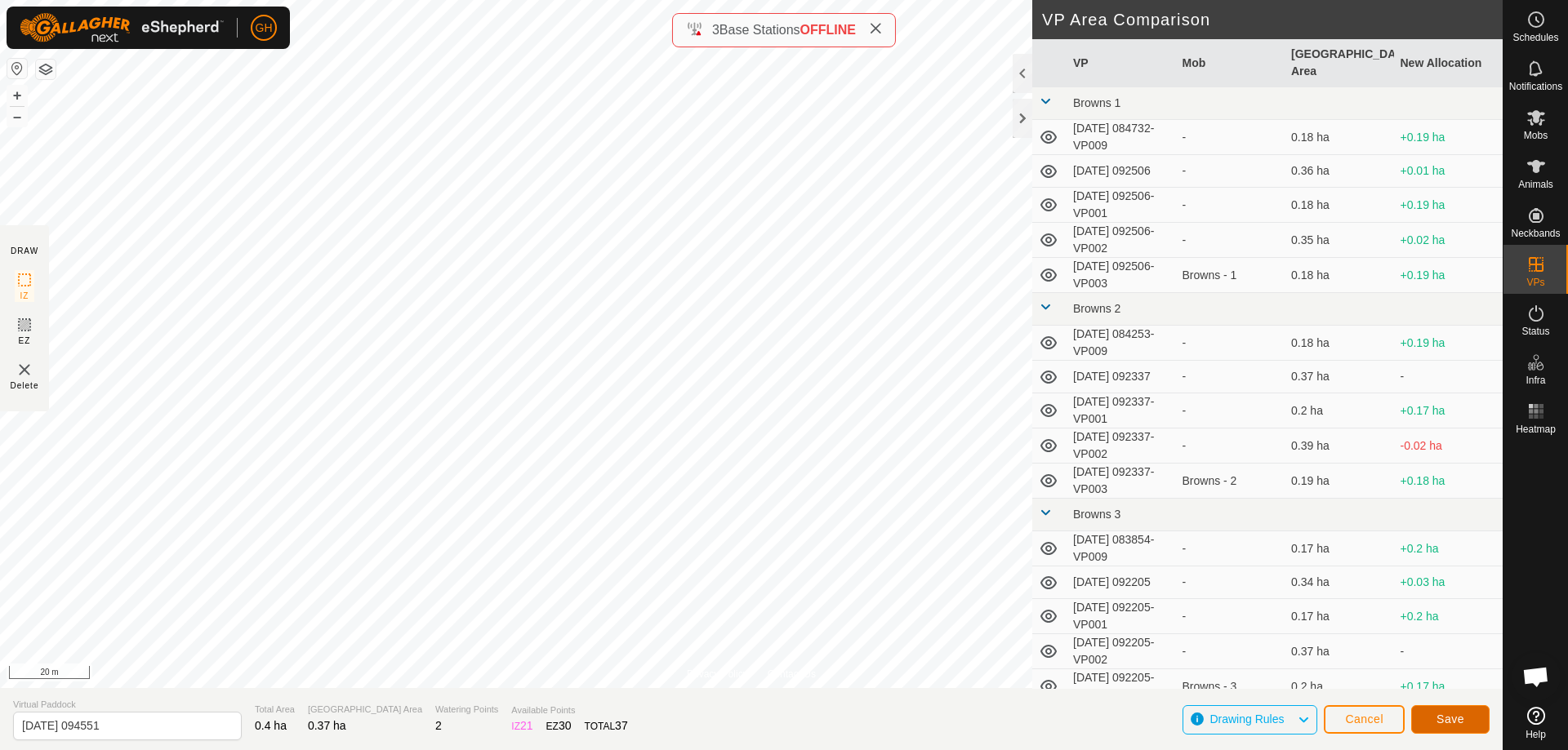
click at [1455, 713] on span "Save" at bounding box center [1450, 719] width 28 height 13
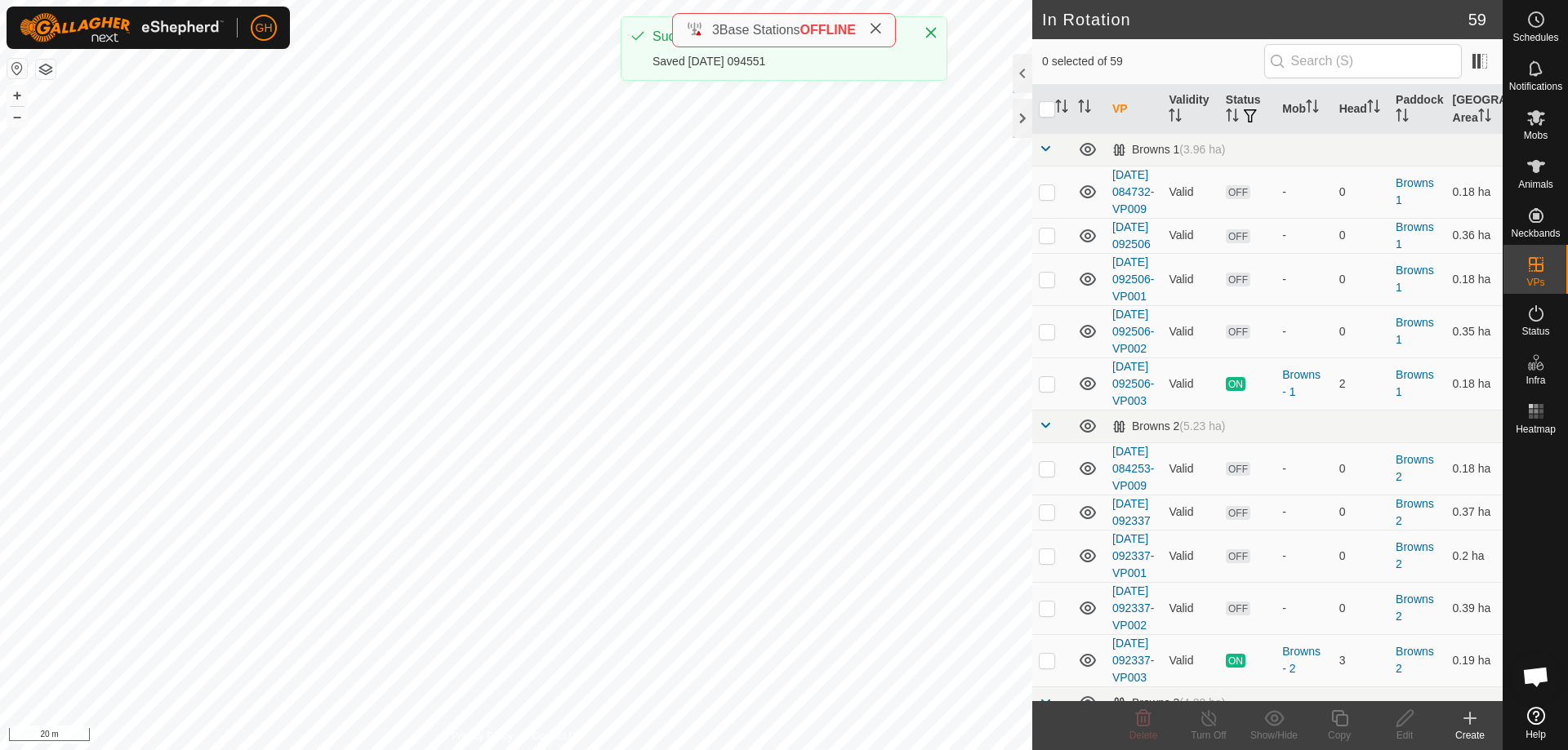
checkbox input "true"
click at [1338, 716] on icon at bounding box center [1339, 718] width 21 height 20
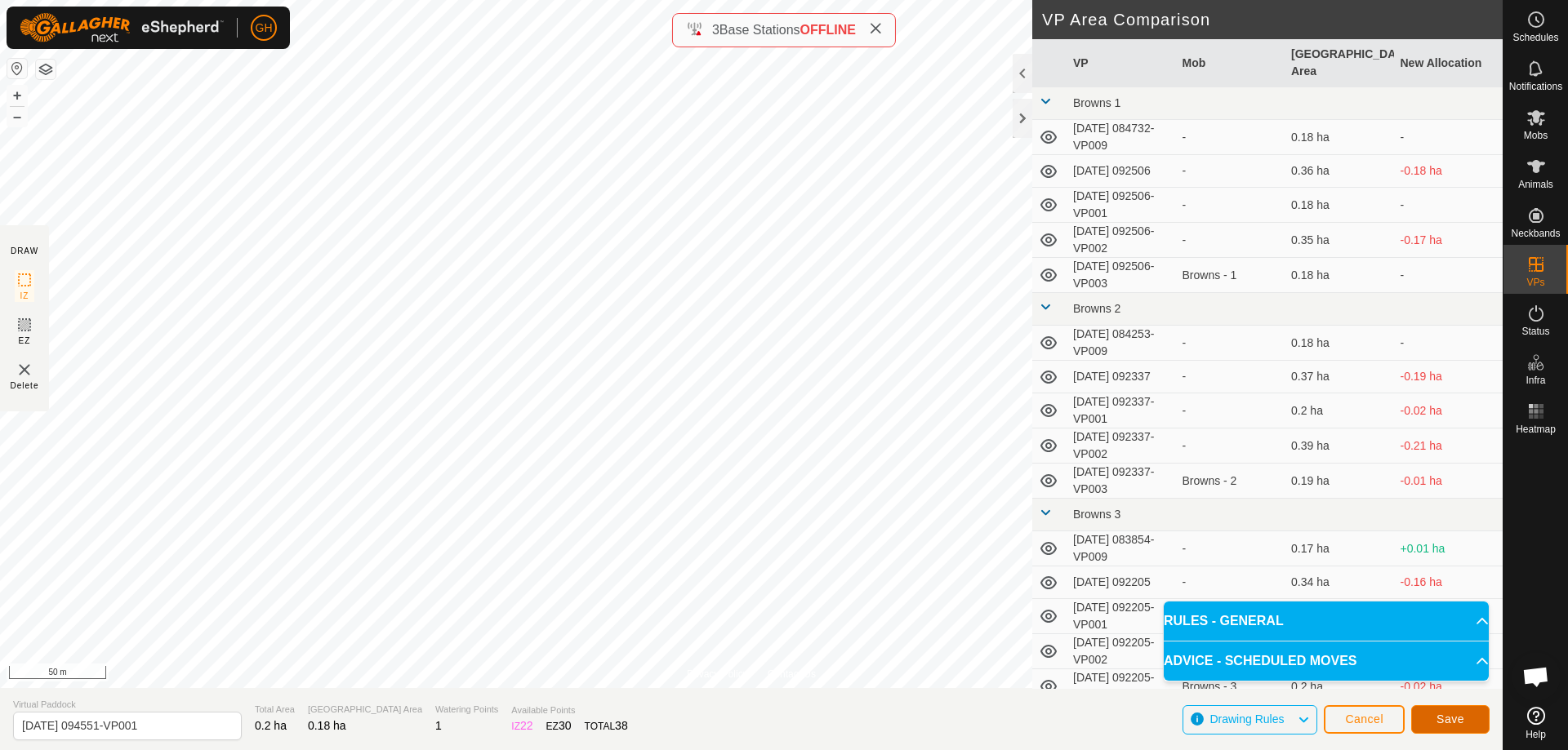
click at [1449, 723] on span "Save" at bounding box center [1450, 719] width 28 height 13
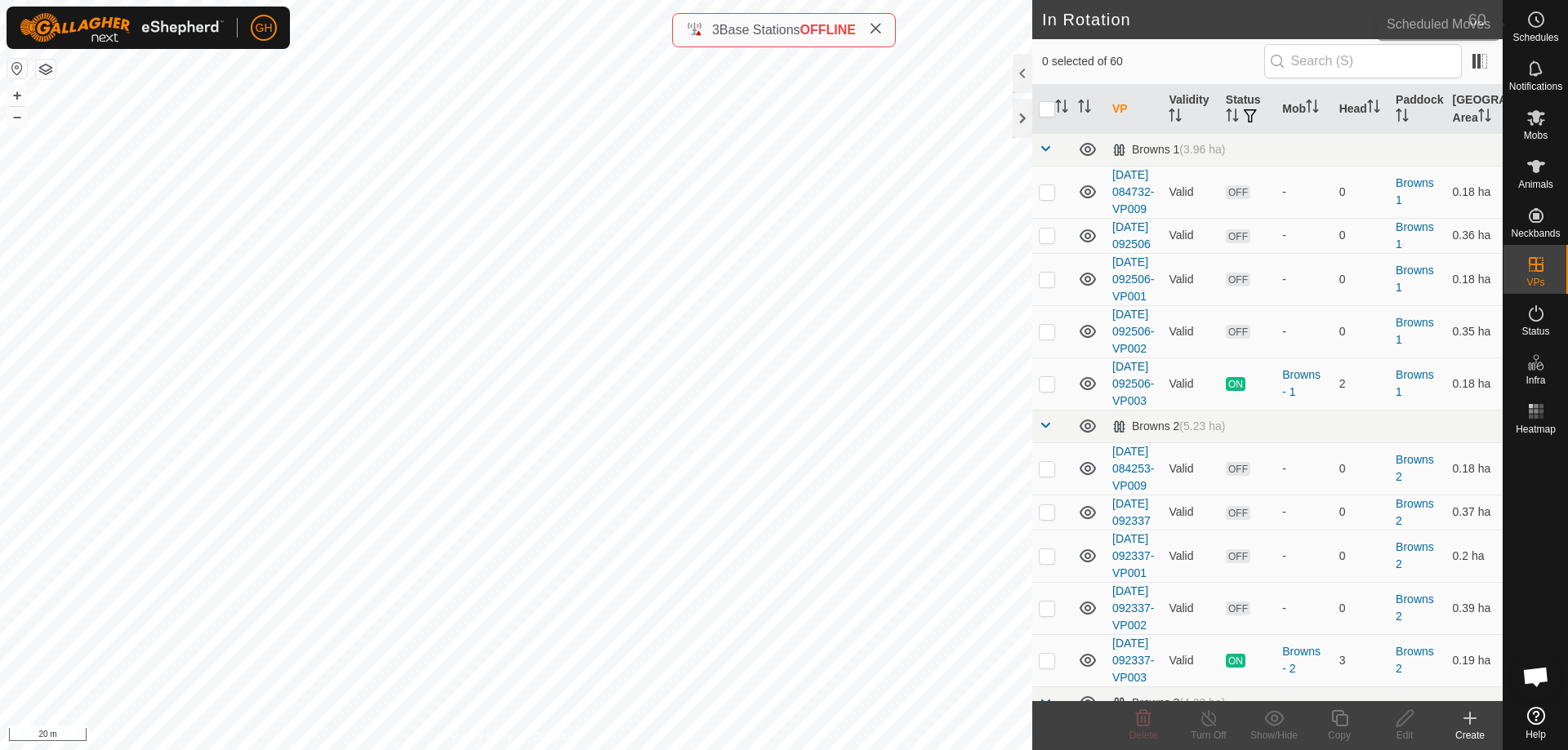
click at [1565, 12] on div "Schedules" at bounding box center [1535, 24] width 64 height 49
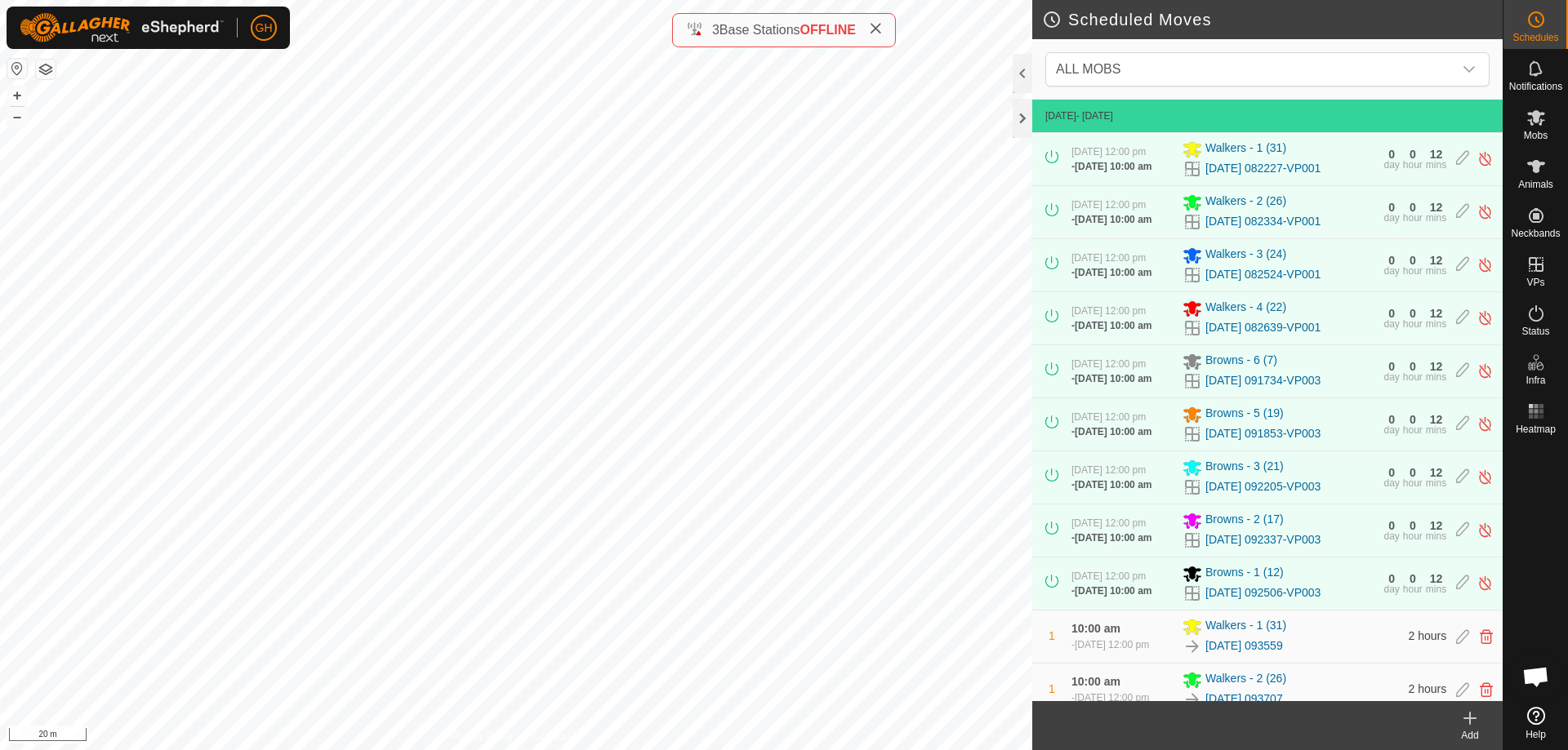
click at [1475, 729] on div "Add" at bounding box center [1470, 735] width 65 height 15
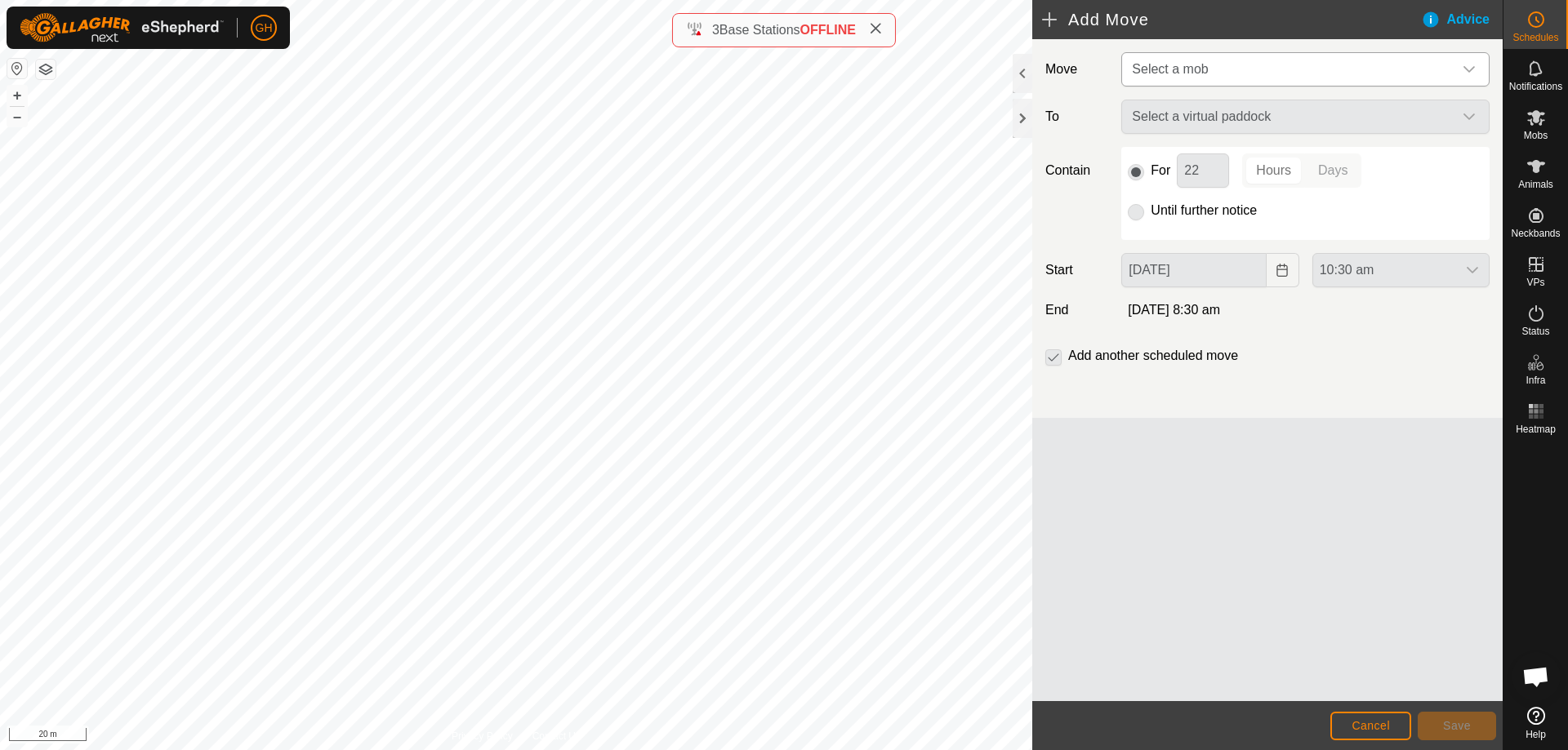
click at [1336, 65] on span "Select a mob" at bounding box center [1289, 70] width 328 height 33
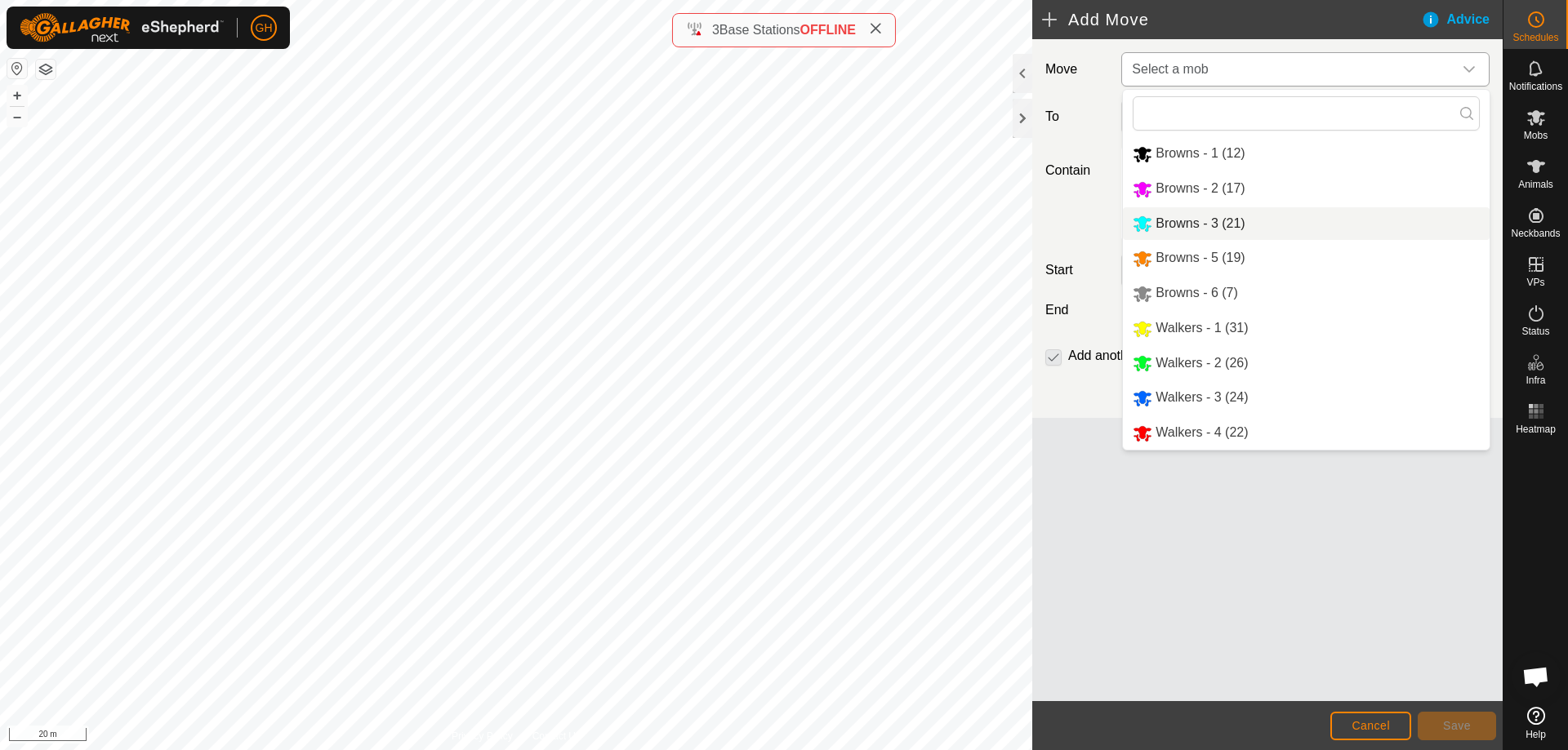
click at [1210, 231] on li "Browns - 3 (21)" at bounding box center [1307, 224] width 367 height 34
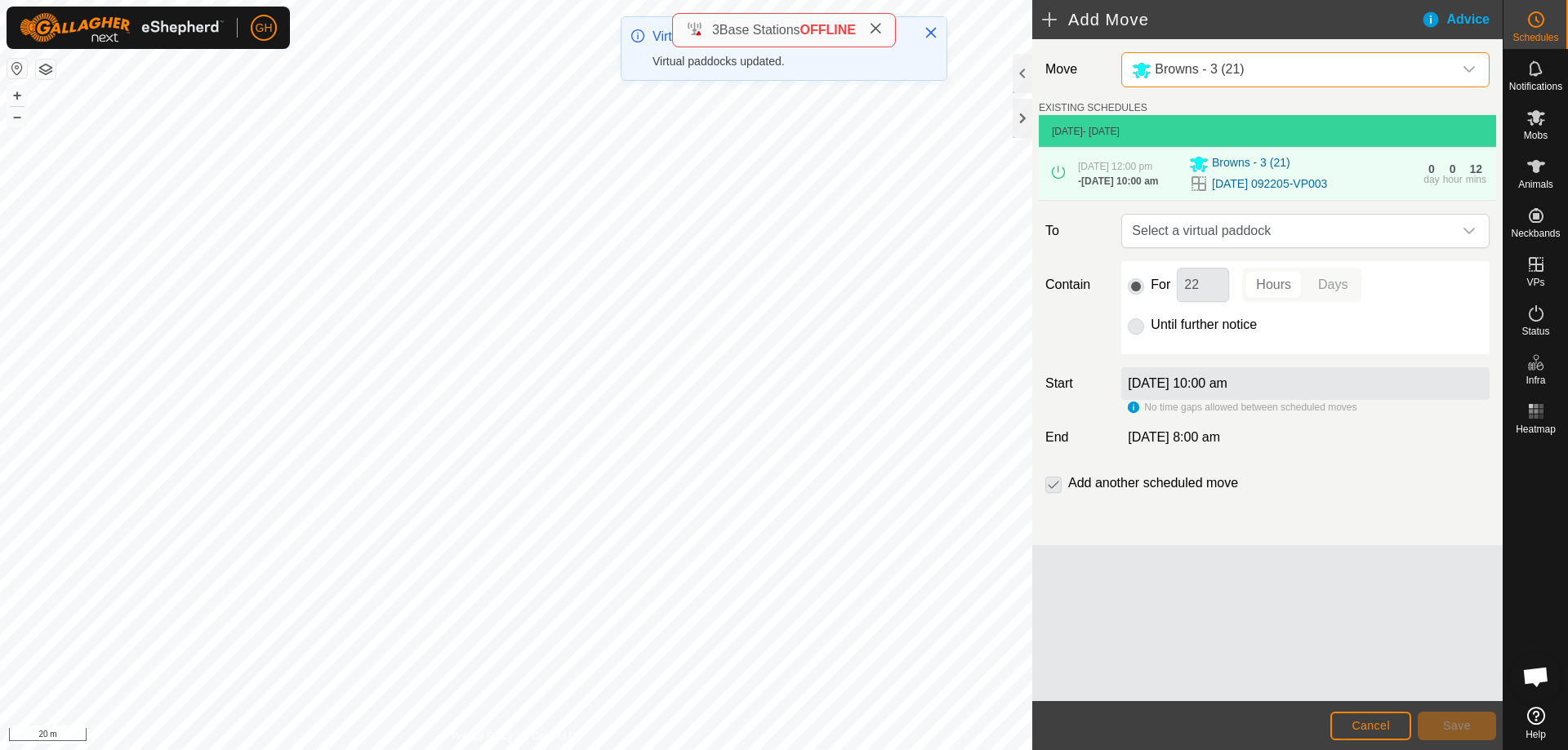
click at [1330, 248] on span "Select a virtual paddock" at bounding box center [1289, 231] width 328 height 33
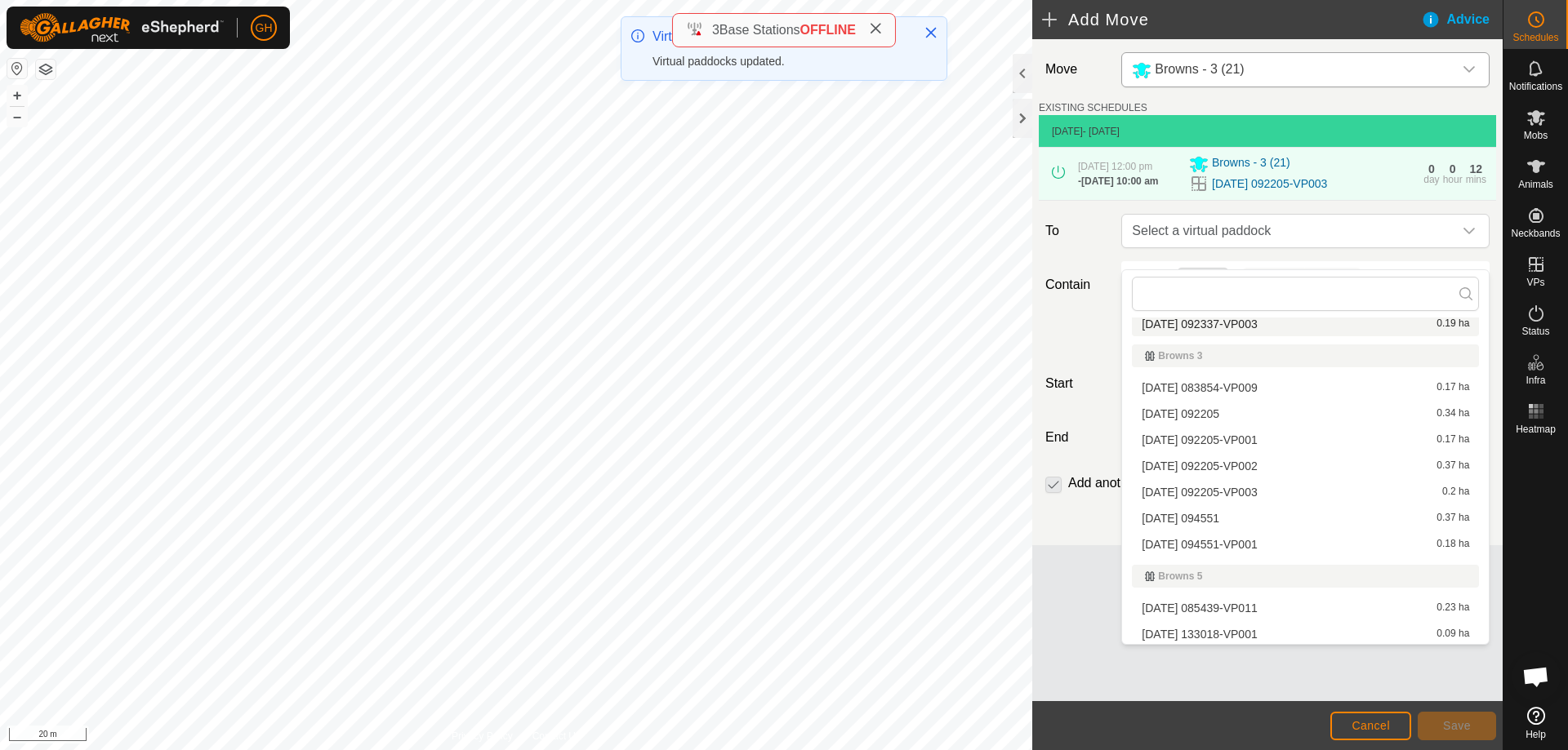
scroll to position [326, 0]
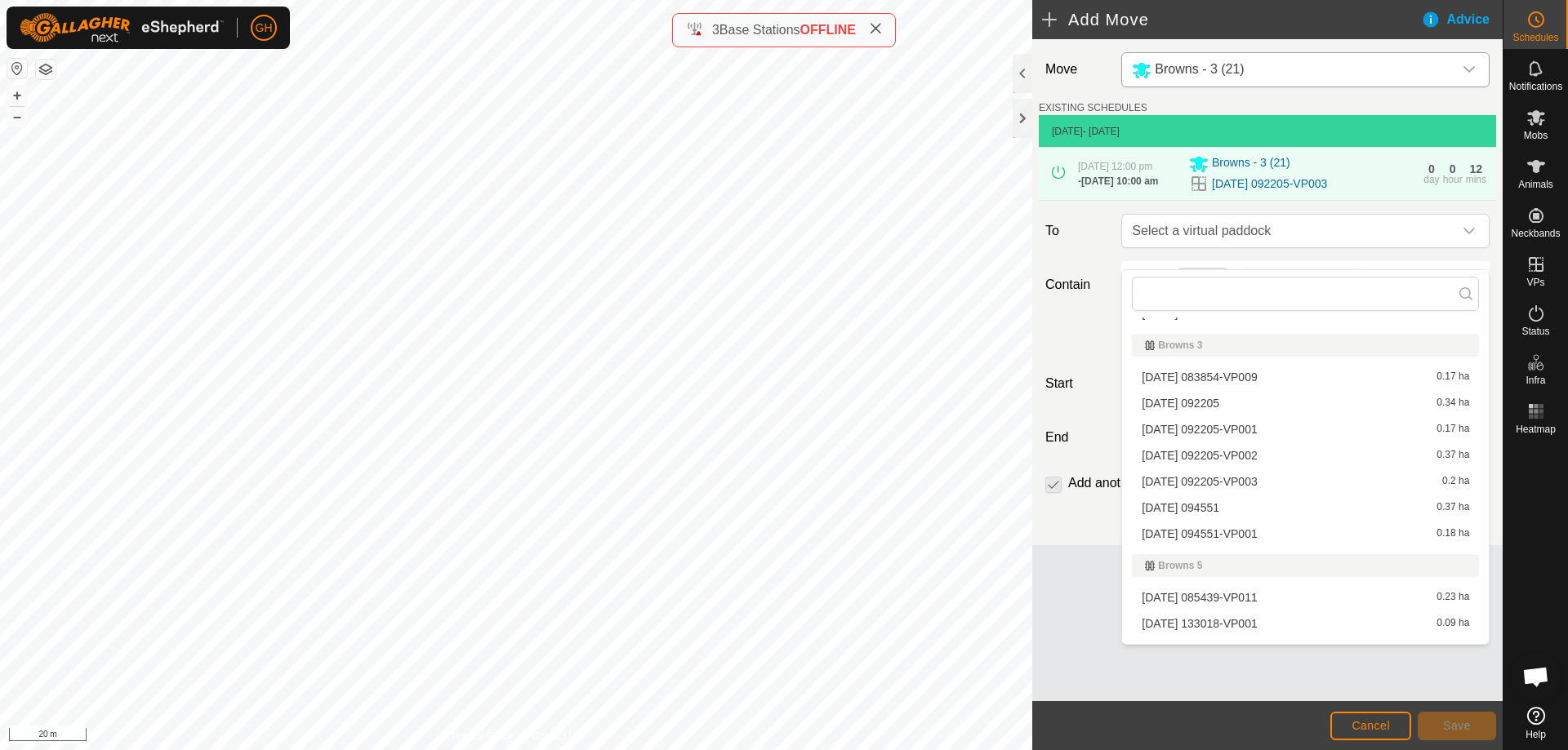
click at [1255, 508] on li "[DATE] 094551 0.37 ha" at bounding box center [1306, 507] width 348 height 24
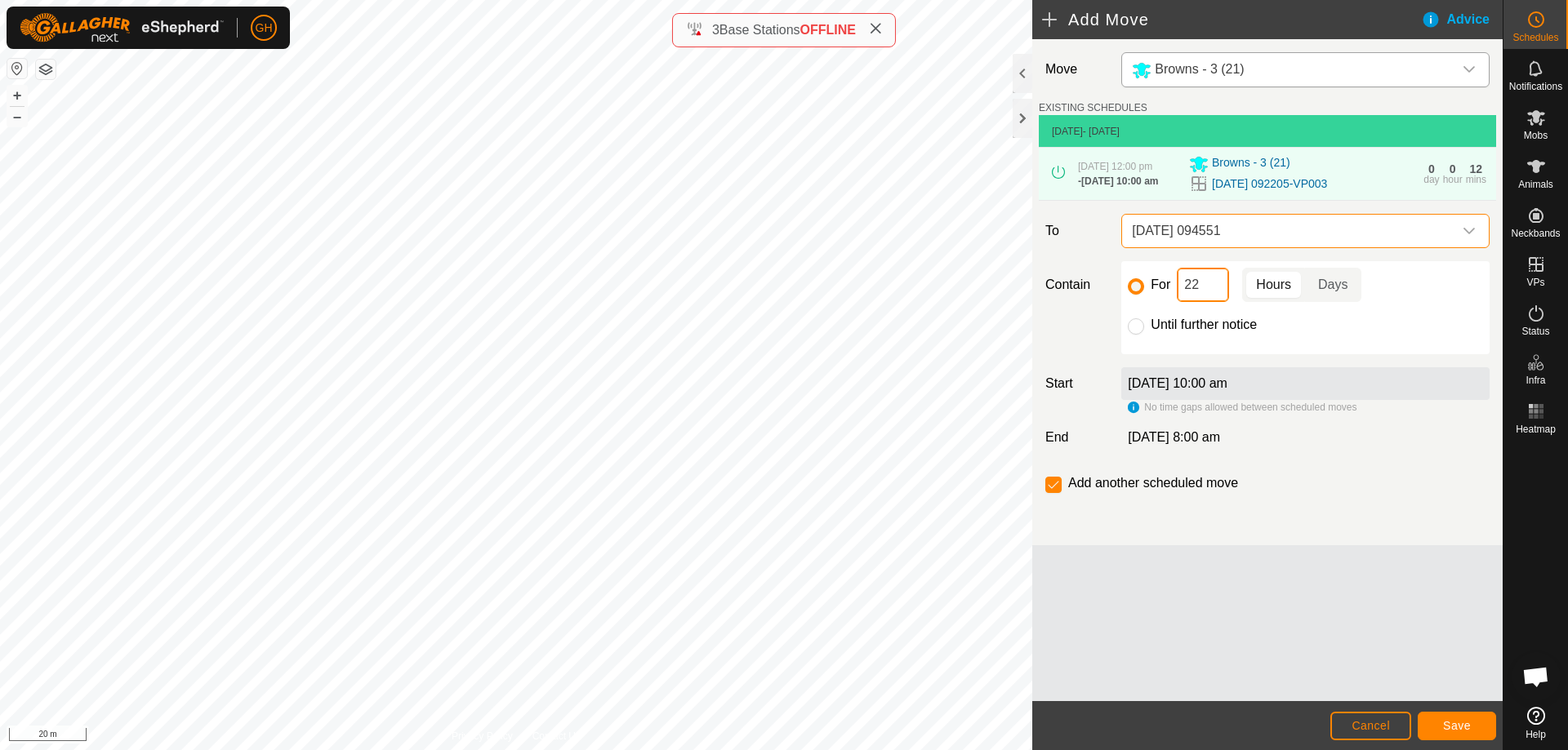
click at [1220, 302] on input "22" at bounding box center [1203, 285] width 53 height 34
click at [1486, 724] on button "Save" at bounding box center [1457, 726] width 78 height 29
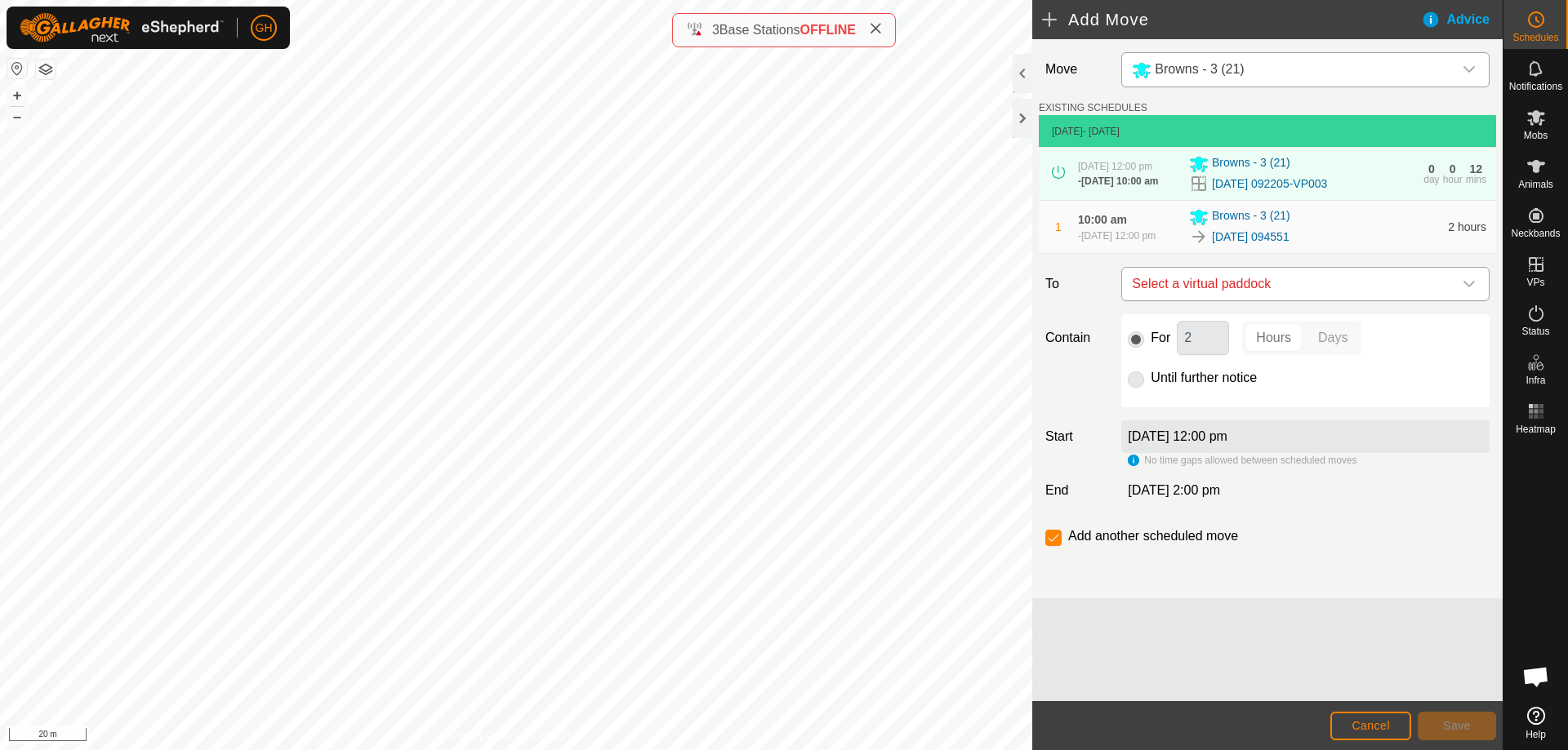
click at [1269, 300] on span "Select a virtual paddock" at bounding box center [1289, 284] width 328 height 33
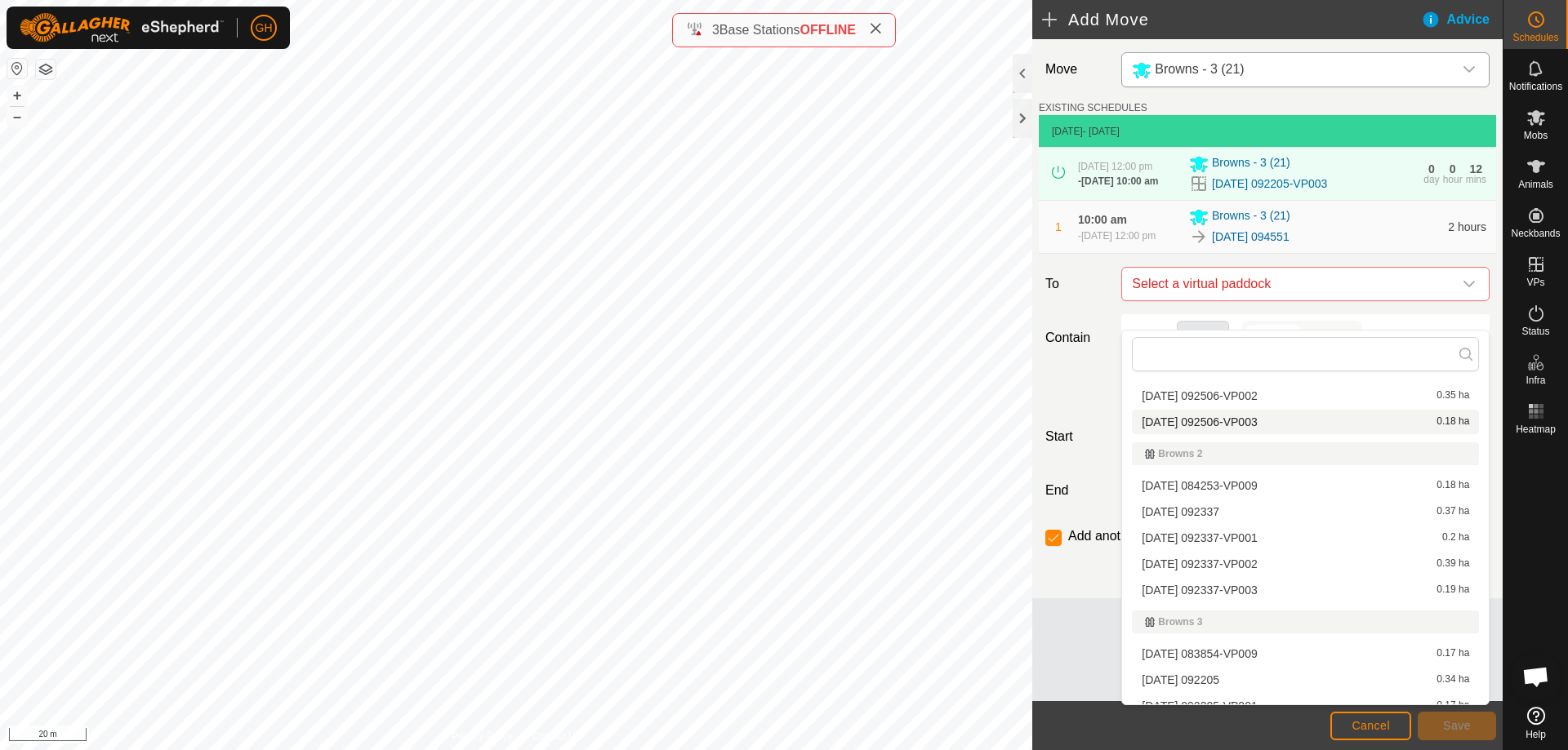
scroll to position [245, 0]
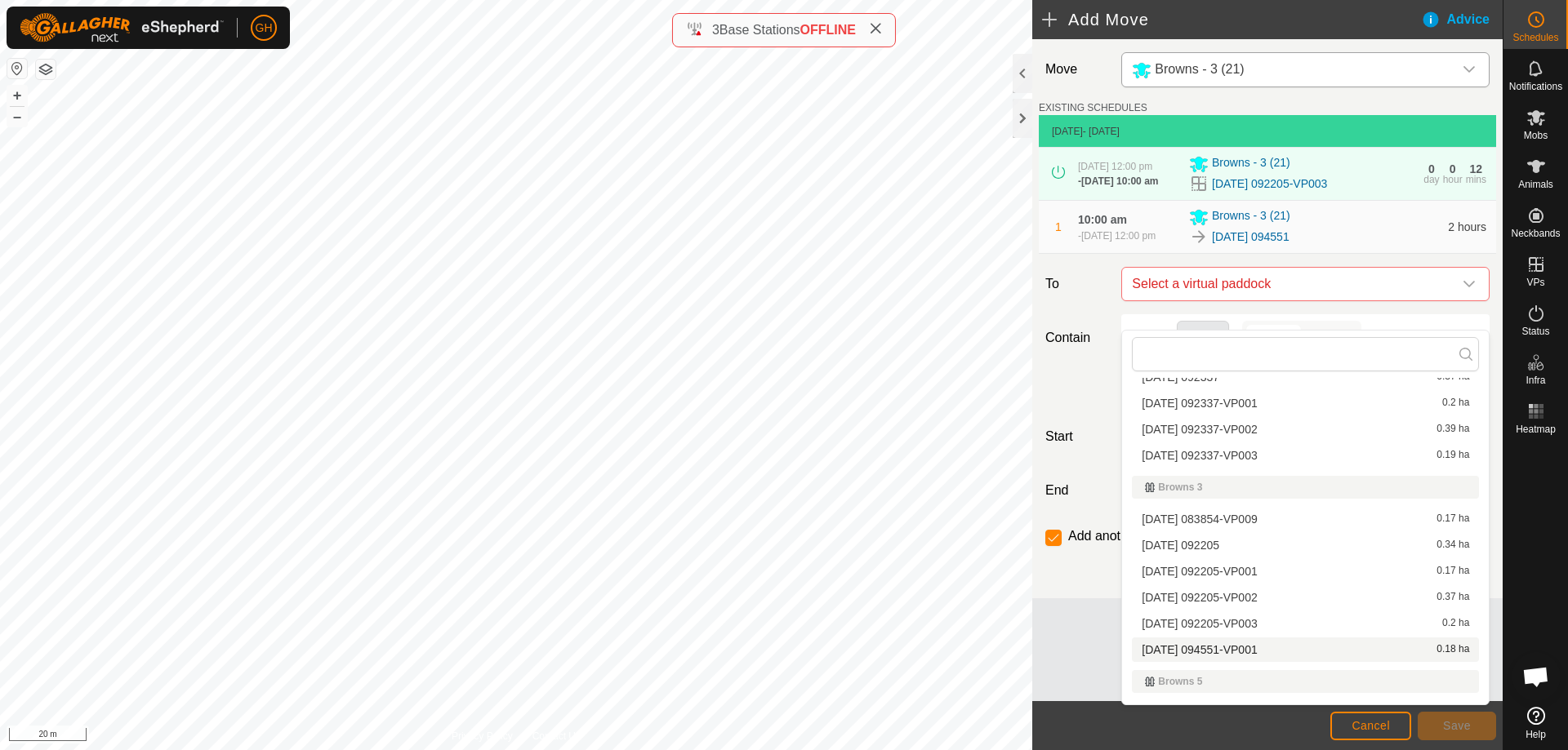
click at [1271, 646] on li "[DATE] 094551-VP001 0.18 ha" at bounding box center [1306, 649] width 348 height 24
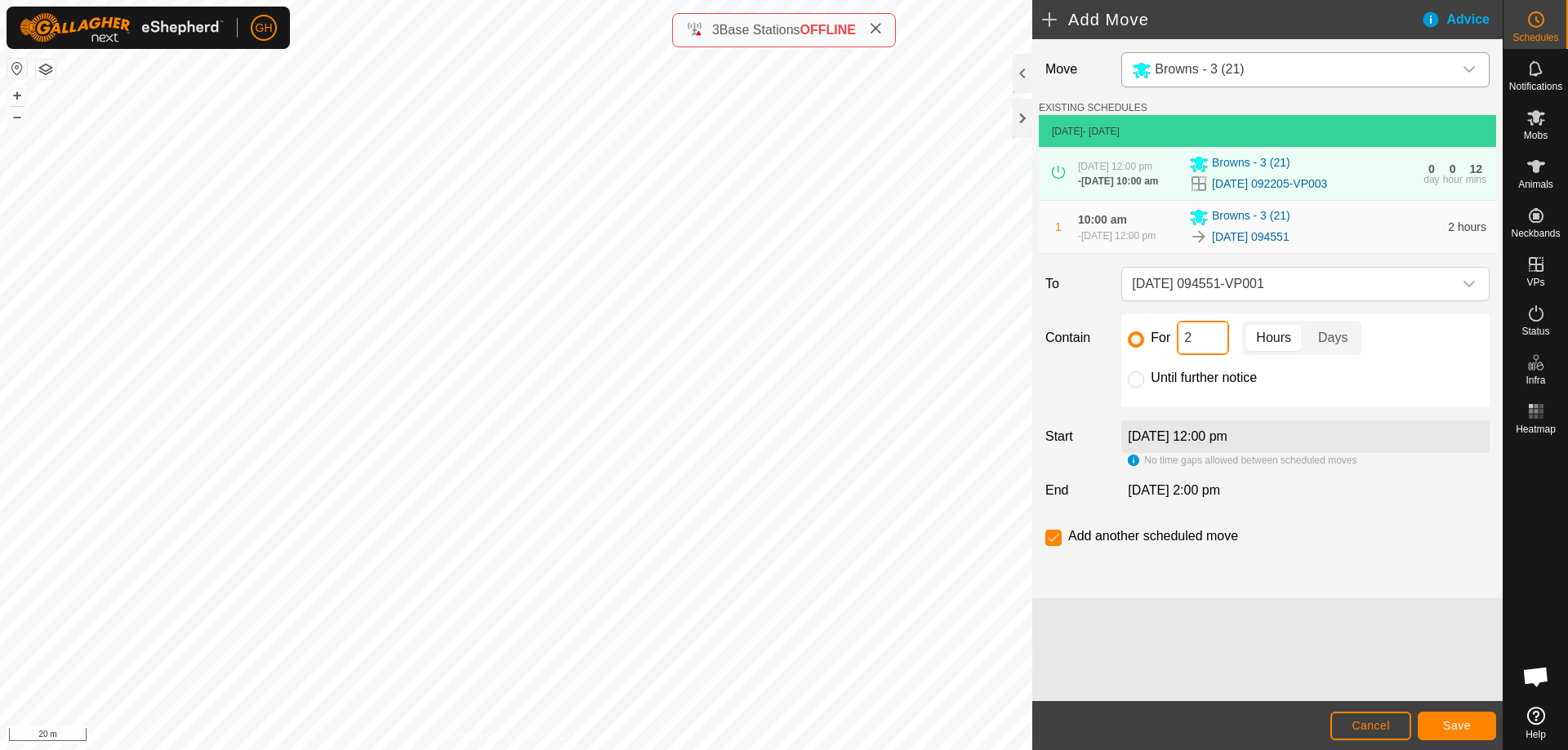
click at [1189, 356] on input "2" at bounding box center [1203, 338] width 53 height 34
type input "22"
click at [1055, 546] on input "checkbox" at bounding box center [1054, 538] width 16 height 16
checkbox input "false"
click at [1450, 719] on span "Save" at bounding box center [1456, 726] width 28 height 13
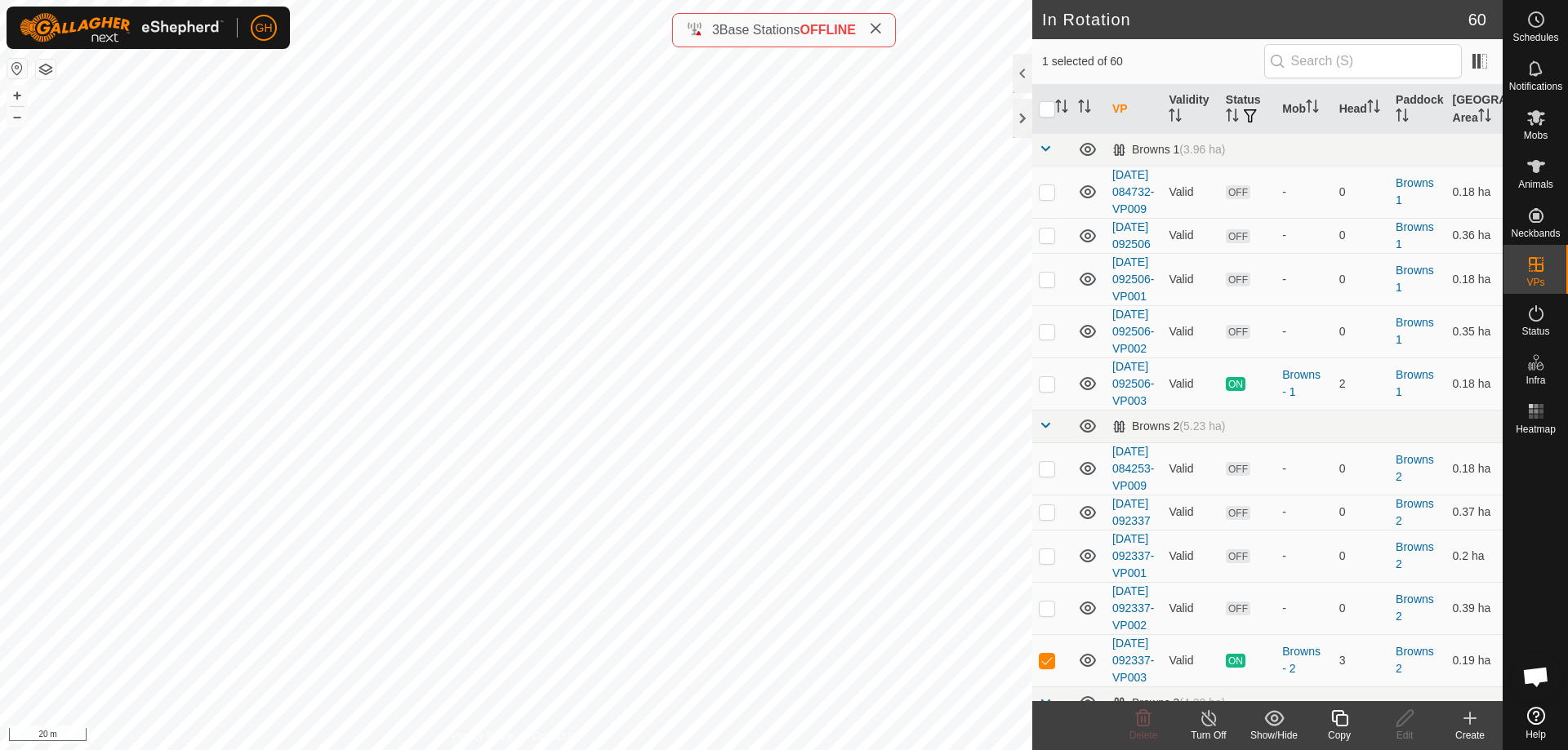
click at [1469, 727] on icon at bounding box center [1470, 718] width 20 height 20
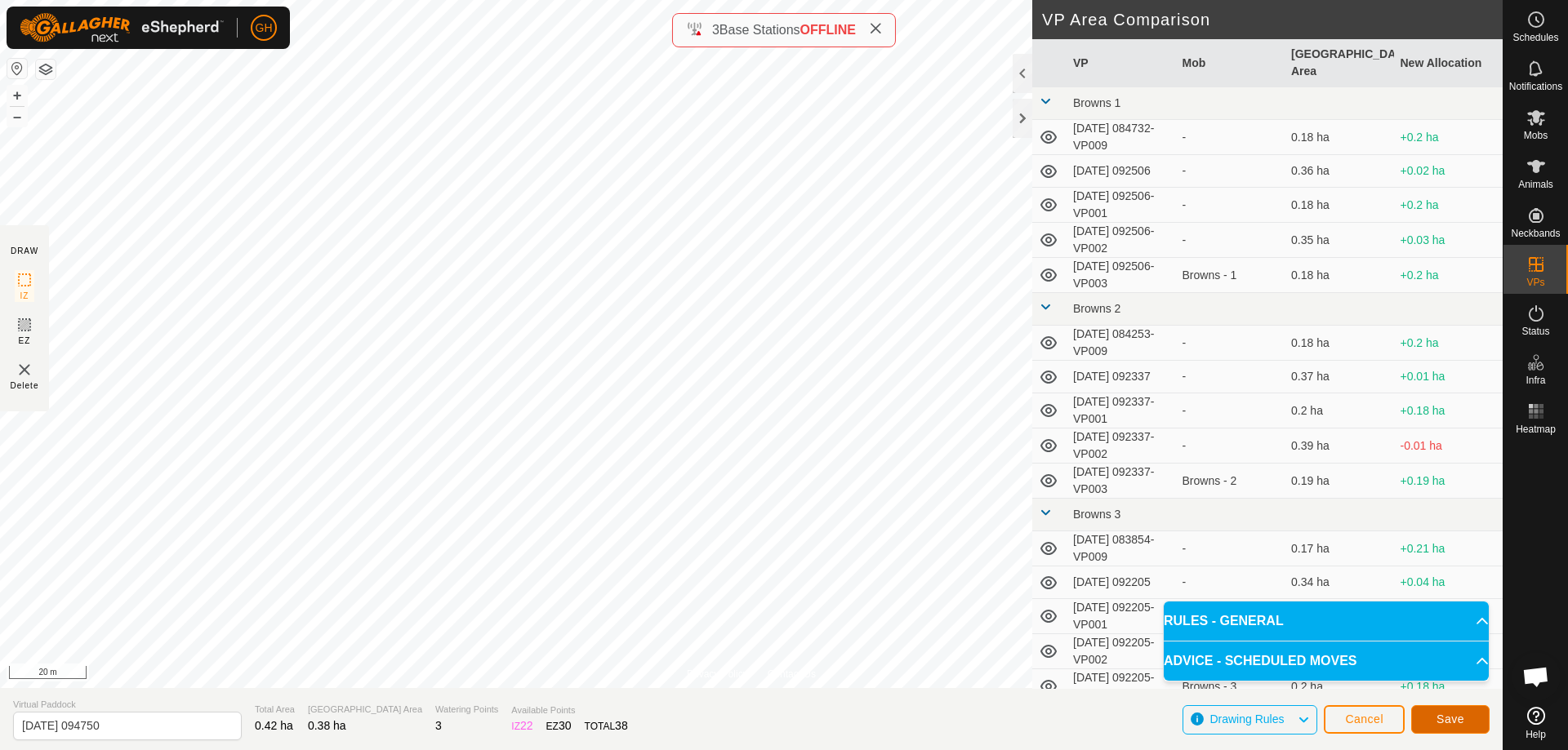
click at [1457, 712] on button "Save" at bounding box center [1450, 720] width 78 height 29
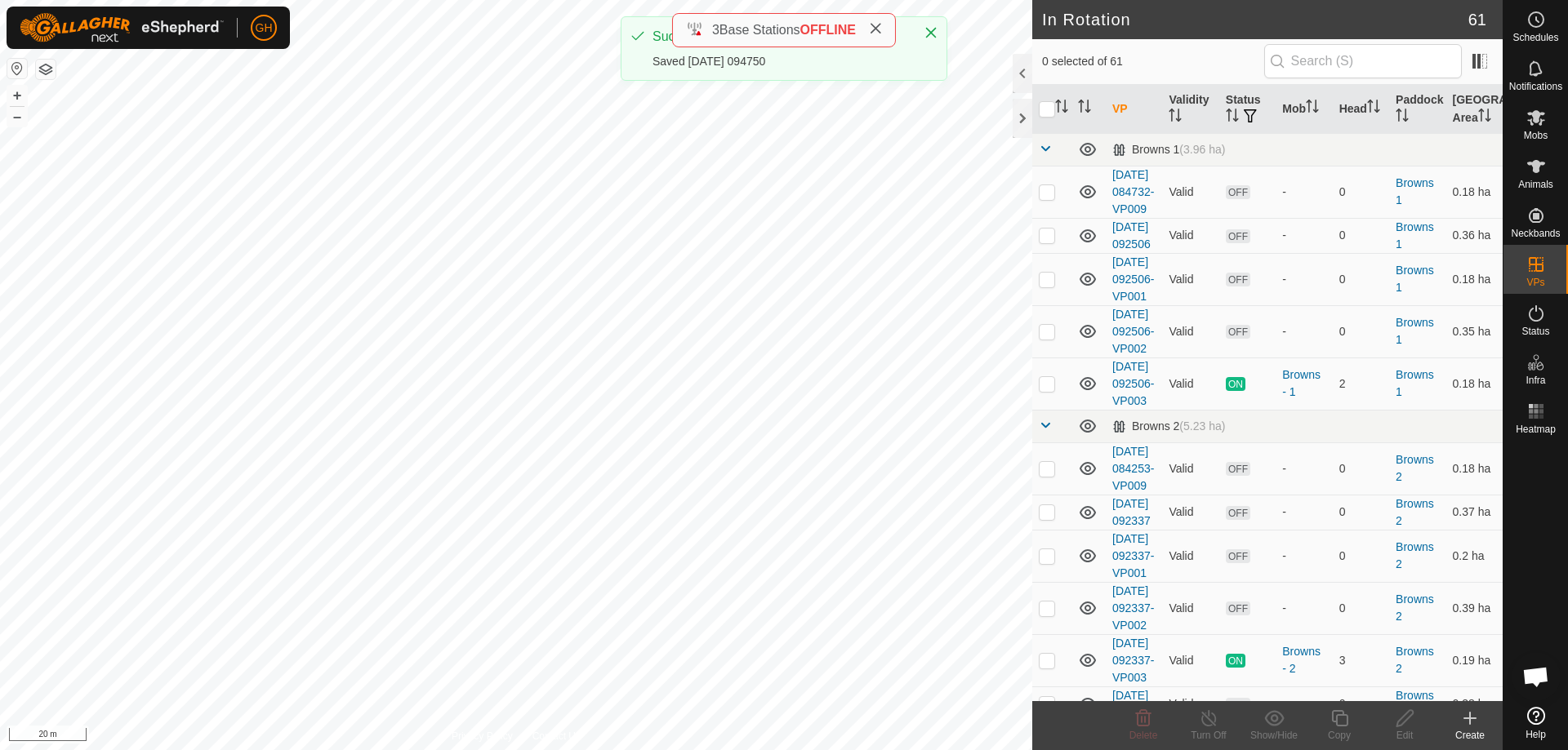
checkbox input "true"
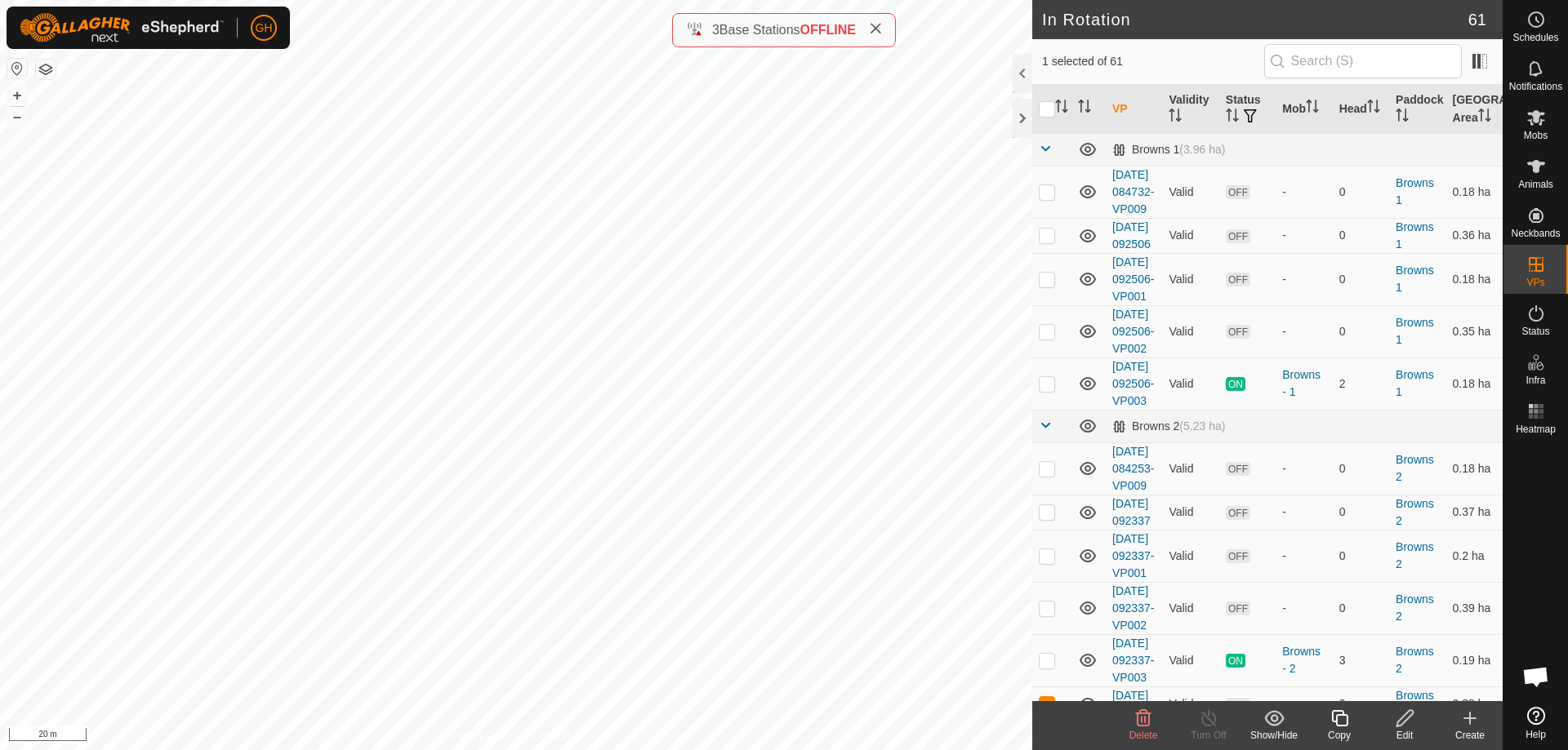
click at [1342, 714] on icon at bounding box center [1339, 718] width 21 height 20
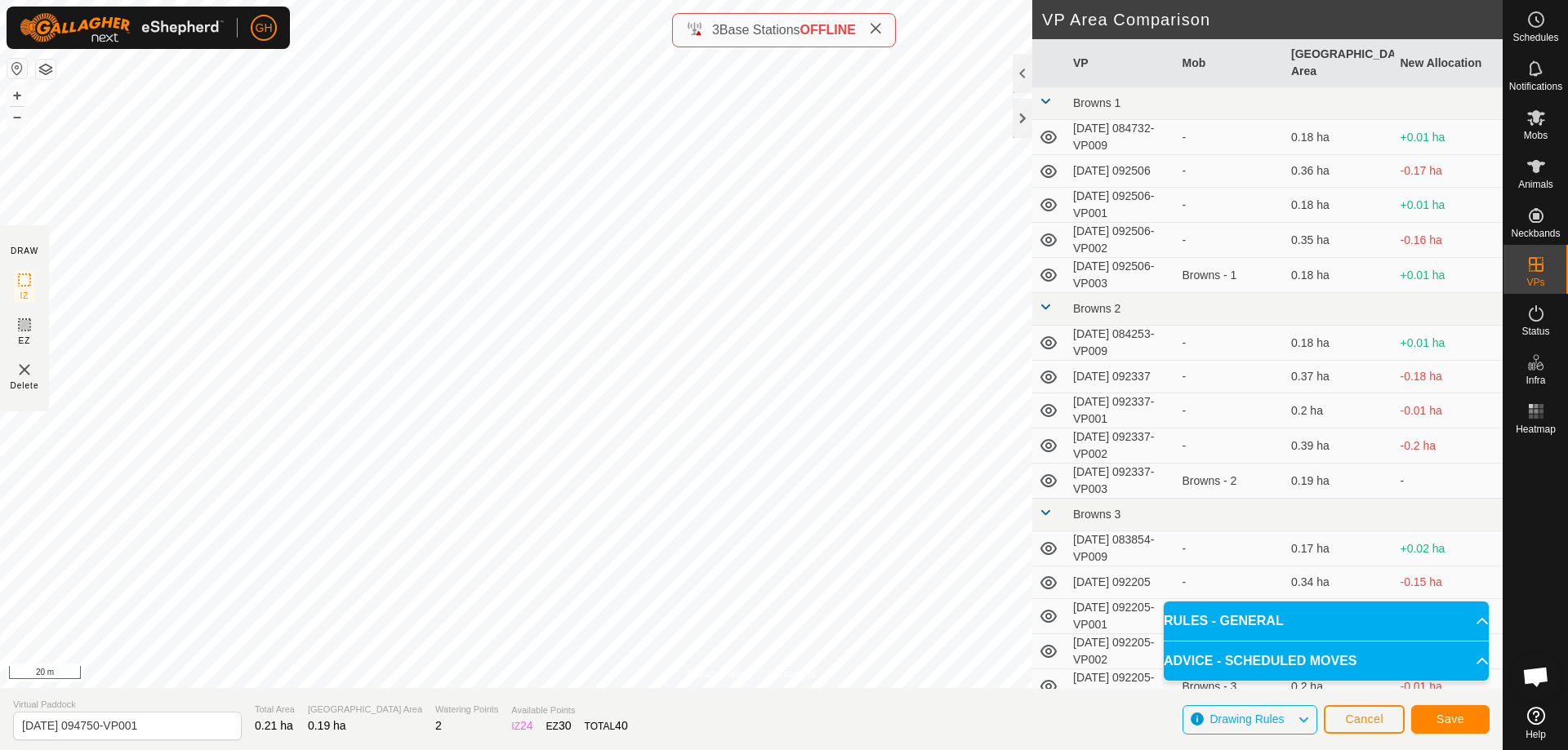
click at [1437, 734] on div "Save" at bounding box center [1450, 718] width 78 height 39
click at [1441, 722] on span "Save" at bounding box center [1450, 719] width 28 height 13
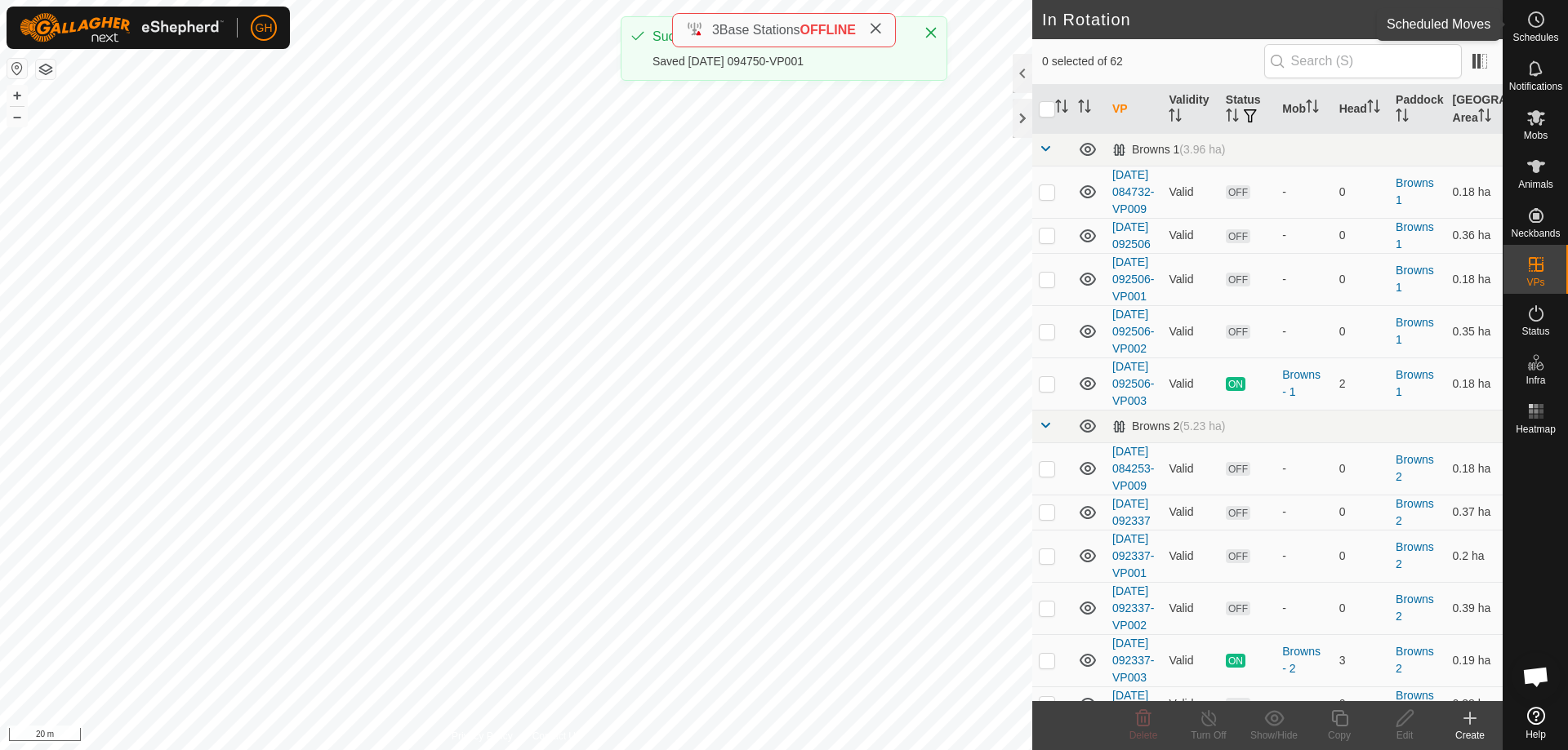
click at [1533, 24] on icon at bounding box center [1536, 20] width 20 height 20
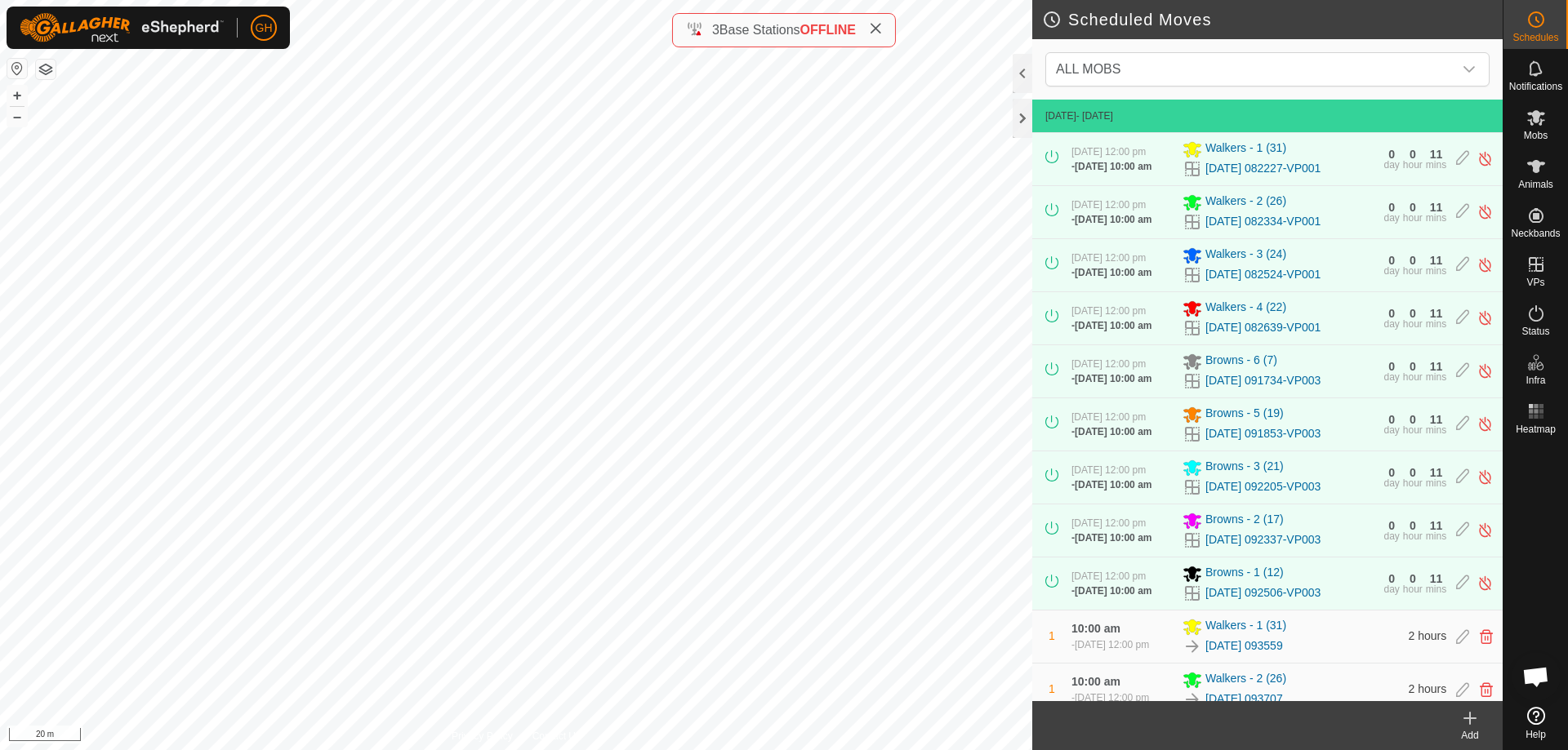
click at [1475, 735] on div "Add" at bounding box center [1470, 735] width 65 height 15
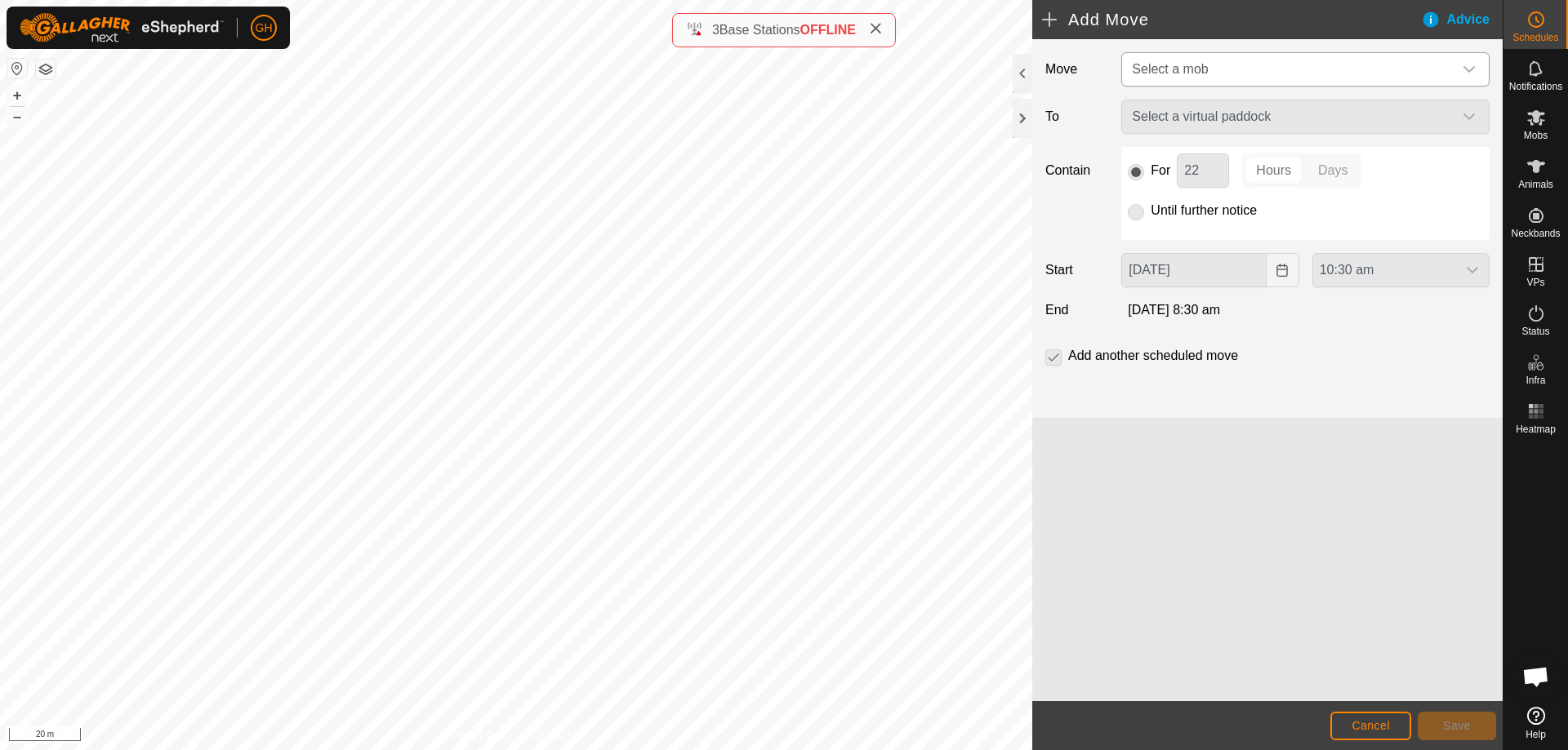
click at [1308, 59] on span "Select a mob" at bounding box center [1289, 70] width 328 height 33
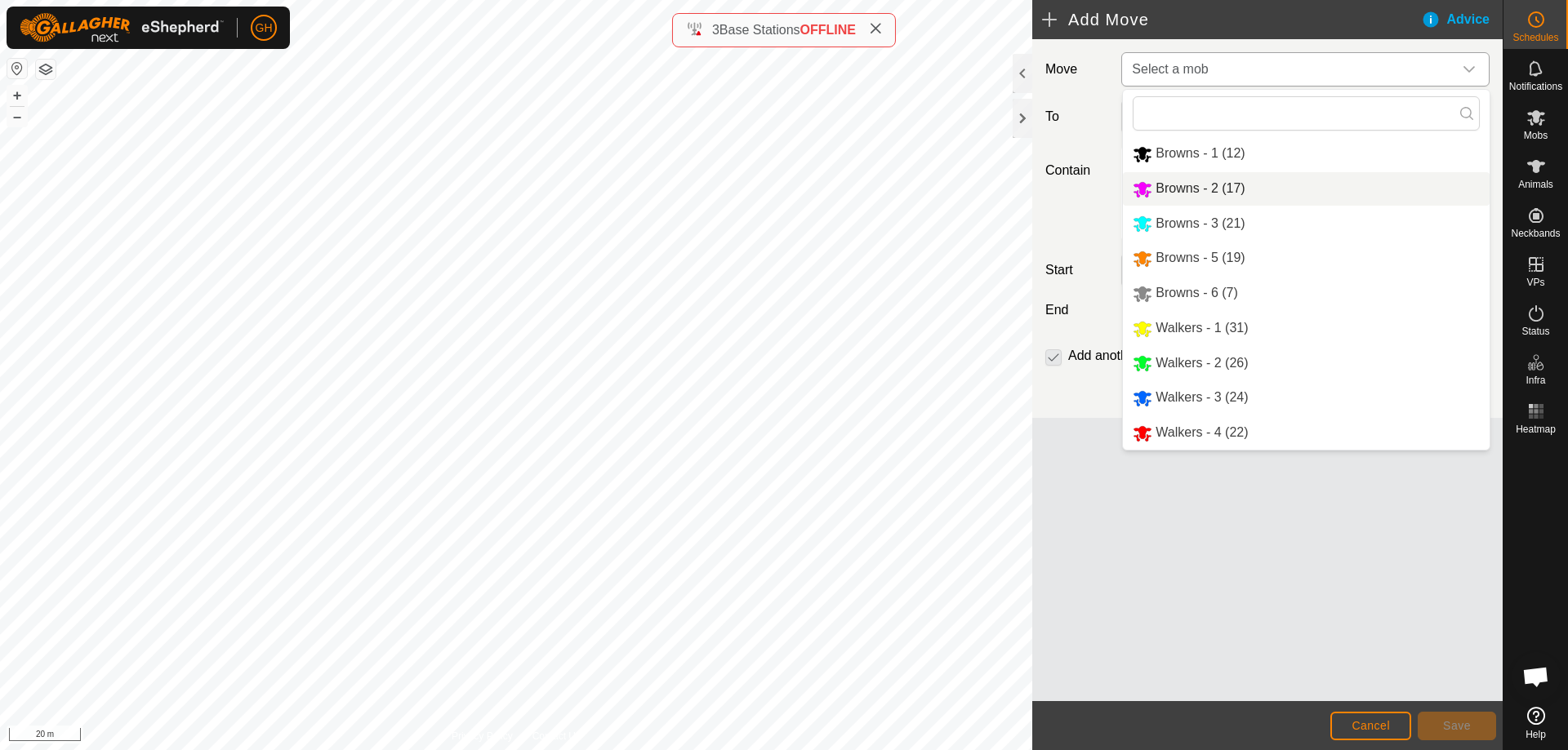
click at [1209, 176] on li "Browns - 2 (17)" at bounding box center [1307, 189] width 367 height 34
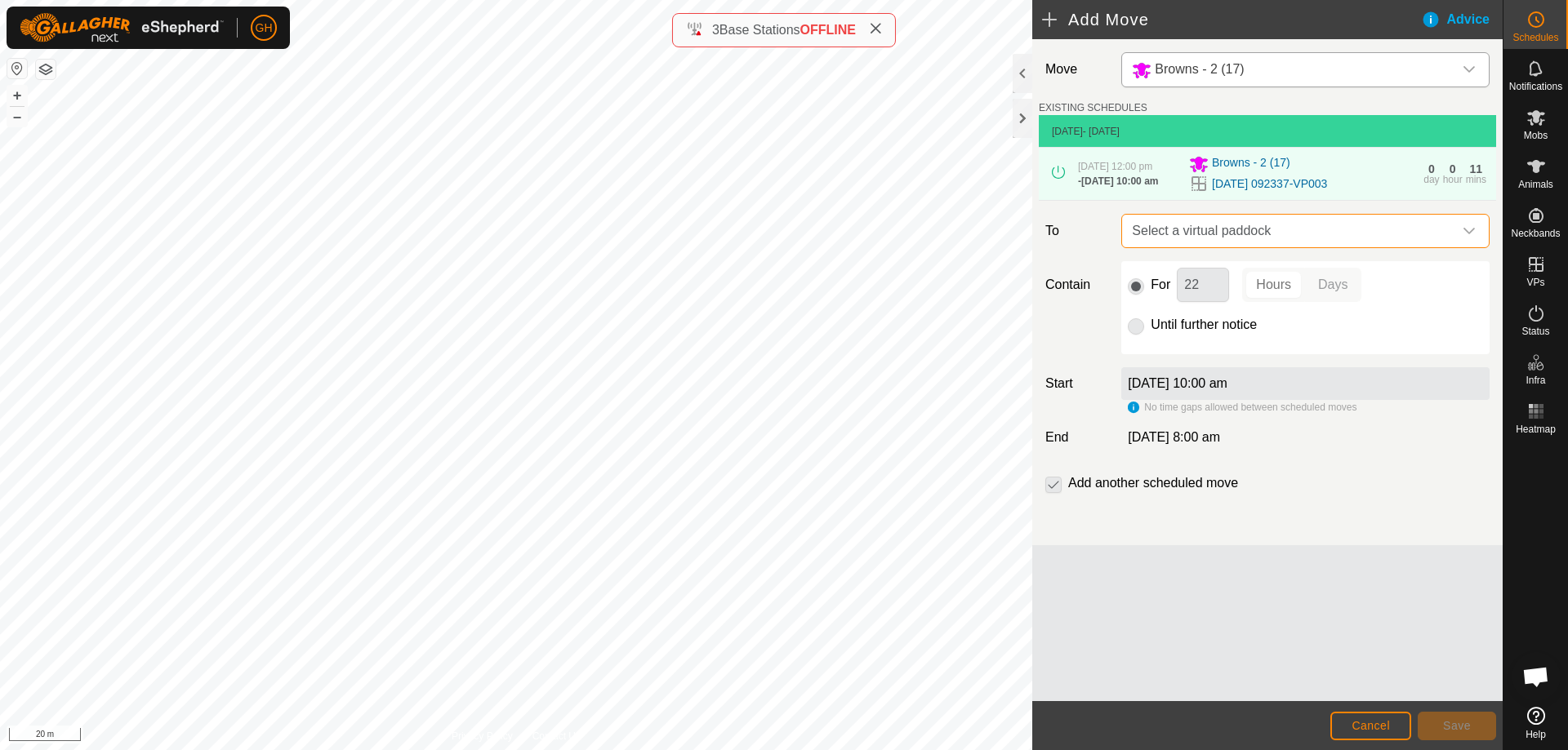
click at [1266, 247] on span "Select a virtual paddock" at bounding box center [1289, 231] width 328 height 33
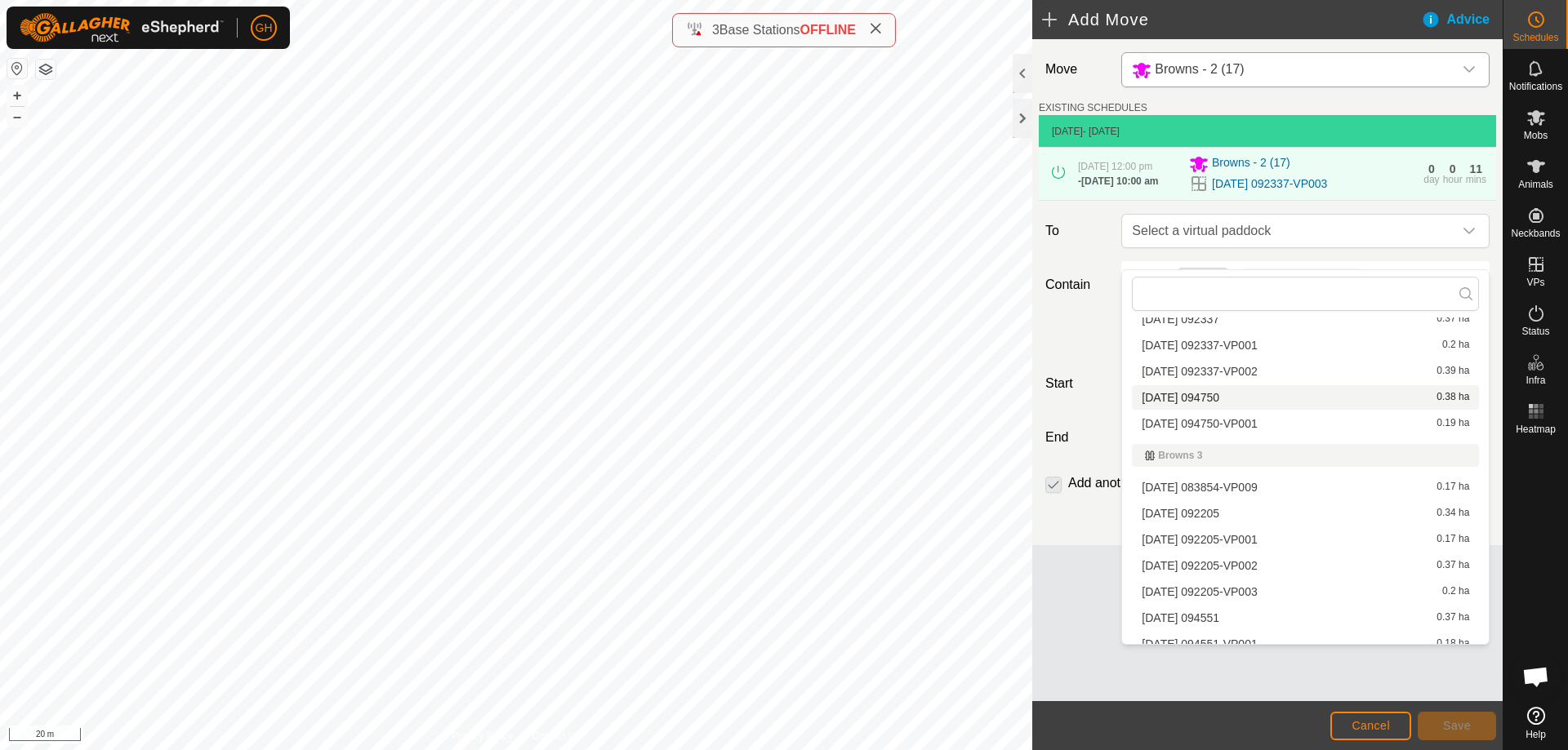
scroll to position [245, 0]
click at [1230, 395] on li "[DATE] 094750 0.38 ha" at bounding box center [1306, 394] width 348 height 24
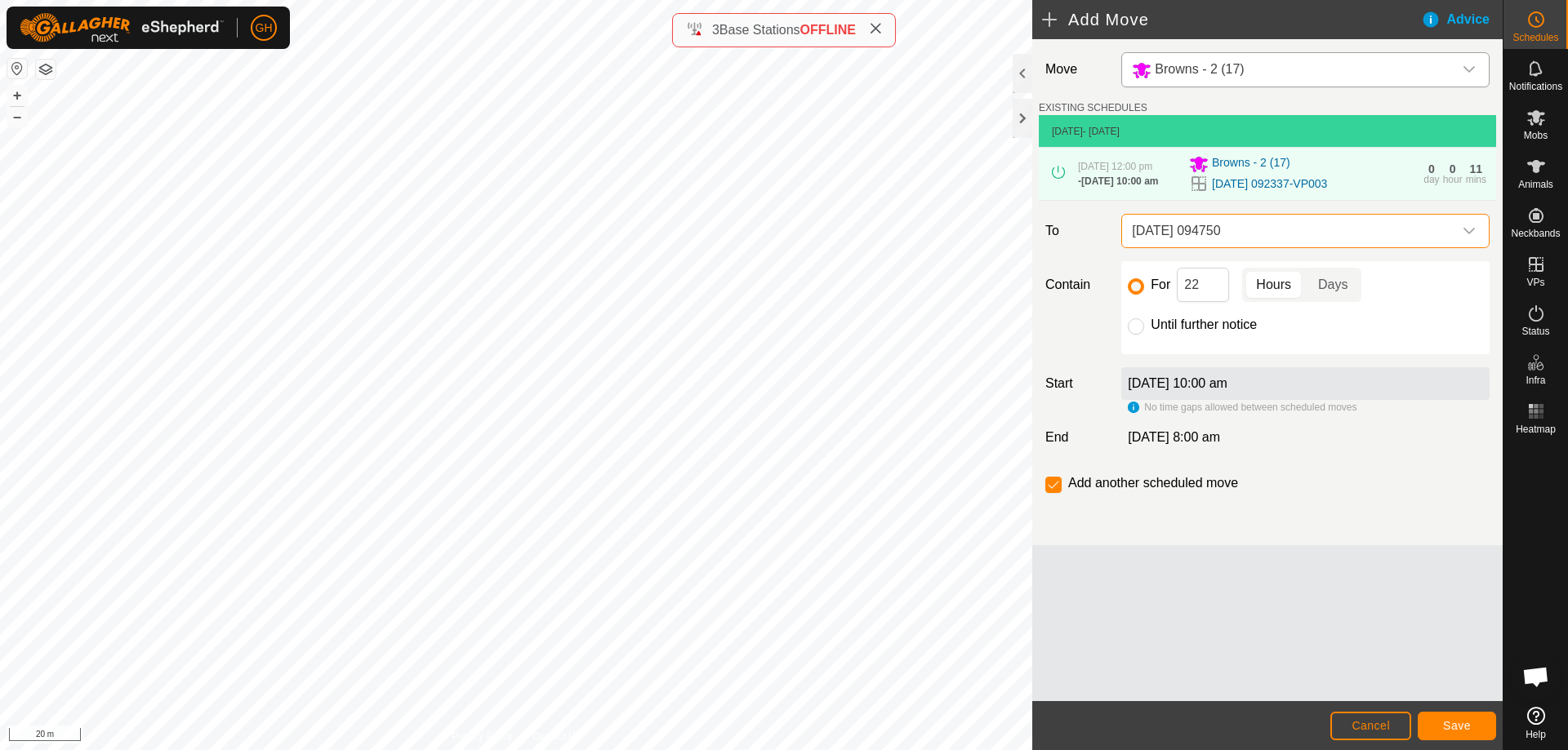
click at [1229, 287] on div "For 22 Hours Days Until further notice" at bounding box center [1306, 307] width 368 height 93
click at [1222, 302] on input "22" at bounding box center [1203, 285] width 53 height 34
click at [1467, 726] on span "Save" at bounding box center [1456, 726] width 28 height 13
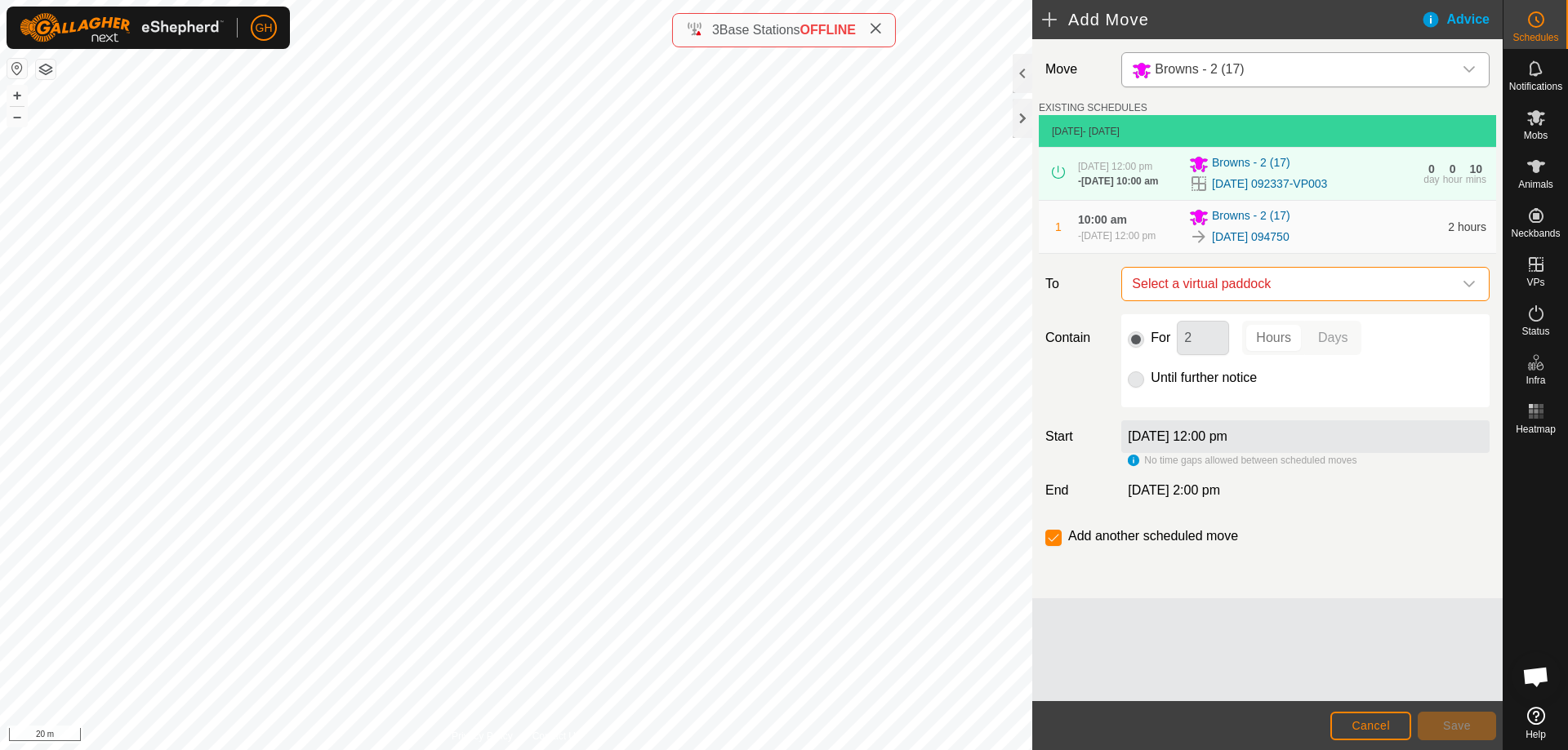
click at [1255, 300] on span "Select a virtual paddock" at bounding box center [1289, 284] width 328 height 33
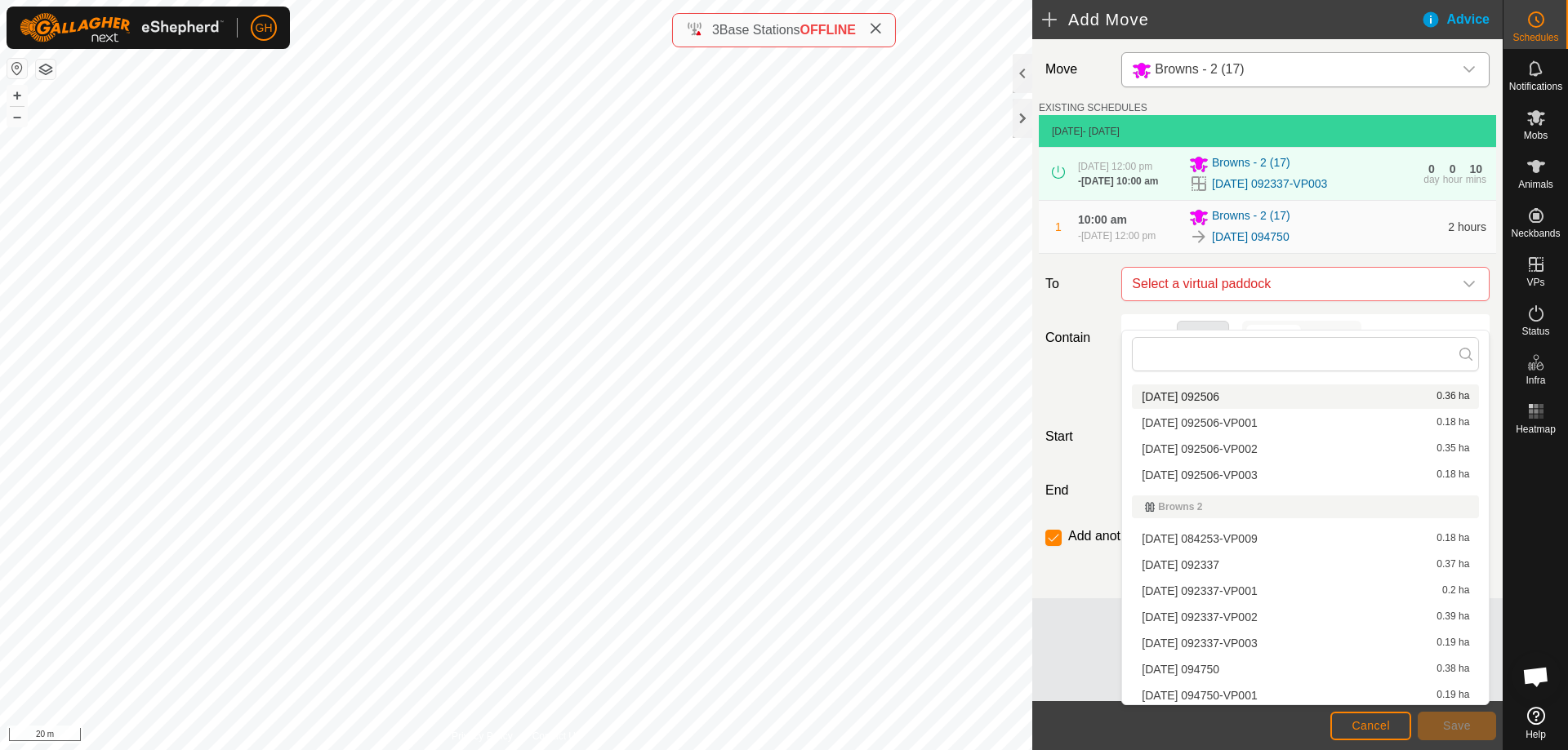
scroll to position [163, 0]
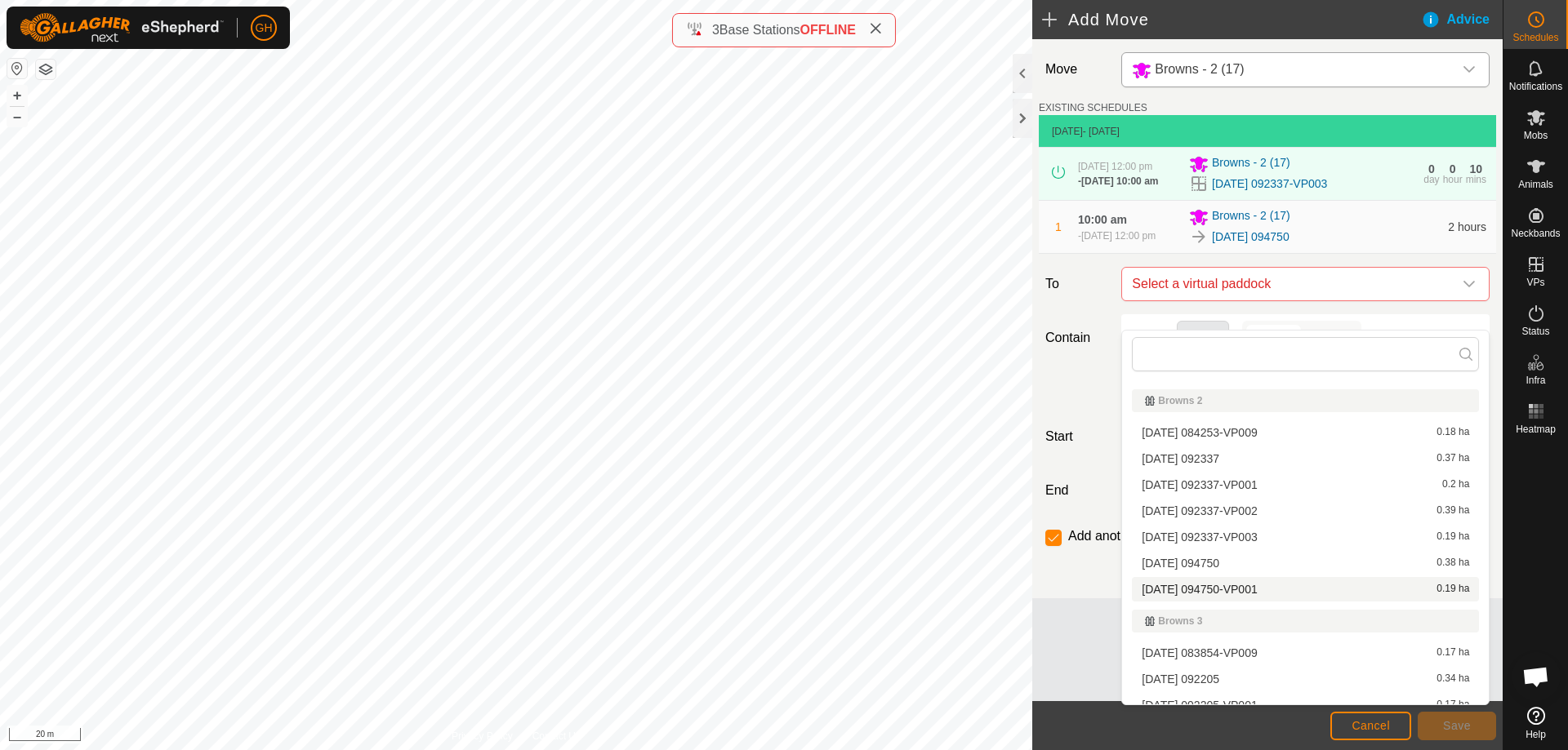
click at [1257, 588] on li "[DATE] 094750-VP001 0.19 ha" at bounding box center [1306, 589] width 348 height 24
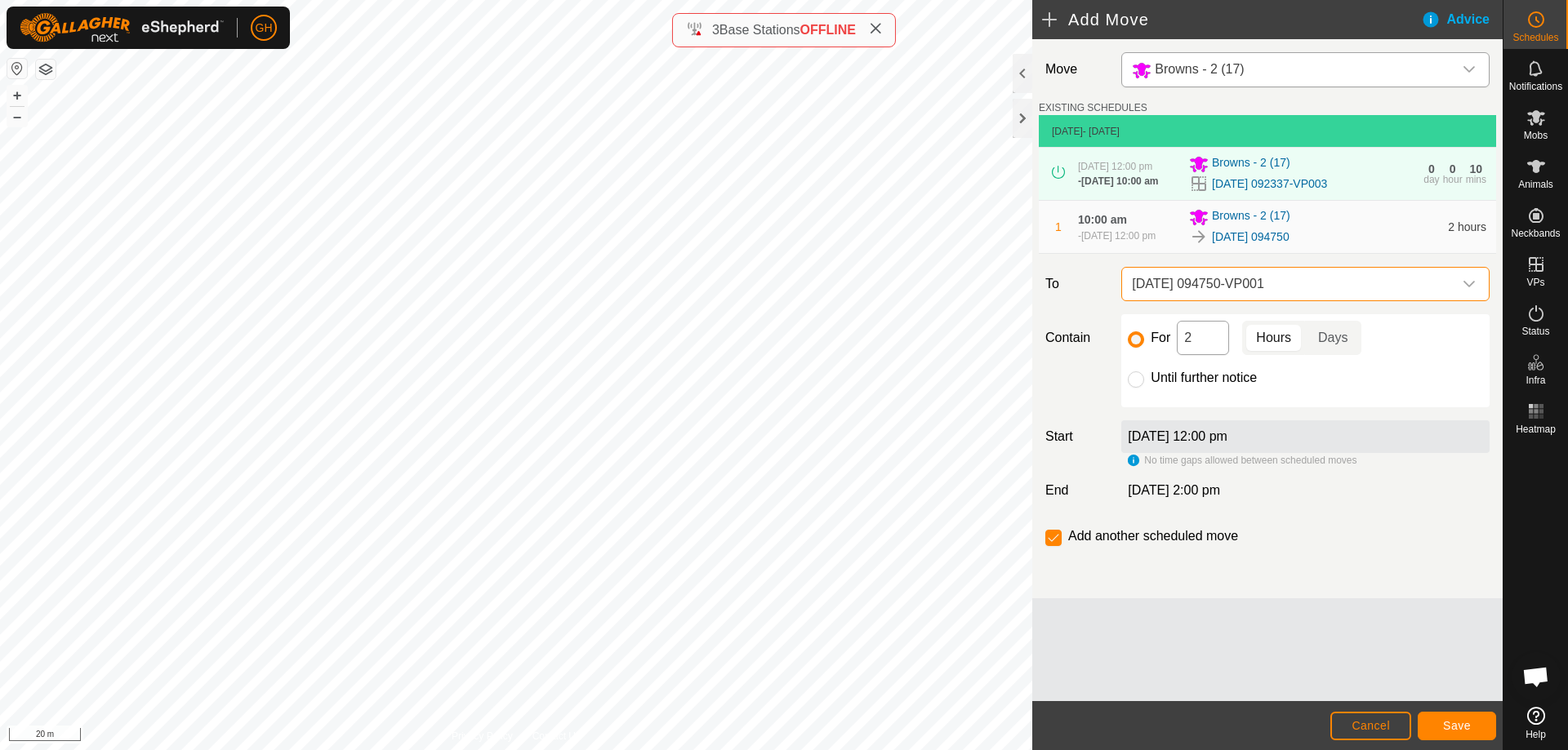
drag, startPoint x: 1206, startPoint y: 383, endPoint x: 1211, endPoint y: 372, distance: 12.1
click at [1207, 383] on div "For 2 Hours Days Until further notice" at bounding box center [1306, 361] width 368 height 93
click at [1211, 356] on input "2" at bounding box center [1203, 338] width 53 height 34
type input "22"
click at [1056, 546] on input "checkbox" at bounding box center [1054, 538] width 16 height 16
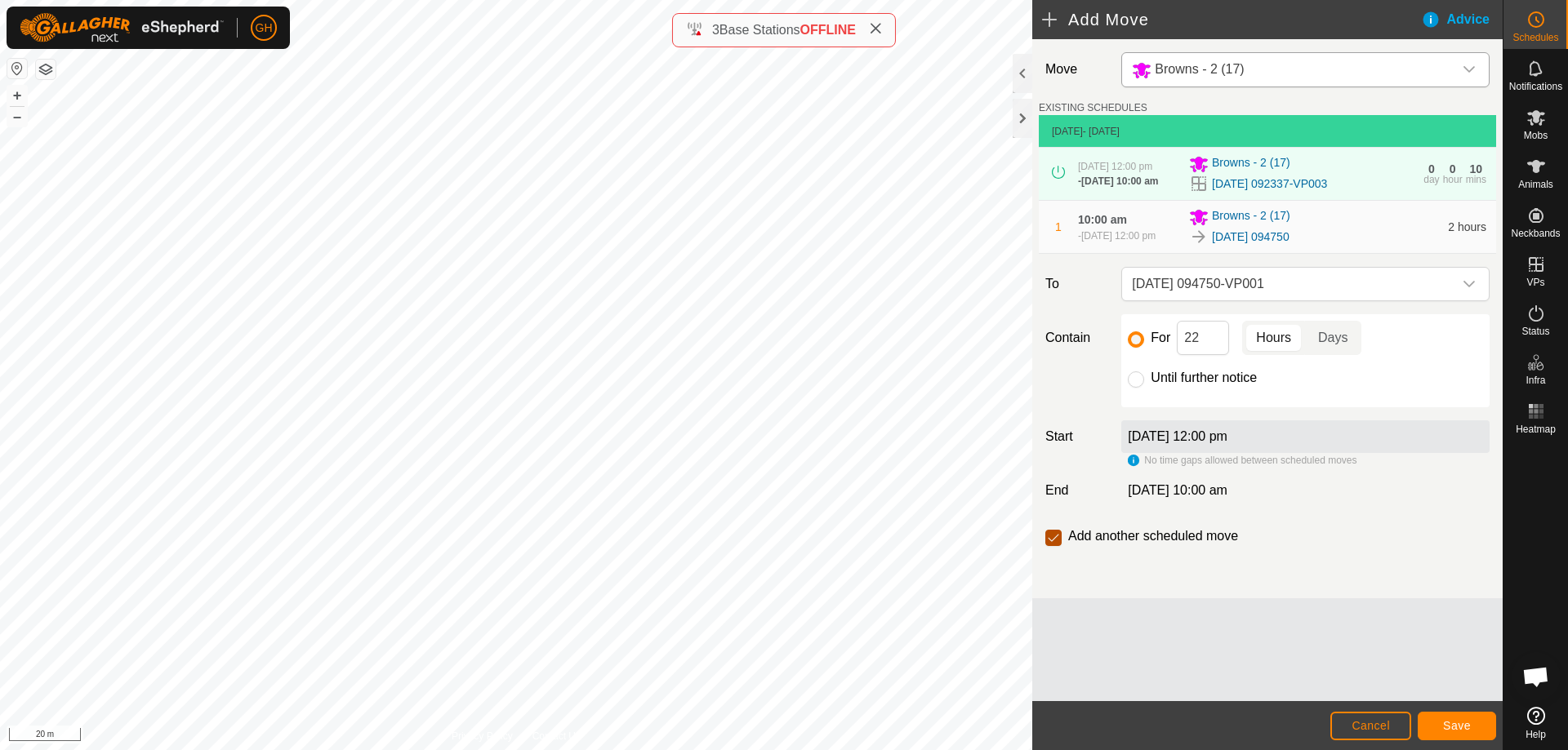
checkbox input "false"
click at [1462, 719] on span "Save" at bounding box center [1456, 726] width 28 height 13
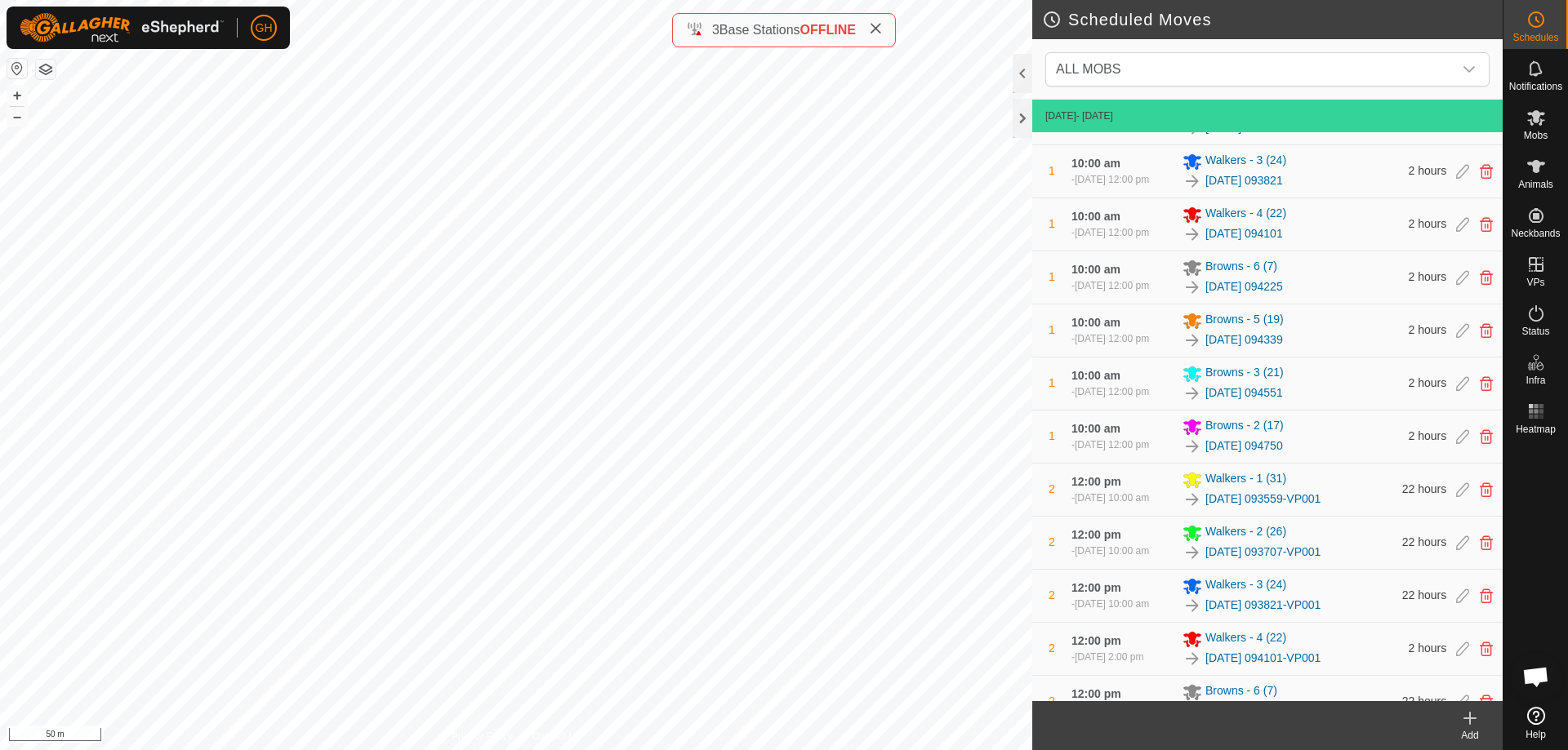
scroll to position [1052, 0]
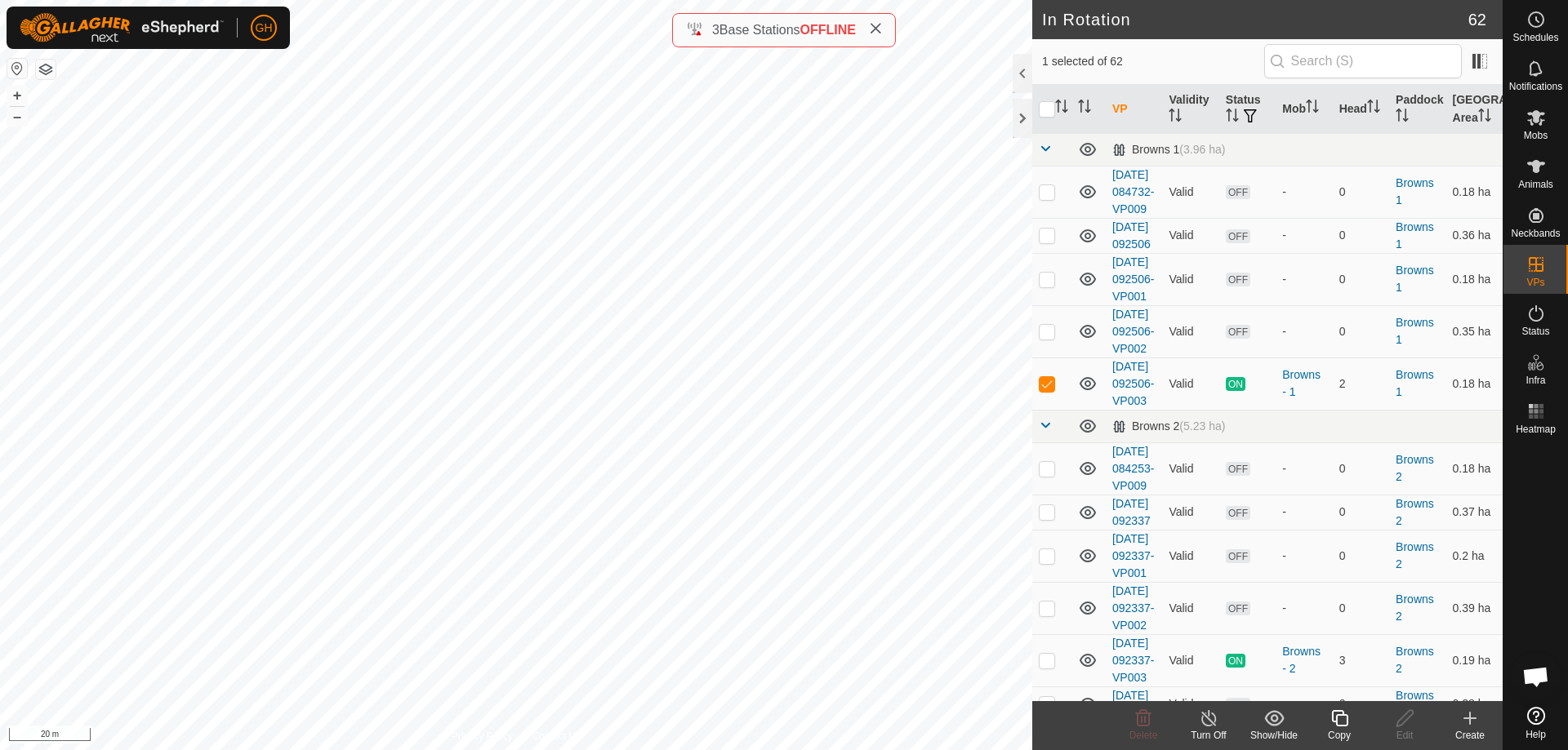
click at [1478, 726] on icon at bounding box center [1470, 718] width 20 height 20
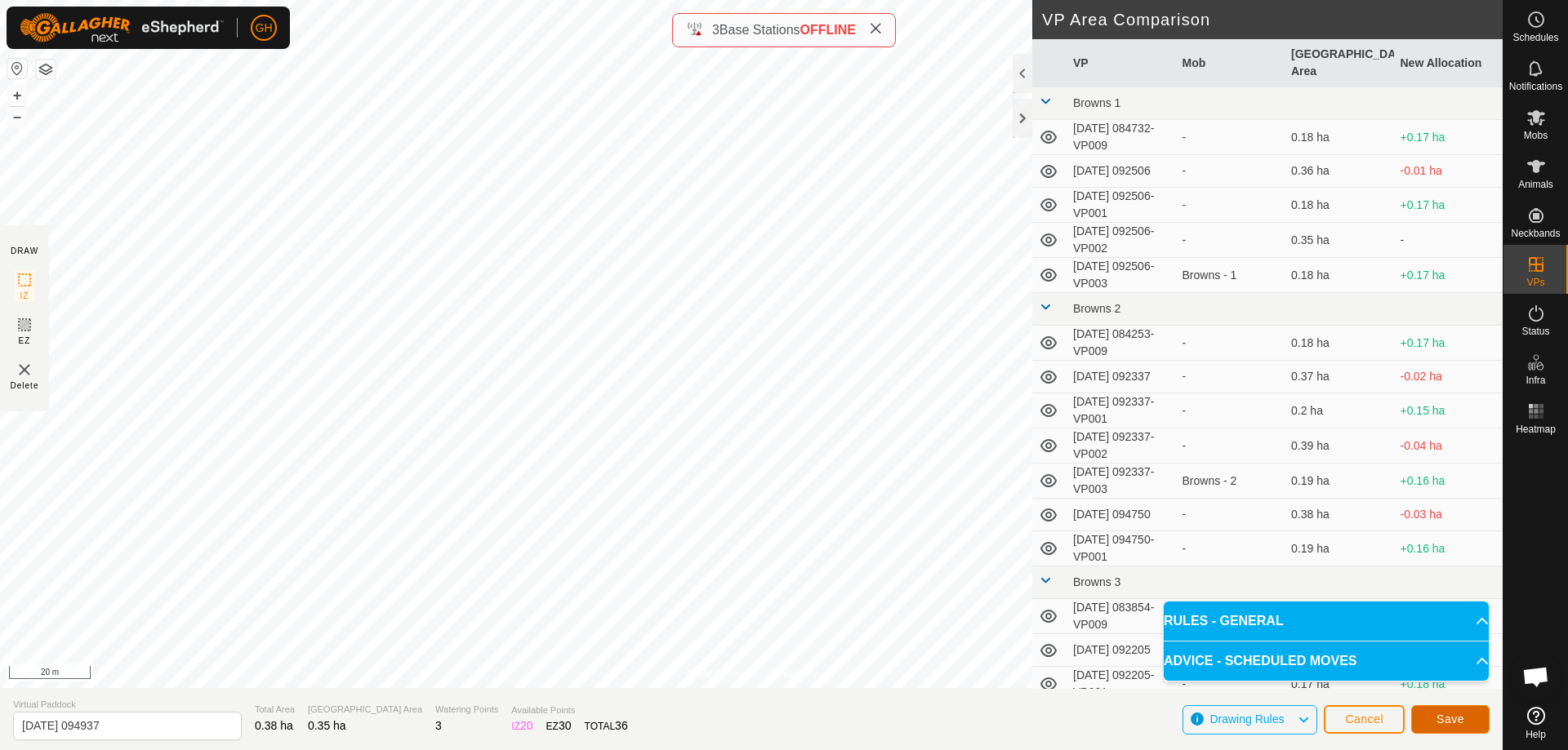
click at [1444, 712] on button "Save" at bounding box center [1450, 720] width 78 height 29
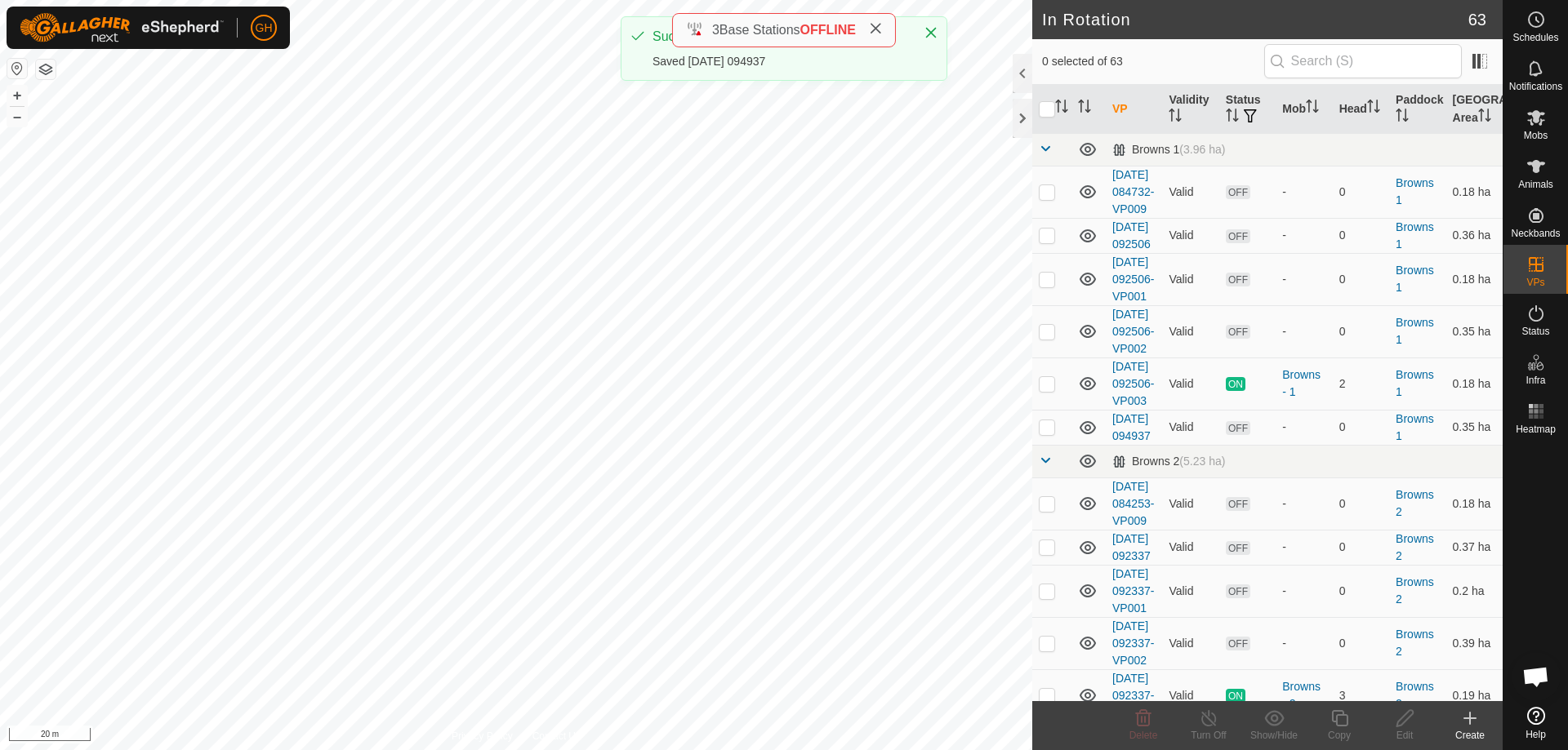
checkbox input "true"
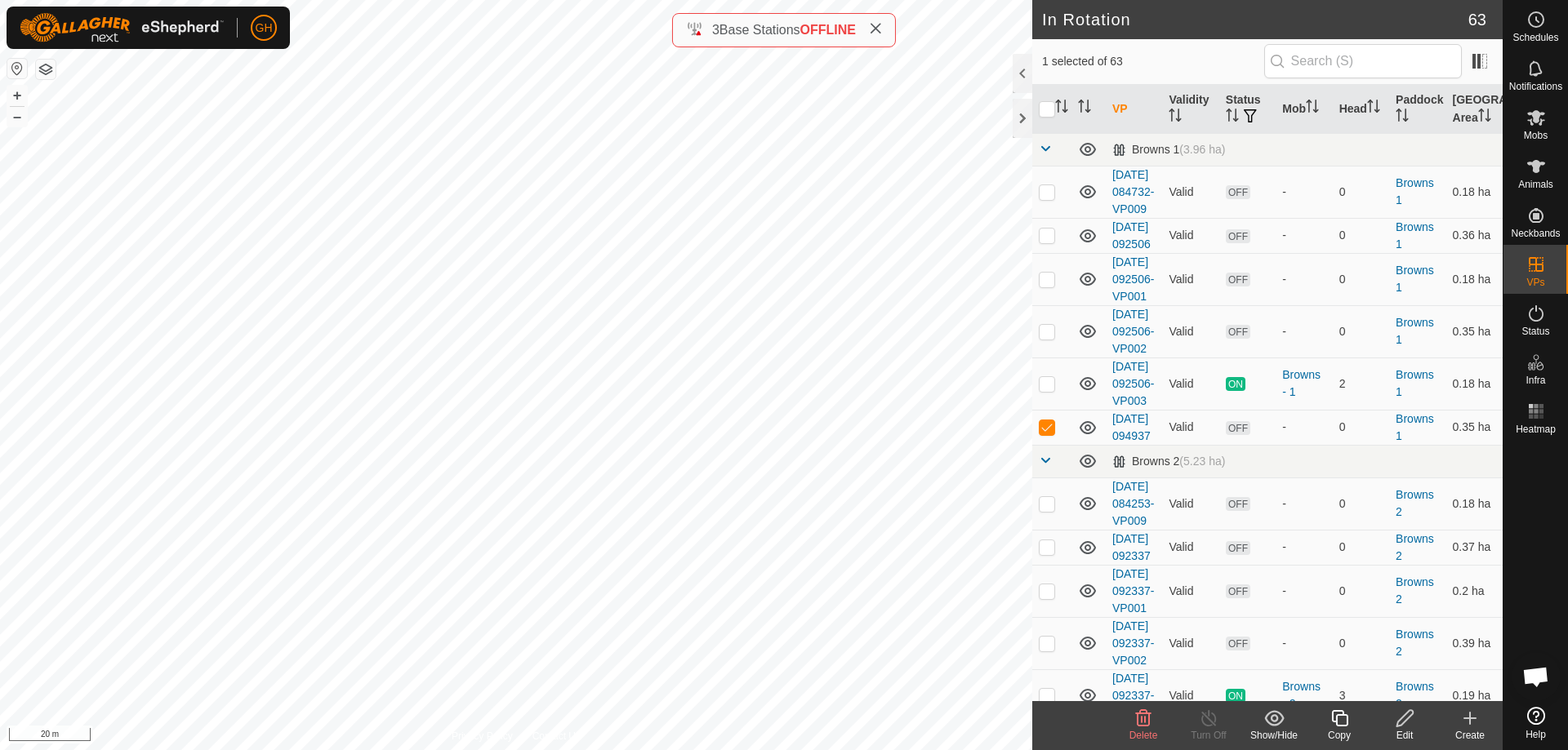
click at [1340, 722] on icon at bounding box center [1339, 718] width 21 height 20
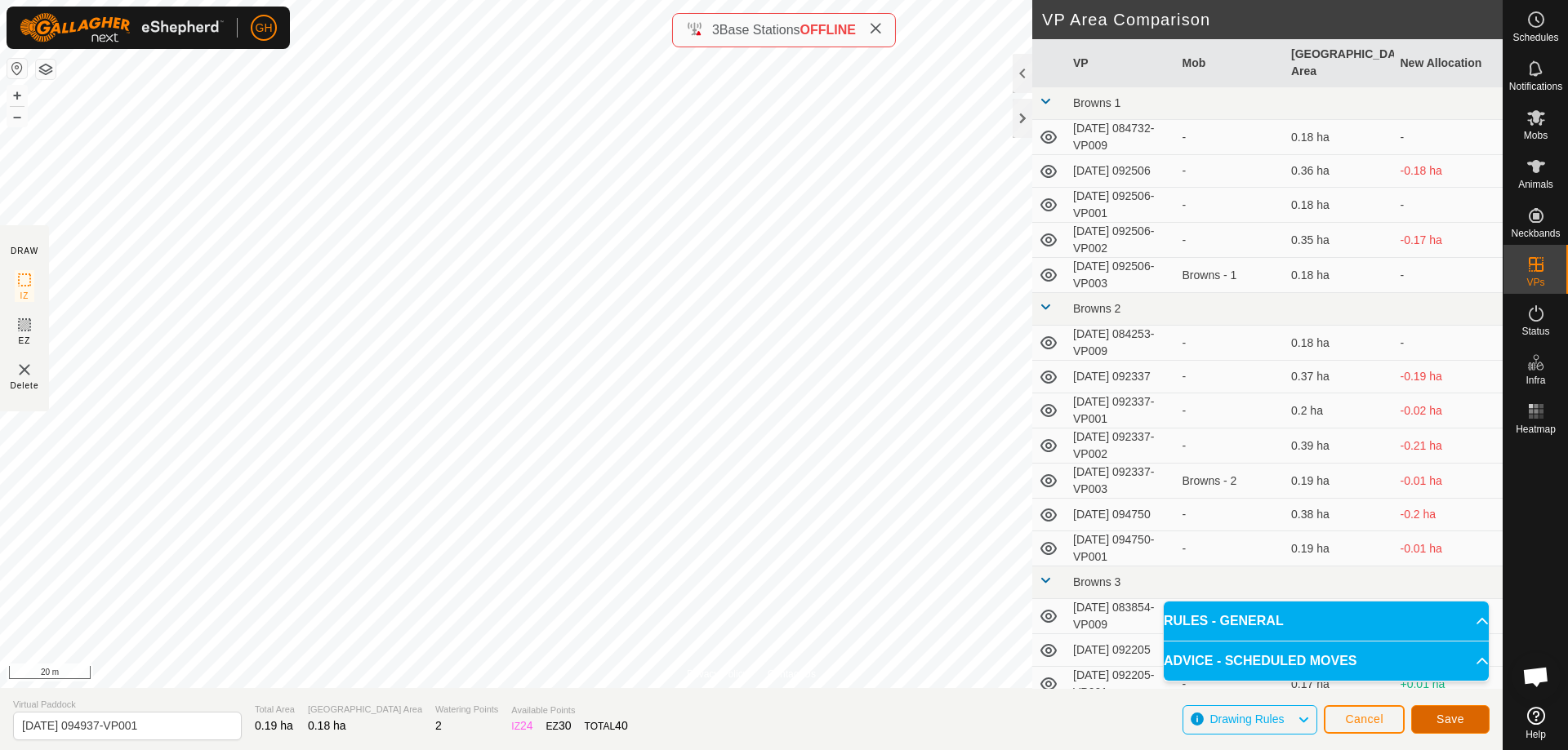
click at [1442, 719] on span "Save" at bounding box center [1450, 719] width 28 height 13
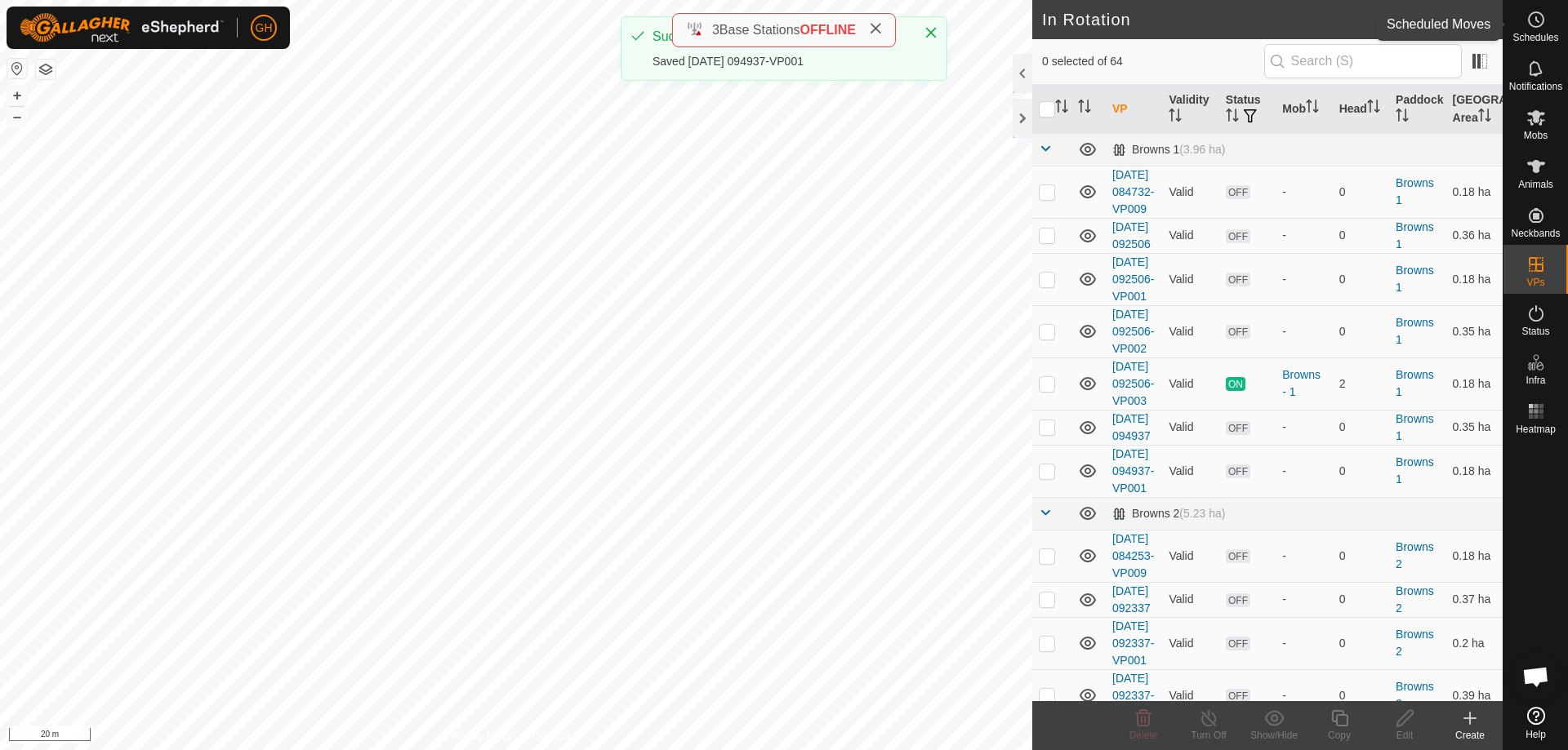
click at [1532, 24] on circle at bounding box center [1536, 20] width 15 height 15
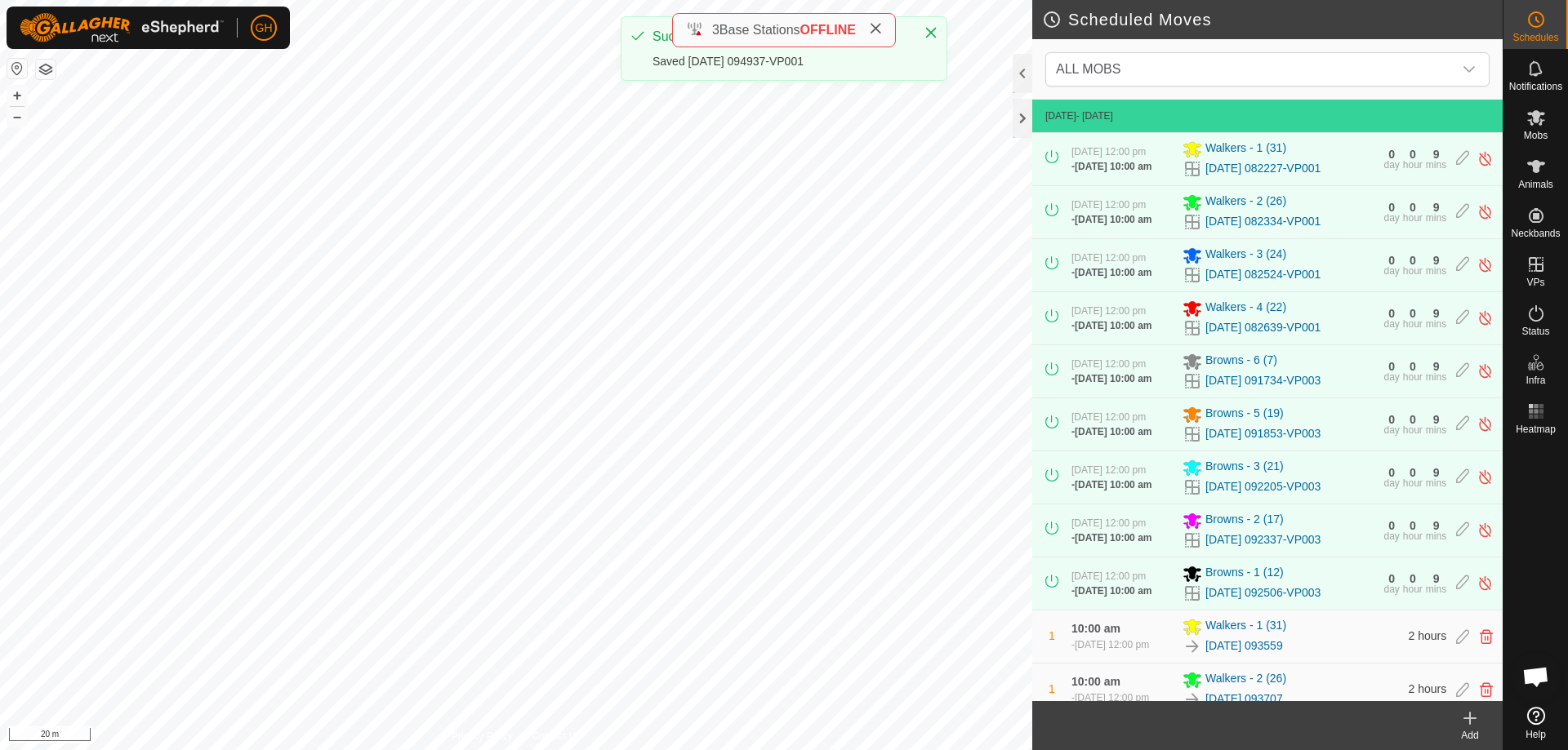
click at [1463, 710] on icon at bounding box center [1470, 718] width 20 height 20
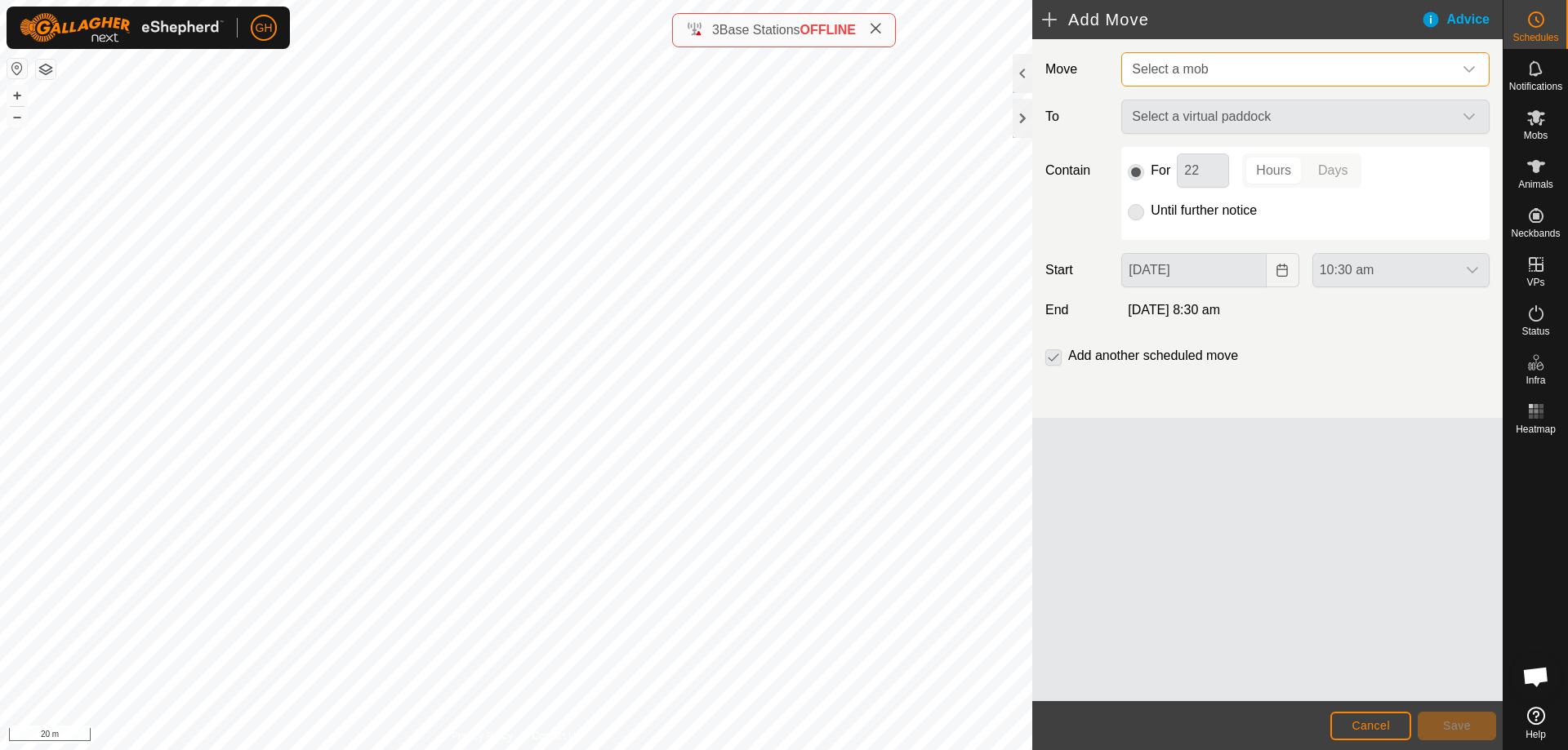
click at [1238, 75] on span "Select a mob" at bounding box center [1289, 70] width 328 height 33
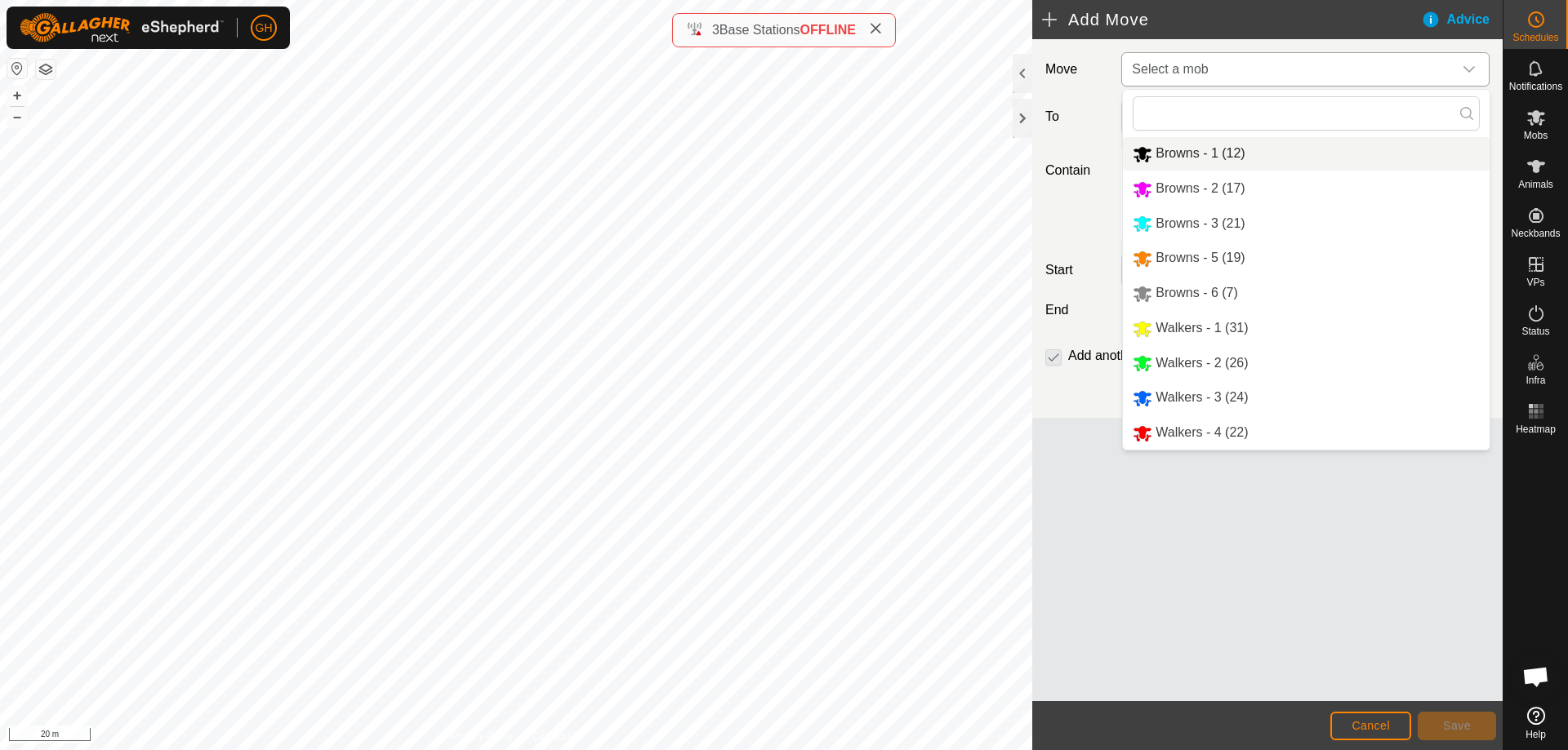
click at [1252, 162] on li "Browns - 1 (12)" at bounding box center [1307, 153] width 367 height 34
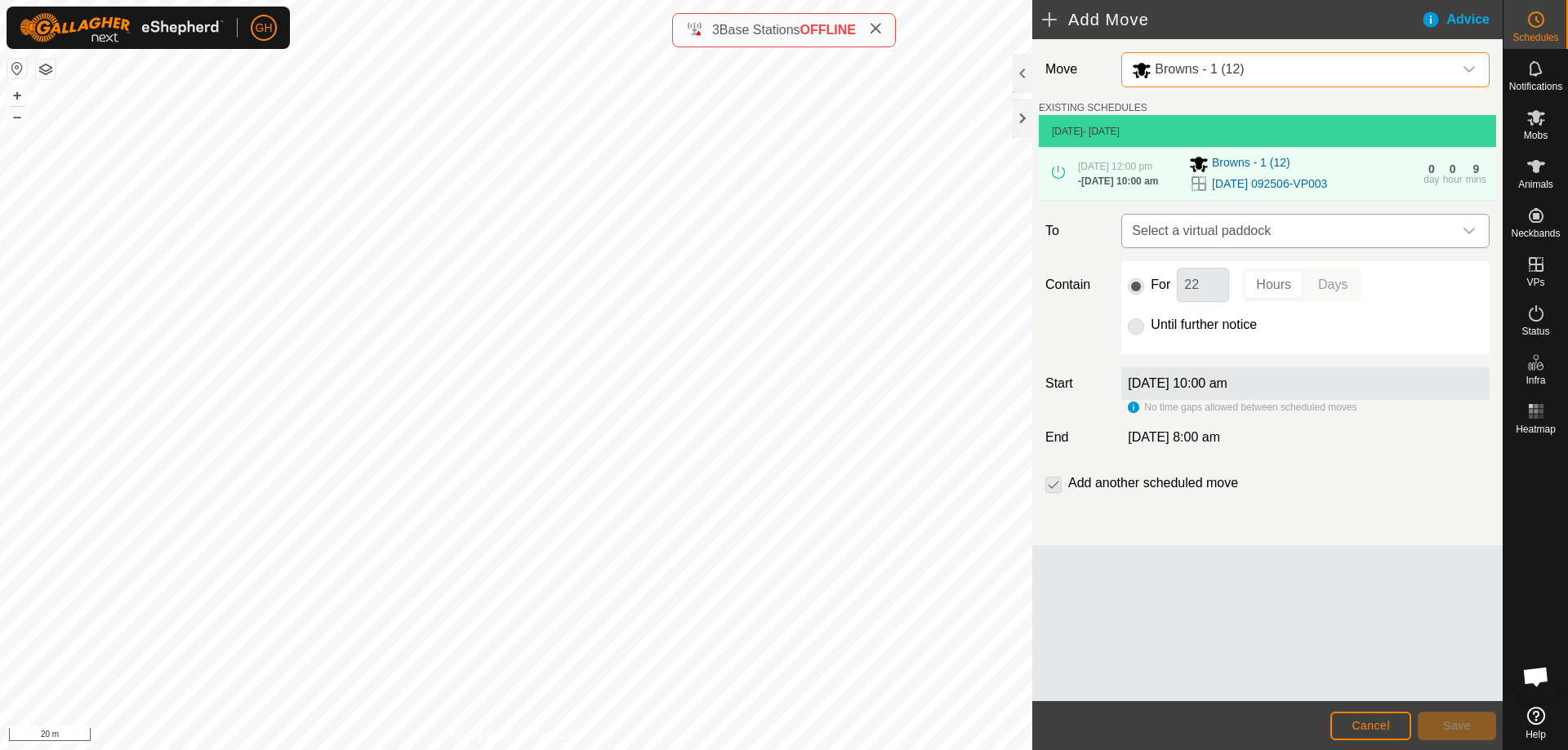
click at [1323, 248] on span "Select a virtual paddock" at bounding box center [1289, 231] width 328 height 33
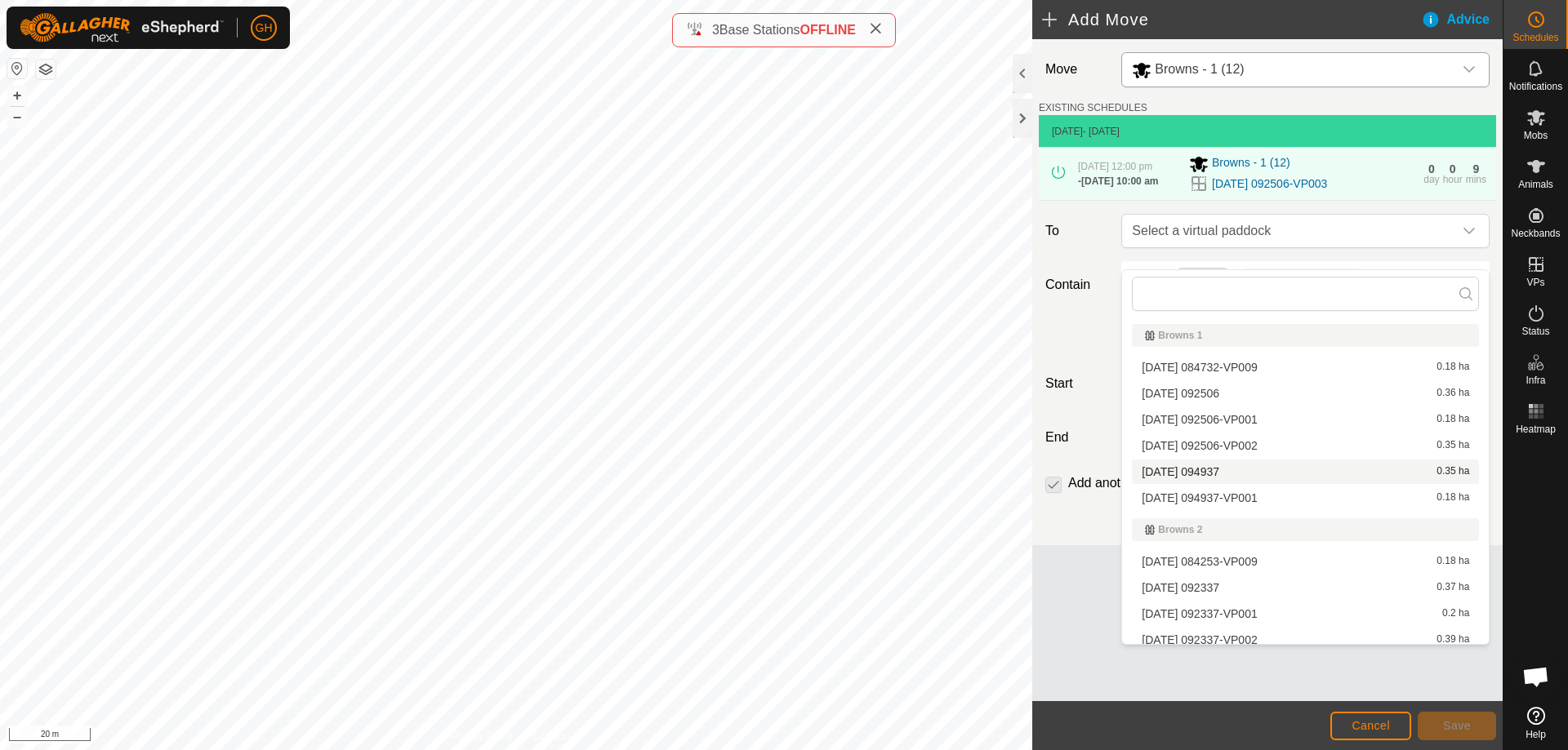
click at [1271, 475] on li "[DATE] 094937 0.35 ha" at bounding box center [1306, 472] width 348 height 24
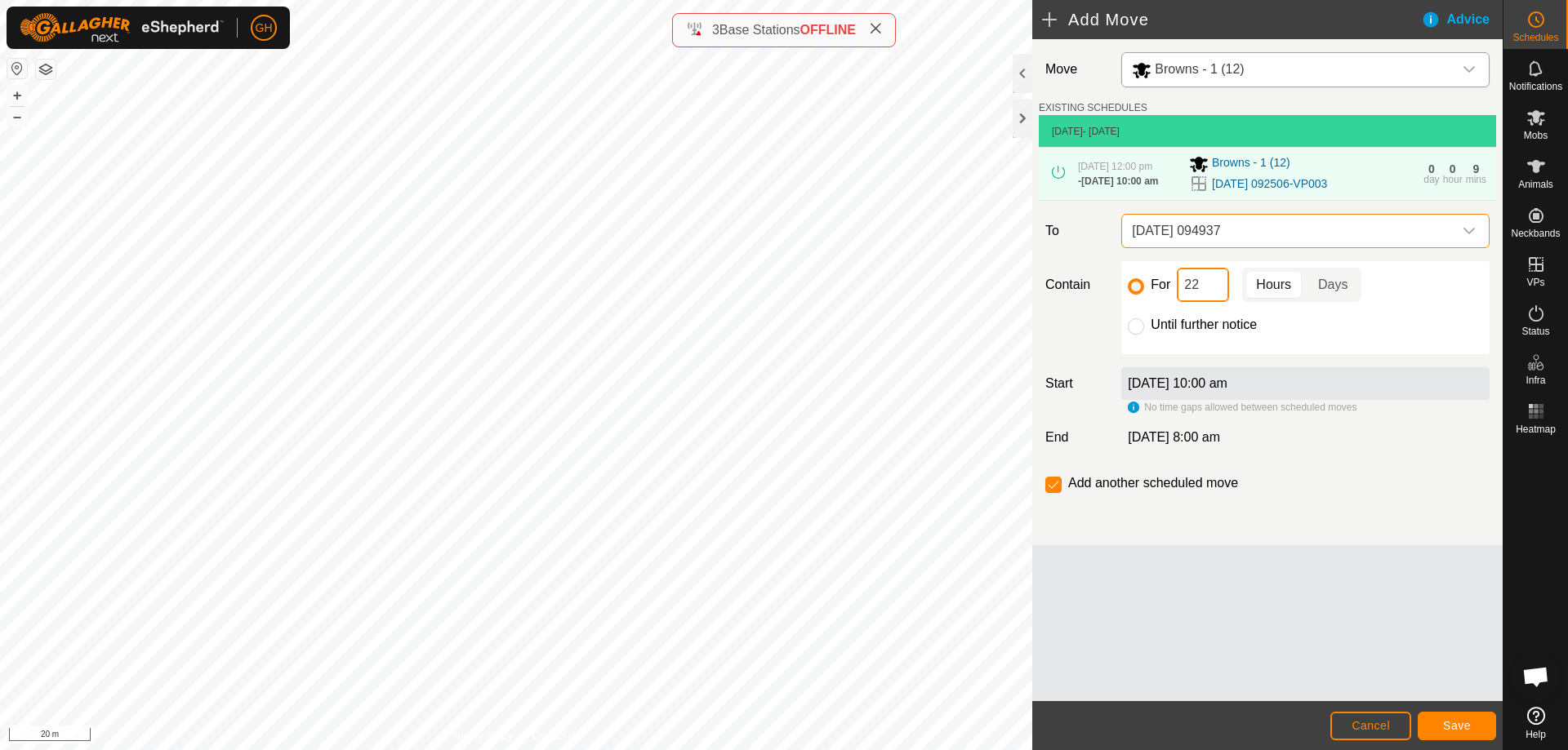
click at [1202, 302] on input "22" at bounding box center [1203, 285] width 53 height 34
click at [1475, 729] on button "Save" at bounding box center [1457, 726] width 78 height 29
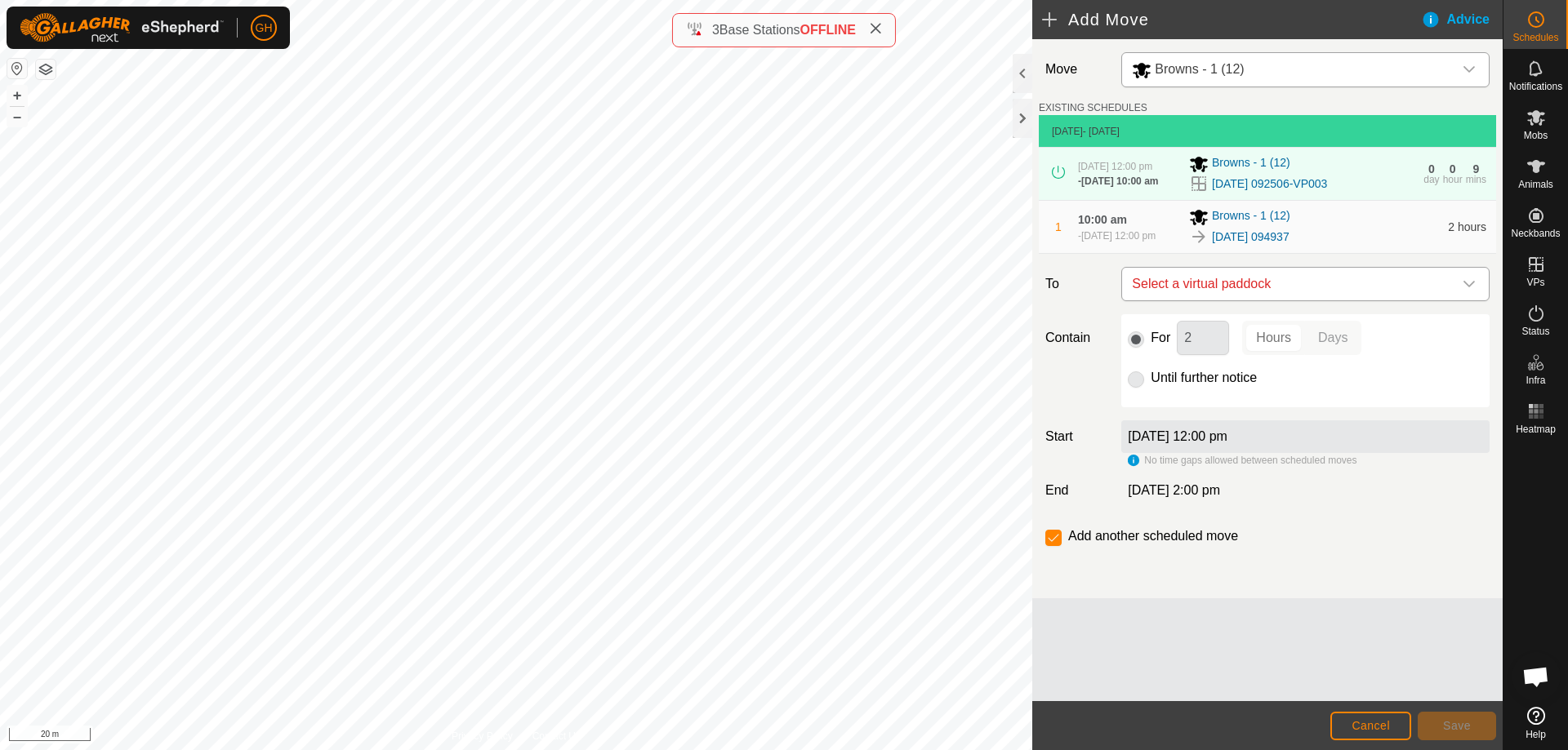
click at [1297, 300] on span "Select a virtual paddock" at bounding box center [1289, 284] width 328 height 33
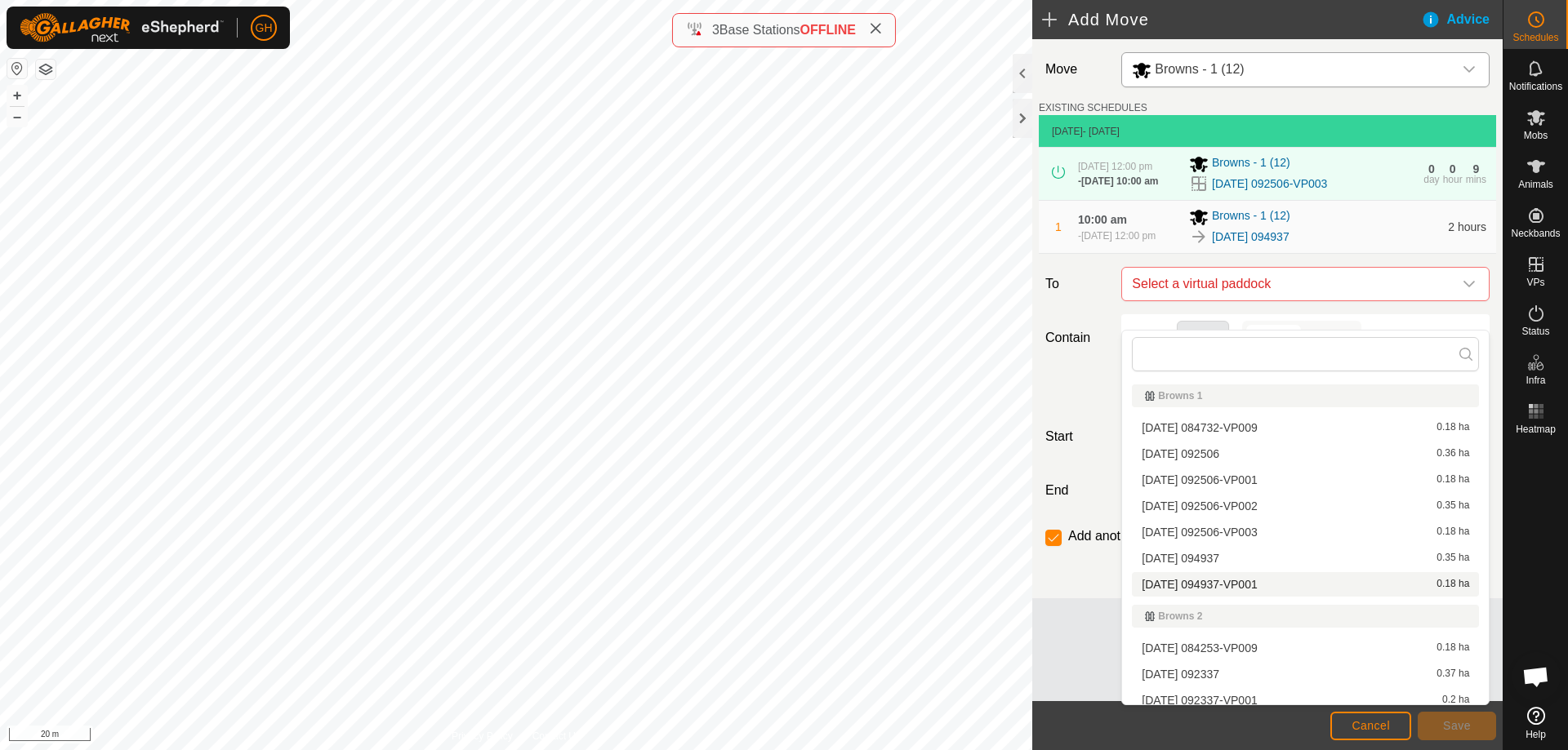
click at [1266, 584] on li "[DATE] 094937-VP001 0.18 ha" at bounding box center [1306, 584] width 348 height 24
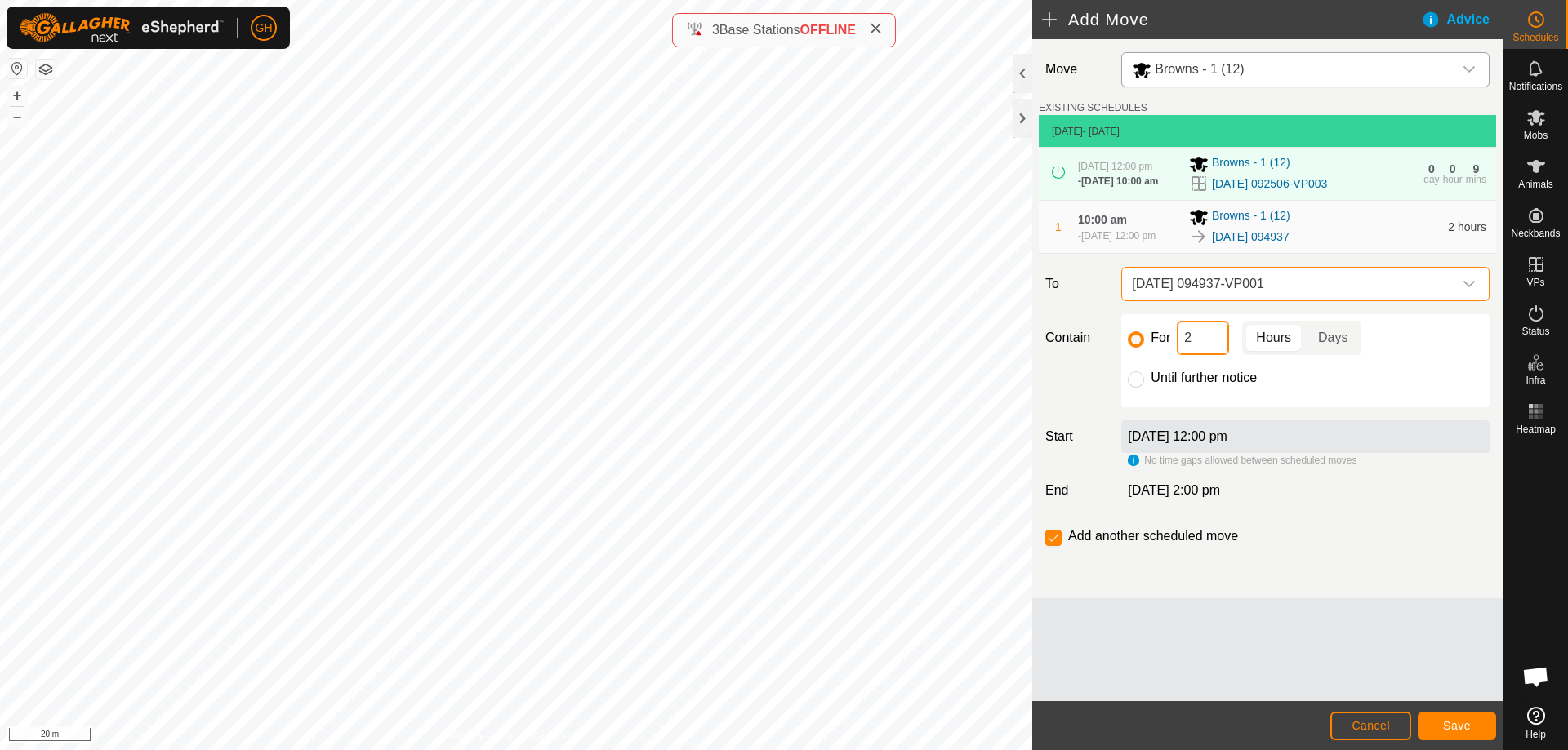
click at [1214, 356] on input "2" at bounding box center [1203, 338] width 53 height 34
type input "22"
click at [1058, 546] on input "checkbox" at bounding box center [1054, 538] width 16 height 16
checkbox input "false"
click at [1452, 735] on button "Save" at bounding box center [1457, 726] width 78 height 29
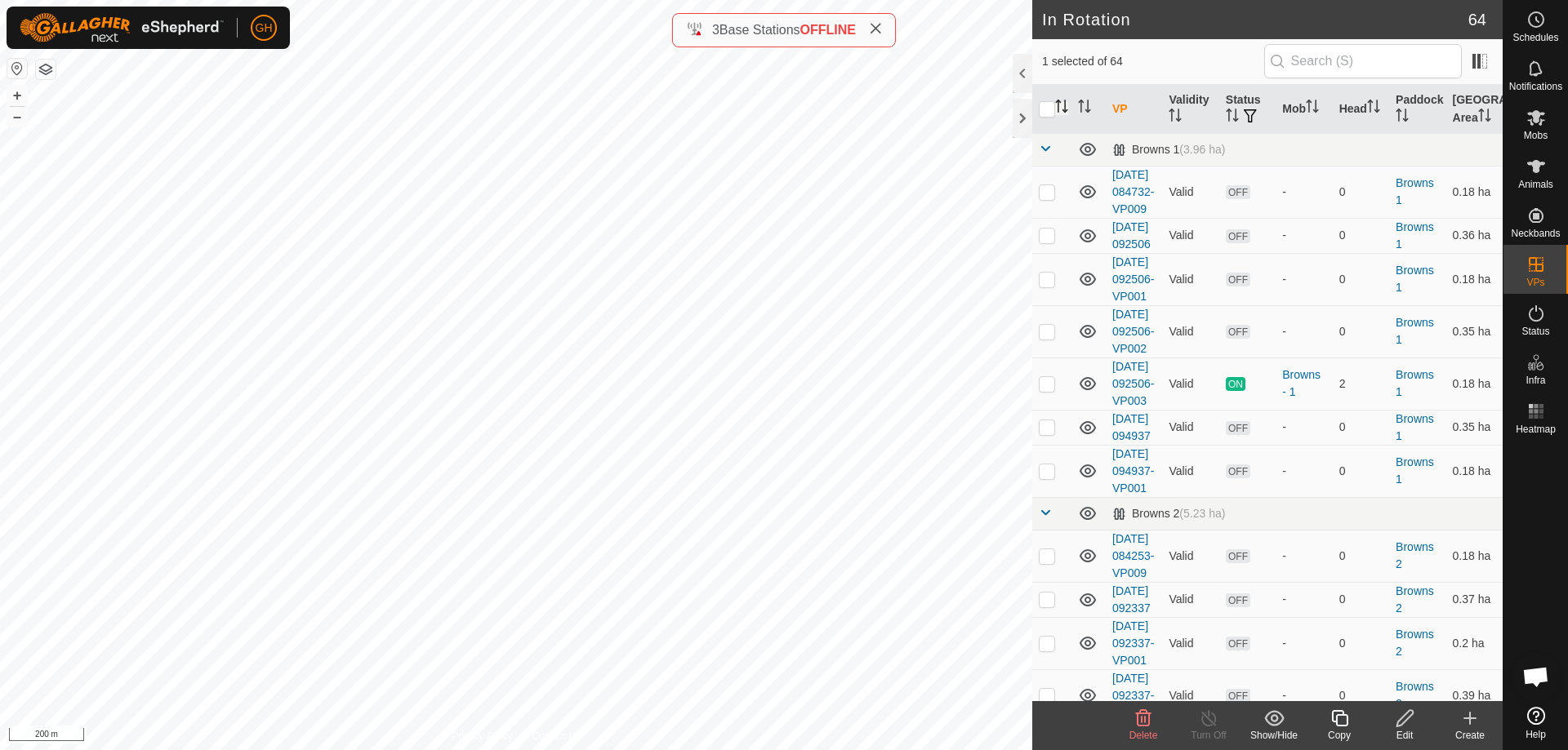
click at [1065, 105] on icon "Activate to sort" at bounding box center [1065, 106] width 2 height 13
click at [1065, 105] on icon "Activate to sort" at bounding box center [1062, 106] width 13 height 13
click at [1066, 108] on icon "Activate to sort" at bounding box center [1062, 106] width 13 height 13
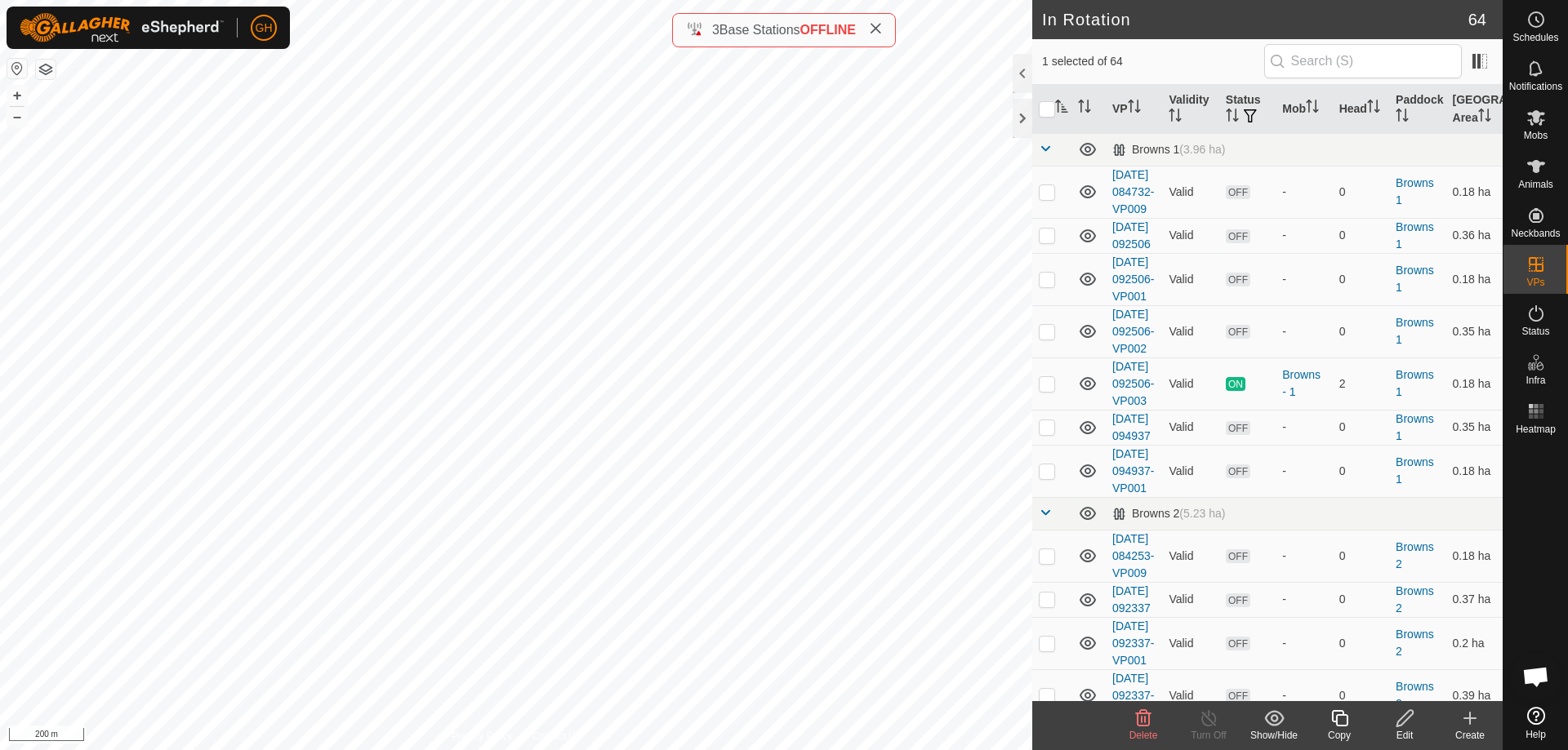
click at [1066, 108] on icon "Activate to sort" at bounding box center [1062, 106] width 13 height 13
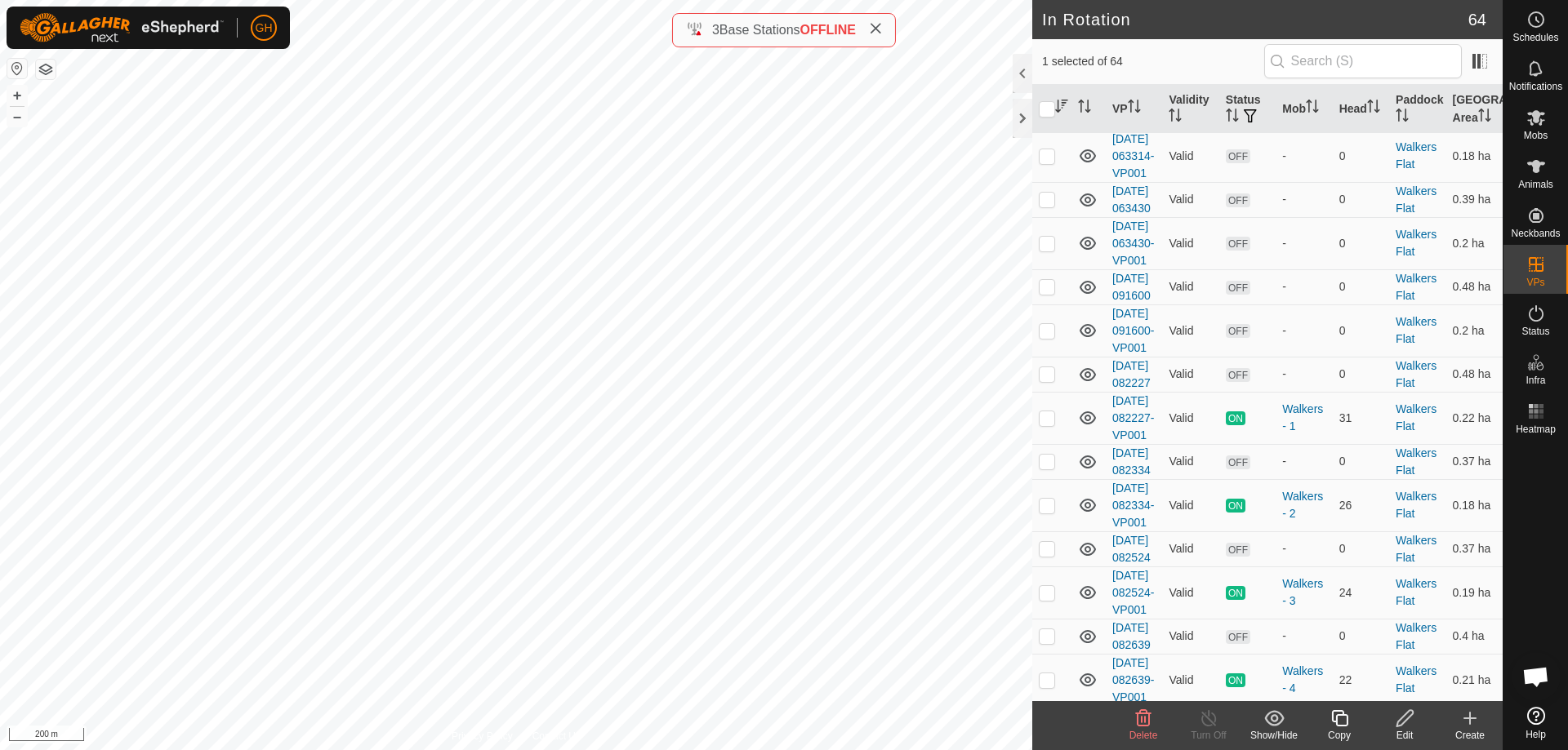
scroll to position [2285, 0]
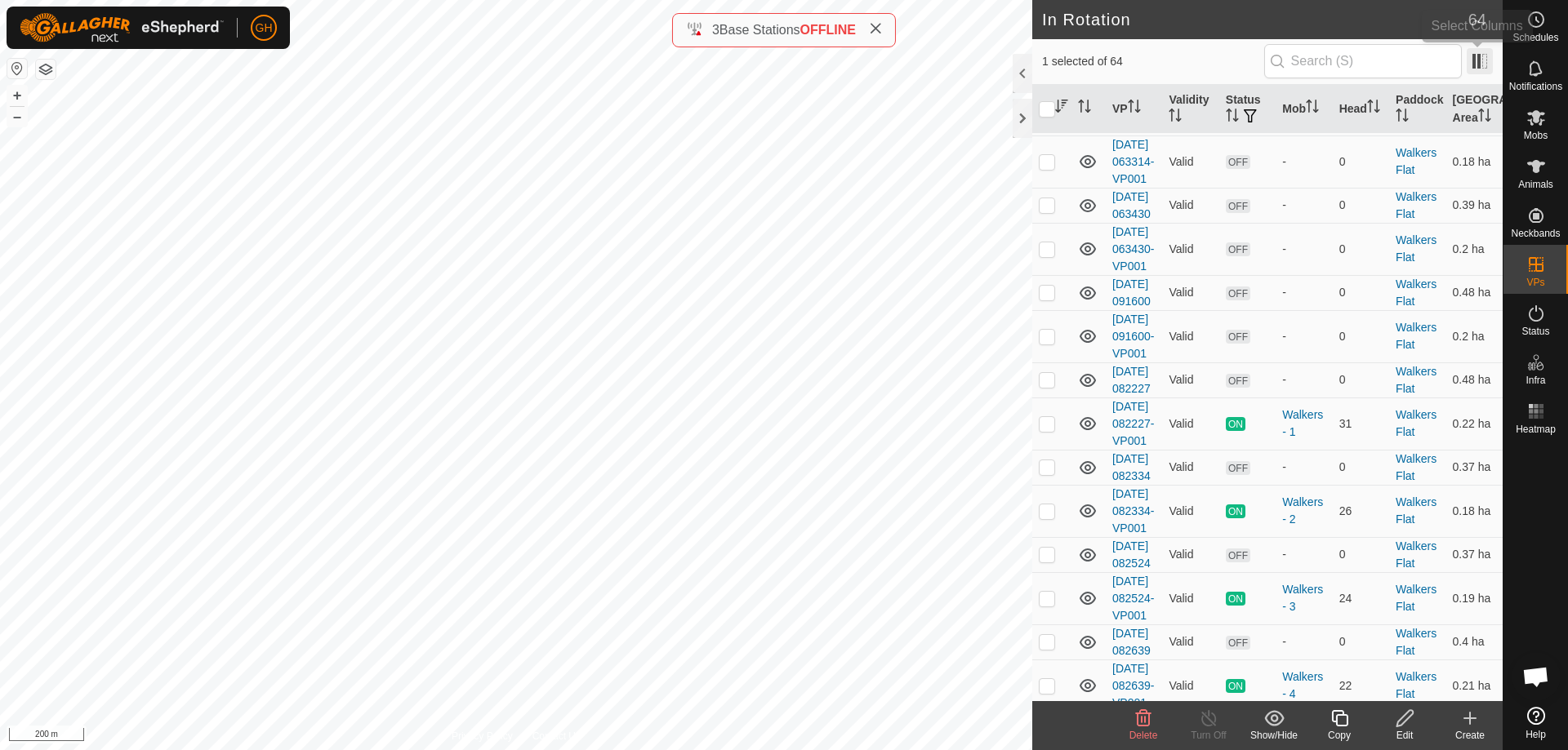
click at [1486, 62] on span at bounding box center [1480, 61] width 26 height 26
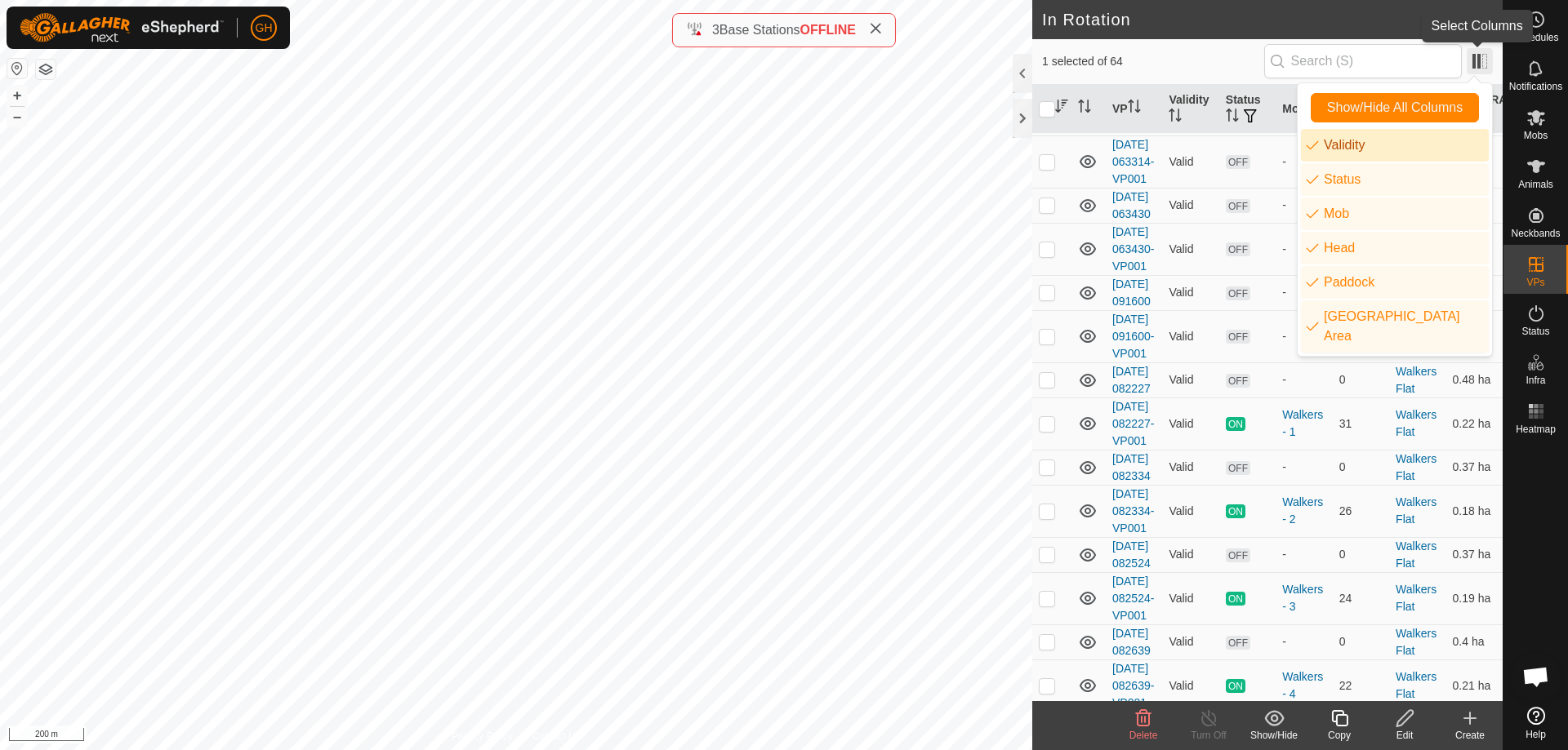
click at [1479, 60] on span at bounding box center [1480, 61] width 26 height 26
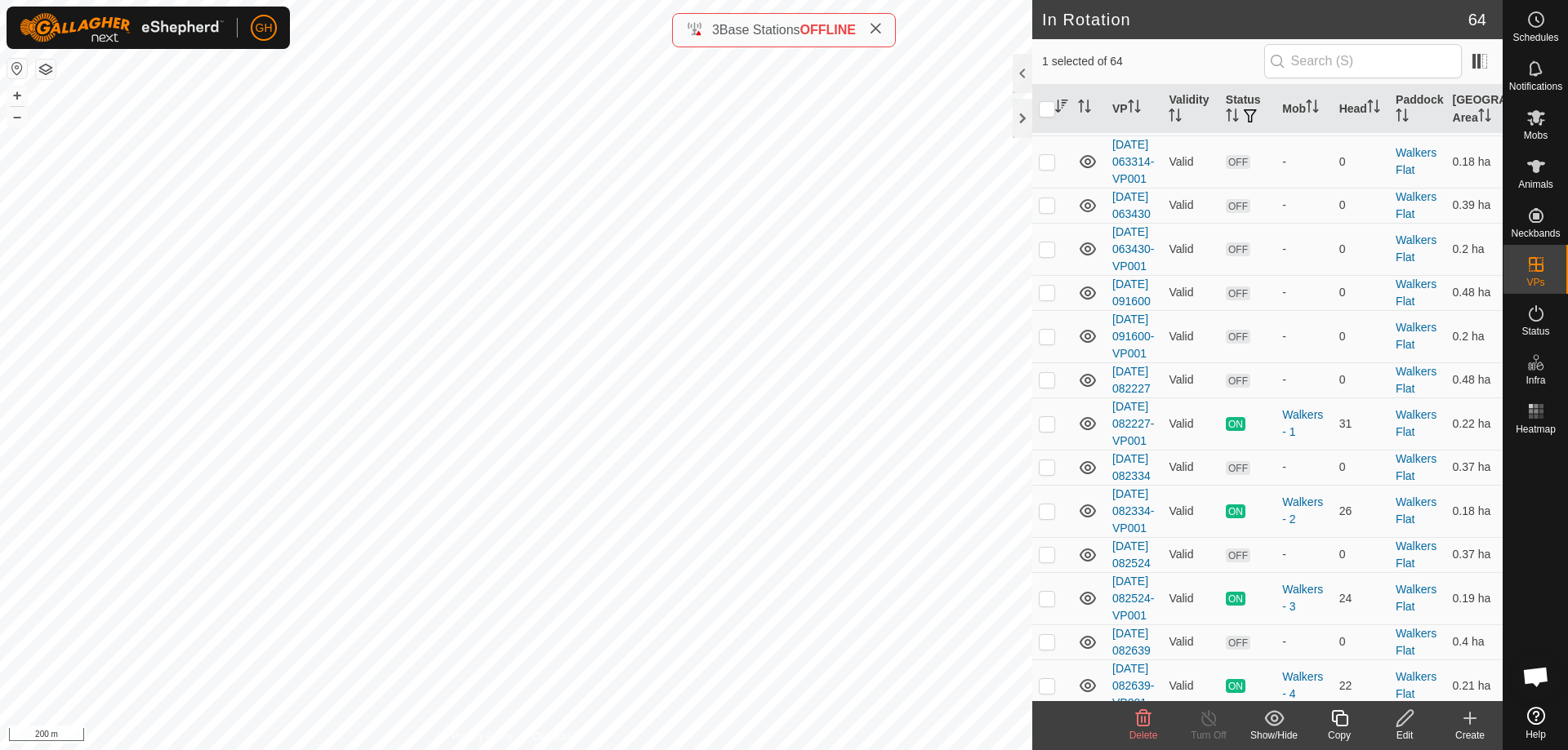
click at [1141, 715] on icon at bounding box center [1143, 718] width 15 height 16
